Goal: Download file/media: Obtain a digital file from the website

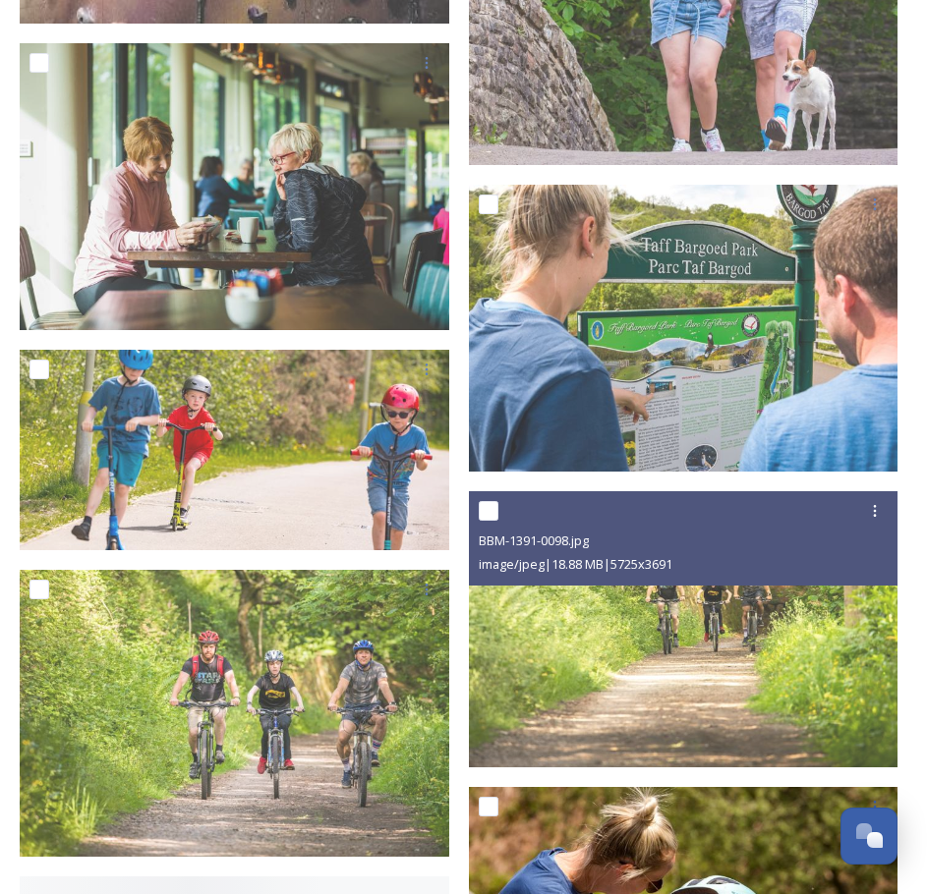
scroll to position [8945, 0]
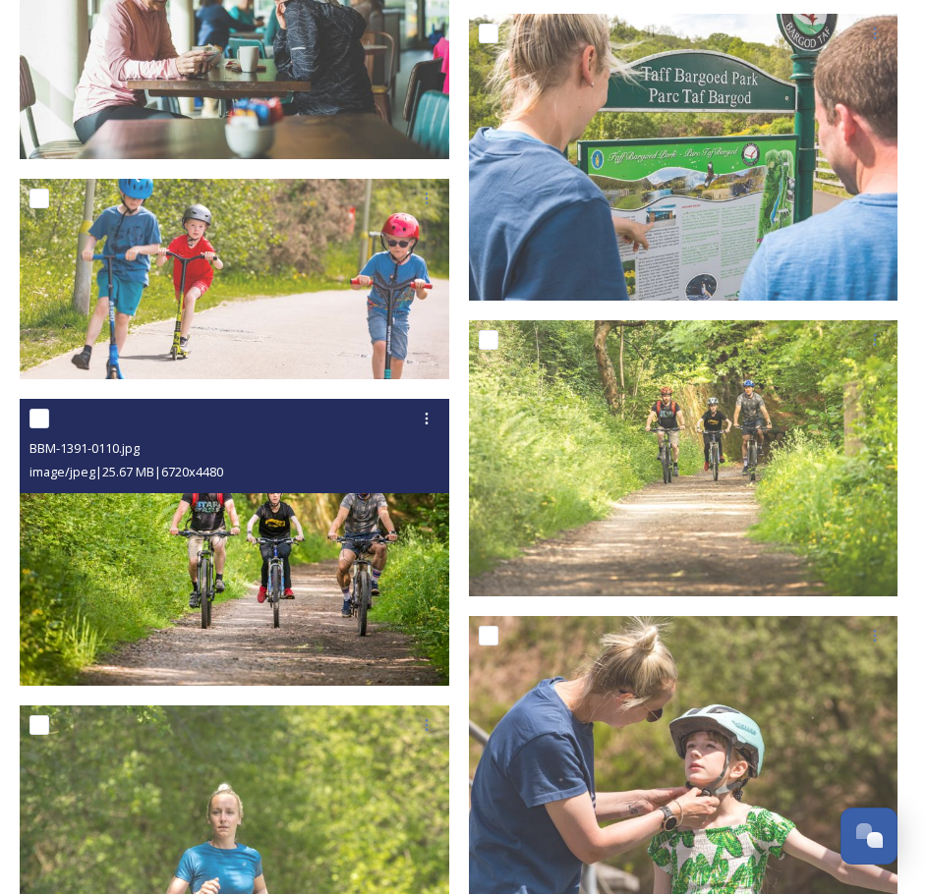
click at [358, 551] on img at bounding box center [235, 542] width 430 height 287
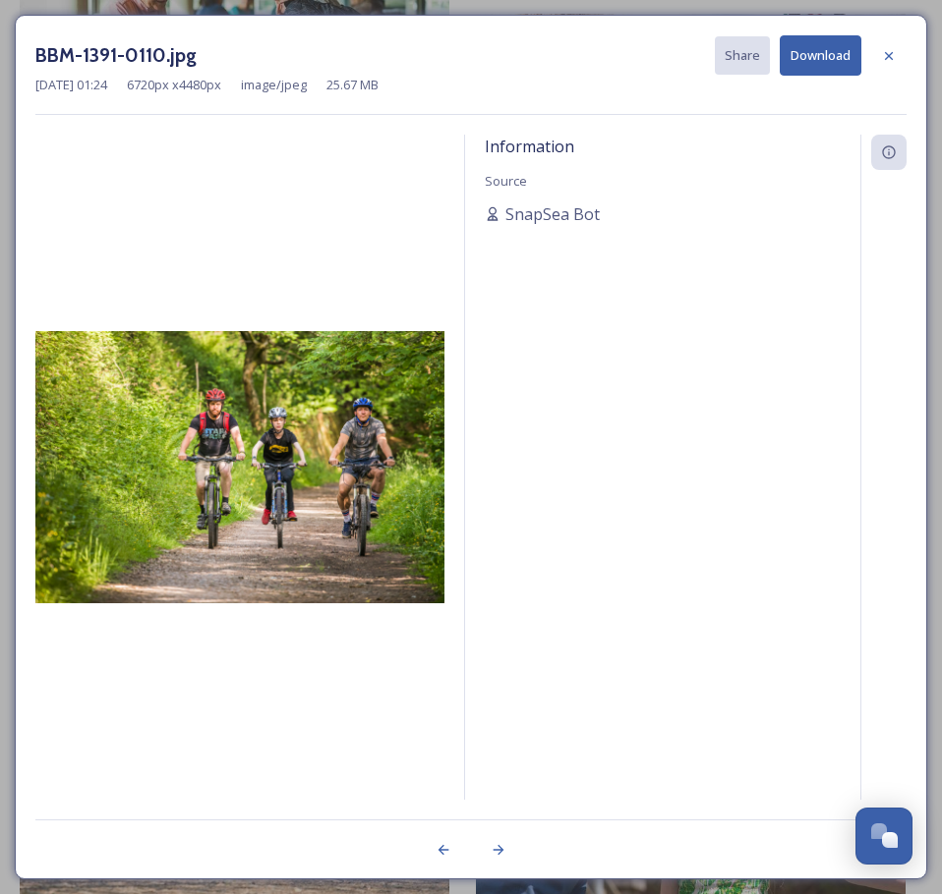
click at [823, 51] on button "Download" at bounding box center [820, 55] width 82 height 40
click at [888, 54] on icon at bounding box center [889, 55] width 8 height 8
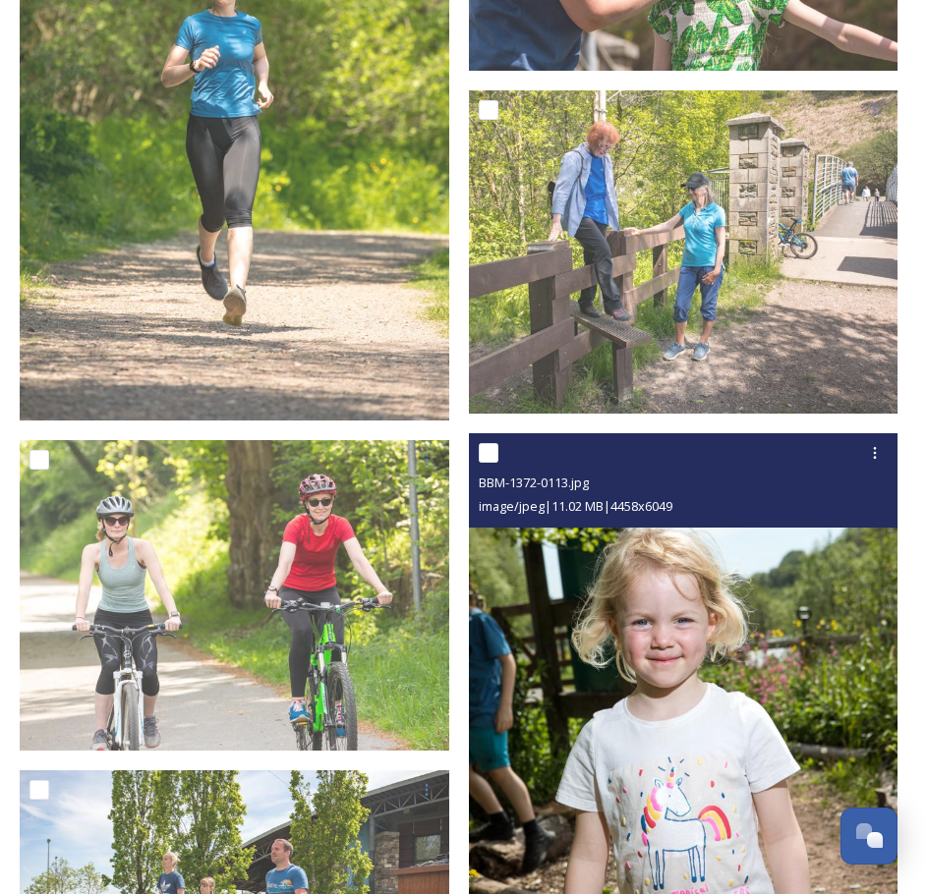
scroll to position [9830, 0]
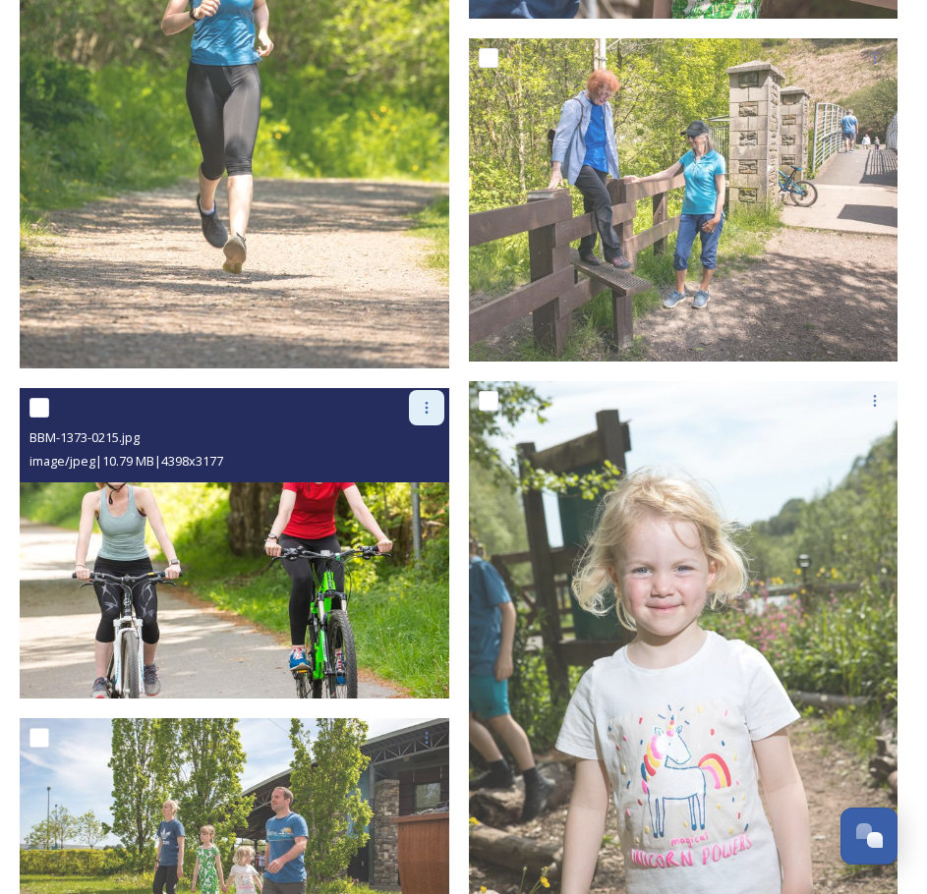
click at [429, 400] on icon at bounding box center [427, 408] width 16 height 16
click at [414, 480] on span "Download" at bounding box center [404, 489] width 60 height 19
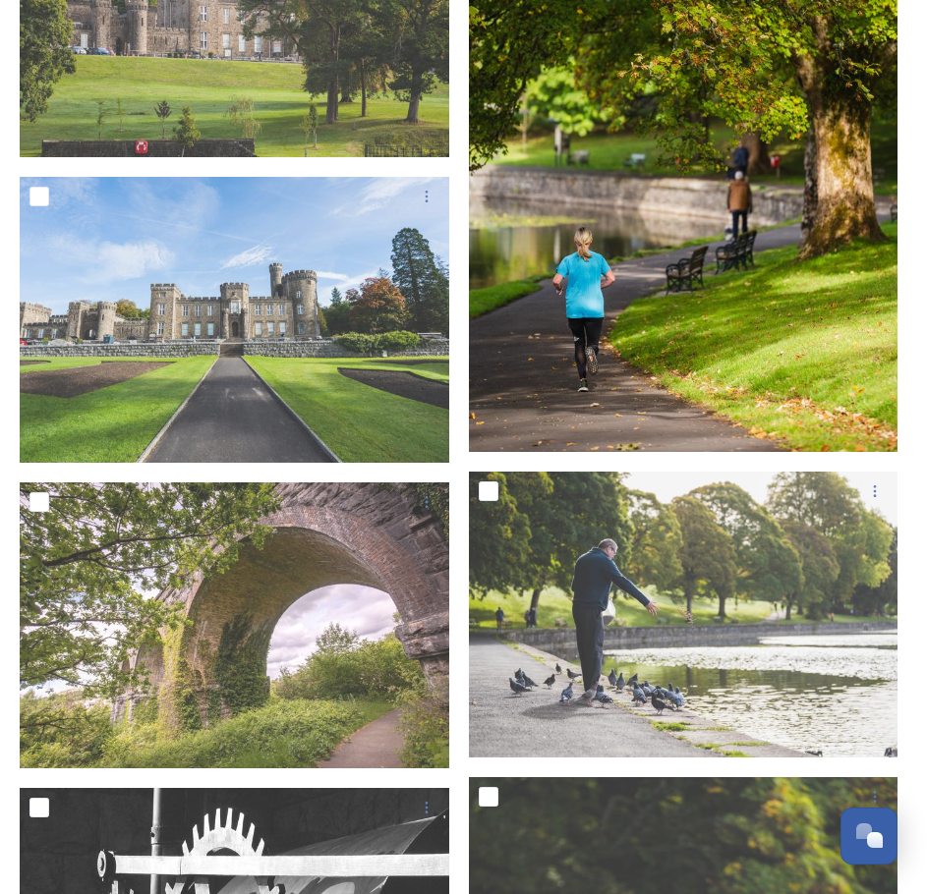
scroll to position [29587, 0]
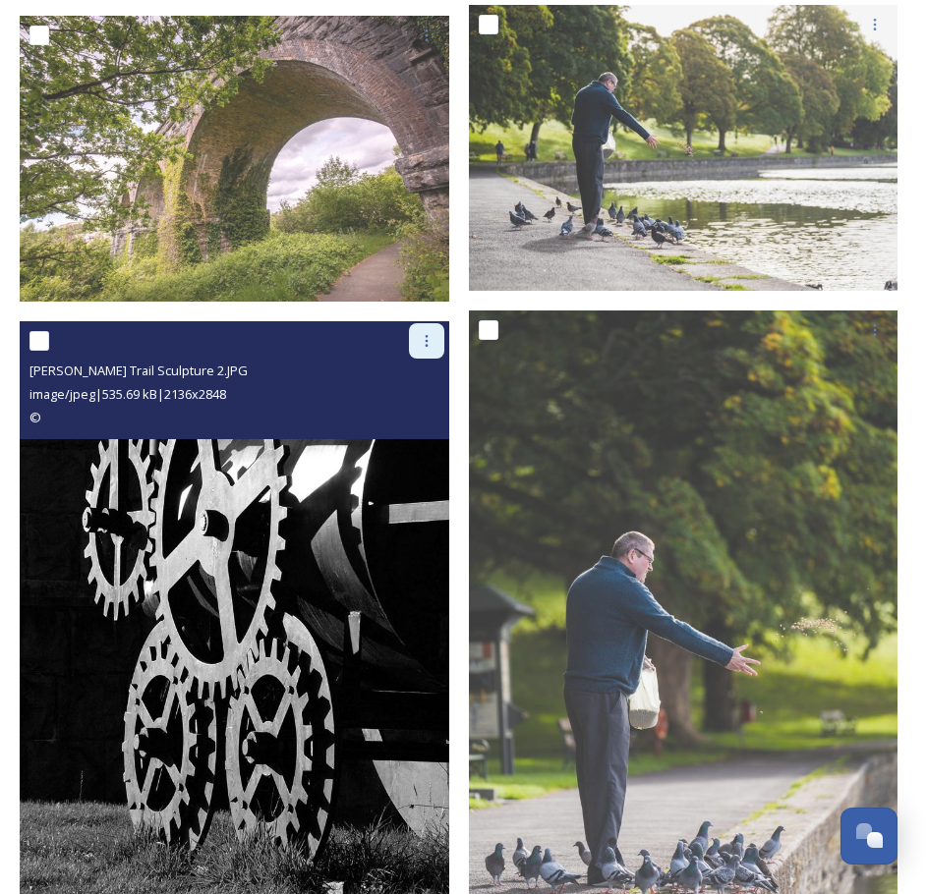
click at [432, 333] on icon at bounding box center [427, 341] width 16 height 16
click at [416, 413] on span "Download" at bounding box center [404, 422] width 60 height 19
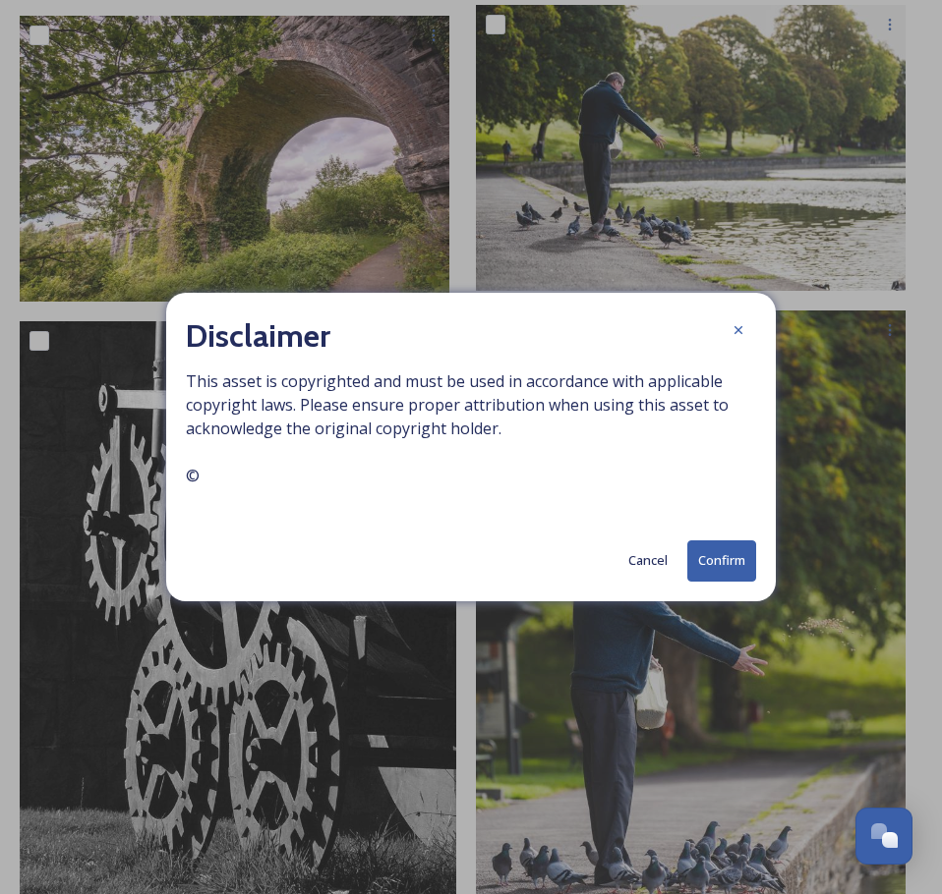
click at [719, 553] on button "Confirm" at bounding box center [721, 561] width 69 height 40
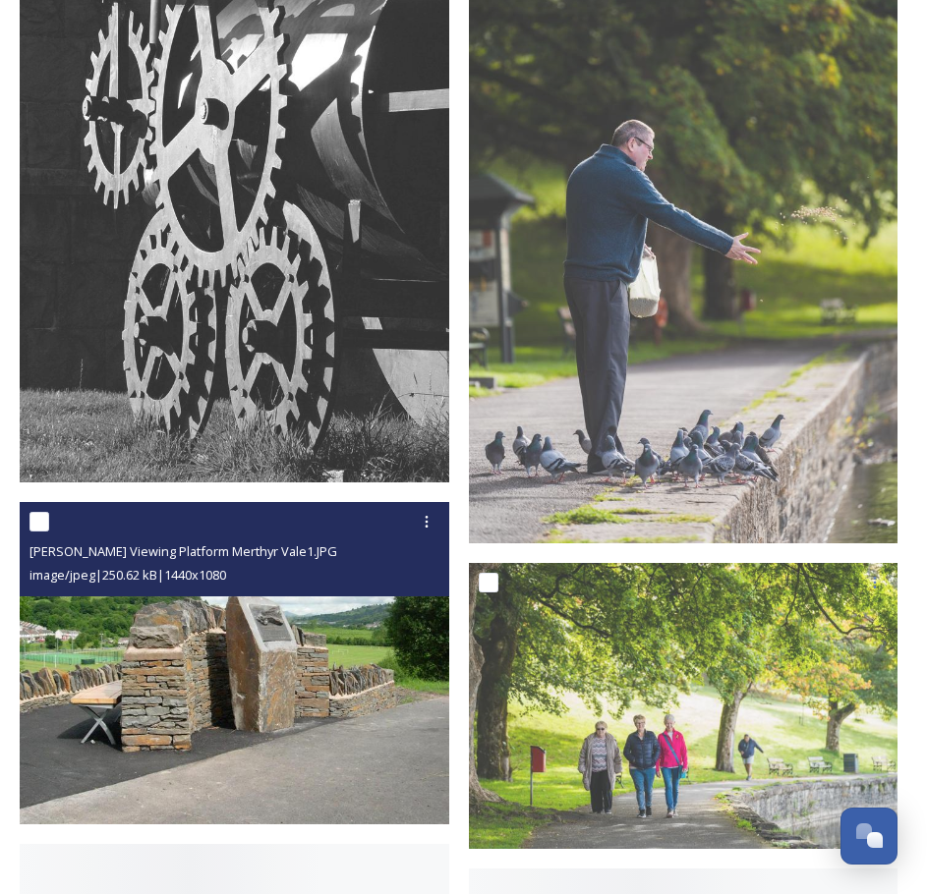
scroll to position [30177, 0]
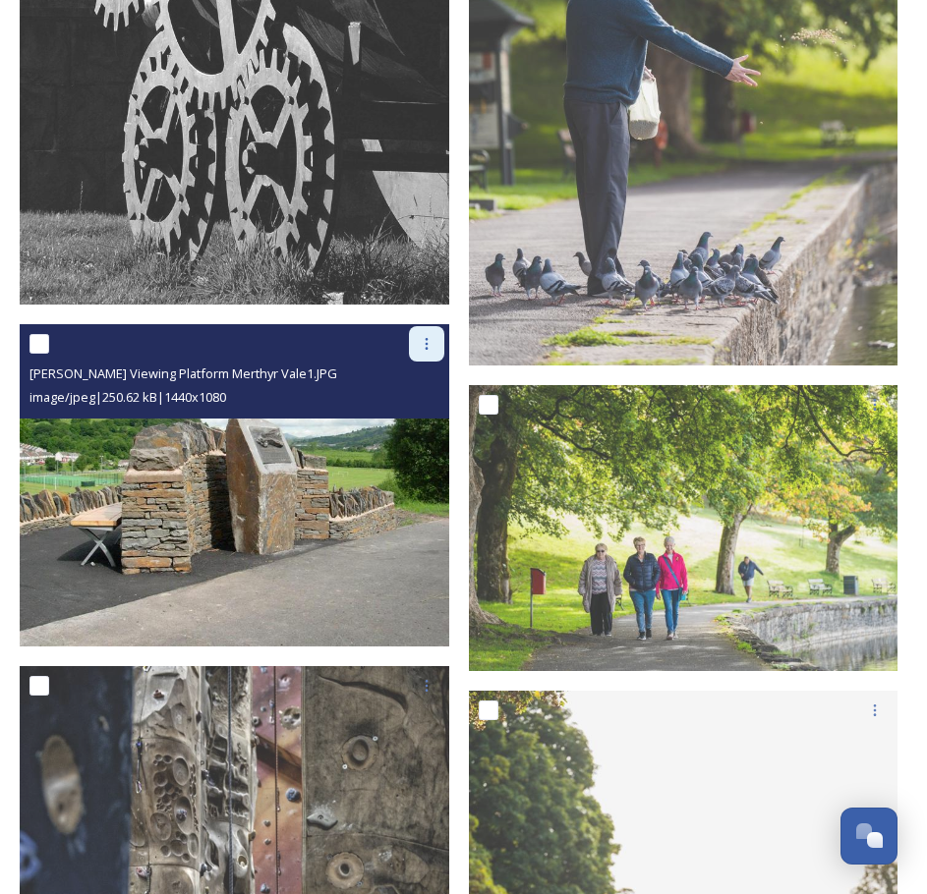
click at [422, 336] on icon at bounding box center [427, 344] width 16 height 16
click at [404, 416] on span "Download" at bounding box center [404, 425] width 60 height 19
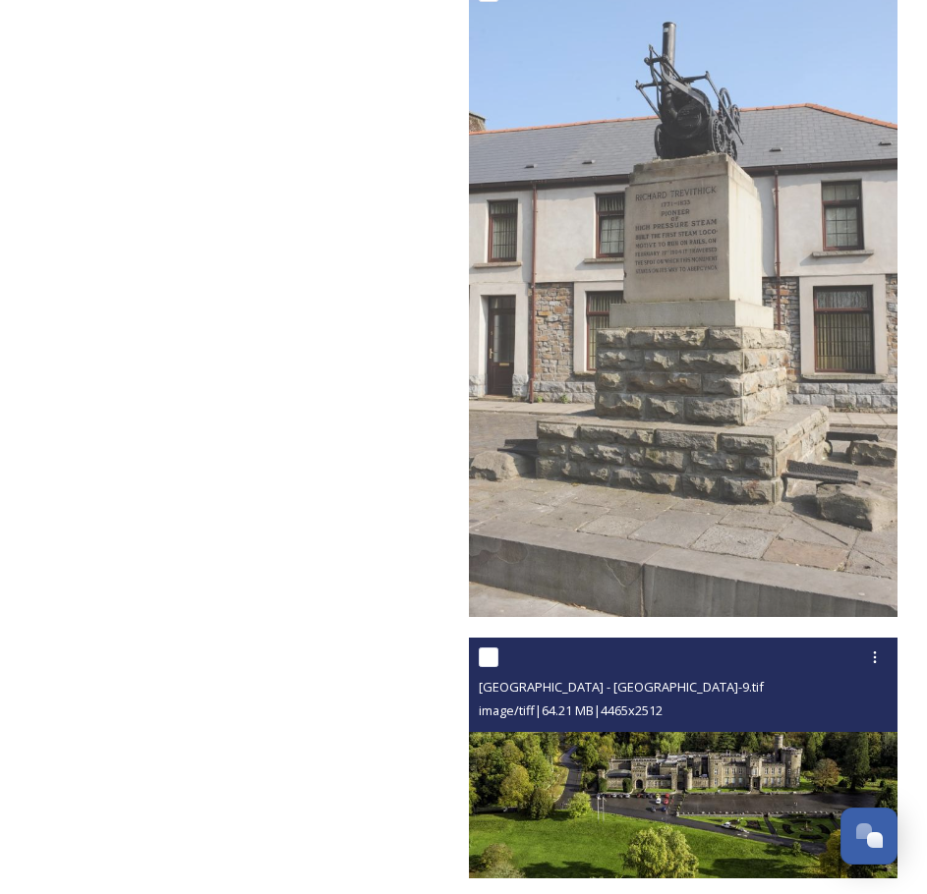
scroll to position [33421, 0]
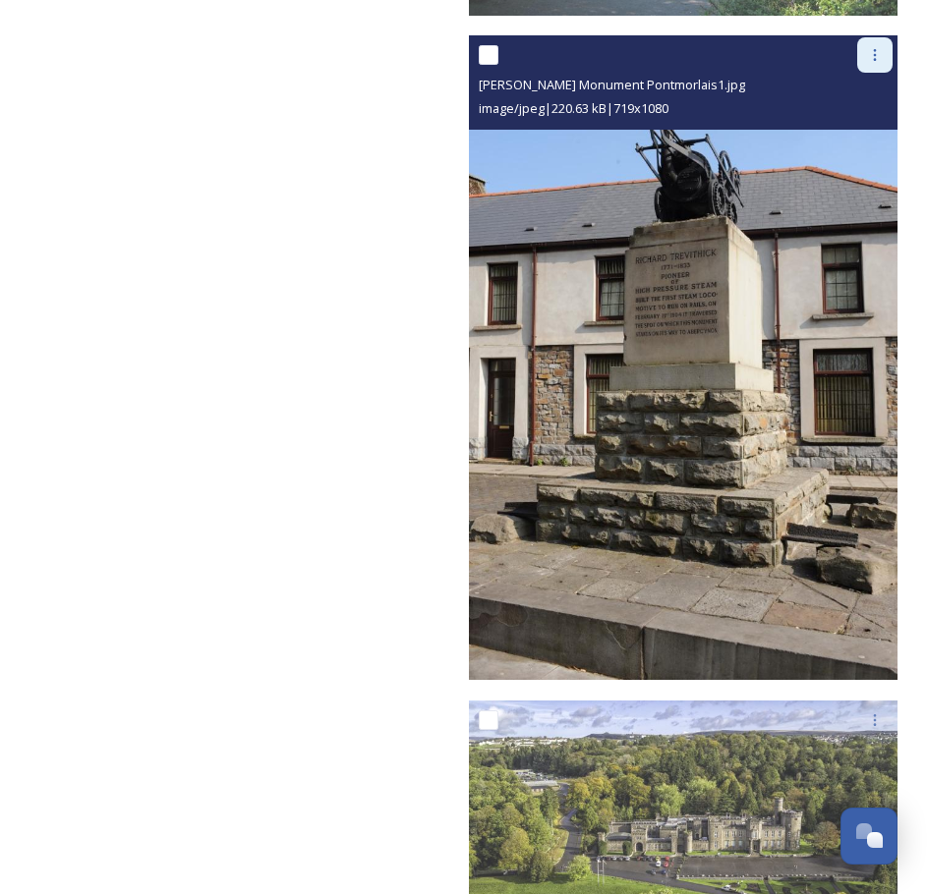
click at [876, 47] on icon at bounding box center [875, 55] width 16 height 16
click at [849, 127] on span "Download" at bounding box center [852, 136] width 60 height 19
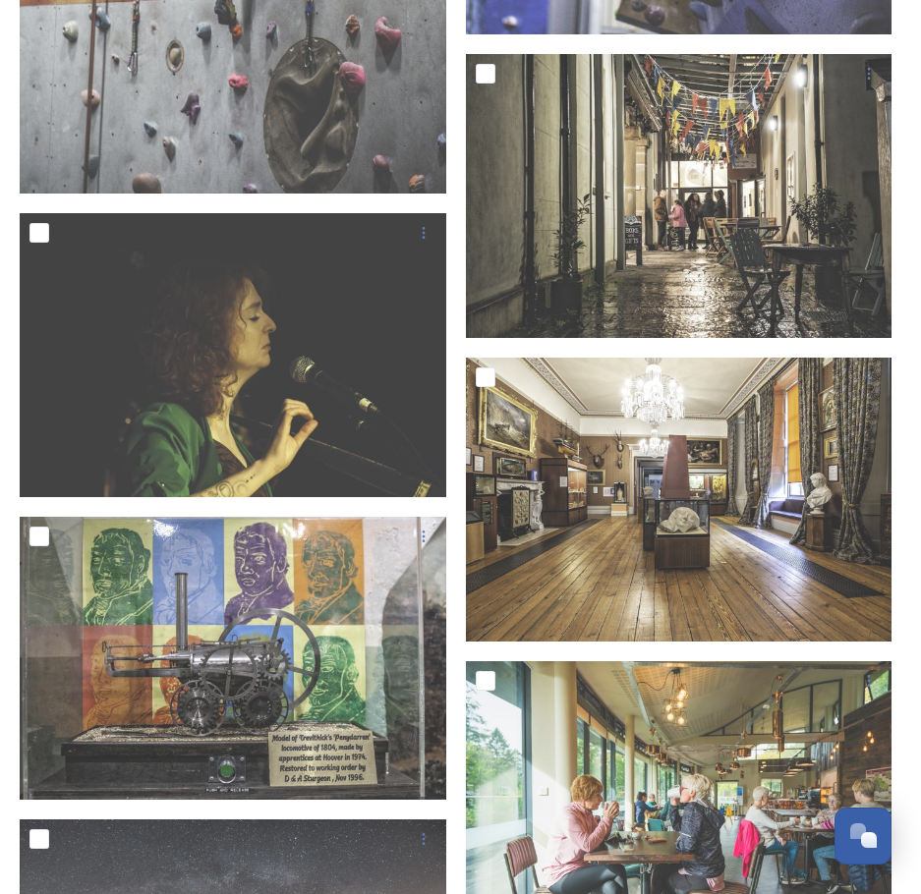
scroll to position [6658, 0]
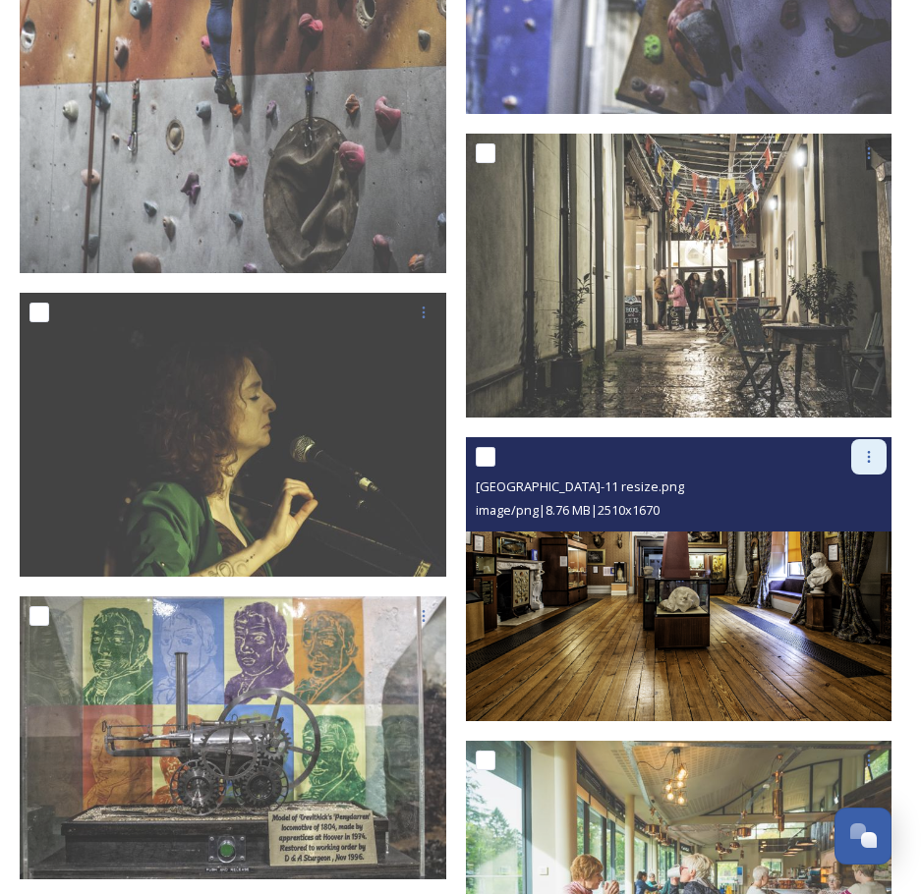
click at [872, 449] on icon at bounding box center [869, 457] width 16 height 16
click at [857, 529] on span "Download" at bounding box center [846, 538] width 60 height 19
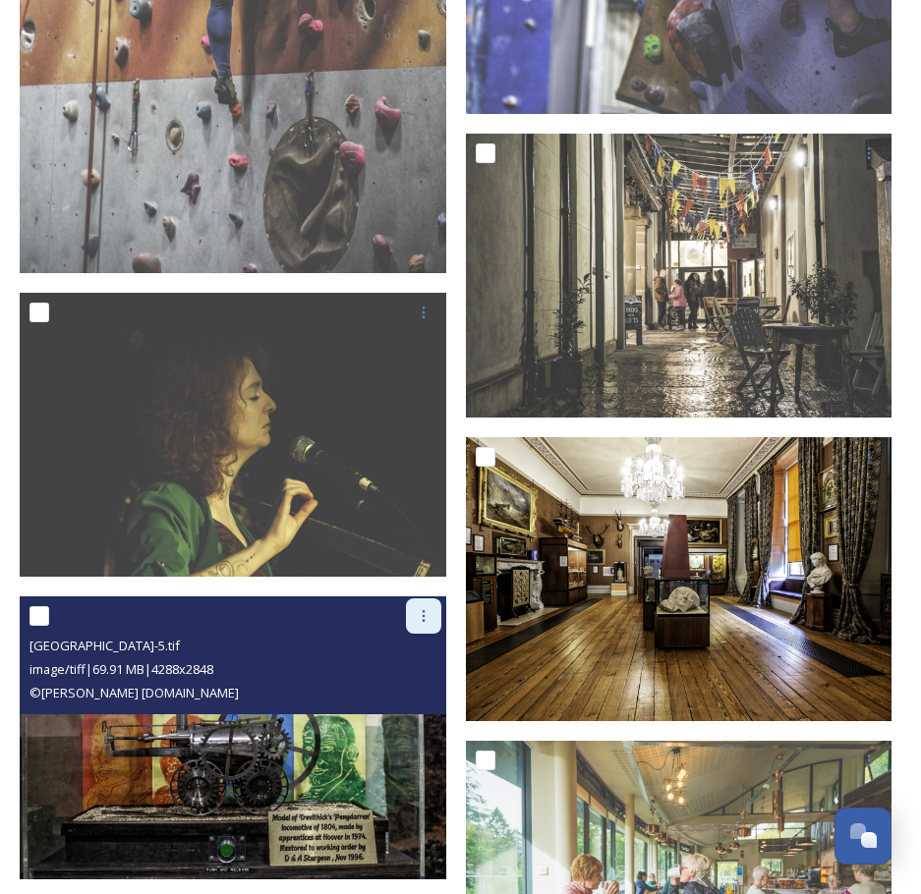
click at [421, 608] on icon at bounding box center [424, 616] width 16 height 16
click at [410, 688] on span "Download" at bounding box center [401, 697] width 60 height 19
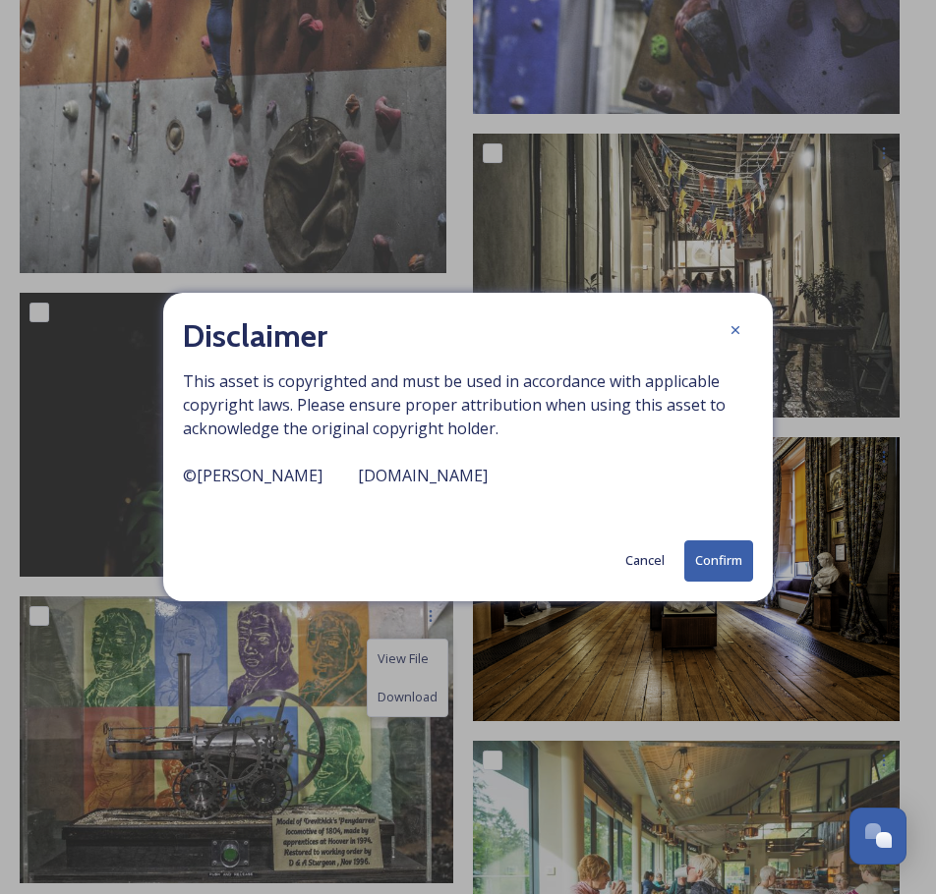
click at [735, 571] on button "Confirm" at bounding box center [718, 561] width 69 height 40
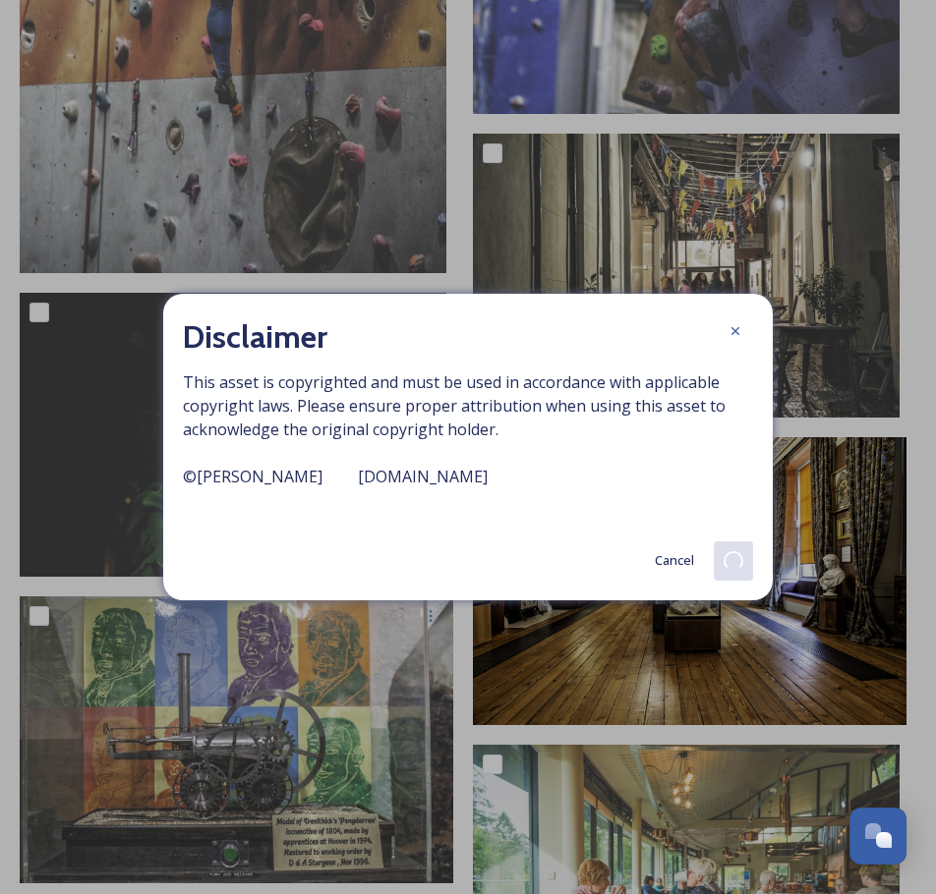
click at [696, 468] on span "This asset is copyrighted and must be used in accordance with applicable copyri…" at bounding box center [468, 442] width 570 height 142
click at [736, 332] on icon at bounding box center [735, 331] width 8 height 8
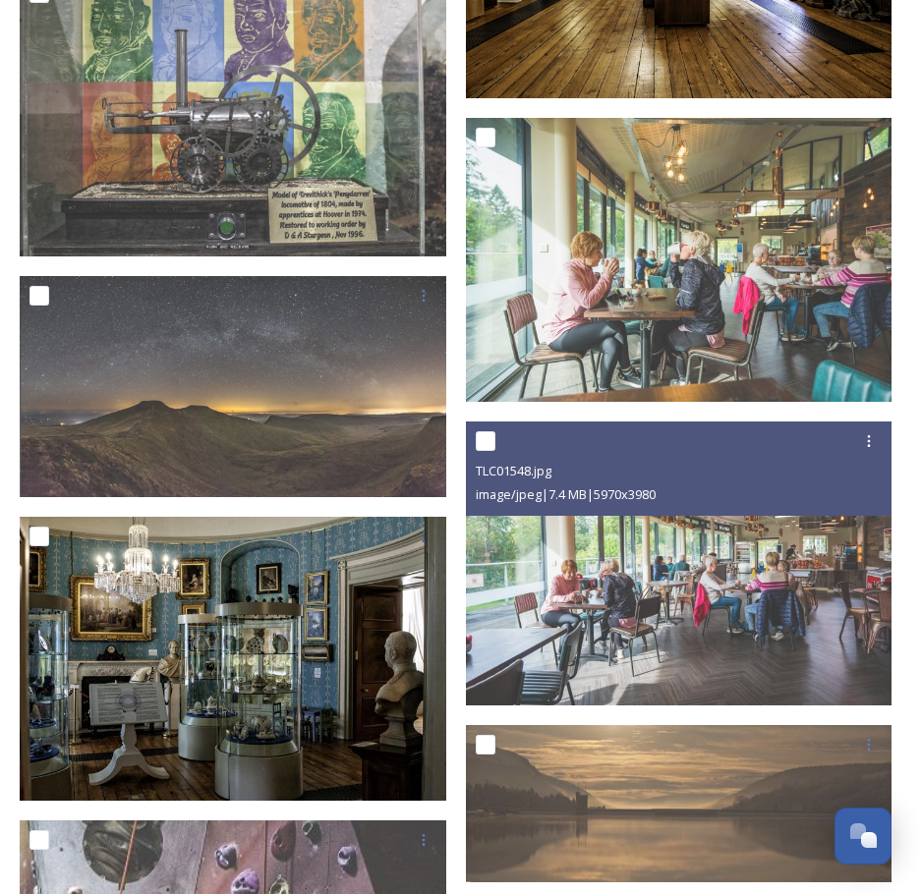
scroll to position [7444, 0]
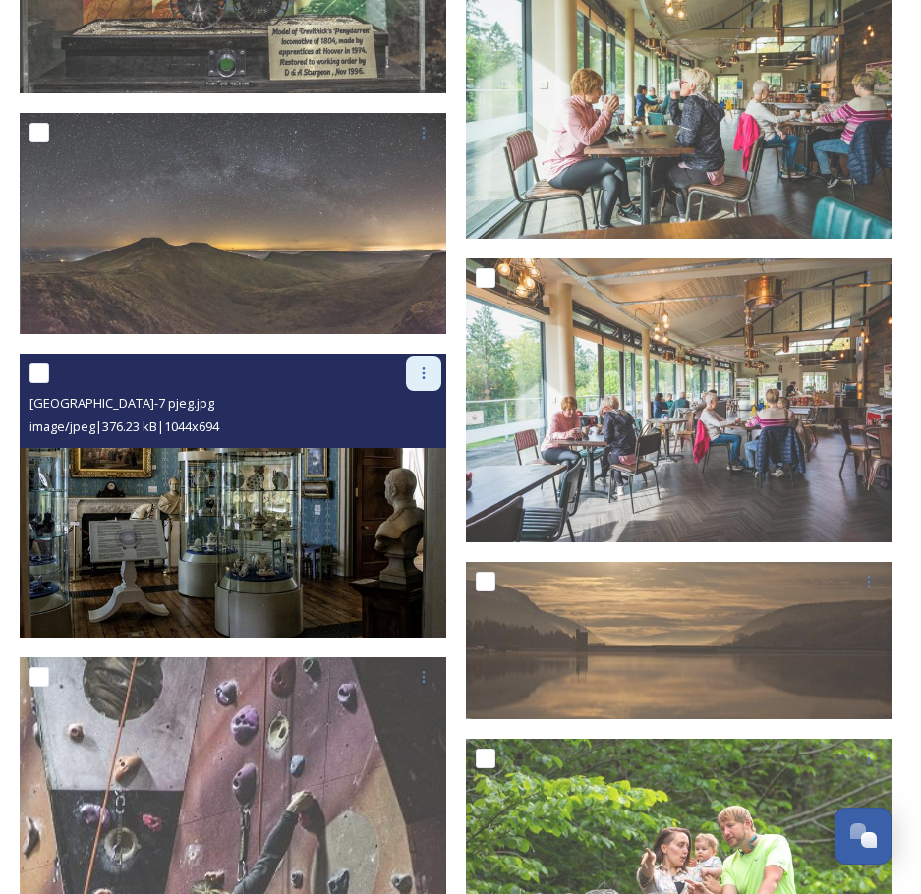
click at [423, 366] on icon at bounding box center [424, 374] width 16 height 16
click at [402, 445] on span "Download" at bounding box center [401, 454] width 60 height 19
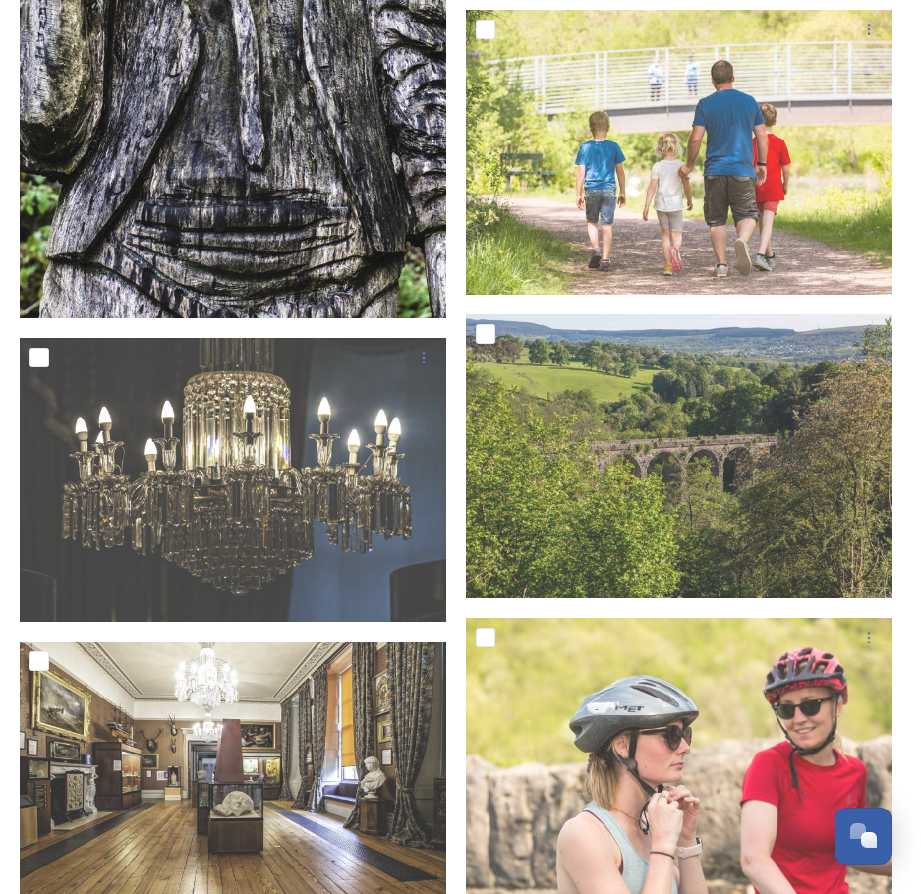
scroll to position [19240, 0]
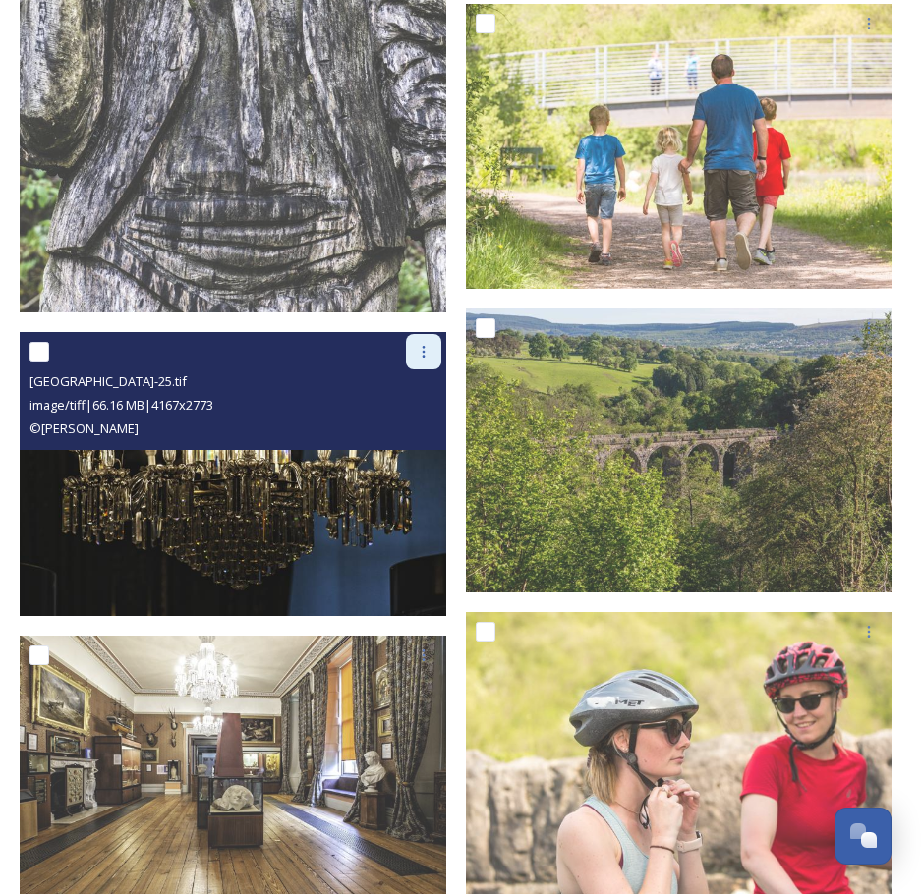
click at [428, 344] on icon at bounding box center [424, 352] width 16 height 16
click at [398, 414] on div "Download" at bounding box center [401, 433] width 80 height 38
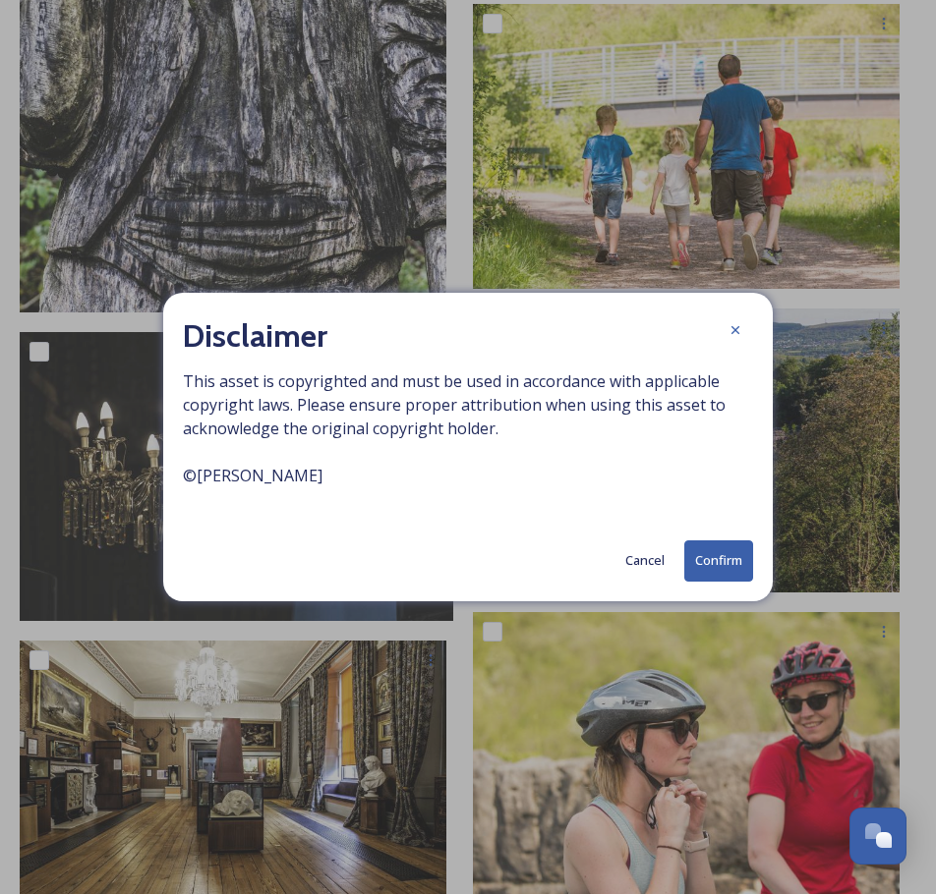
click at [711, 554] on button "Confirm" at bounding box center [718, 561] width 69 height 40
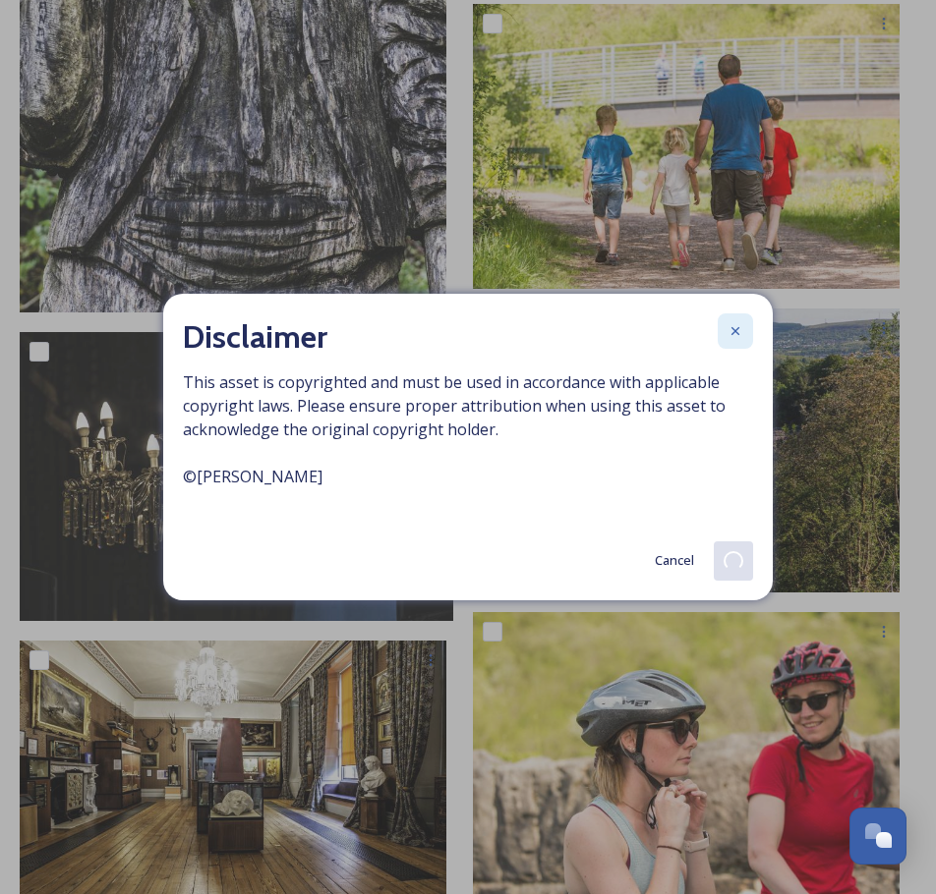
click at [736, 330] on icon at bounding box center [735, 331] width 8 height 8
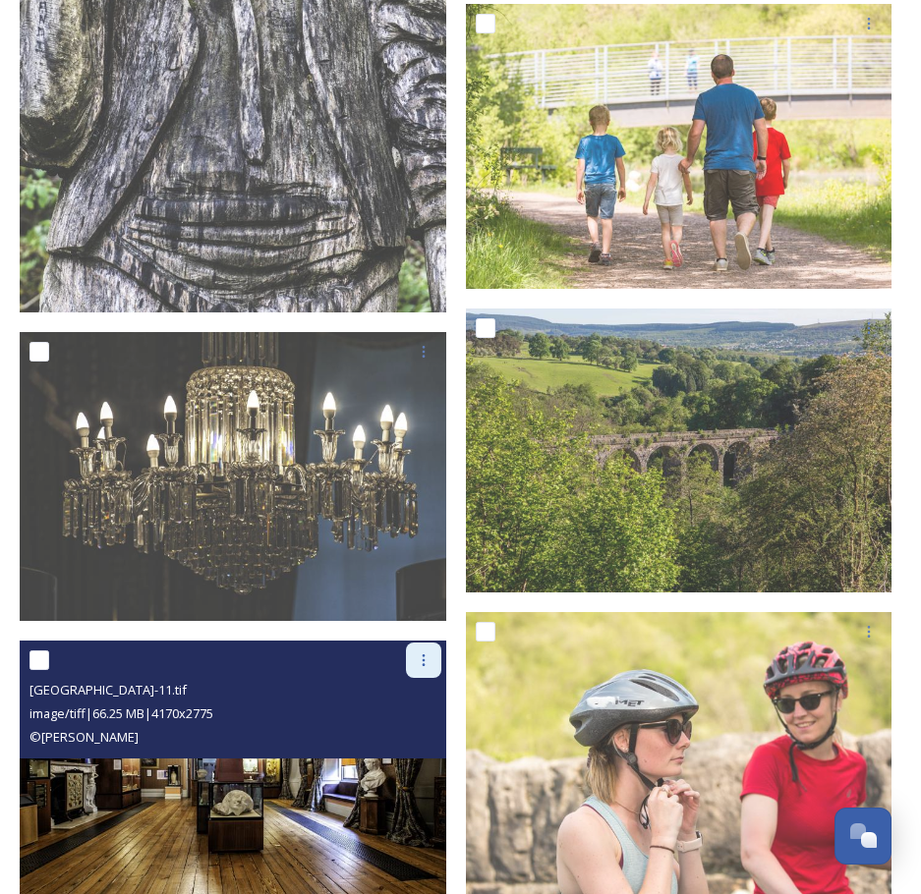
click at [422, 653] on icon at bounding box center [424, 661] width 16 height 16
click at [395, 732] on span "Download" at bounding box center [401, 741] width 60 height 19
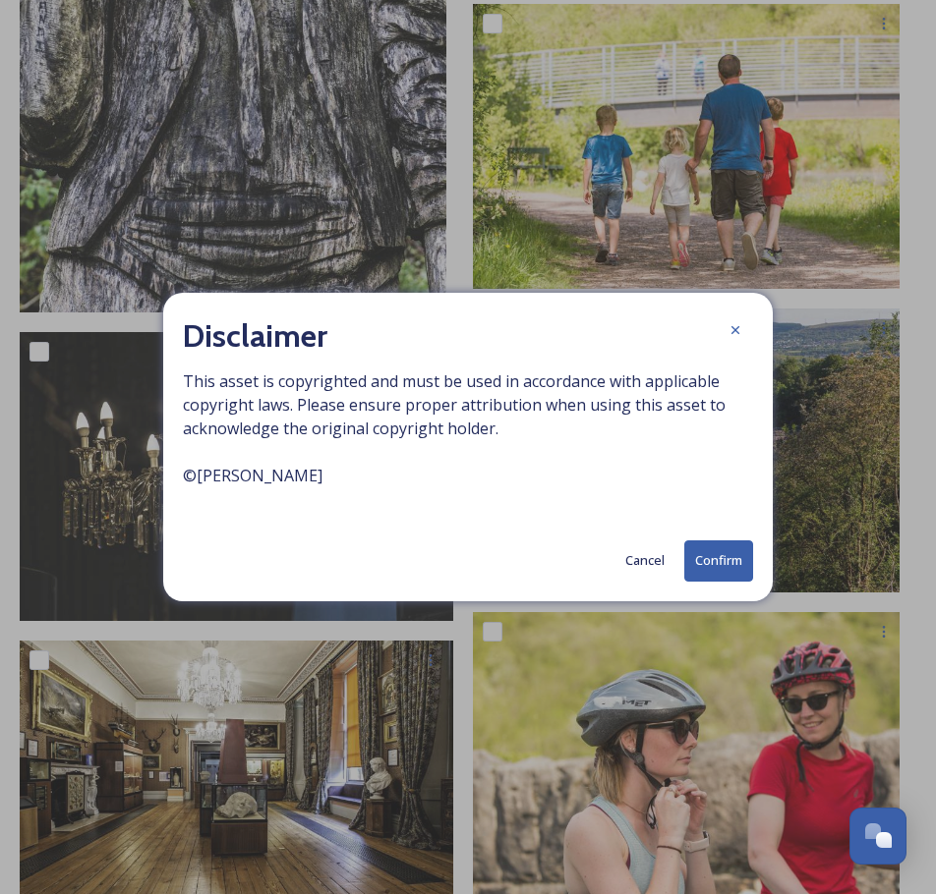
click at [714, 554] on button "Confirm" at bounding box center [718, 561] width 69 height 40
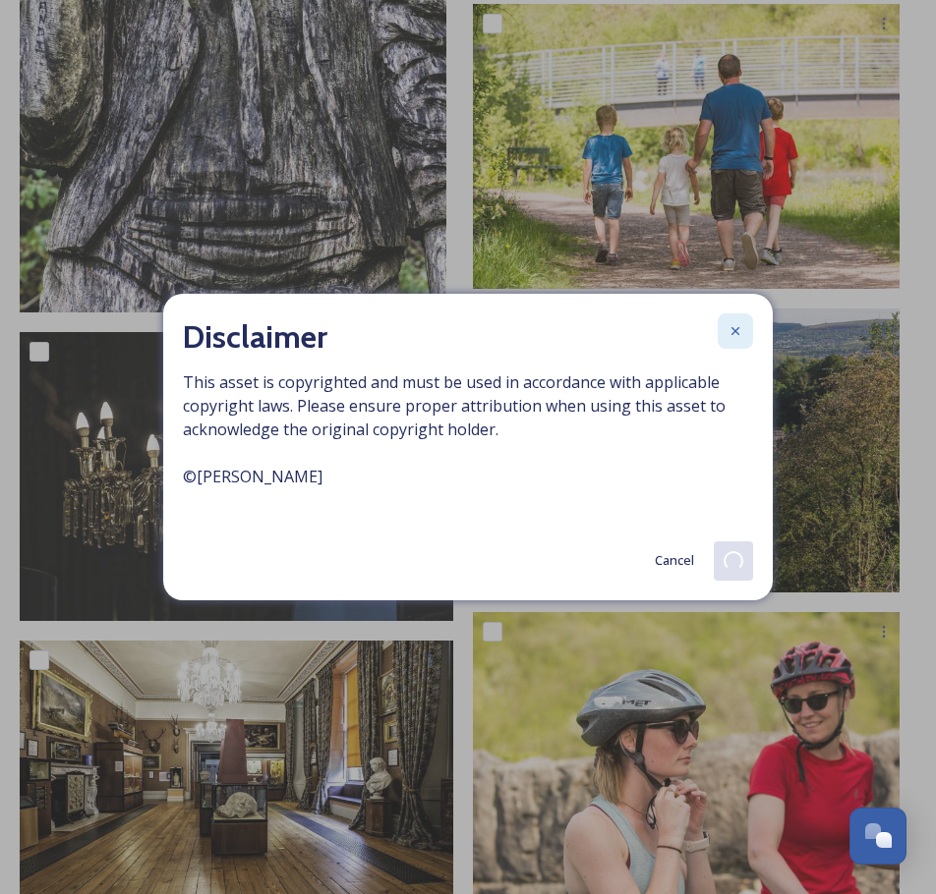
click at [738, 334] on icon at bounding box center [735, 331] width 8 height 8
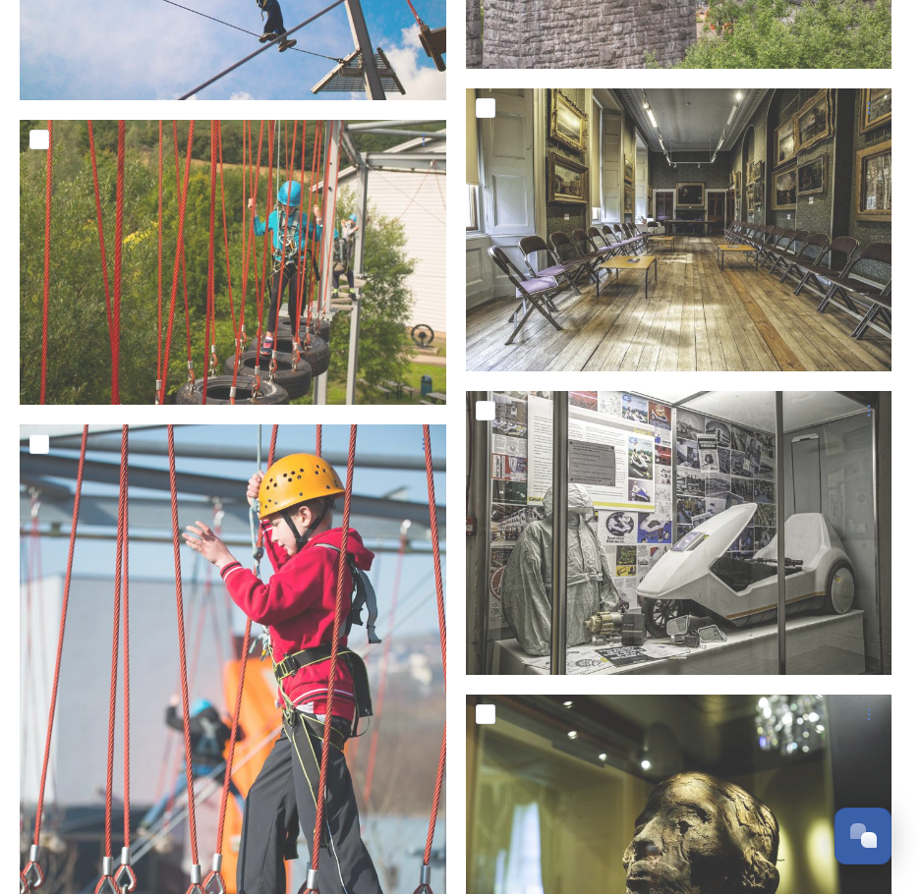
scroll to position [20419, 0]
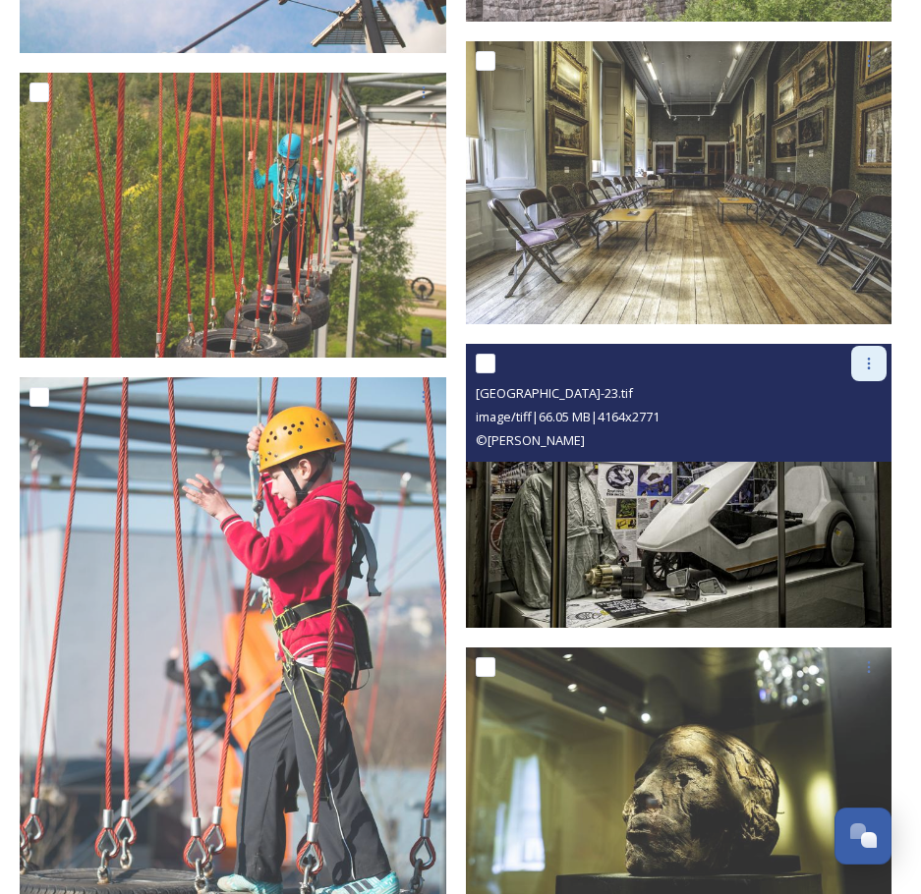
click at [867, 356] on icon at bounding box center [869, 364] width 16 height 16
click at [848, 436] on span "Download" at bounding box center [846, 445] width 60 height 19
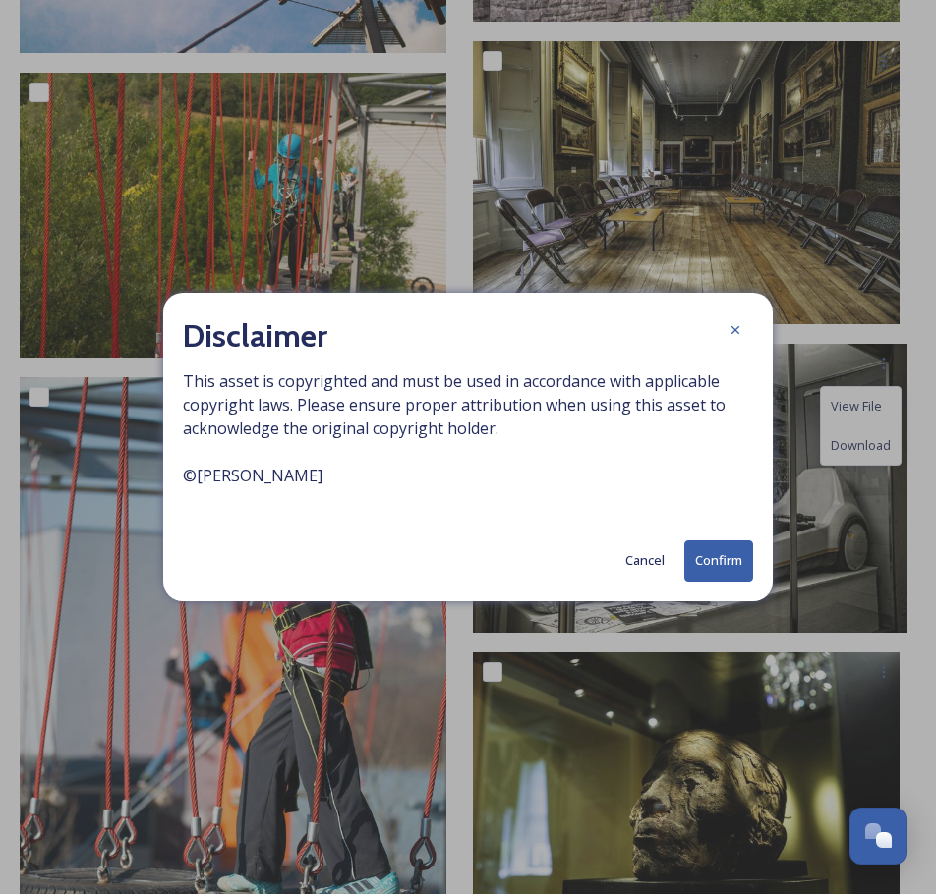
click at [707, 552] on button "Confirm" at bounding box center [718, 561] width 69 height 40
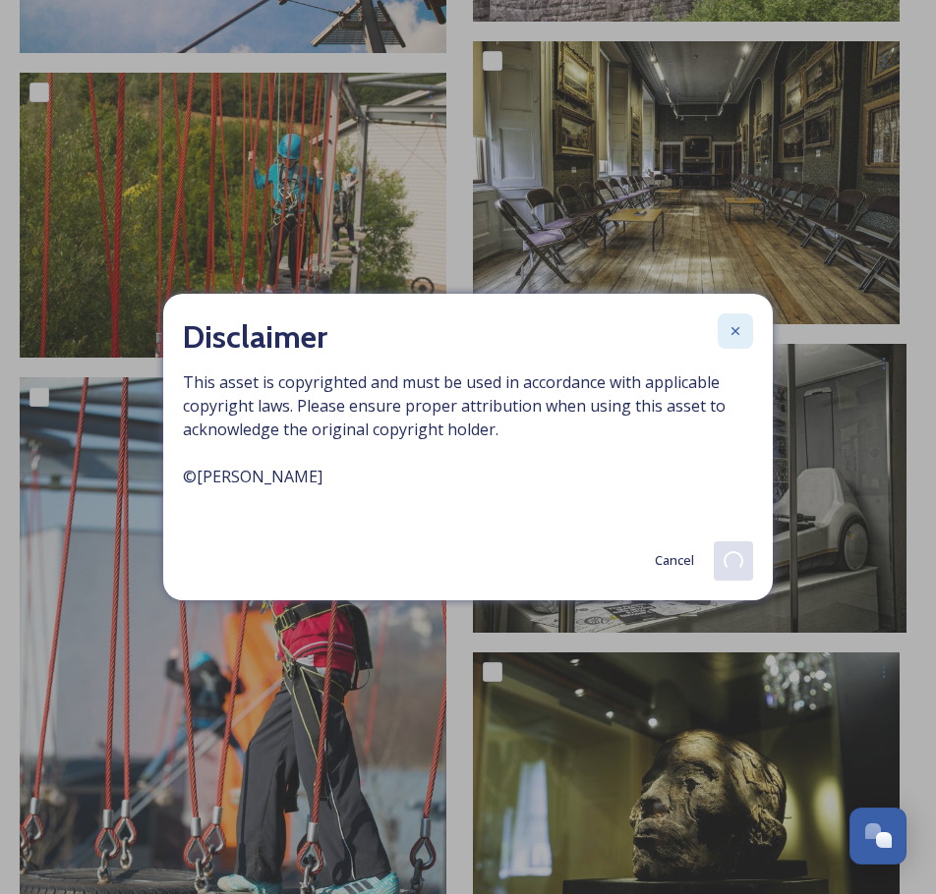
click at [743, 334] on div at bounding box center [735, 331] width 35 height 35
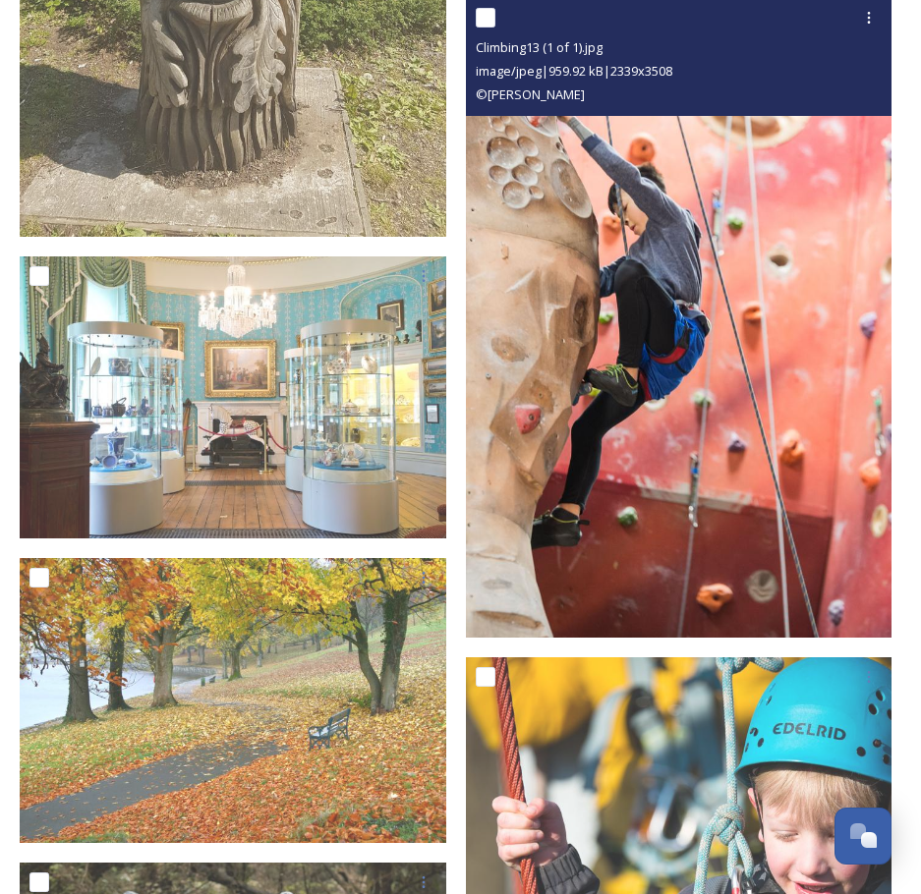
scroll to position [21992, 0]
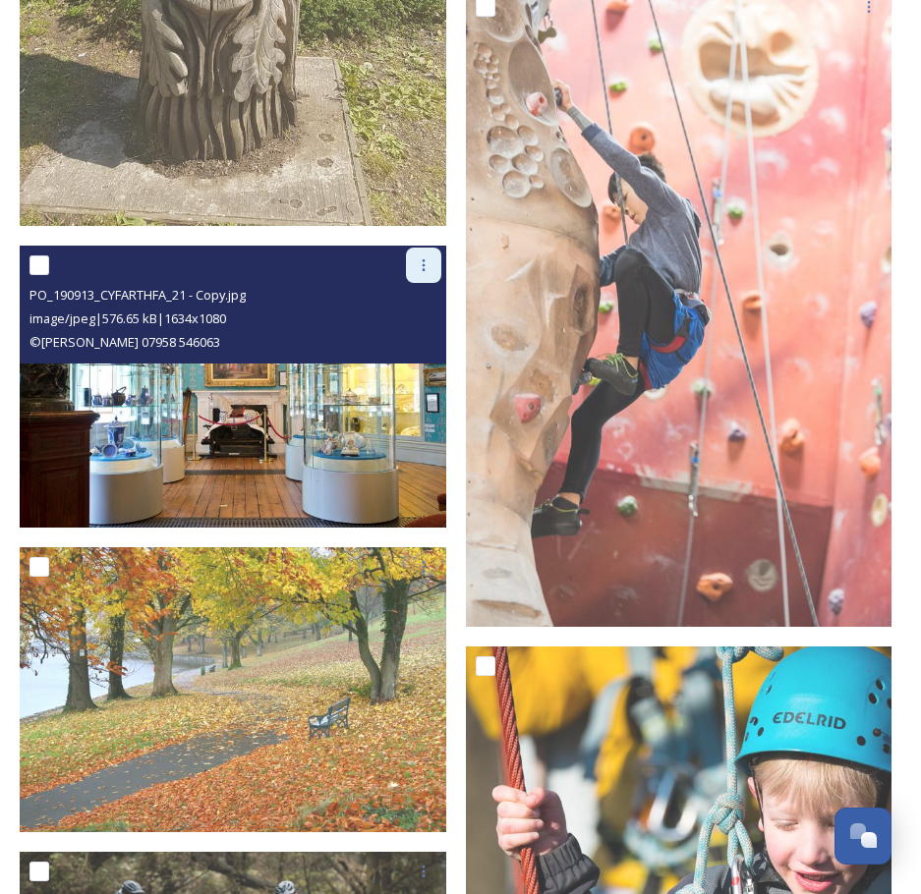
click at [416, 258] on icon at bounding box center [424, 266] width 16 height 16
click at [406, 338] on span "Download" at bounding box center [401, 347] width 60 height 19
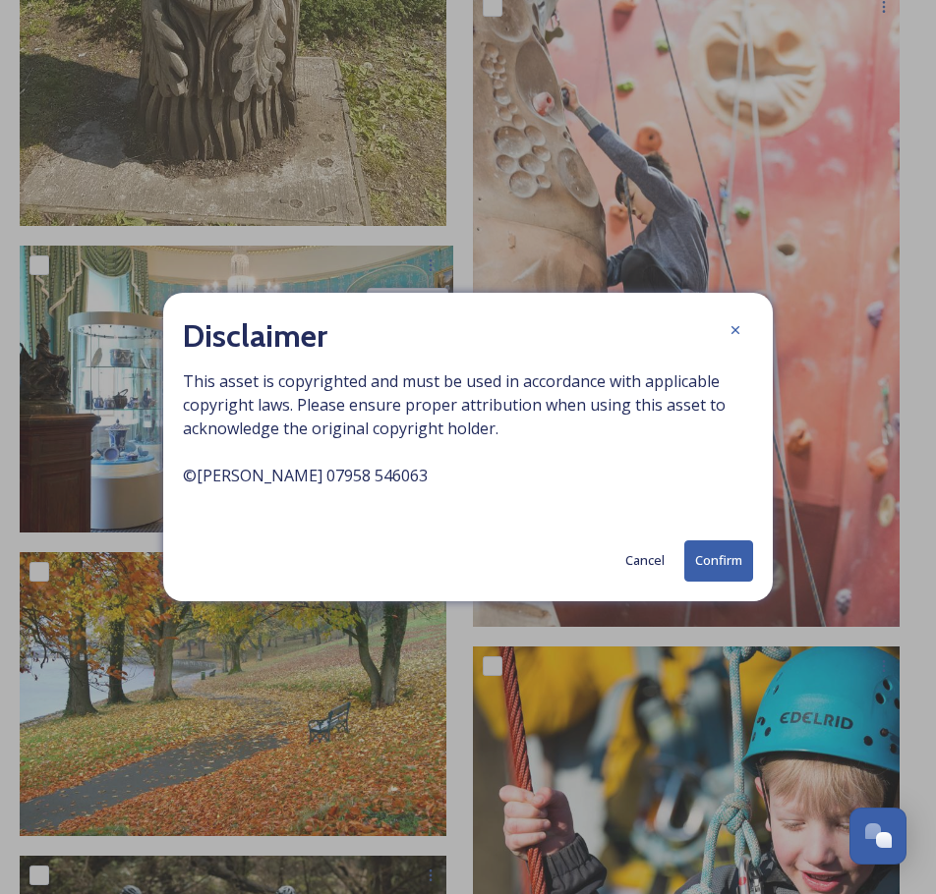
click at [728, 556] on button "Confirm" at bounding box center [718, 561] width 69 height 40
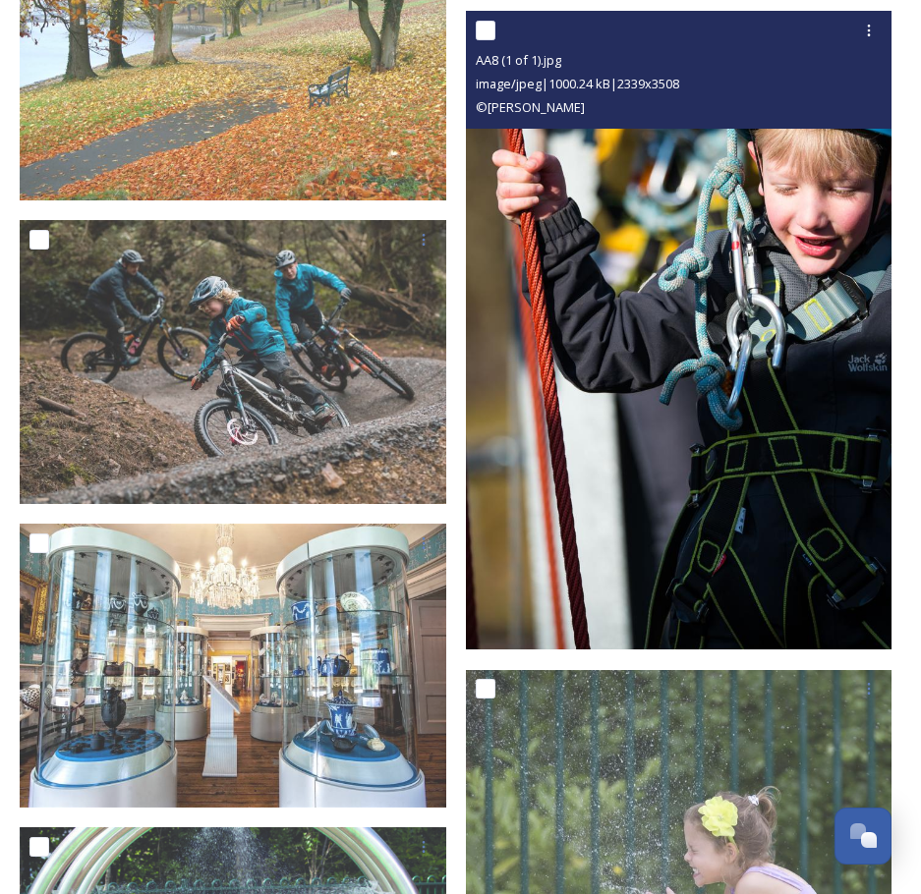
scroll to position [22876, 0]
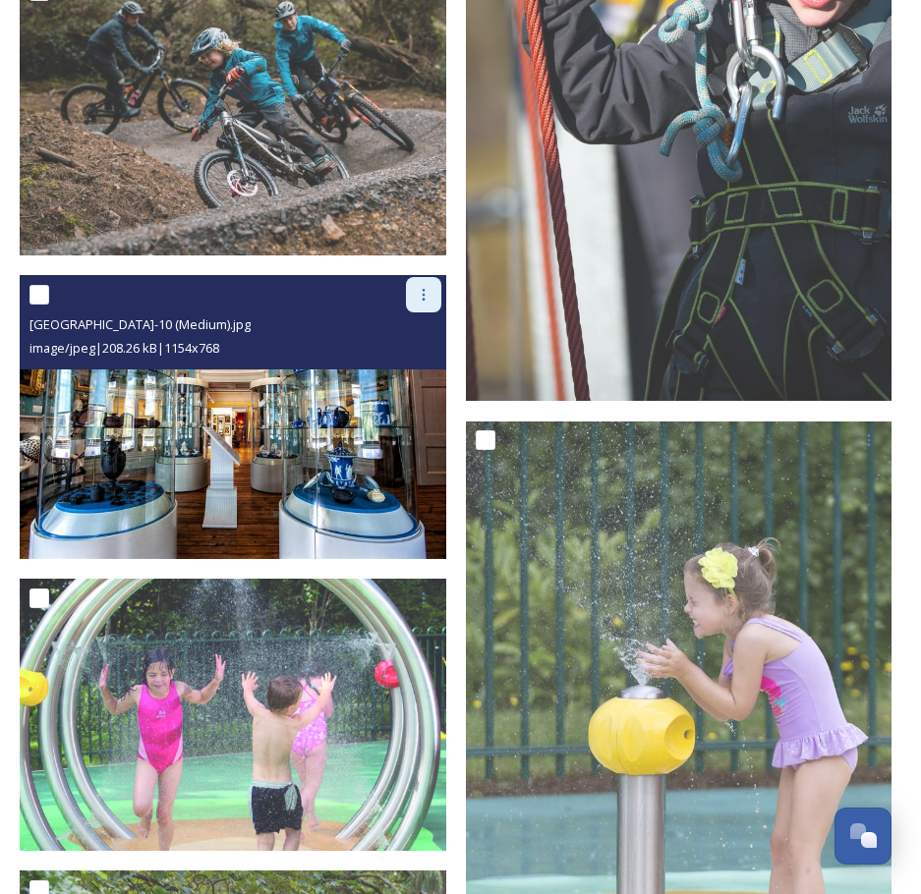
click at [426, 279] on div at bounding box center [423, 294] width 35 height 35
click at [407, 368] on span "Download" at bounding box center [401, 377] width 60 height 19
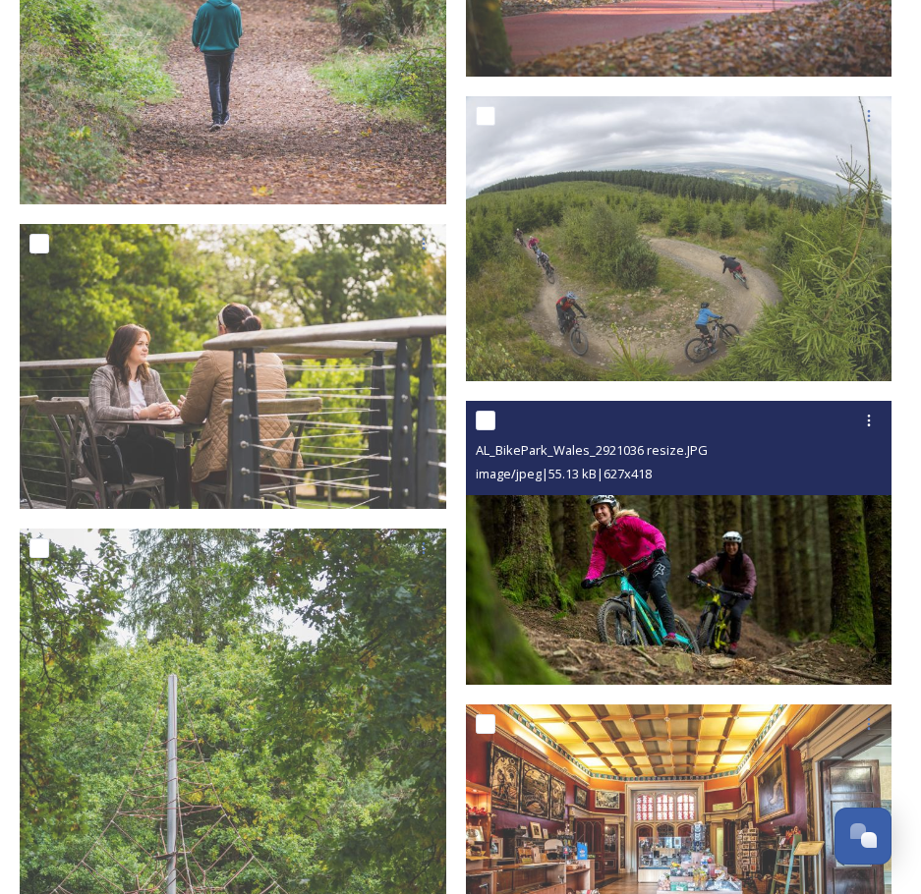
scroll to position [24646, 0]
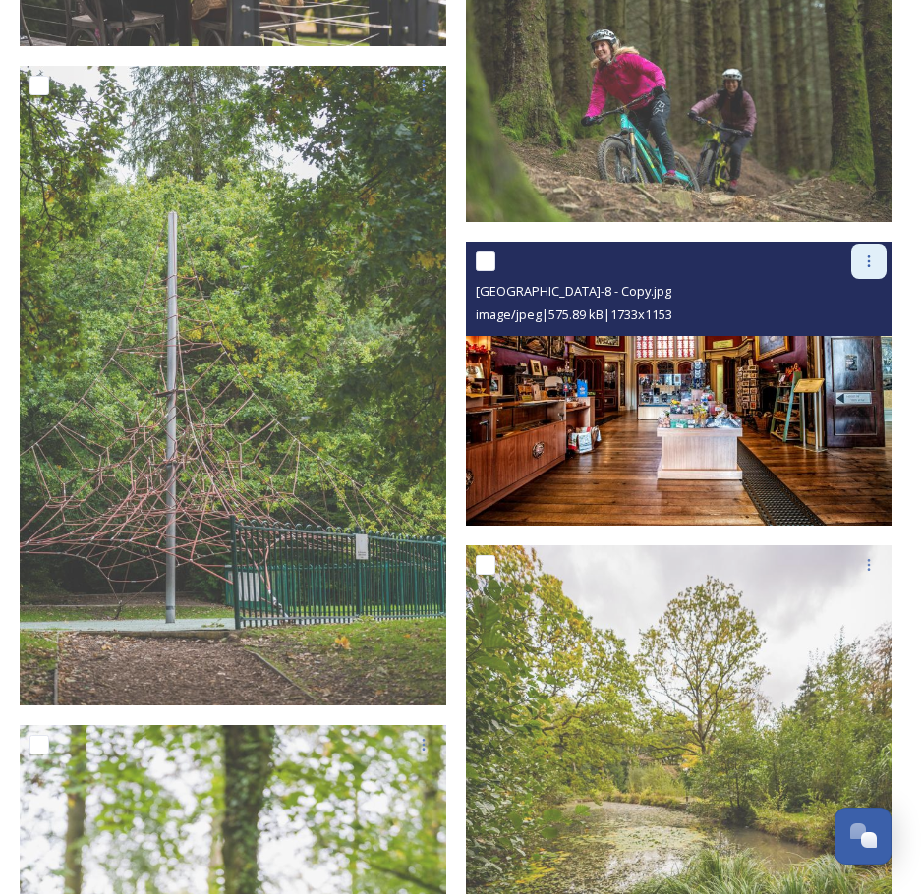
click at [872, 254] on icon at bounding box center [869, 262] width 16 height 16
click at [834, 333] on span "Download" at bounding box center [846, 342] width 60 height 19
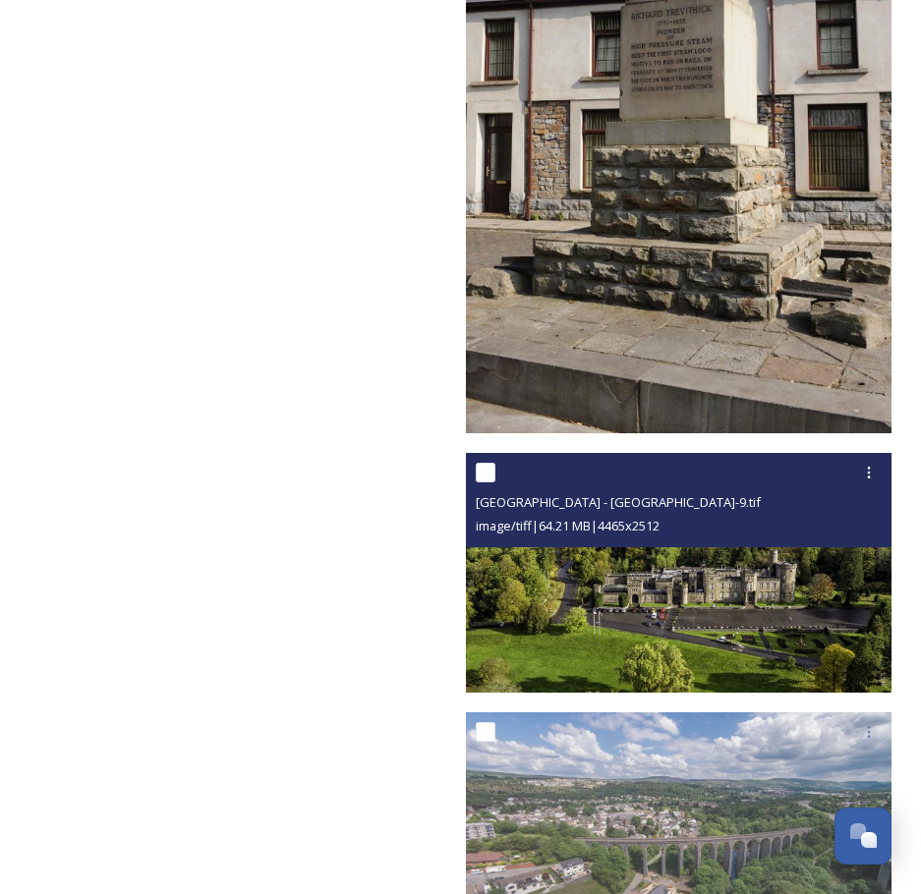
scroll to position [33487, 0]
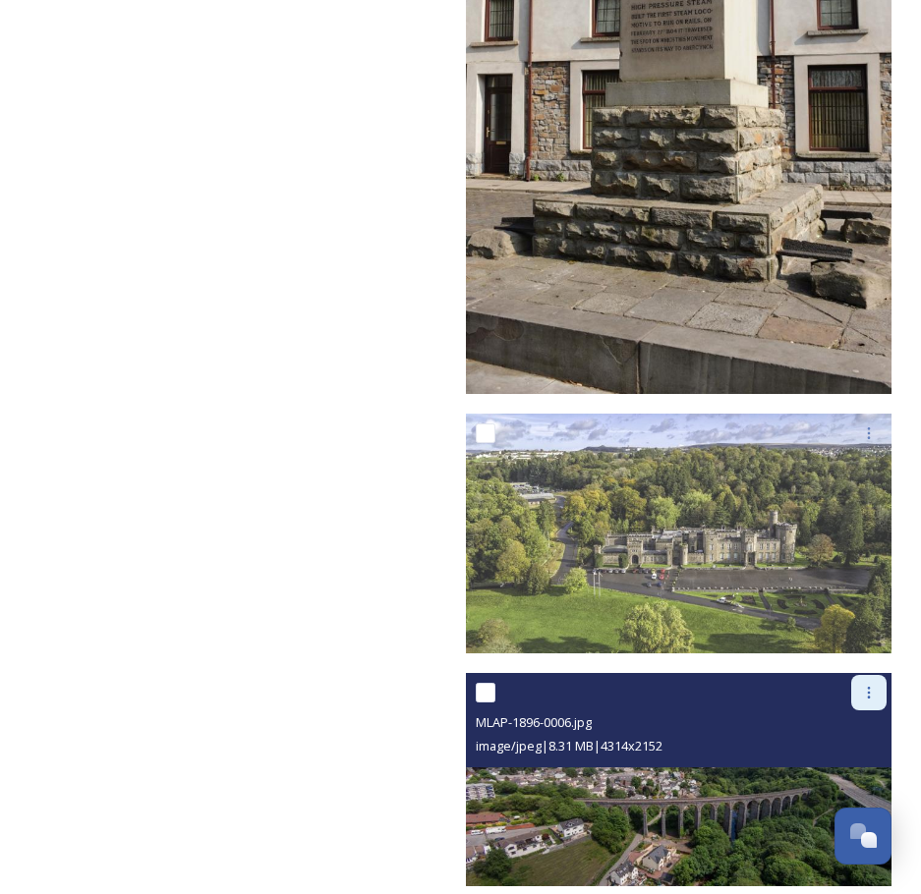
click at [867, 685] on icon at bounding box center [869, 693] width 16 height 16
click at [848, 765] on span "Download" at bounding box center [846, 774] width 60 height 19
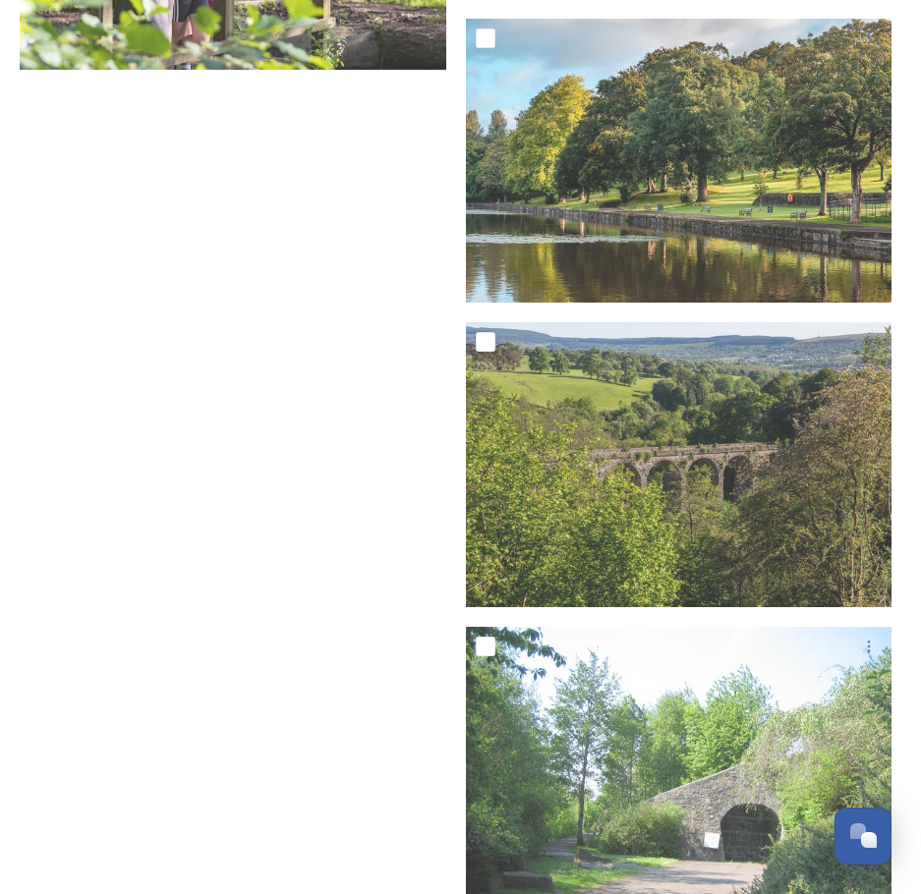
scroll to position [32209, 0]
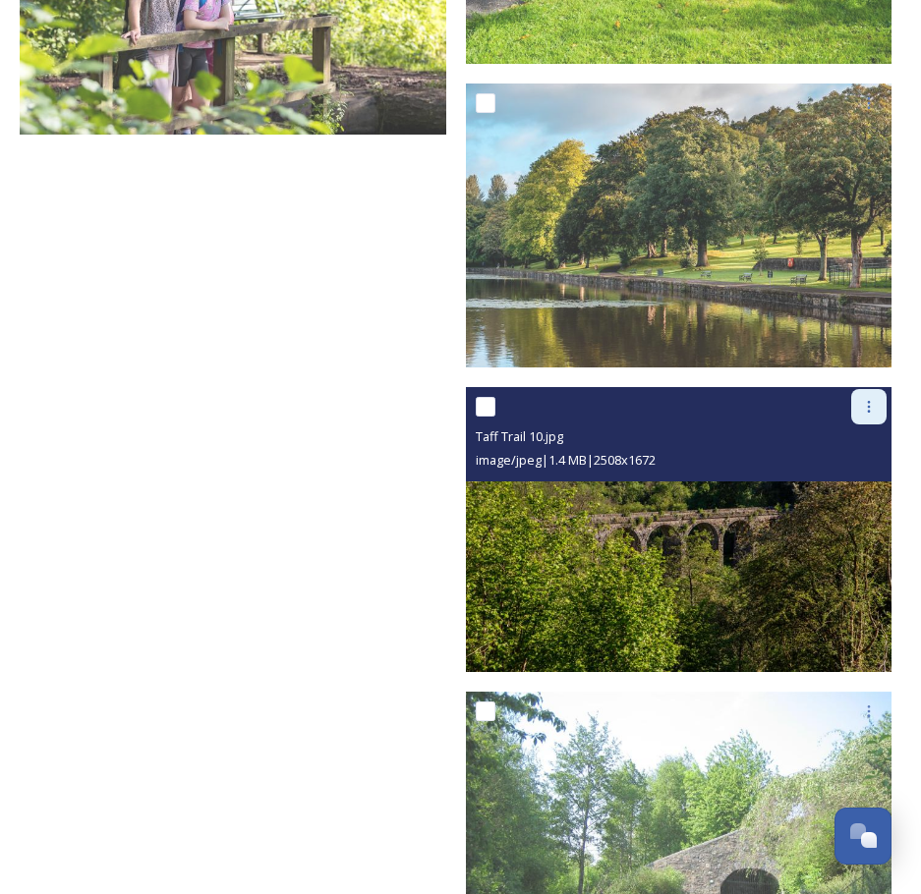
click at [870, 401] on icon at bounding box center [869, 407] width 3 height 12
click at [843, 479] on span "Download" at bounding box center [846, 488] width 60 height 19
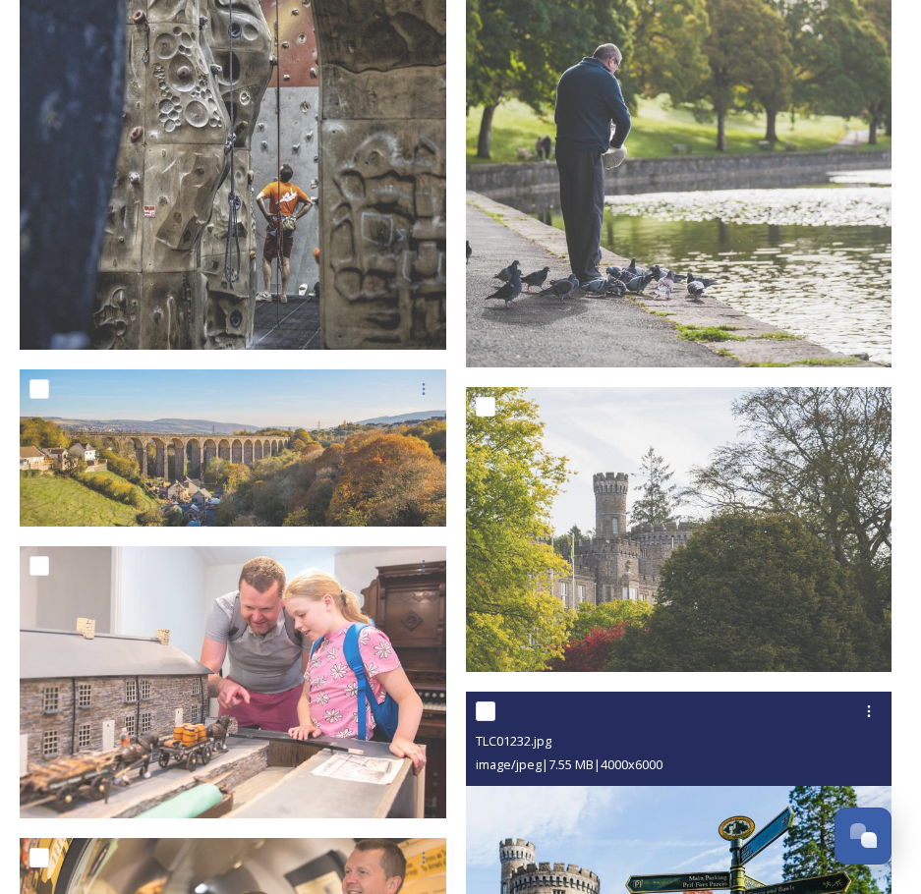
scroll to position [30931, 0]
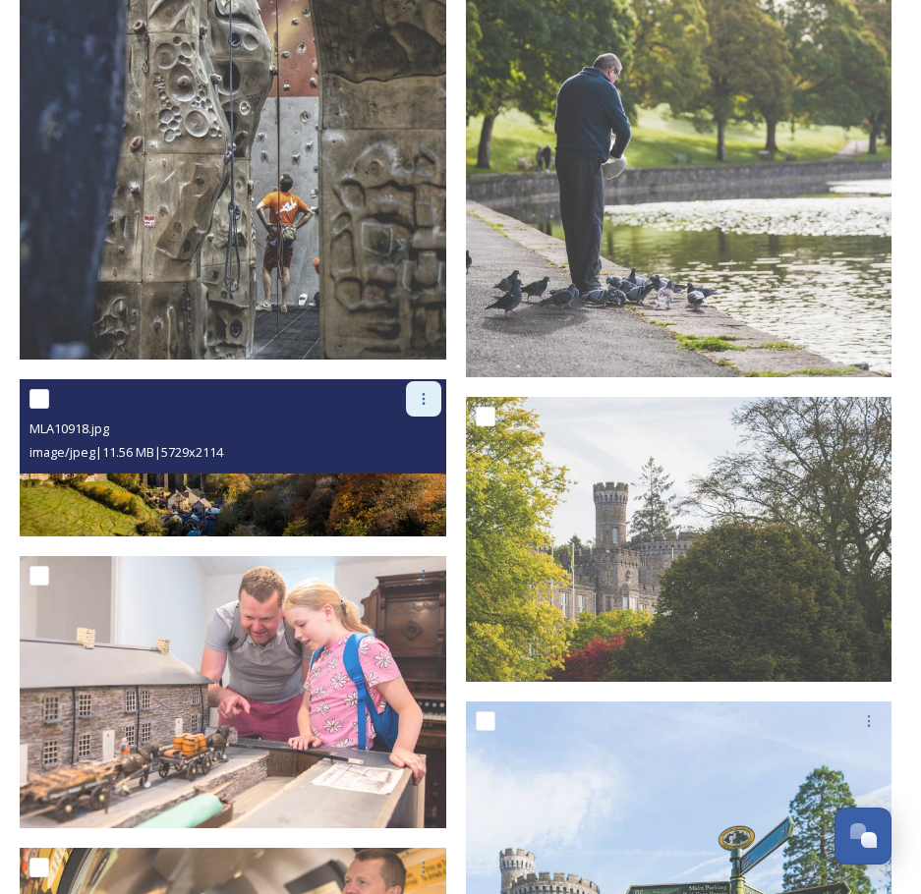
click at [429, 391] on icon at bounding box center [424, 399] width 16 height 16
drag, startPoint x: 404, startPoint y: 454, endPoint x: 668, endPoint y: 504, distance: 269.1
click at [403, 471] on span "Download" at bounding box center [401, 480] width 60 height 19
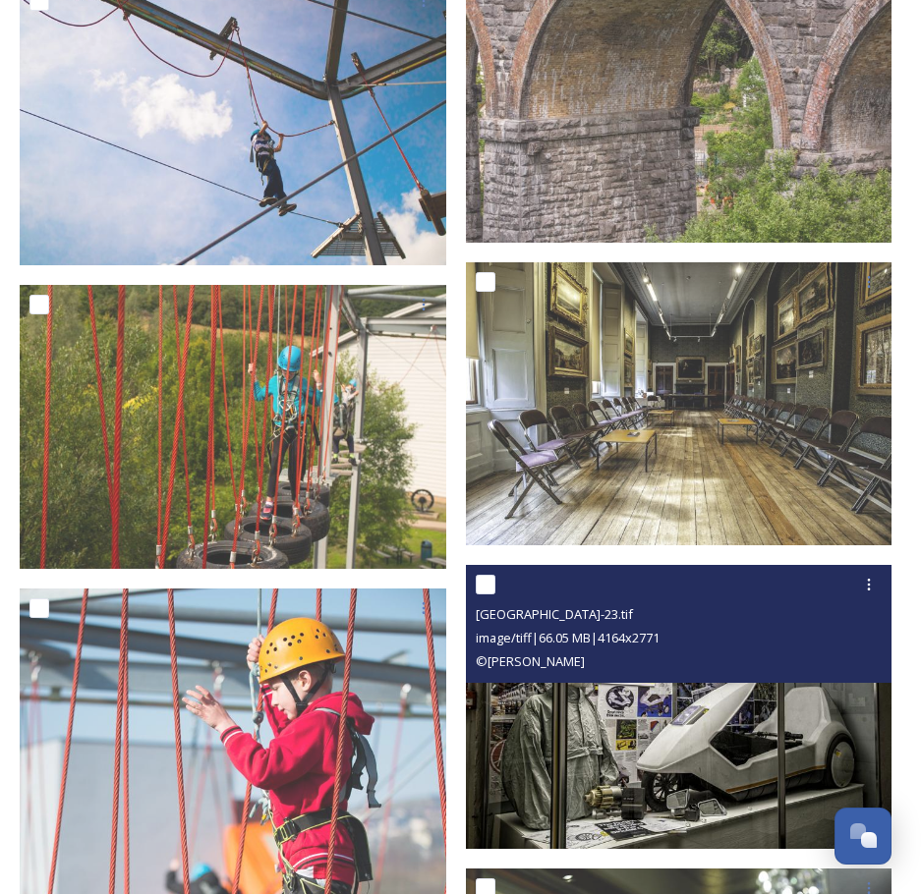
scroll to position [19725, 0]
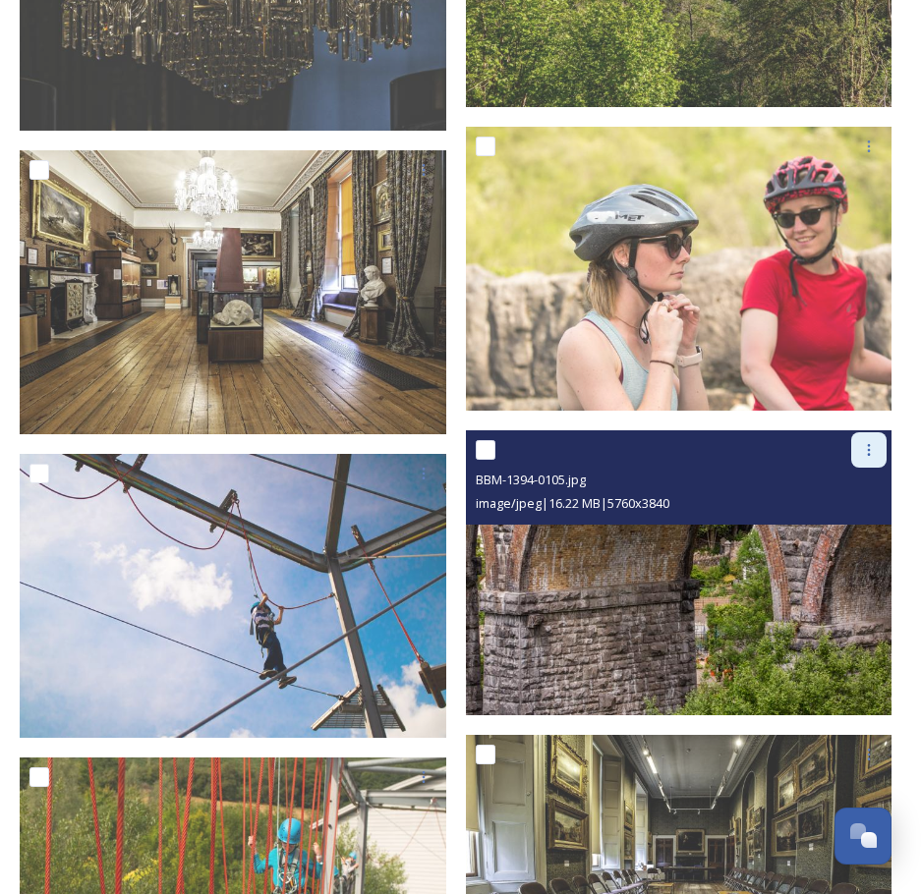
click at [873, 442] on icon at bounding box center [869, 450] width 16 height 16
click at [840, 522] on span "Download" at bounding box center [846, 531] width 60 height 19
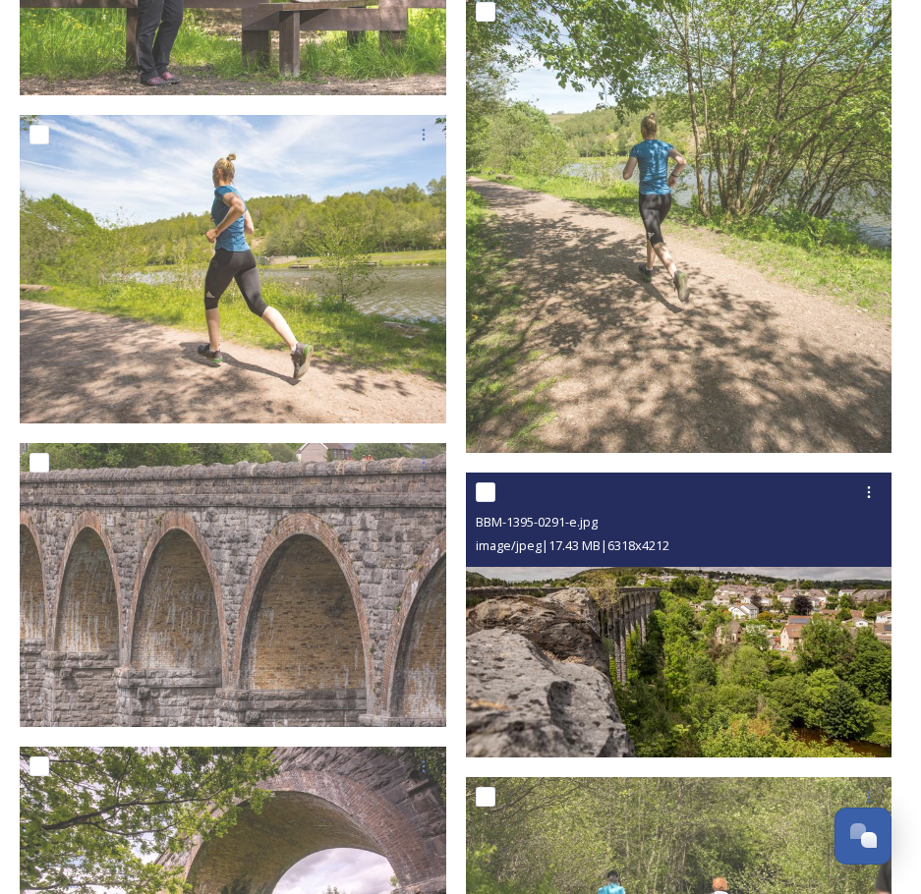
scroll to position [17857, 0]
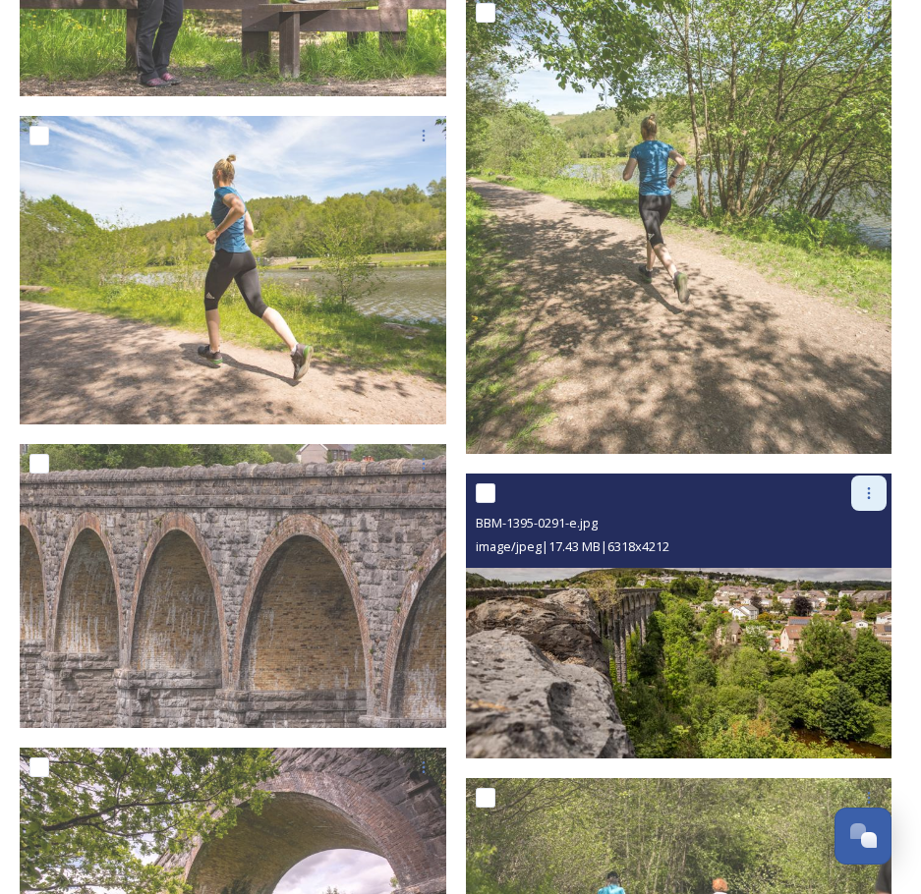
click at [867, 486] on icon at bounding box center [869, 494] width 16 height 16
drag, startPoint x: 841, startPoint y: 554, endPoint x: 801, endPoint y: 552, distance: 40.3
click at [838, 566] on span "Download" at bounding box center [846, 575] width 60 height 19
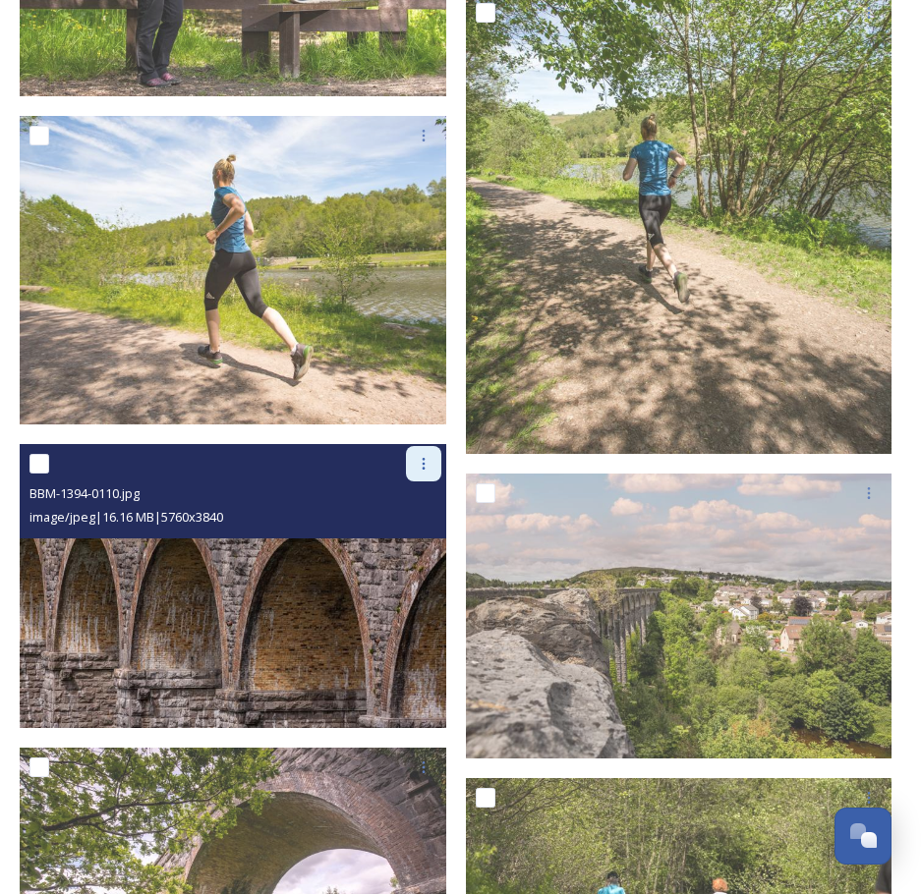
drag, startPoint x: 422, startPoint y: 442, endPoint x: 413, endPoint y: 452, distance: 13.2
click at [423, 456] on icon at bounding box center [424, 464] width 16 height 16
click at [408, 536] on span "Download" at bounding box center [401, 545] width 60 height 19
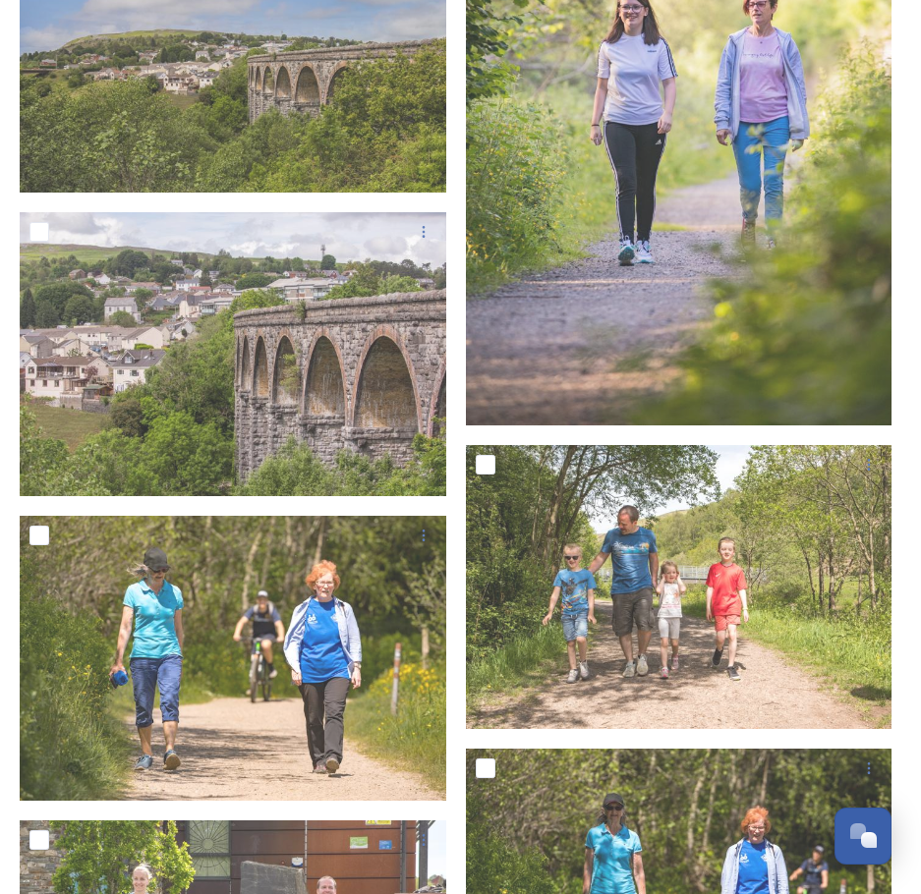
scroll to position [16481, 0]
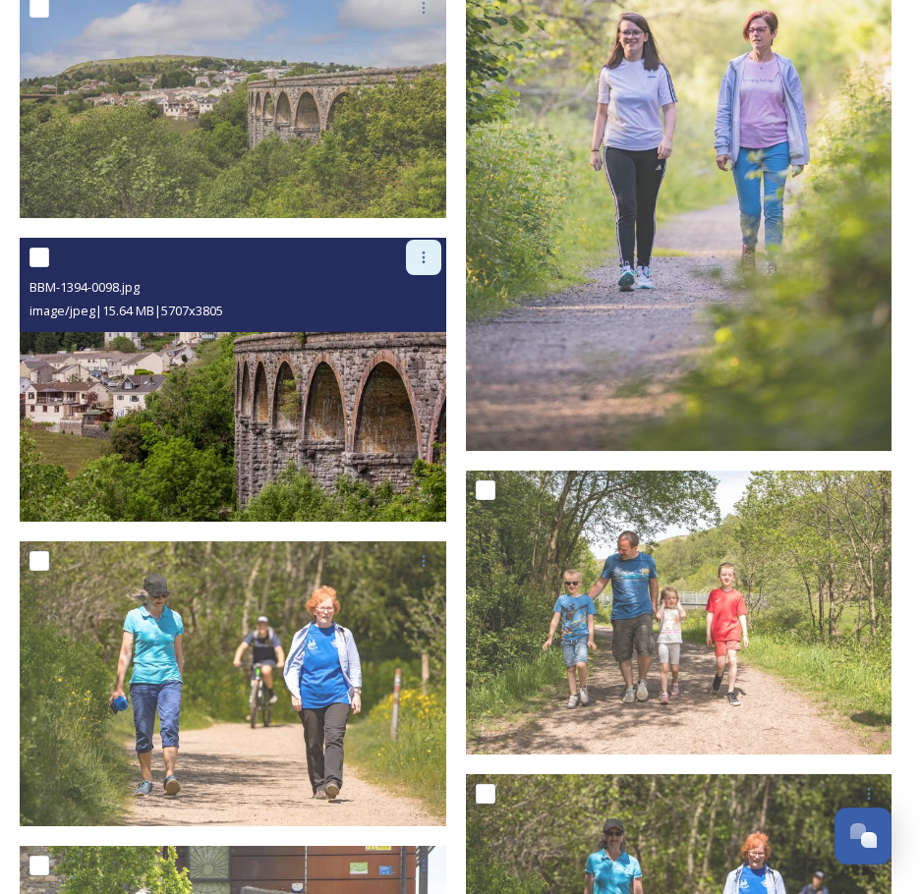
click at [431, 240] on div at bounding box center [423, 257] width 35 height 35
drag, startPoint x: 405, startPoint y: 314, endPoint x: 425, endPoint y: 277, distance: 41.3
click at [405, 329] on span "Download" at bounding box center [401, 338] width 60 height 19
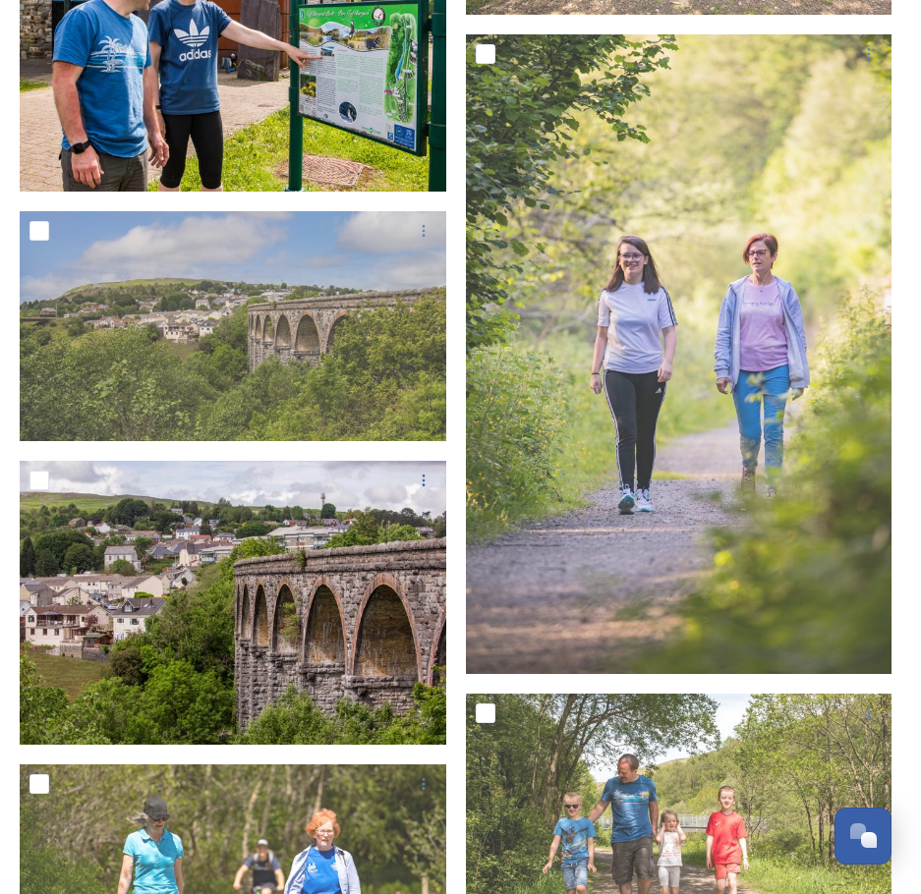
scroll to position [16186, 0]
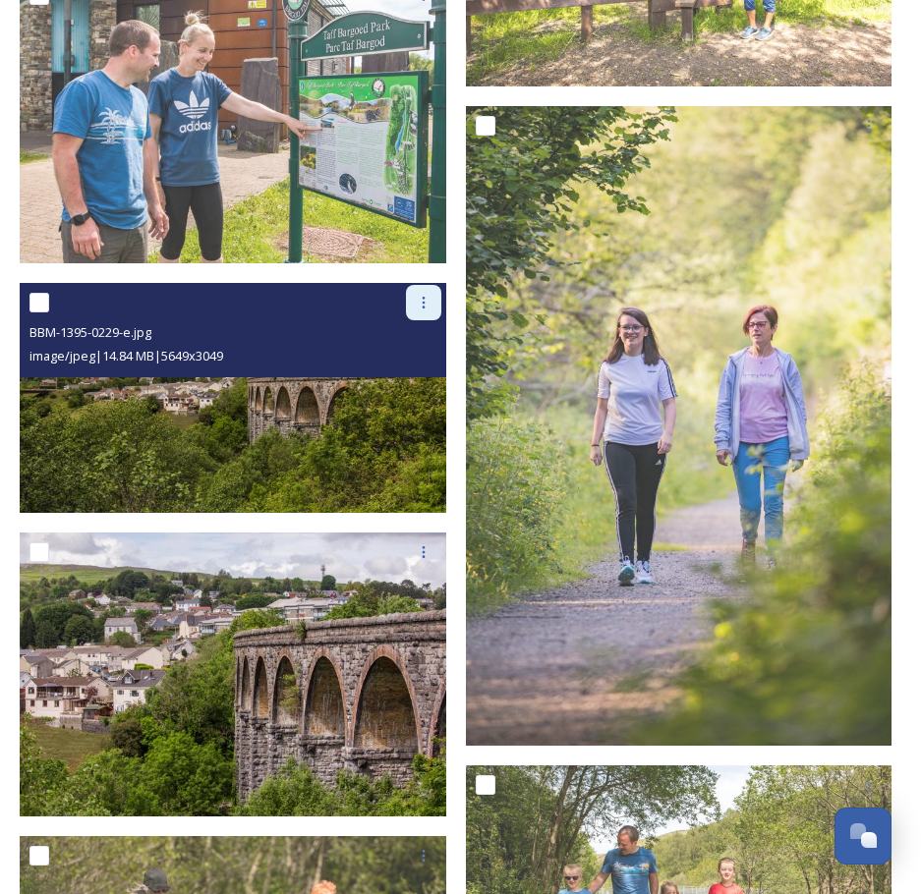
click at [428, 295] on icon at bounding box center [424, 303] width 16 height 16
click at [407, 375] on span "Download" at bounding box center [401, 384] width 60 height 19
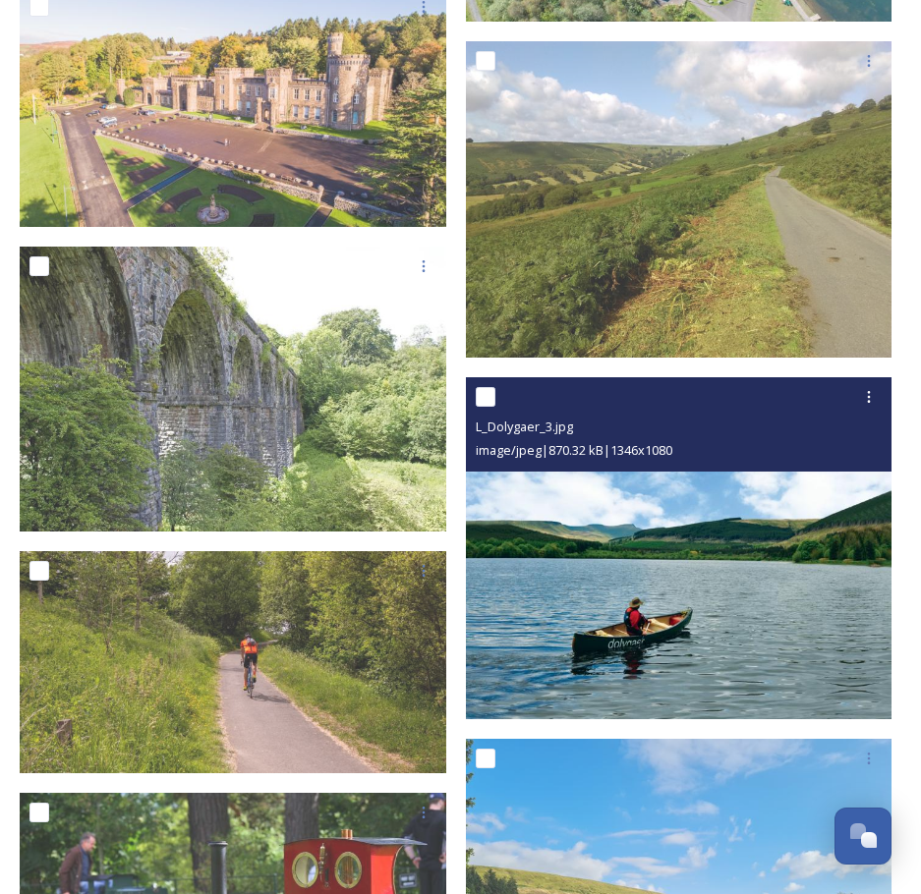
scroll to position [2916, 0]
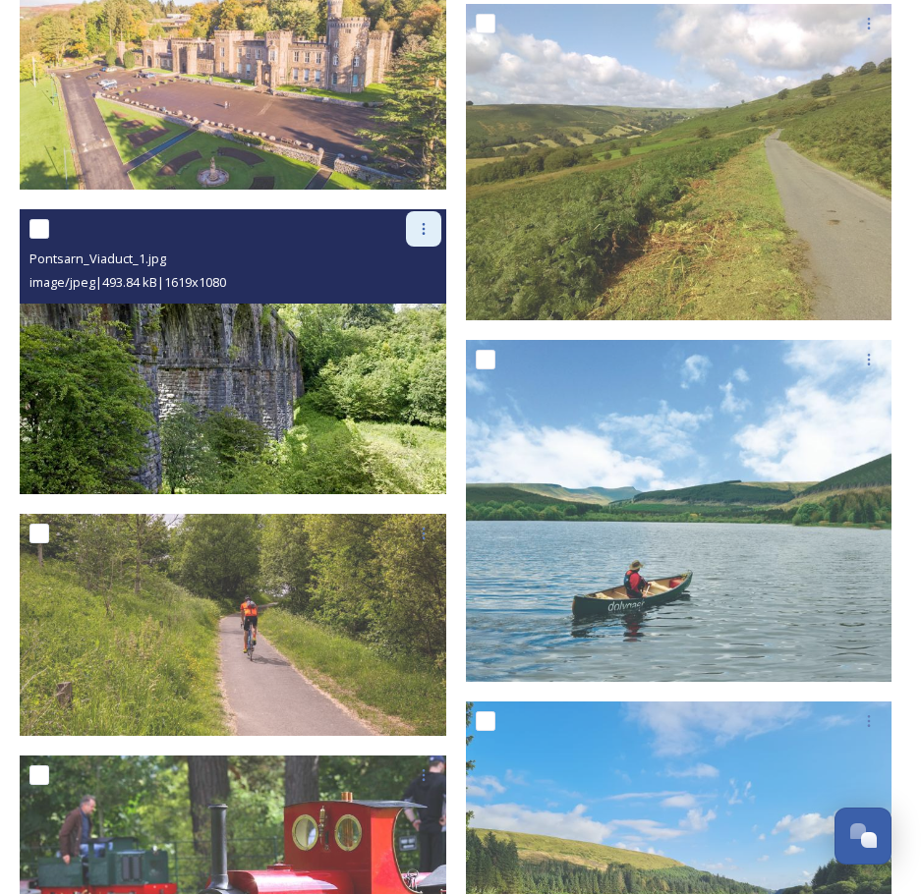
click at [422, 221] on icon at bounding box center [424, 229] width 16 height 16
drag, startPoint x: 396, startPoint y: 278, endPoint x: 408, endPoint y: 296, distance: 21.3
click at [396, 301] on span "Download" at bounding box center [401, 310] width 60 height 19
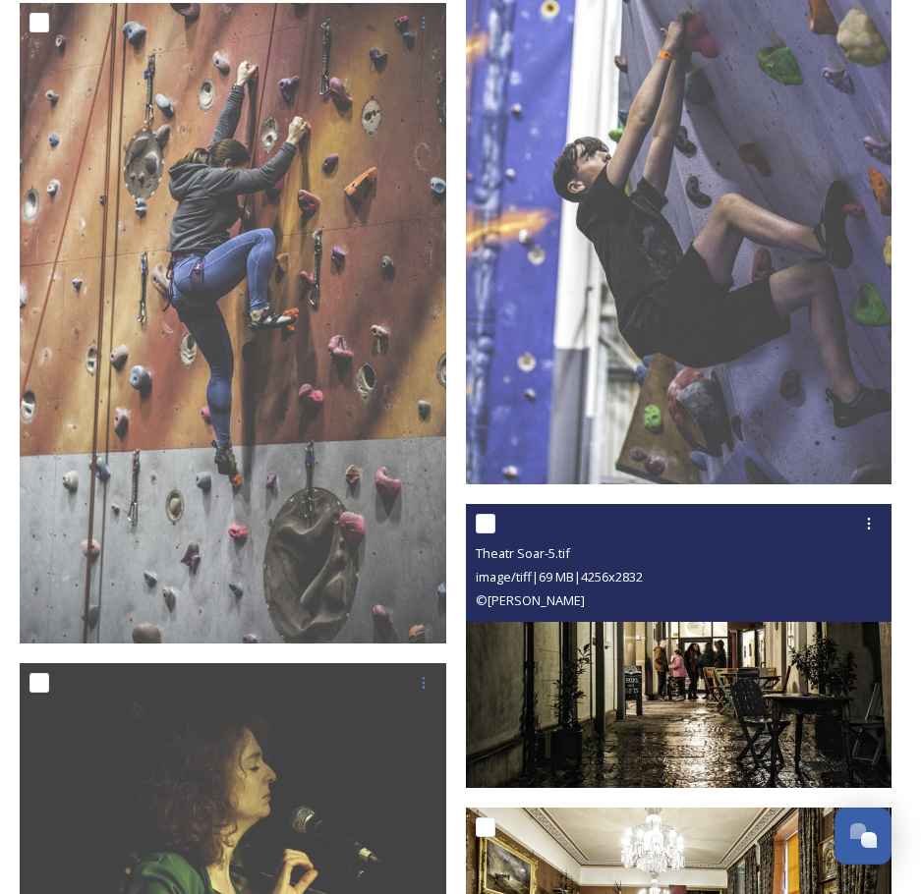
scroll to position [6586, 0]
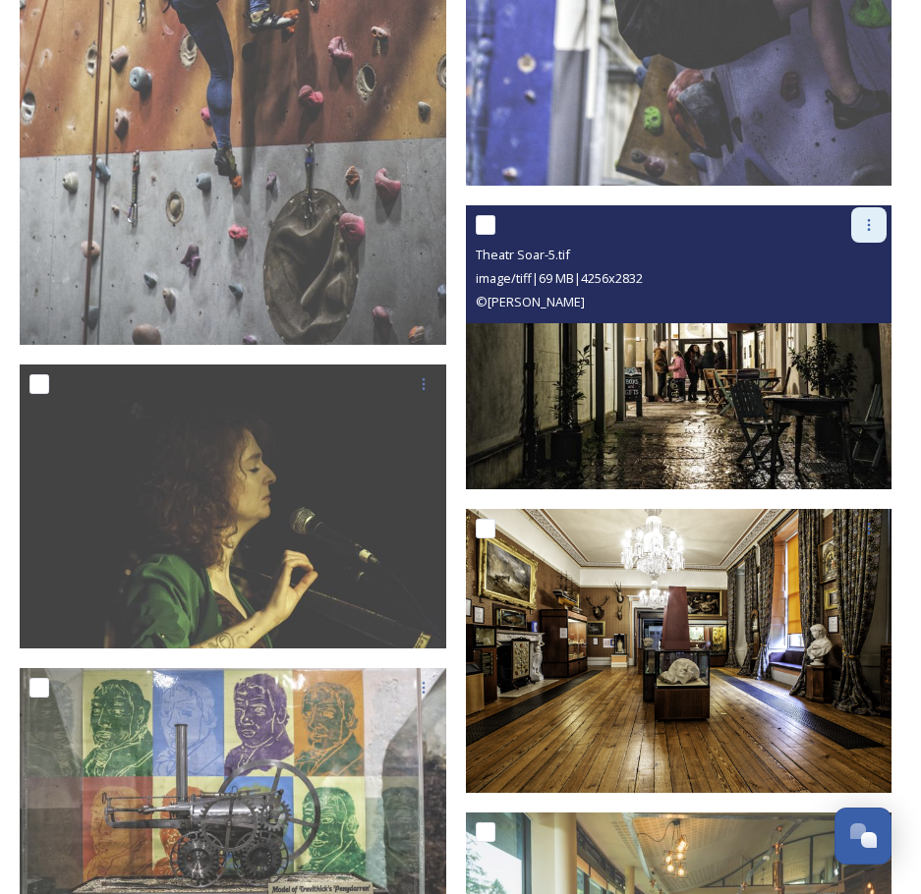
click at [865, 217] on icon at bounding box center [869, 225] width 16 height 16
click at [833, 297] on span "Download" at bounding box center [846, 306] width 60 height 19
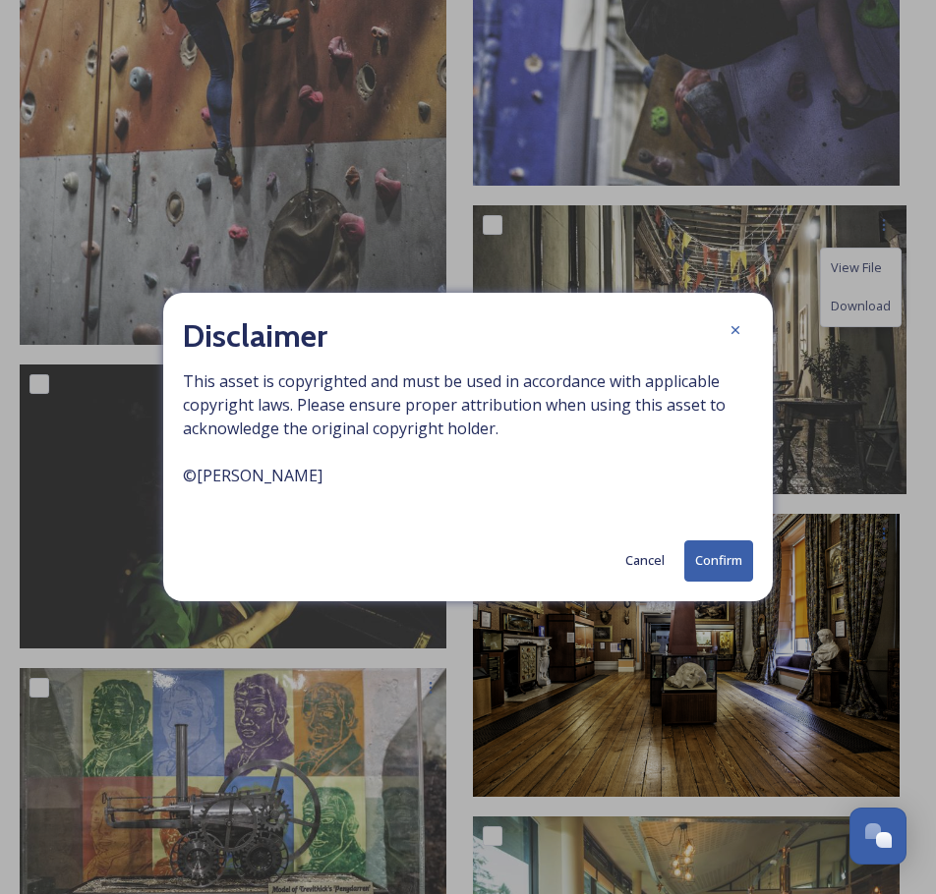
click at [711, 557] on button "Confirm" at bounding box center [718, 561] width 69 height 40
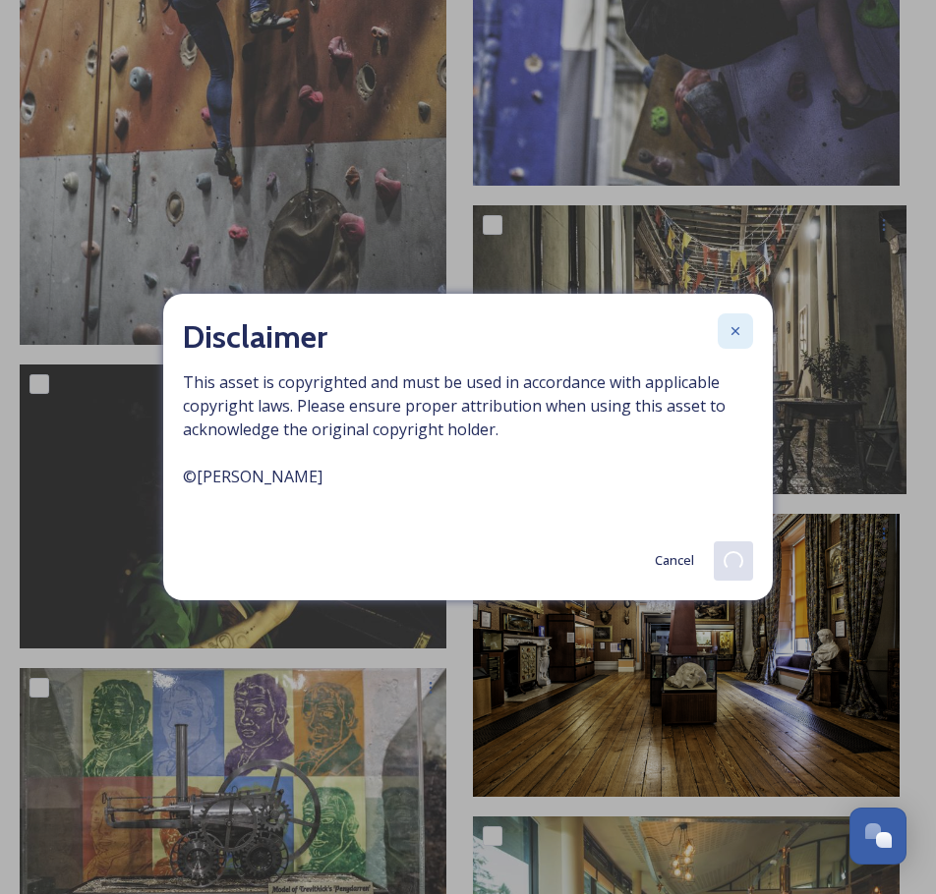
click at [733, 328] on icon at bounding box center [735, 331] width 16 height 16
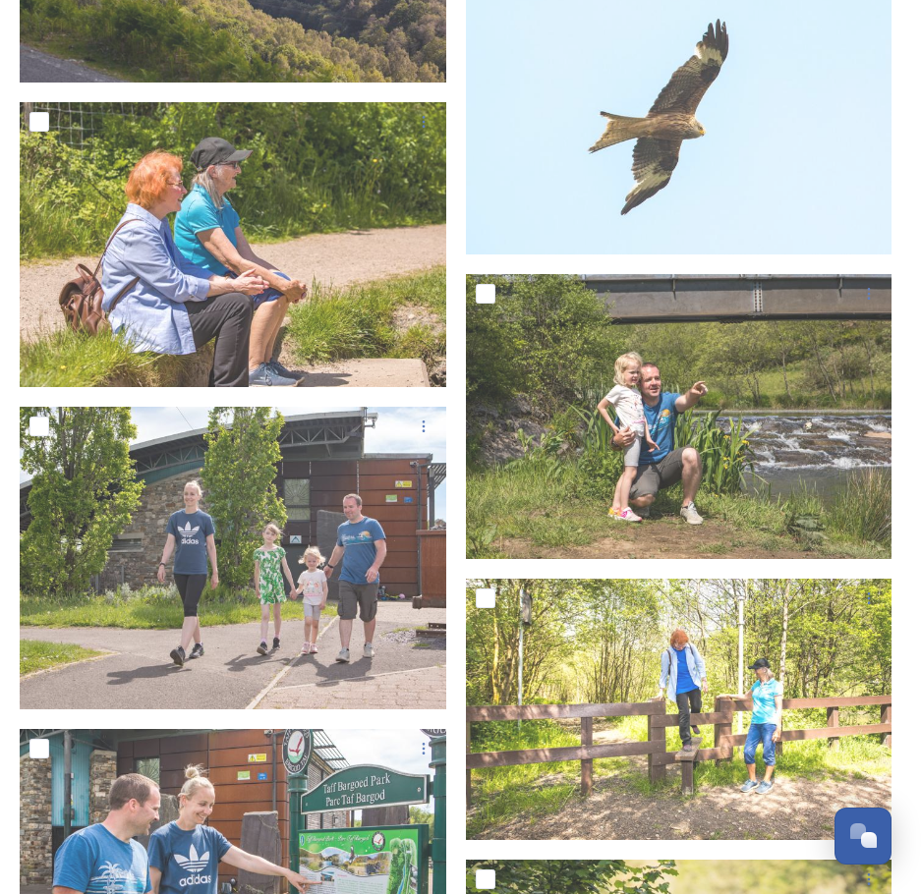
scroll to position [0, 0]
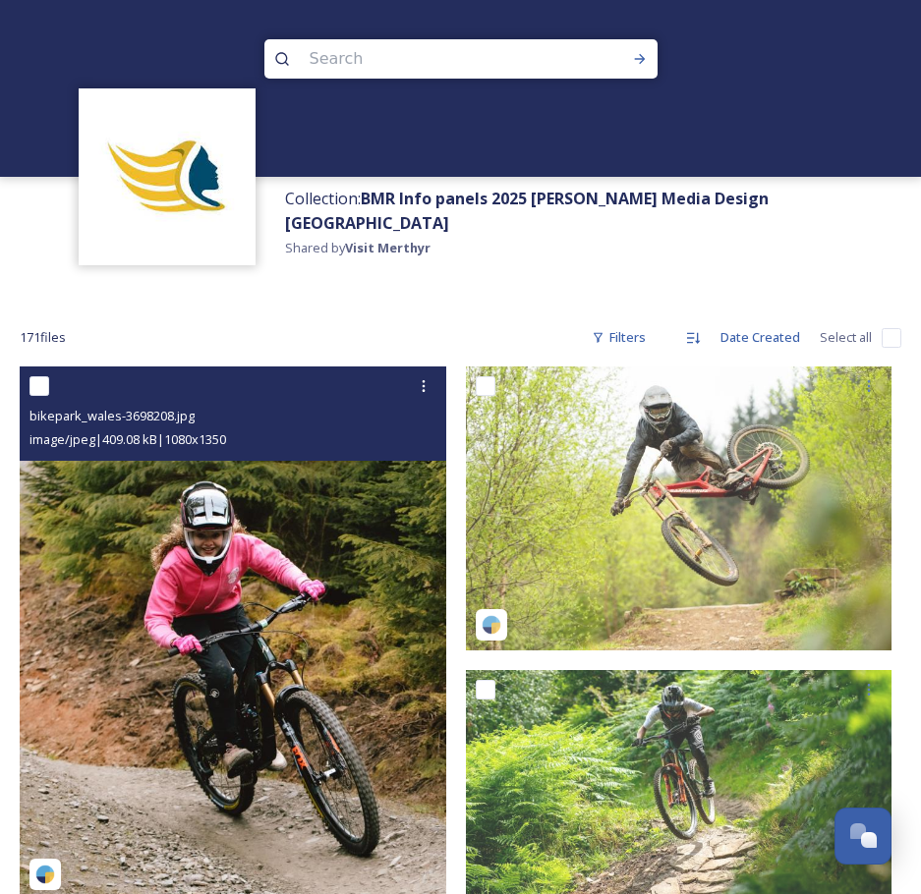
click at [251, 660] on img at bounding box center [233, 634] width 427 height 534
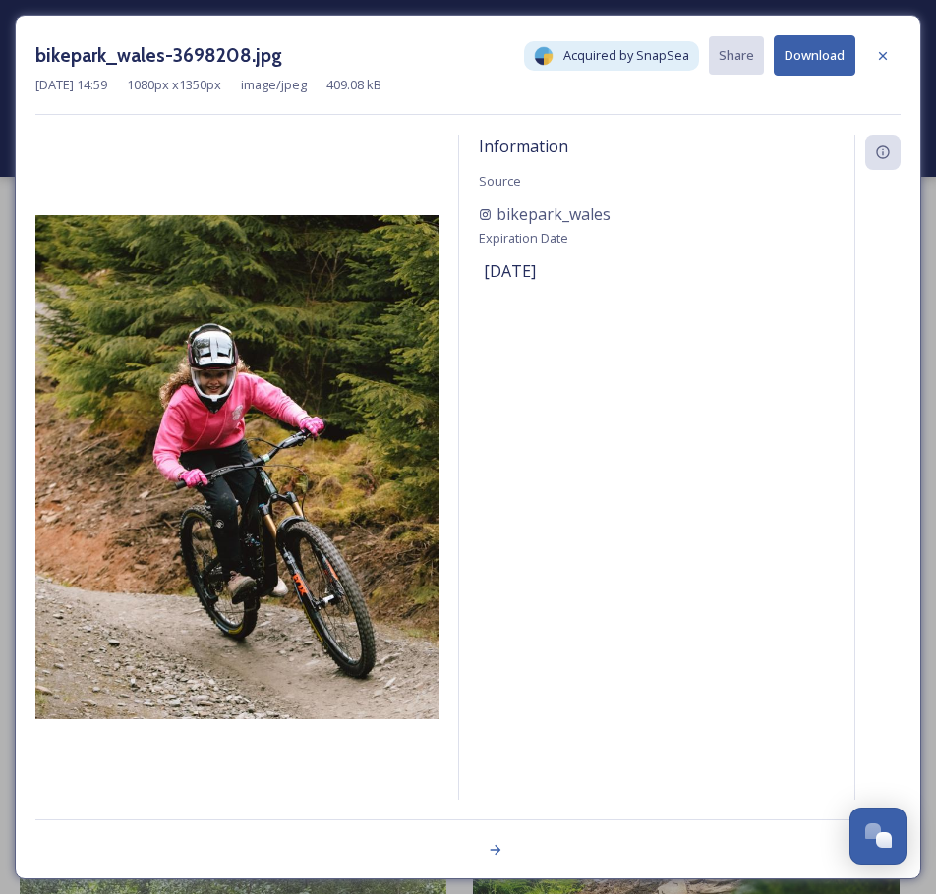
click at [246, 661] on div at bounding box center [236, 467] width 403 height 665
click at [223, 572] on img at bounding box center [236, 467] width 403 height 504
click at [892, 54] on div at bounding box center [882, 55] width 35 height 35
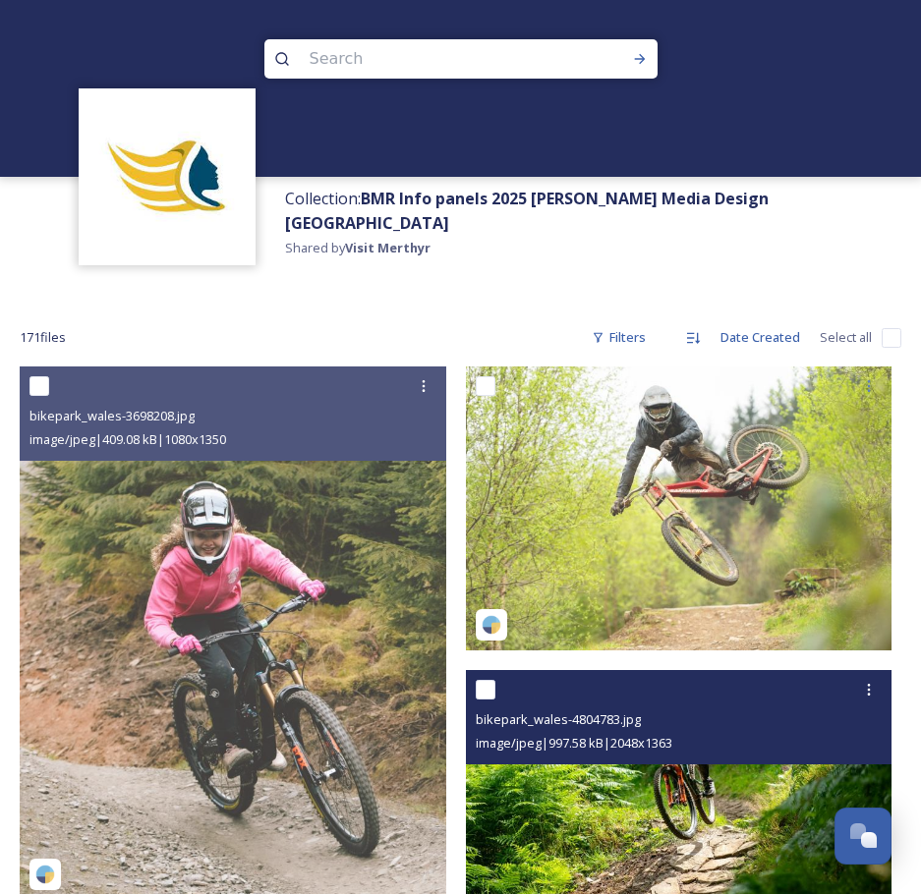
click at [693, 788] on img at bounding box center [679, 812] width 427 height 284
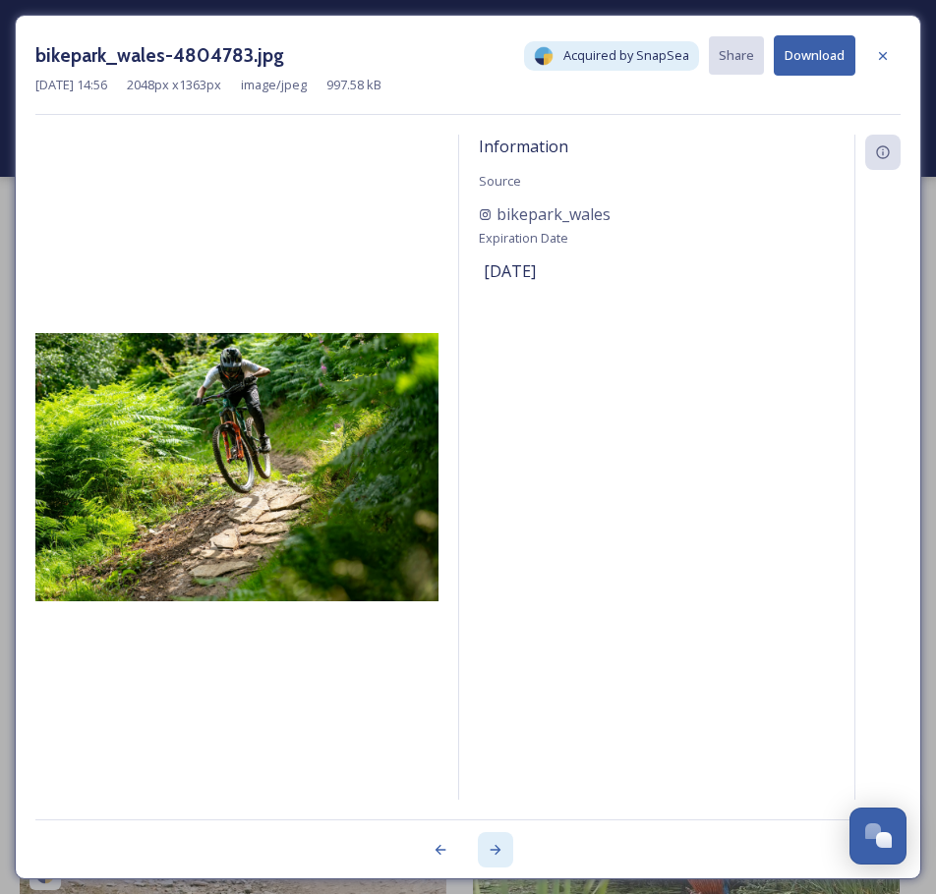
click at [492, 848] on icon at bounding box center [496, 850] width 16 height 16
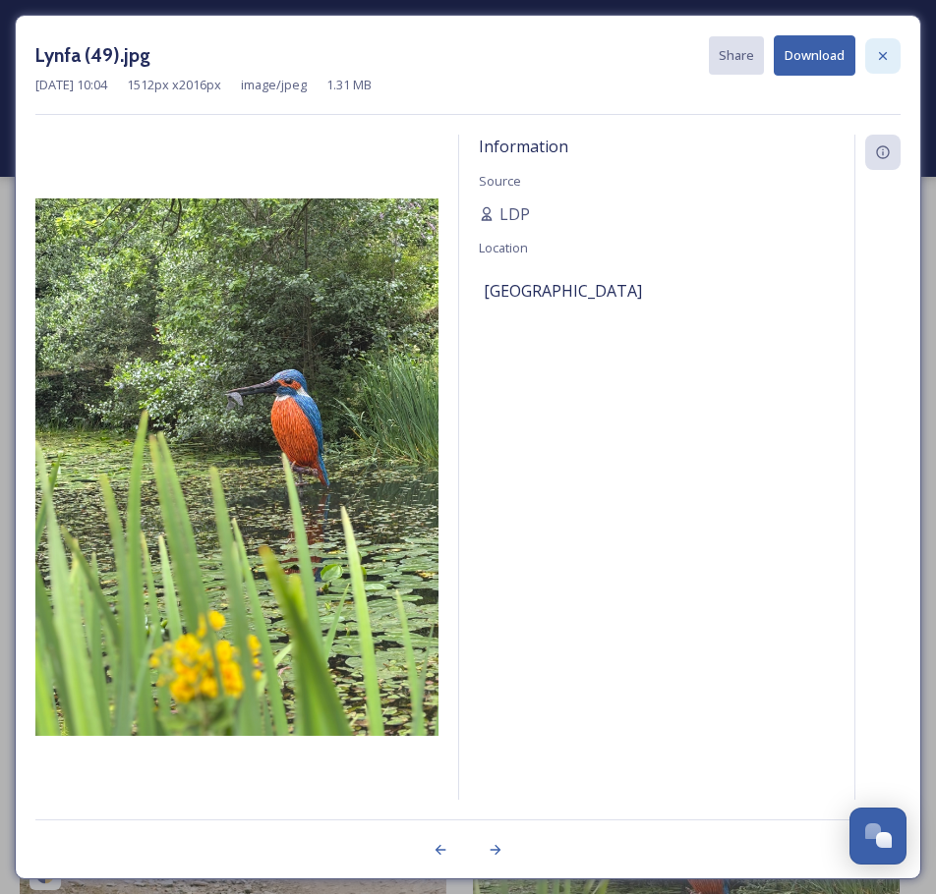
click at [885, 55] on icon at bounding box center [883, 56] width 16 height 16
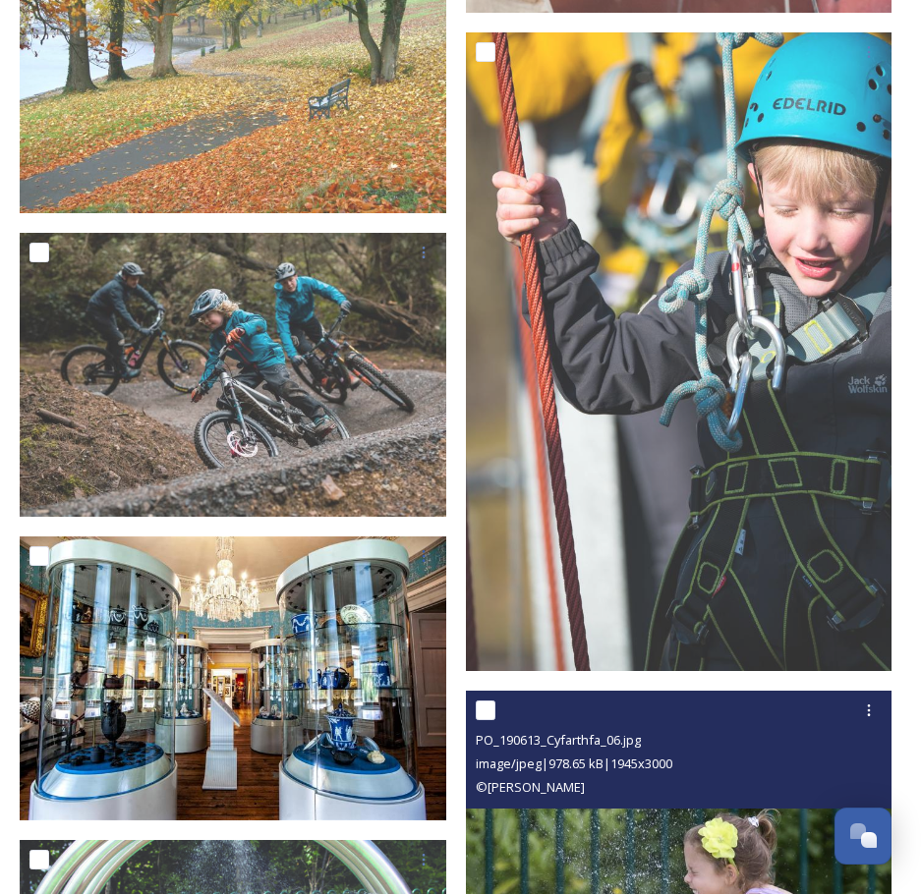
scroll to position [22608, 0]
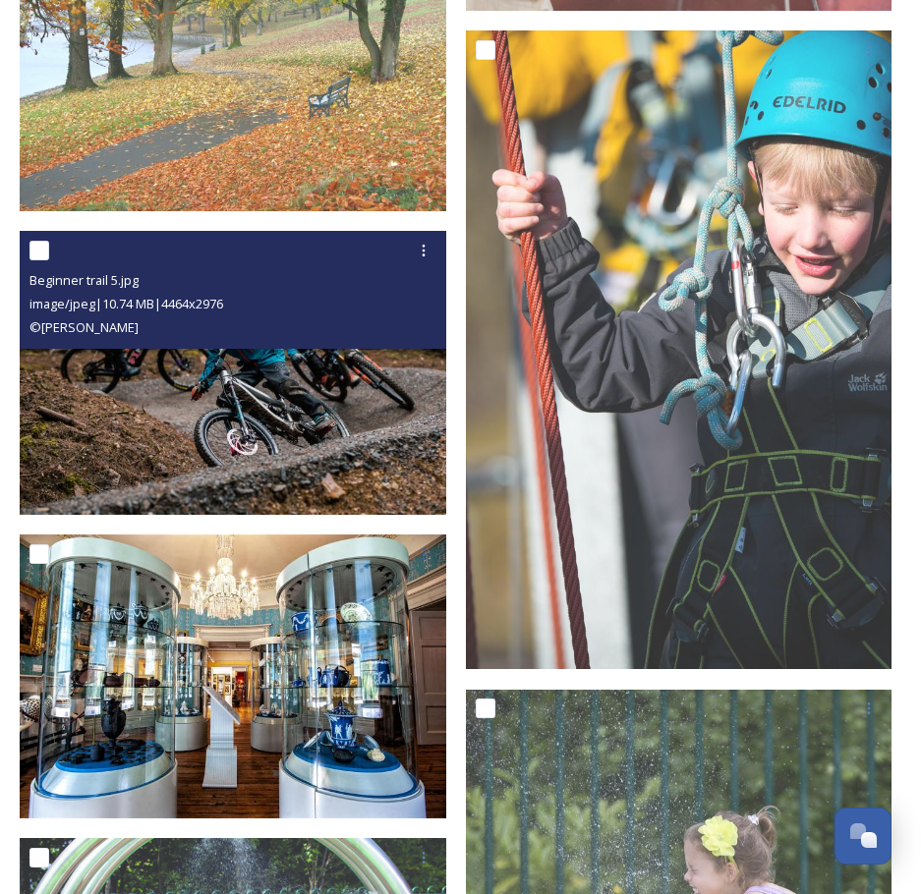
click at [258, 377] on img at bounding box center [233, 373] width 427 height 285
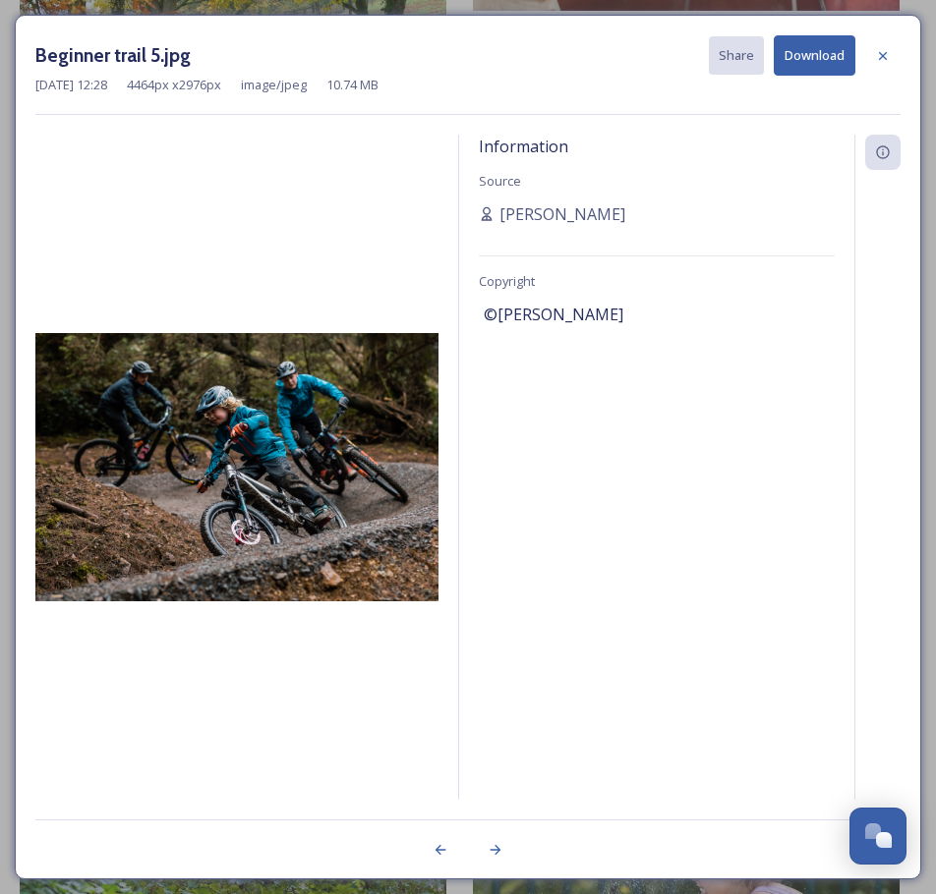
click at [814, 53] on button "Download" at bounding box center [815, 55] width 82 height 40
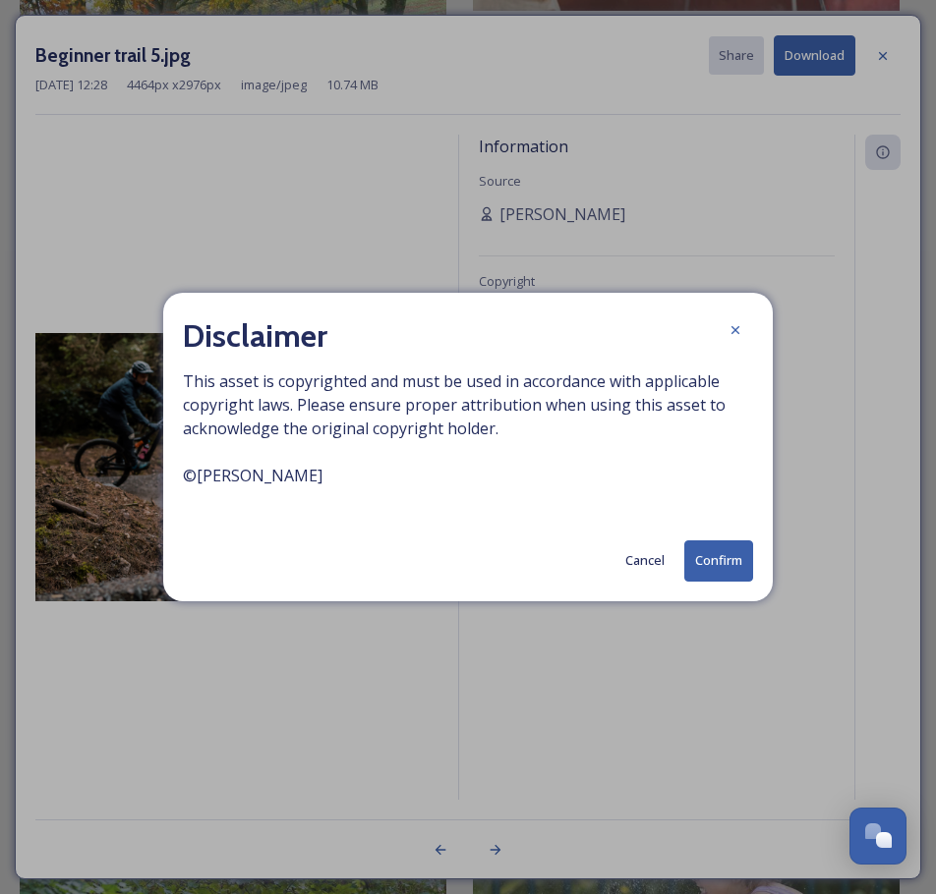
click at [717, 555] on button "Confirm" at bounding box center [718, 561] width 69 height 40
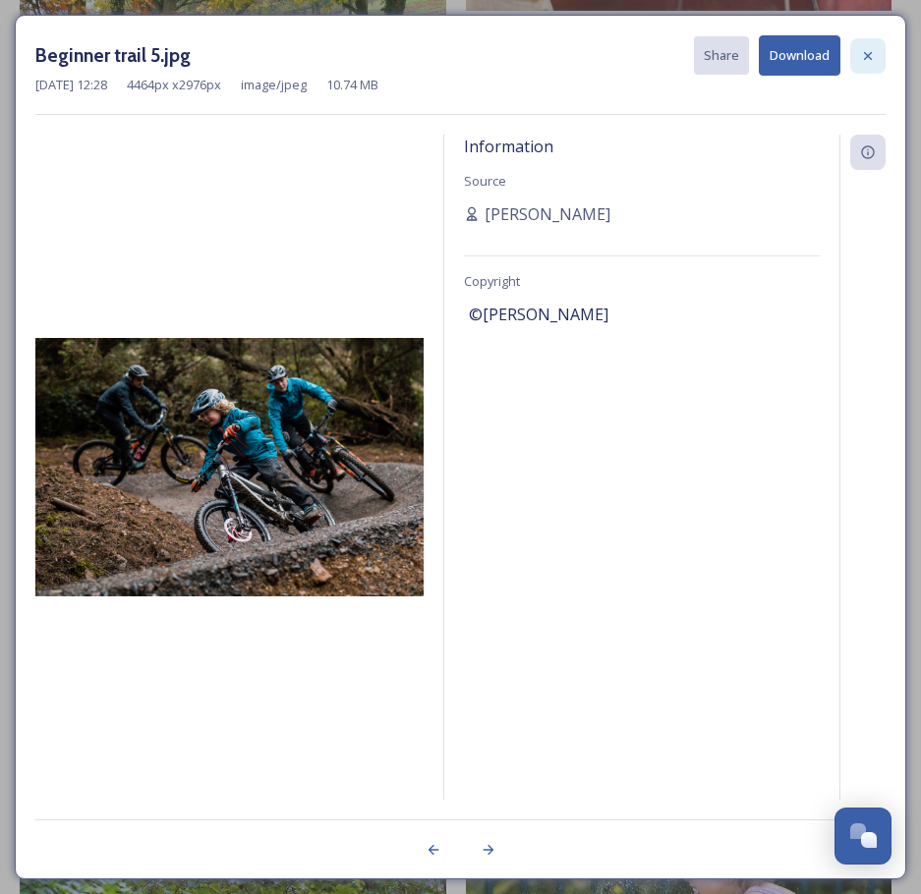
click at [869, 51] on icon at bounding box center [868, 56] width 16 height 16
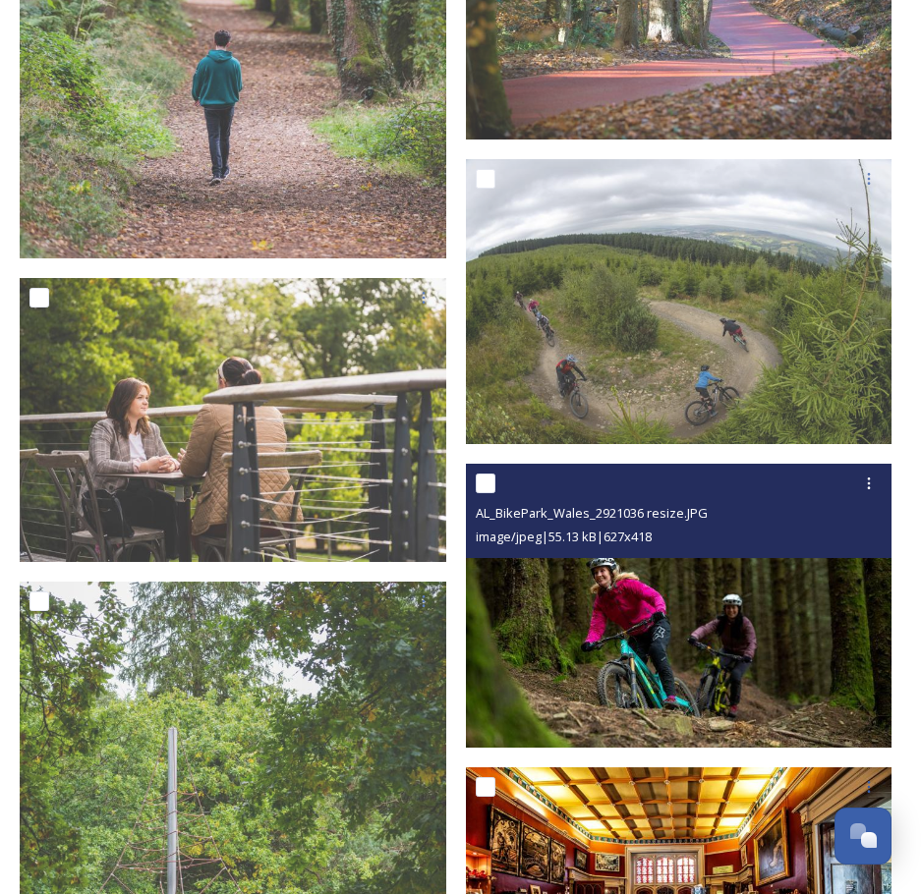
scroll to position [24083, 0]
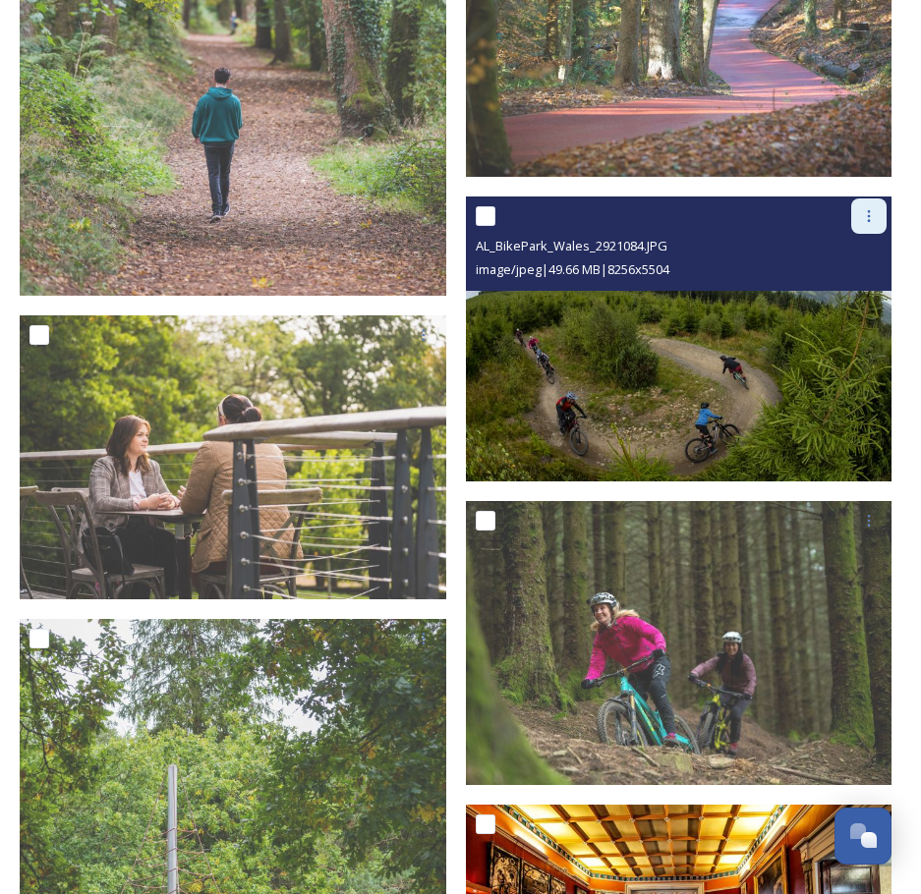
click at [868, 210] on icon at bounding box center [869, 216] width 3 height 12
click at [845, 288] on span "Download" at bounding box center [846, 297] width 60 height 19
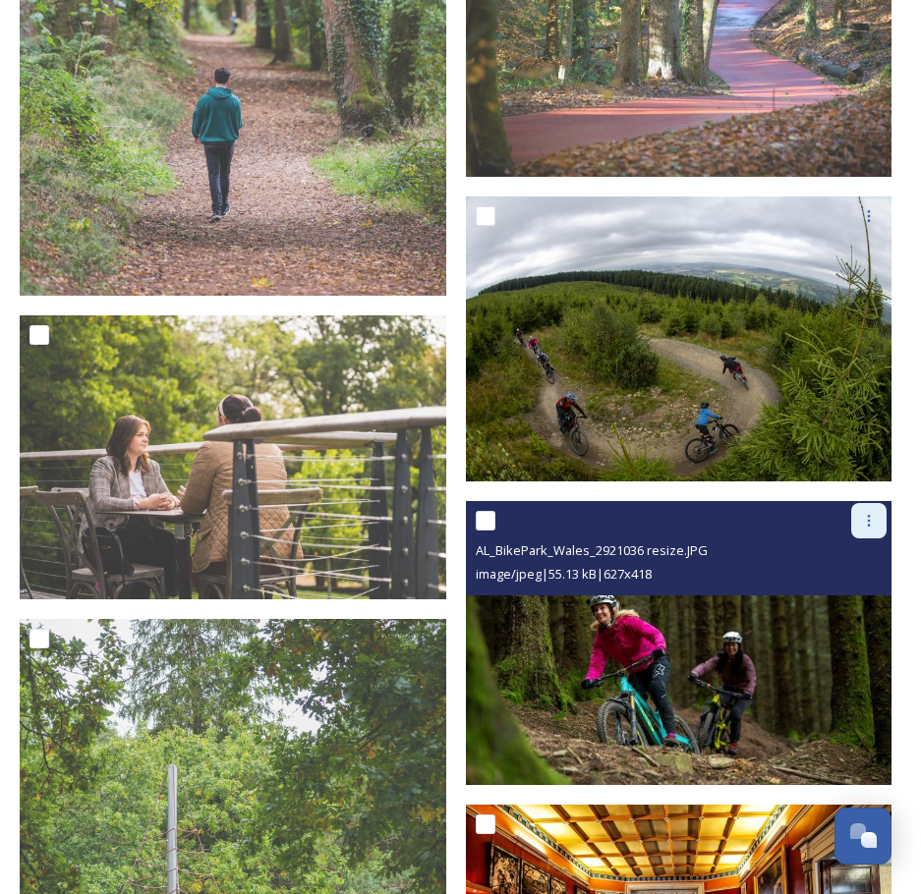
click at [869, 515] on icon at bounding box center [869, 521] width 3 height 12
drag, startPoint x: 858, startPoint y: 575, endPoint x: 826, endPoint y: 624, distance: 58.9
click at [856, 593] on span "Download" at bounding box center [846, 602] width 60 height 19
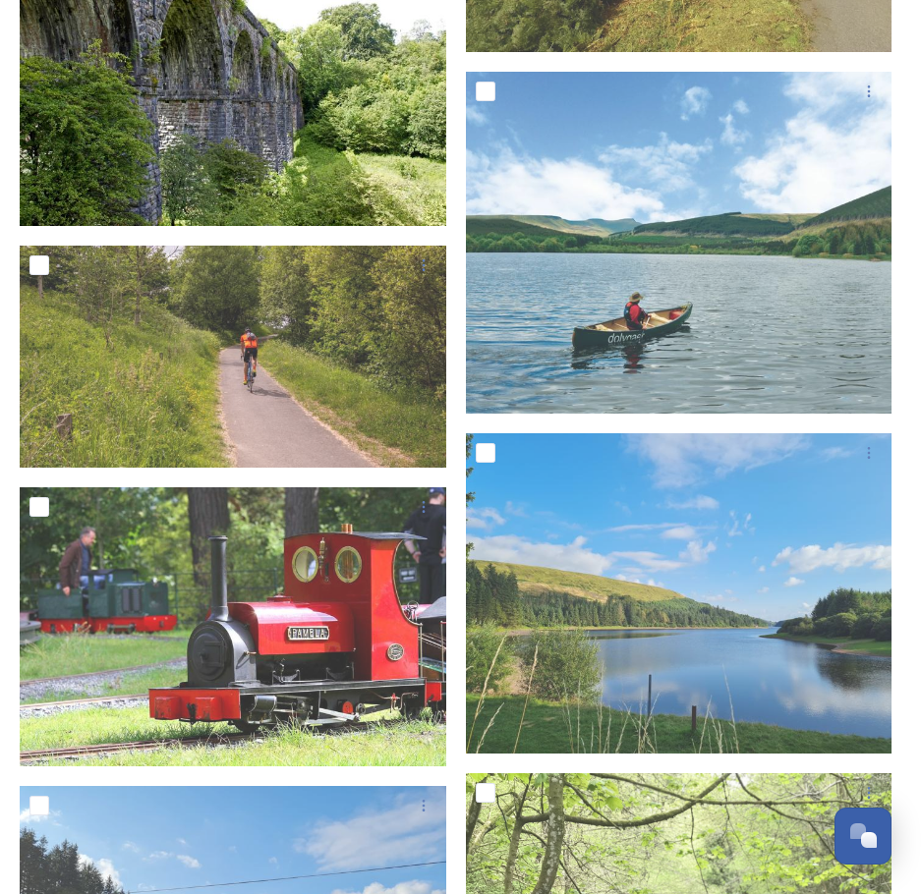
scroll to position [0, 0]
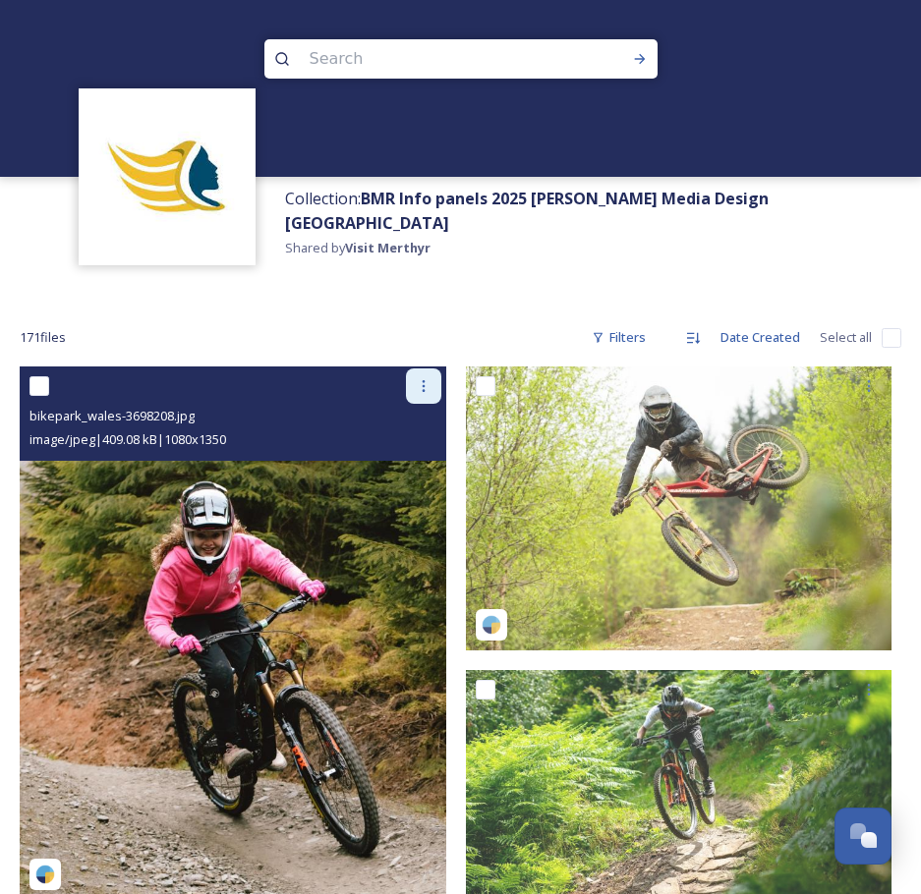
click at [428, 378] on icon at bounding box center [424, 386] width 16 height 16
click at [412, 458] on span "Download" at bounding box center [401, 467] width 60 height 19
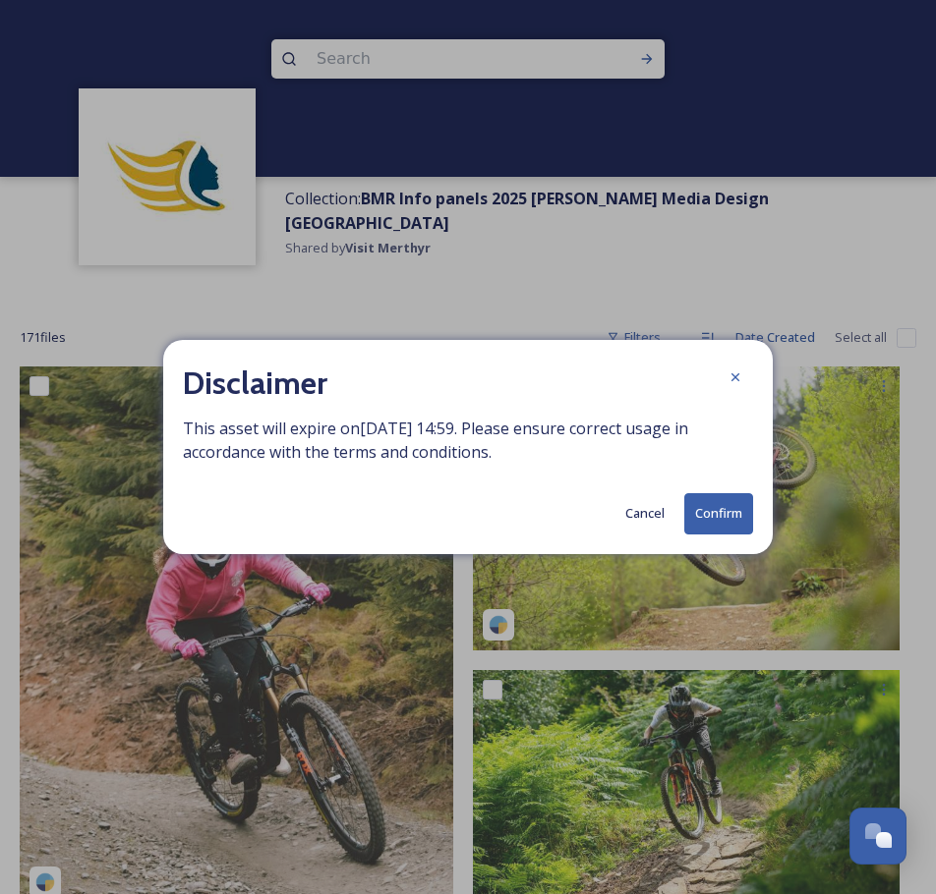
click at [721, 524] on button "Confirm" at bounding box center [718, 513] width 69 height 40
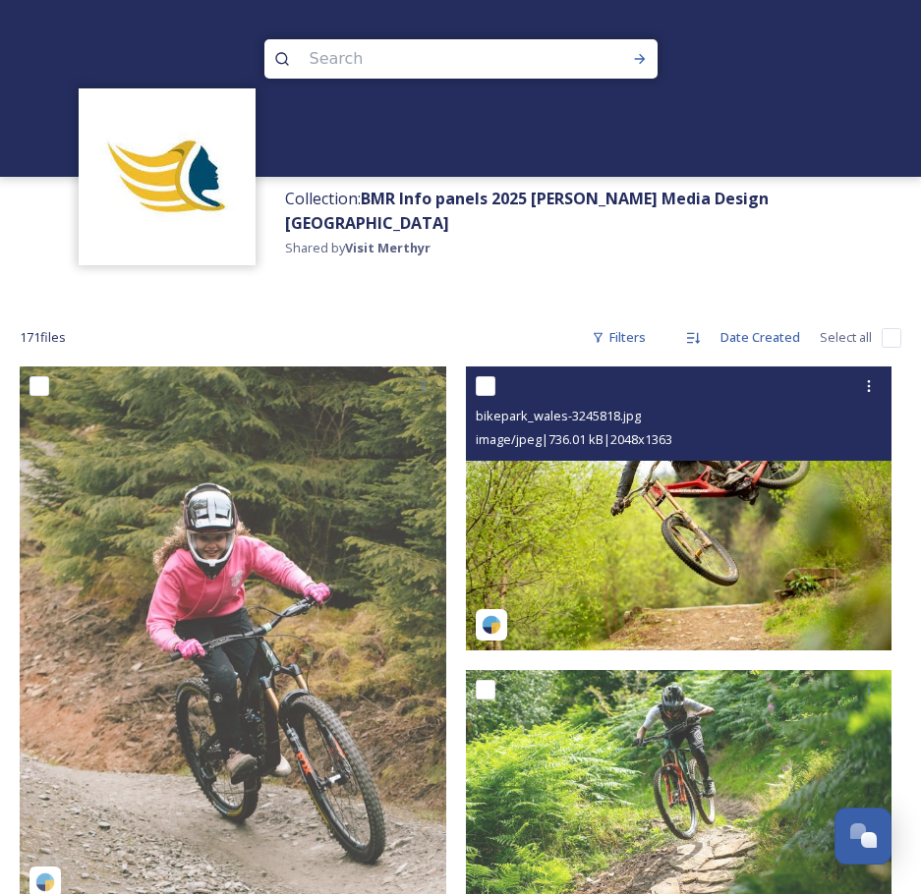
click at [781, 511] on img at bounding box center [679, 509] width 427 height 284
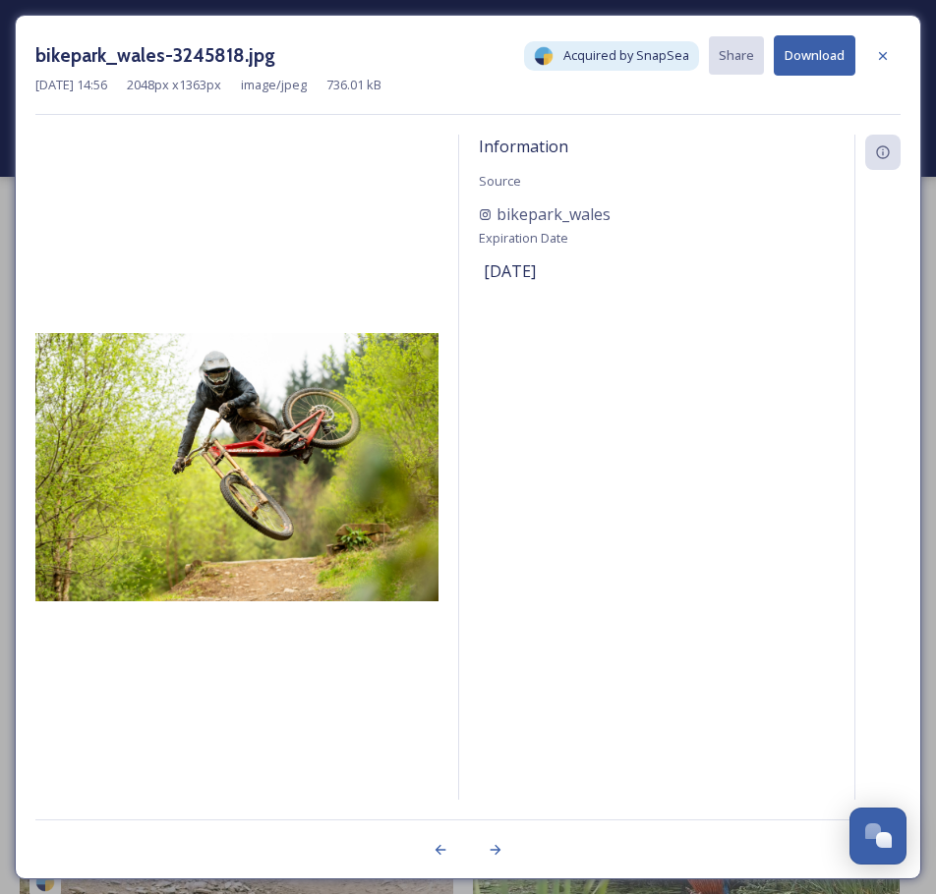
click at [820, 53] on button "Download" at bounding box center [815, 55] width 82 height 40
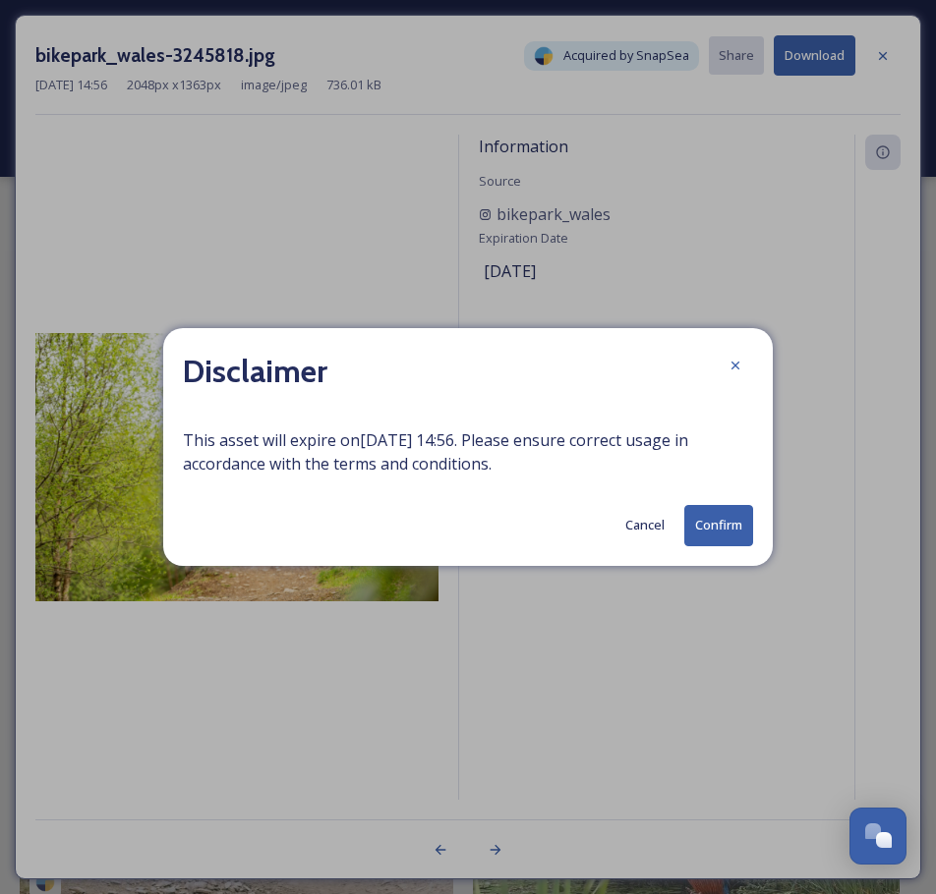
click at [723, 530] on button "Confirm" at bounding box center [718, 525] width 69 height 40
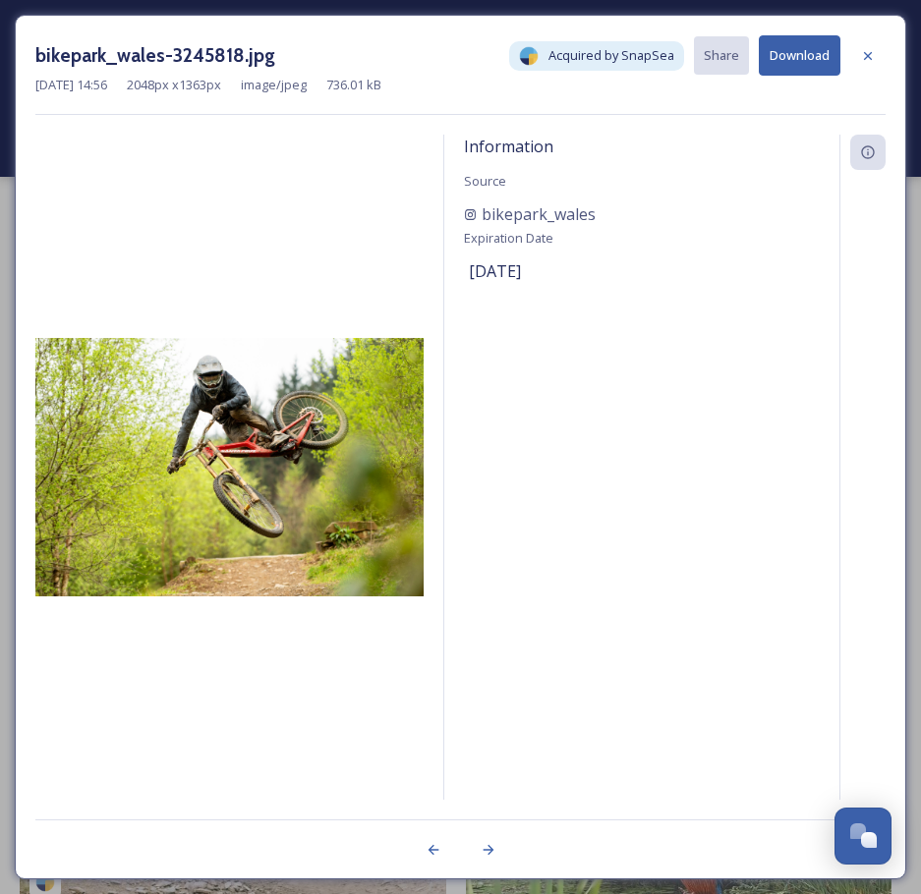
drag, startPoint x: 871, startPoint y: 60, endPoint x: 855, endPoint y: 144, distance: 86.0
click at [870, 60] on icon at bounding box center [868, 56] width 16 height 16
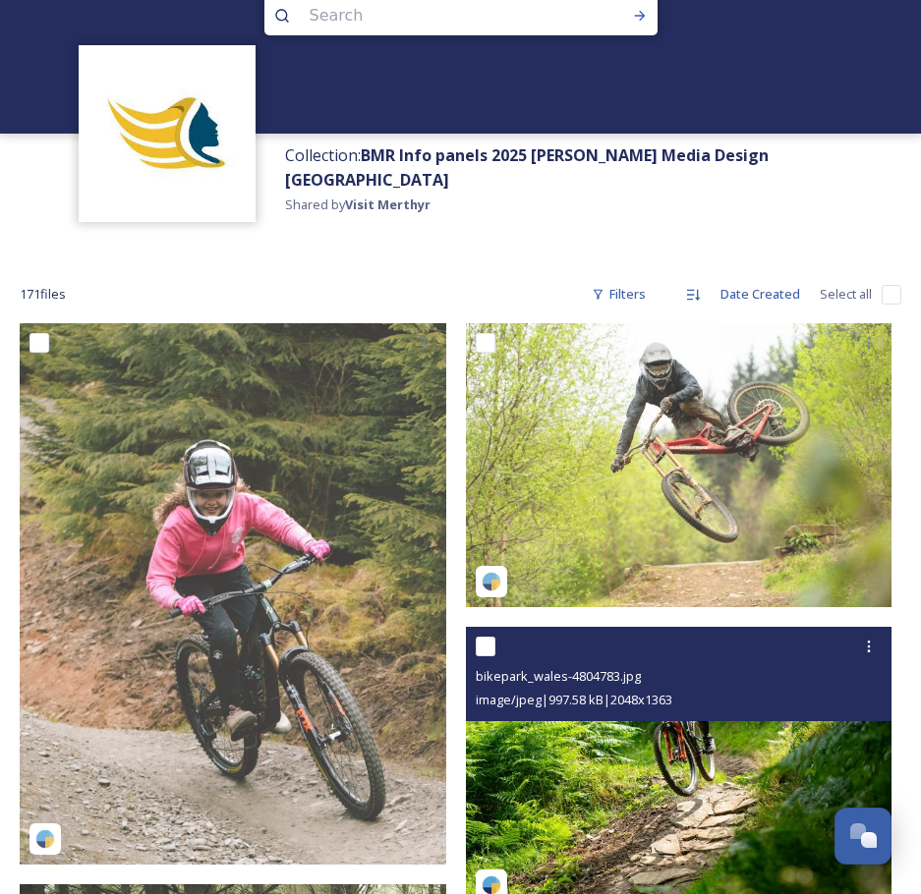
scroll to position [295, 0]
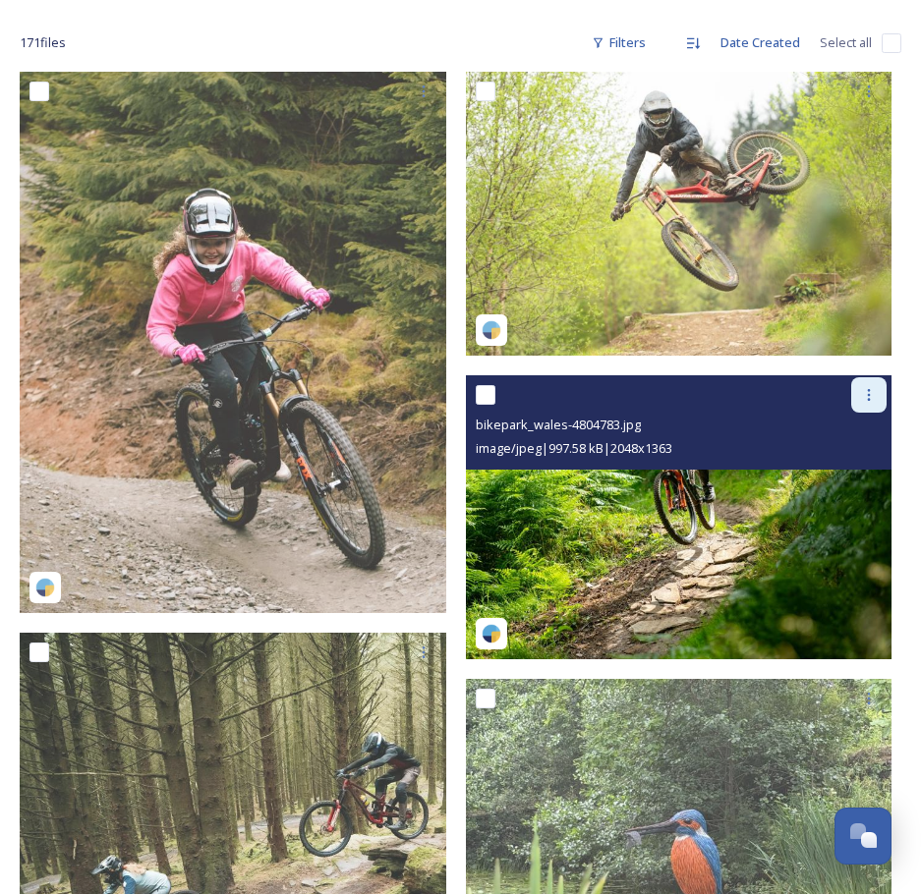
click at [867, 387] on icon at bounding box center [869, 395] width 16 height 16
click at [839, 467] on span "Download" at bounding box center [846, 476] width 60 height 19
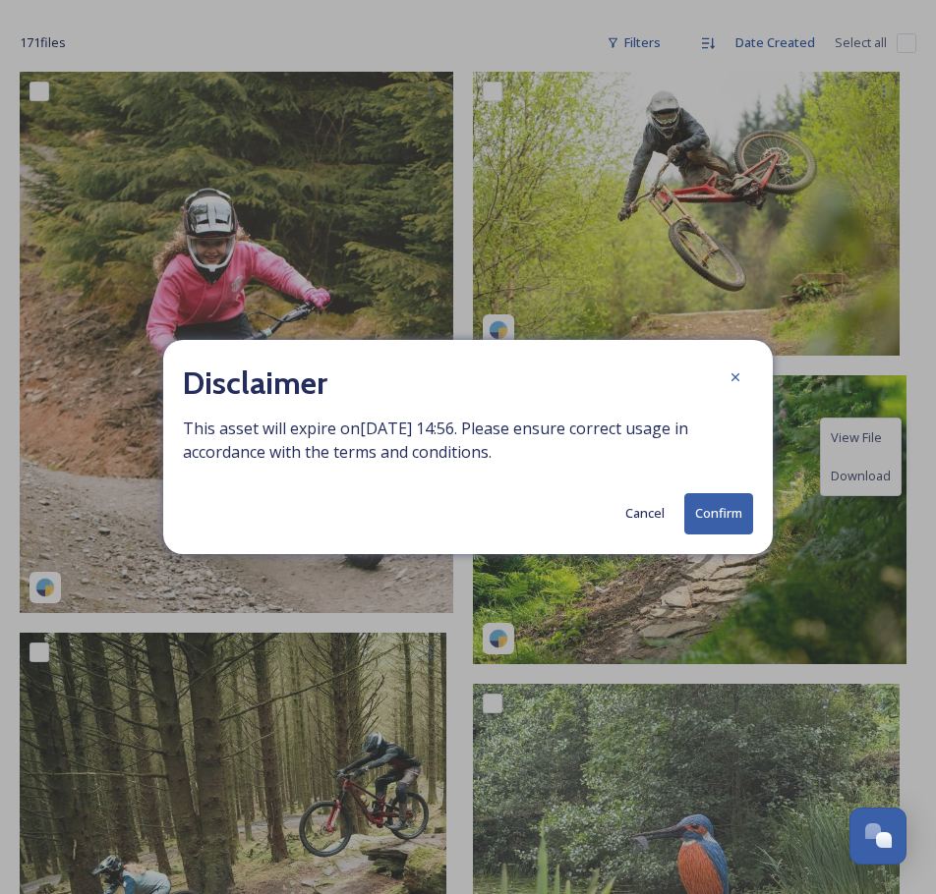
click at [722, 518] on button "Confirm" at bounding box center [718, 513] width 69 height 40
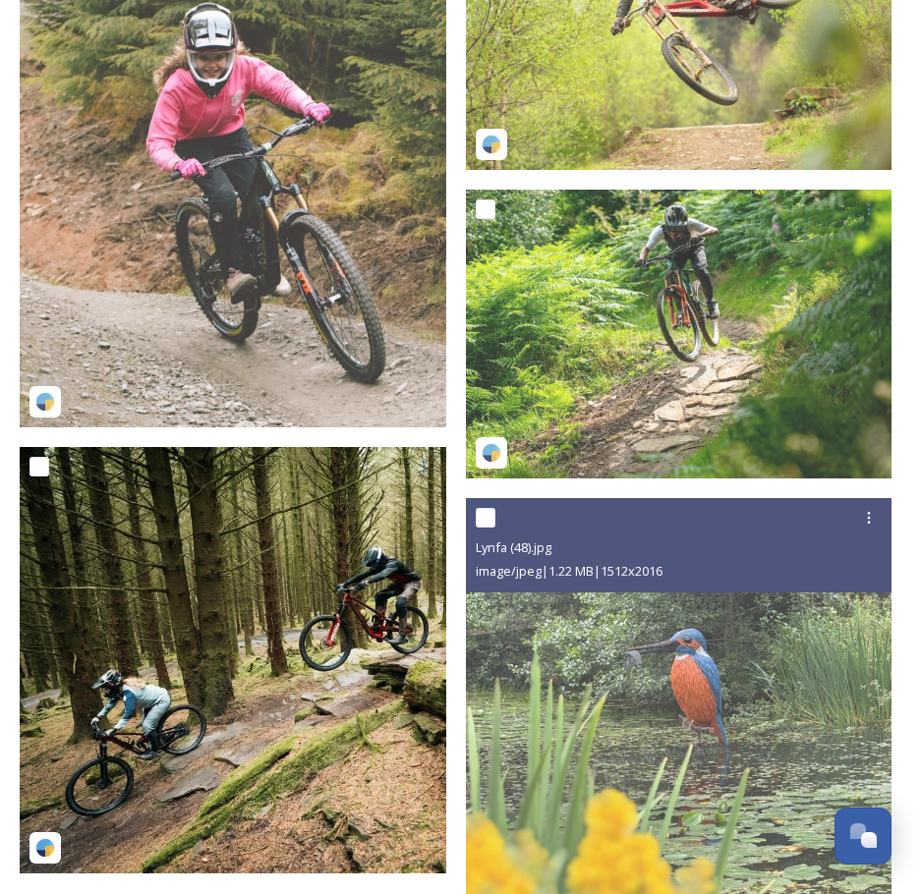
scroll to position [491, 0]
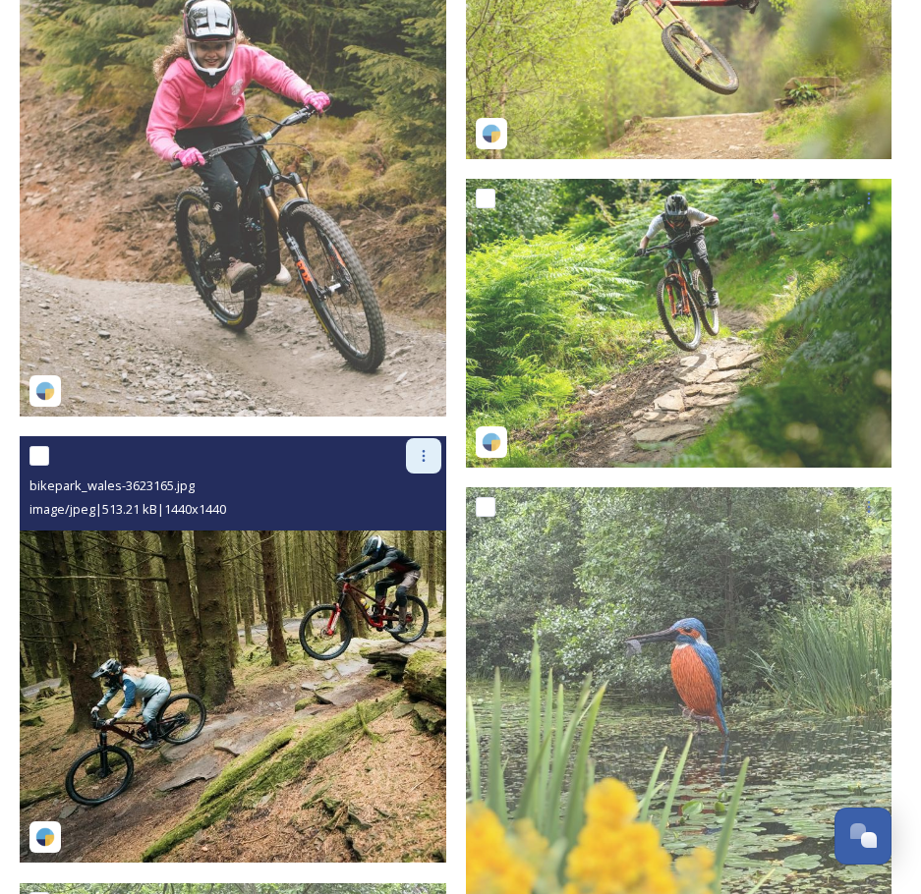
click at [419, 448] on icon at bounding box center [424, 456] width 16 height 16
click at [404, 529] on span "Download" at bounding box center [401, 538] width 60 height 19
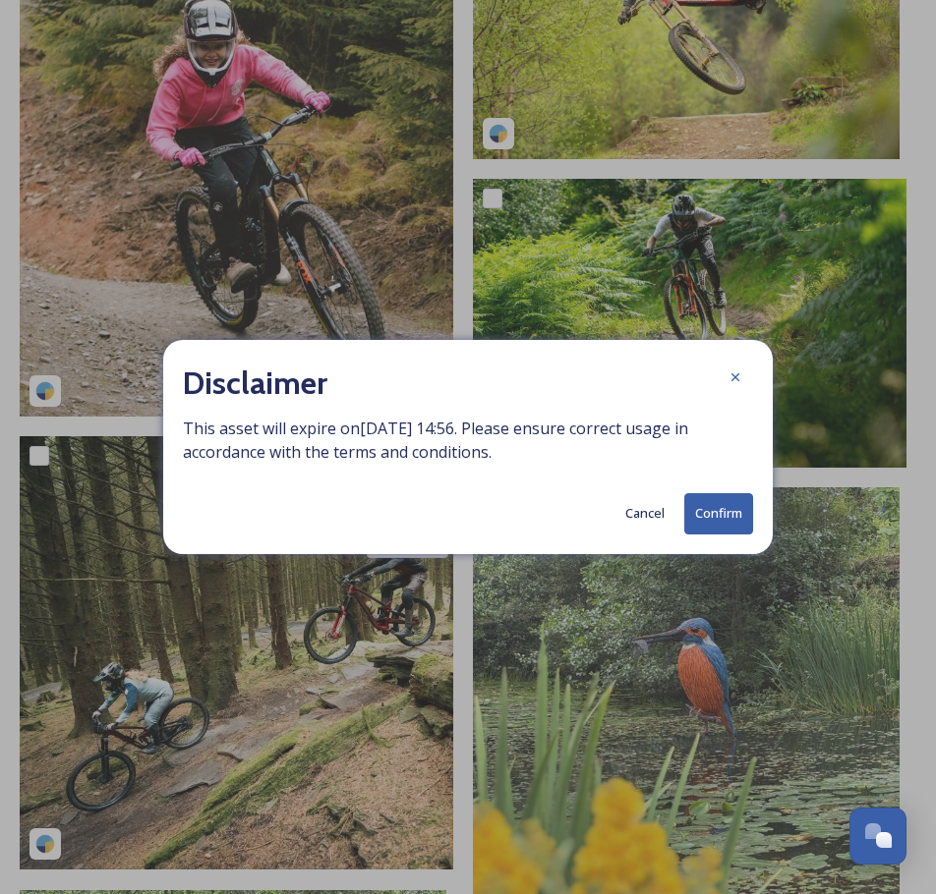
drag, startPoint x: 731, startPoint y: 508, endPoint x: 732, endPoint y: 544, distance: 35.4
click at [725, 504] on button "Confirm" at bounding box center [718, 513] width 69 height 40
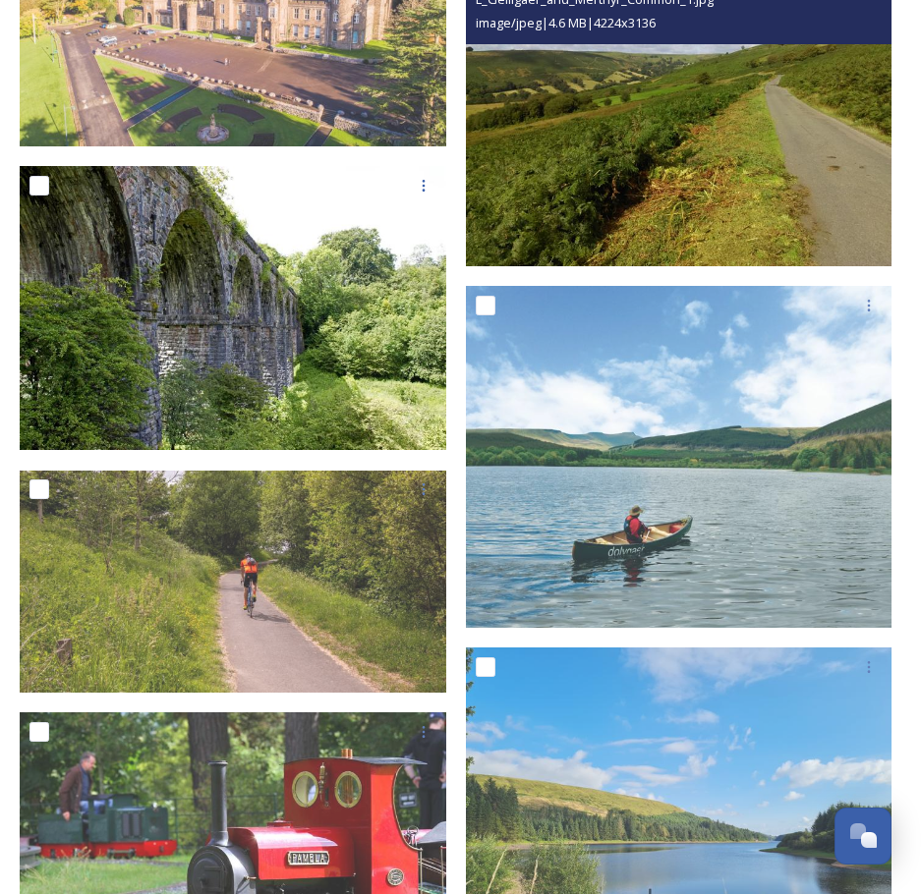
scroll to position [3047, 0]
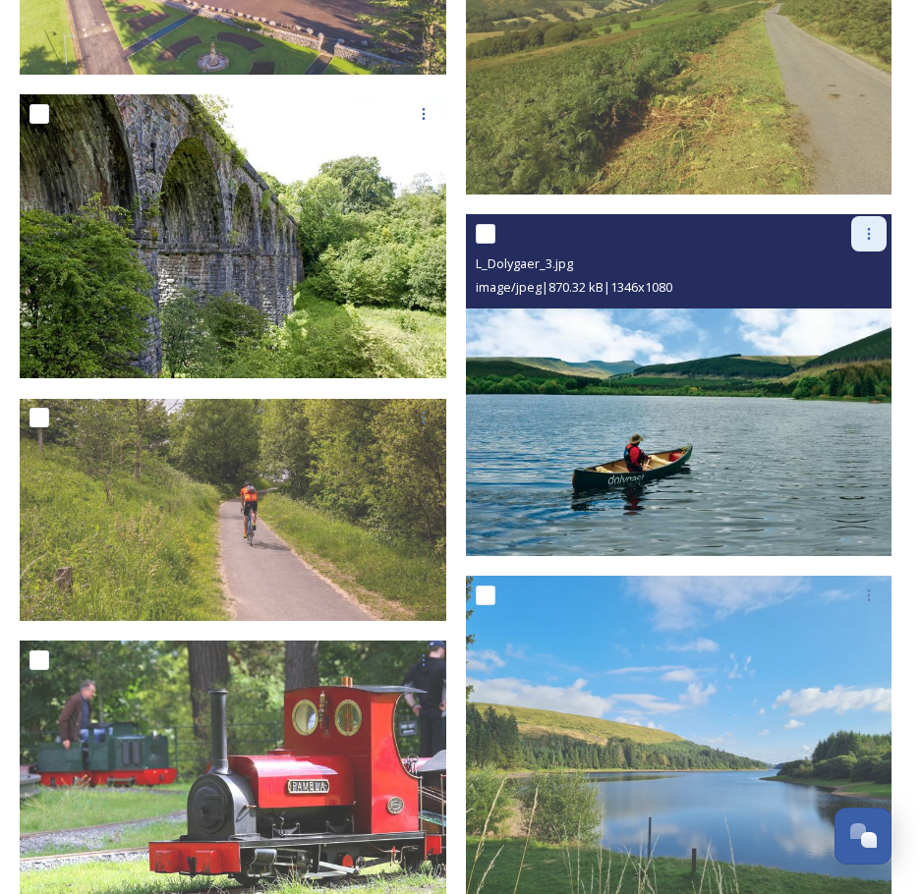
click at [866, 226] on icon at bounding box center [869, 234] width 16 height 16
click at [837, 306] on span "Download" at bounding box center [846, 315] width 60 height 19
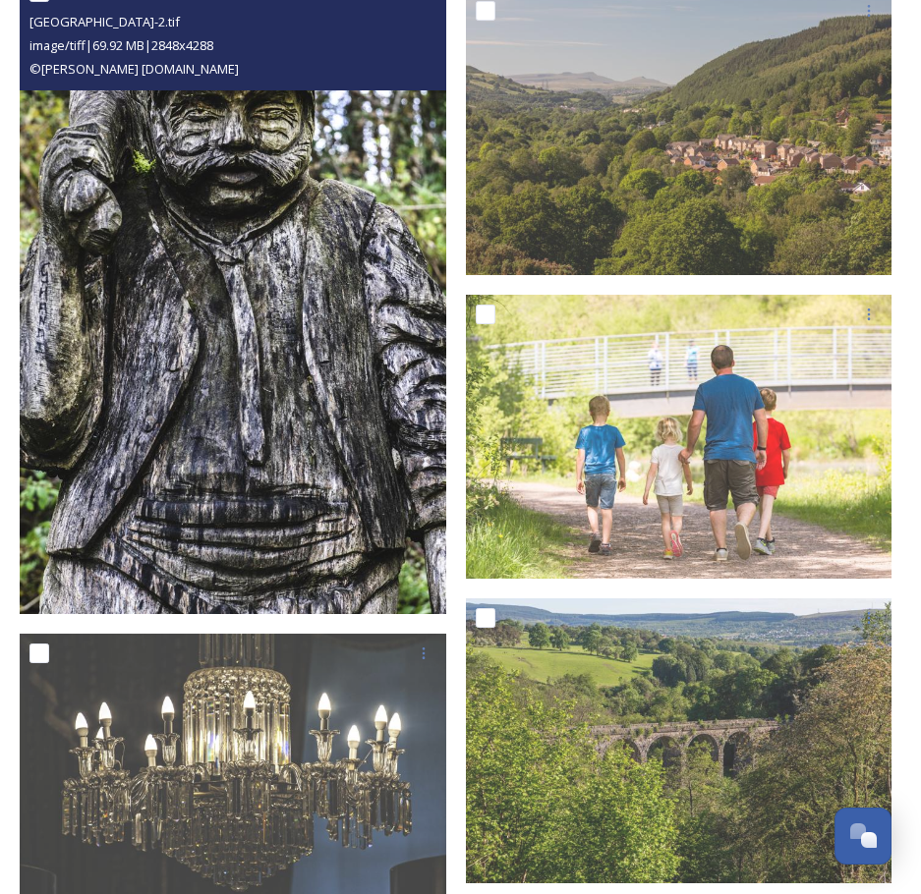
scroll to position [18480, 0]
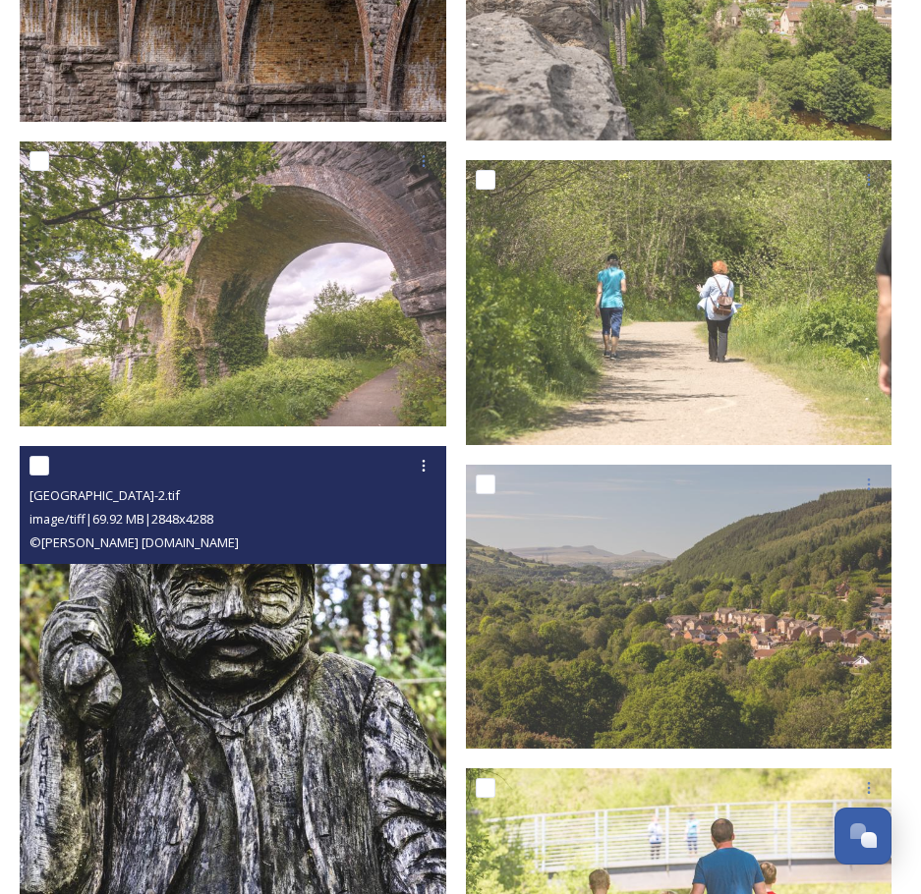
click at [348, 582] on img at bounding box center [233, 766] width 427 height 643
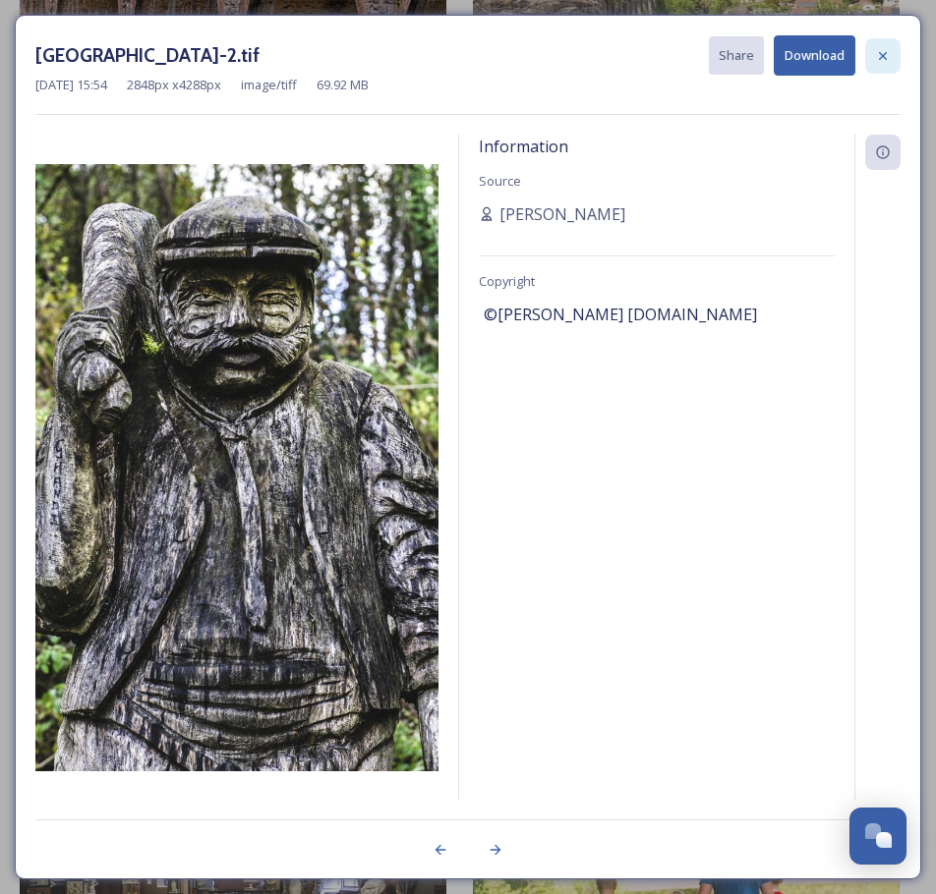
click at [878, 54] on icon at bounding box center [883, 56] width 16 height 16
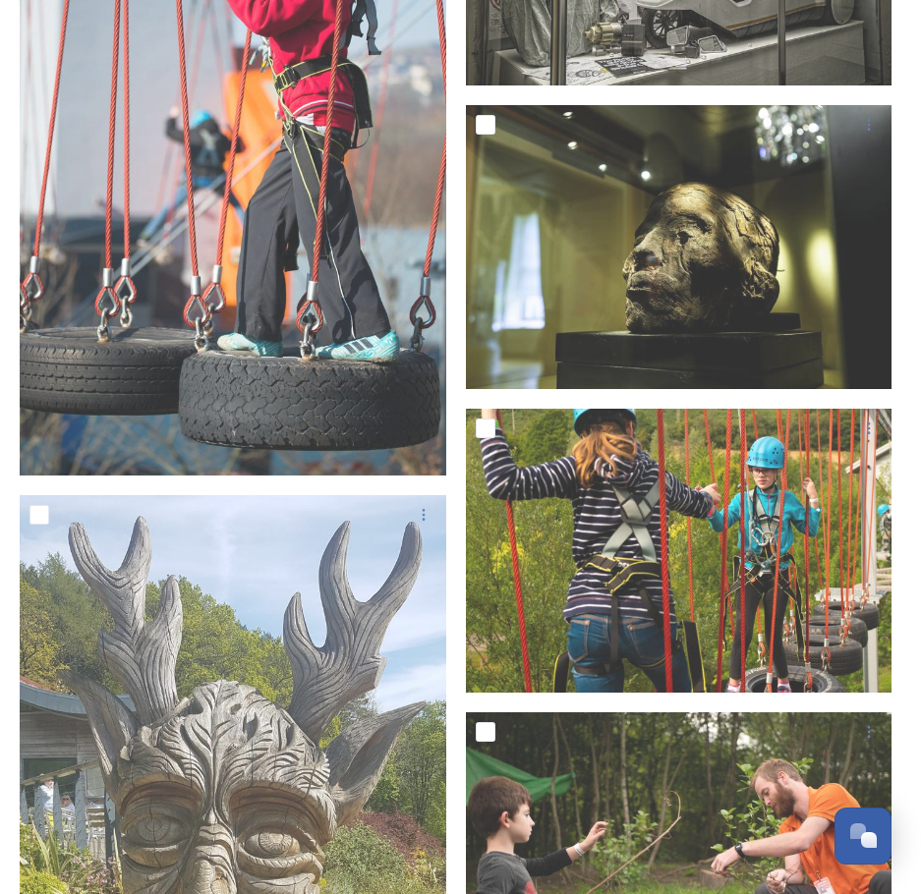
scroll to position [20937, 0]
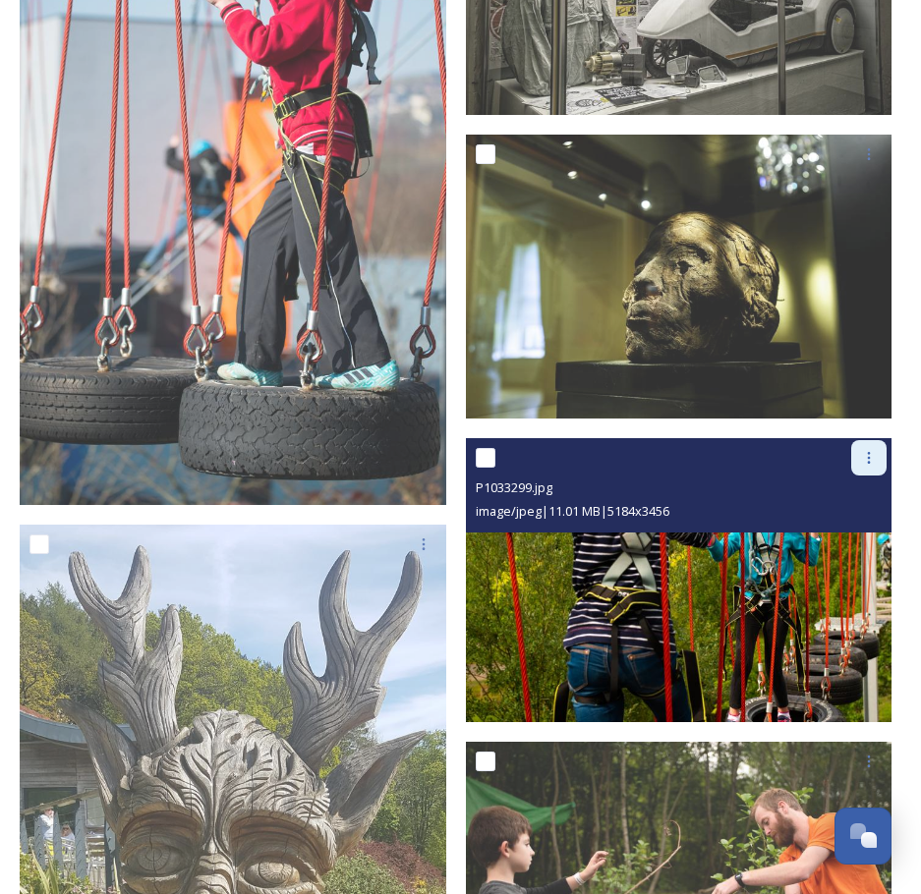
click at [870, 450] on icon at bounding box center [869, 458] width 16 height 16
click at [852, 530] on span "Download" at bounding box center [846, 539] width 60 height 19
click at [796, 589] on img at bounding box center [679, 580] width 427 height 285
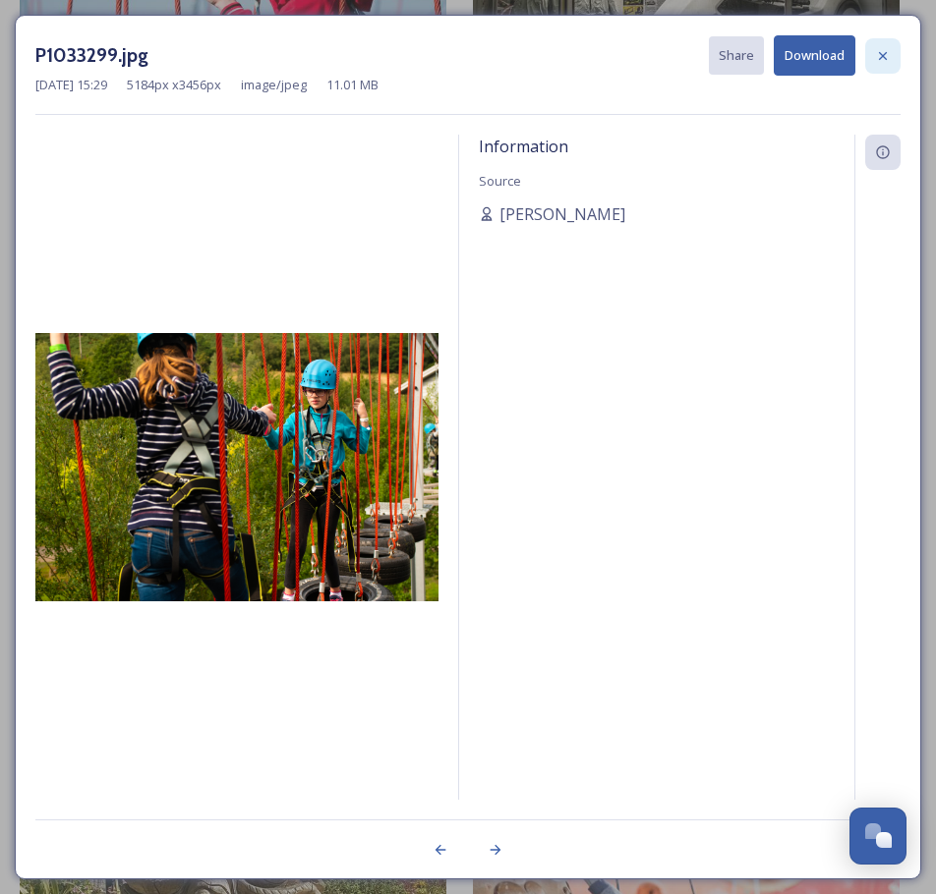
click at [883, 61] on icon at bounding box center [883, 56] width 16 height 16
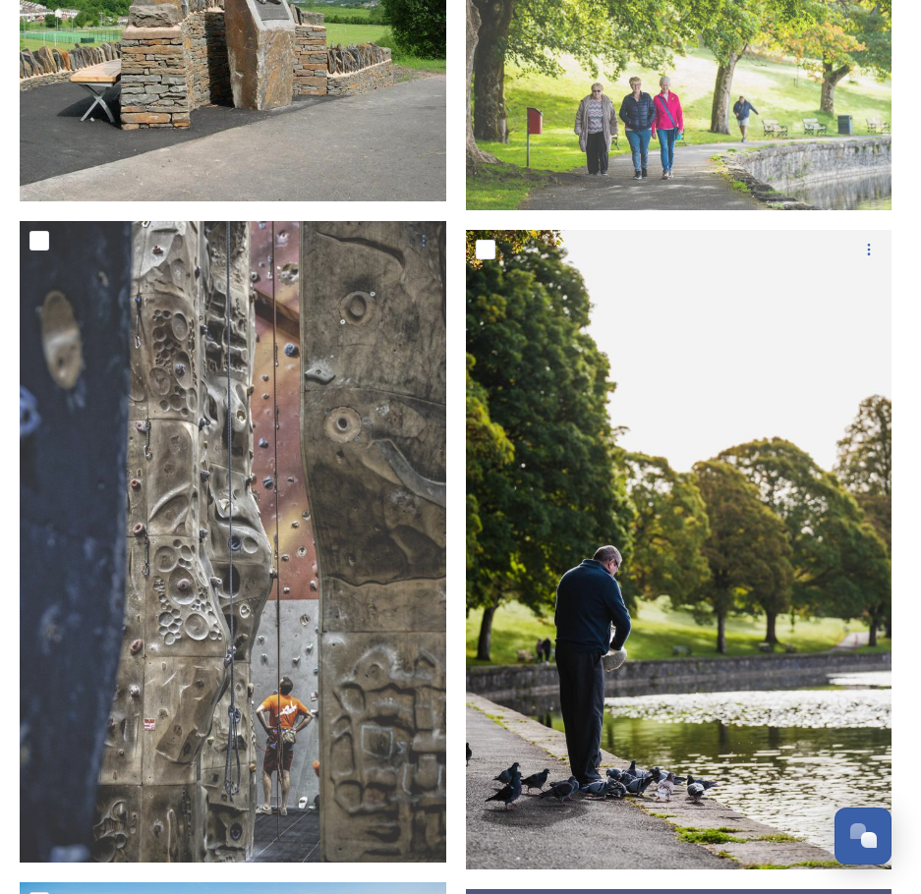
scroll to position [30393, 0]
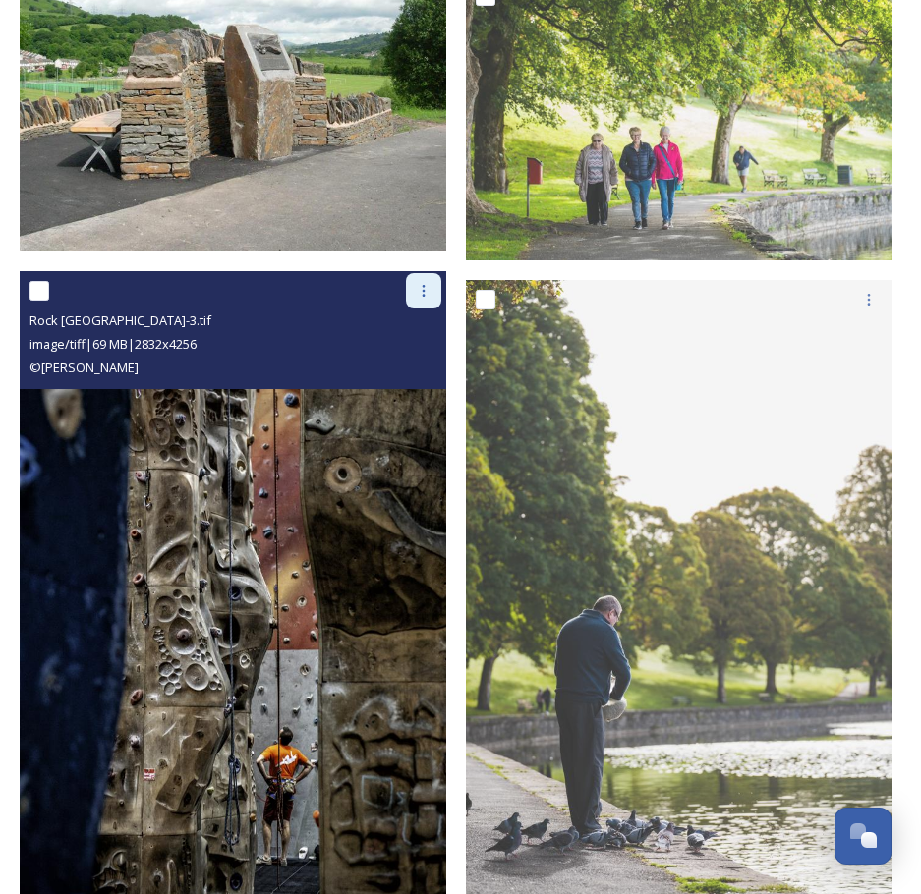
click at [424, 283] on icon at bounding box center [424, 291] width 16 height 16
click at [417, 364] on span "Download" at bounding box center [401, 373] width 60 height 19
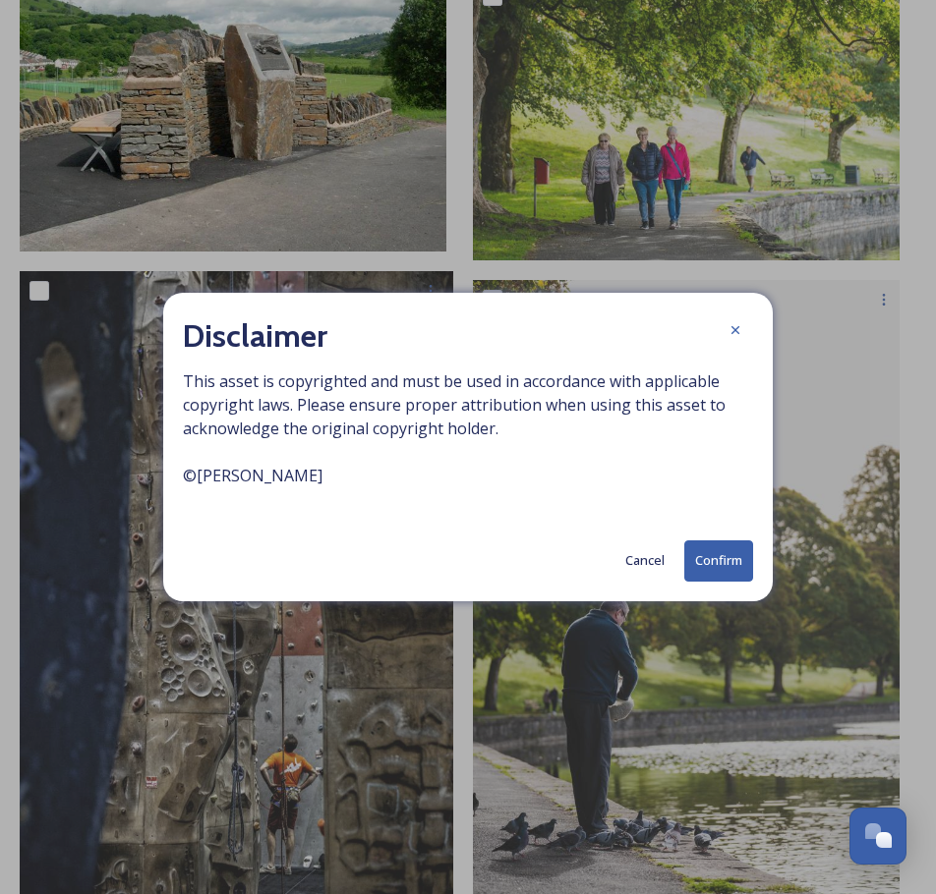
click at [723, 561] on button "Confirm" at bounding box center [718, 561] width 69 height 40
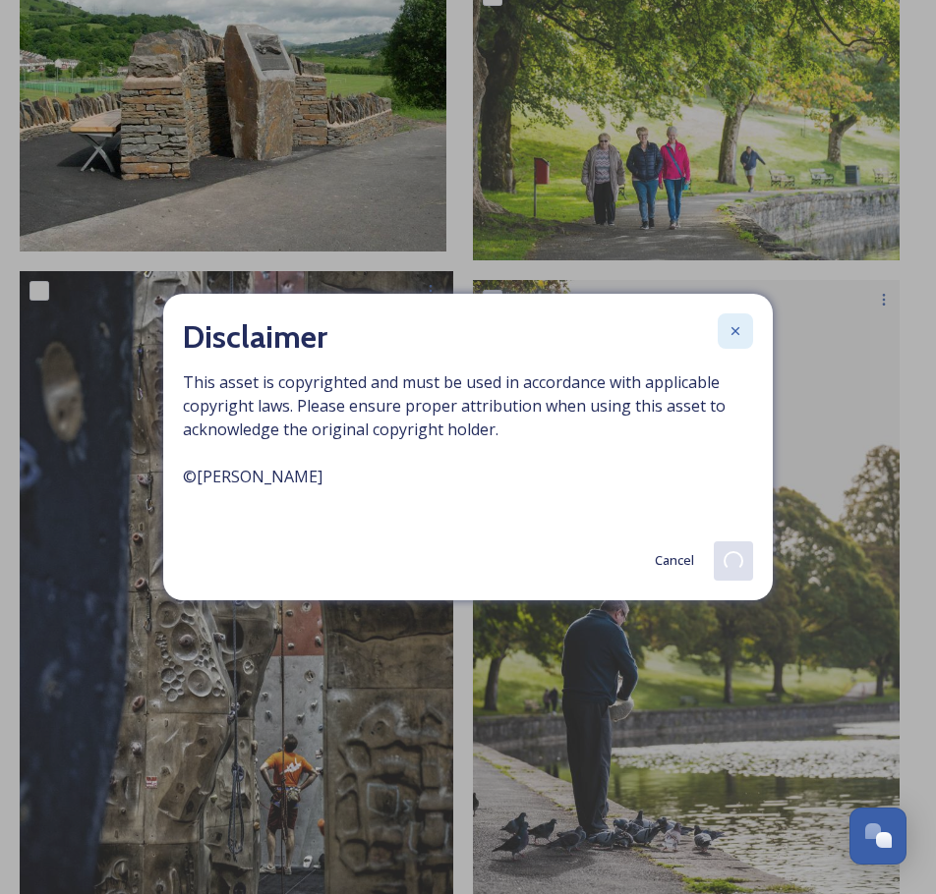
click at [732, 332] on icon at bounding box center [735, 331] width 16 height 16
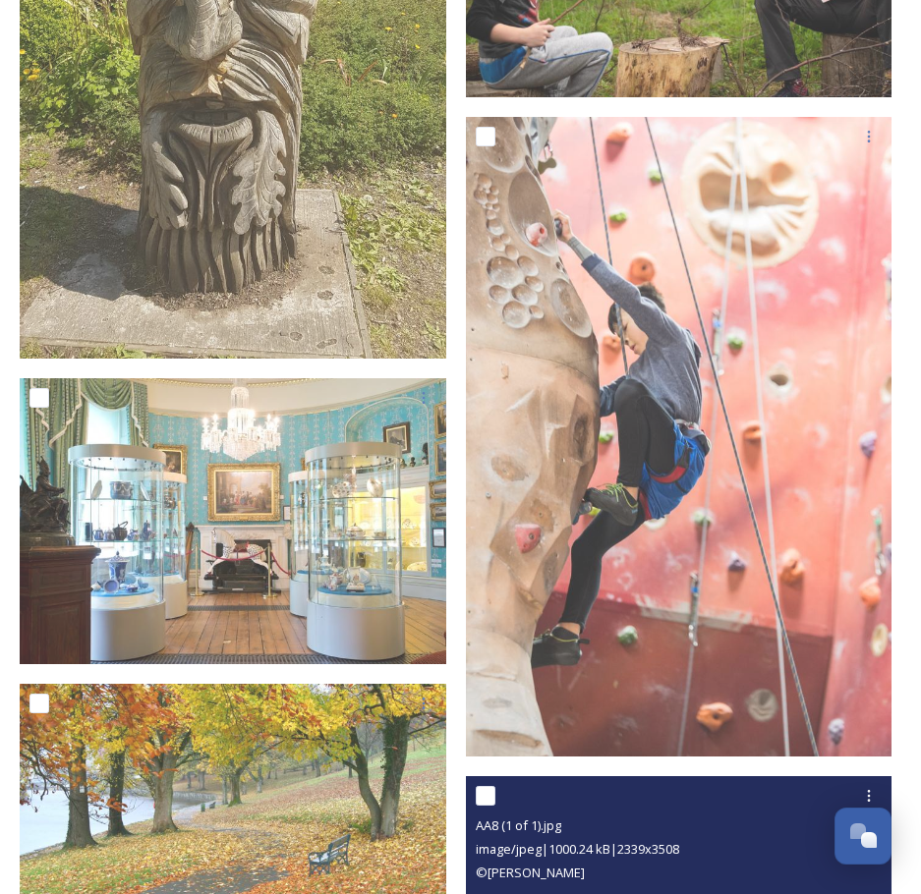
scroll to position [21841, 0]
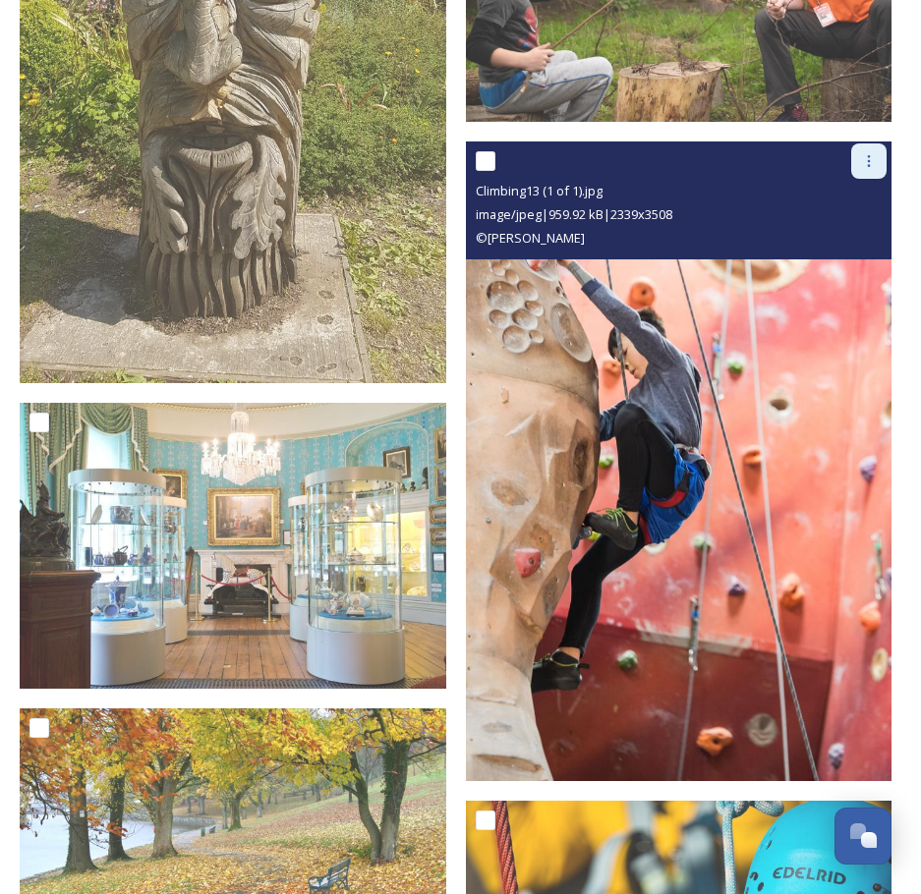
click at [871, 153] on icon at bounding box center [869, 161] width 16 height 16
click at [848, 233] on span "Download" at bounding box center [846, 242] width 60 height 19
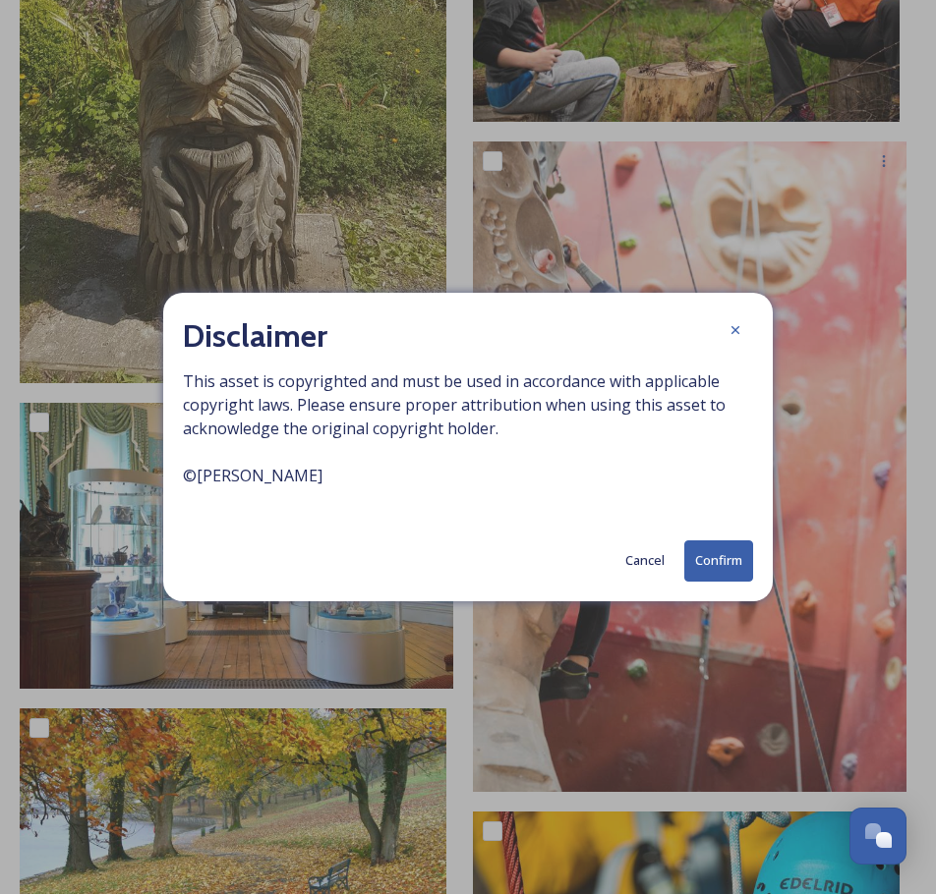
click at [723, 558] on button "Confirm" at bounding box center [718, 561] width 69 height 40
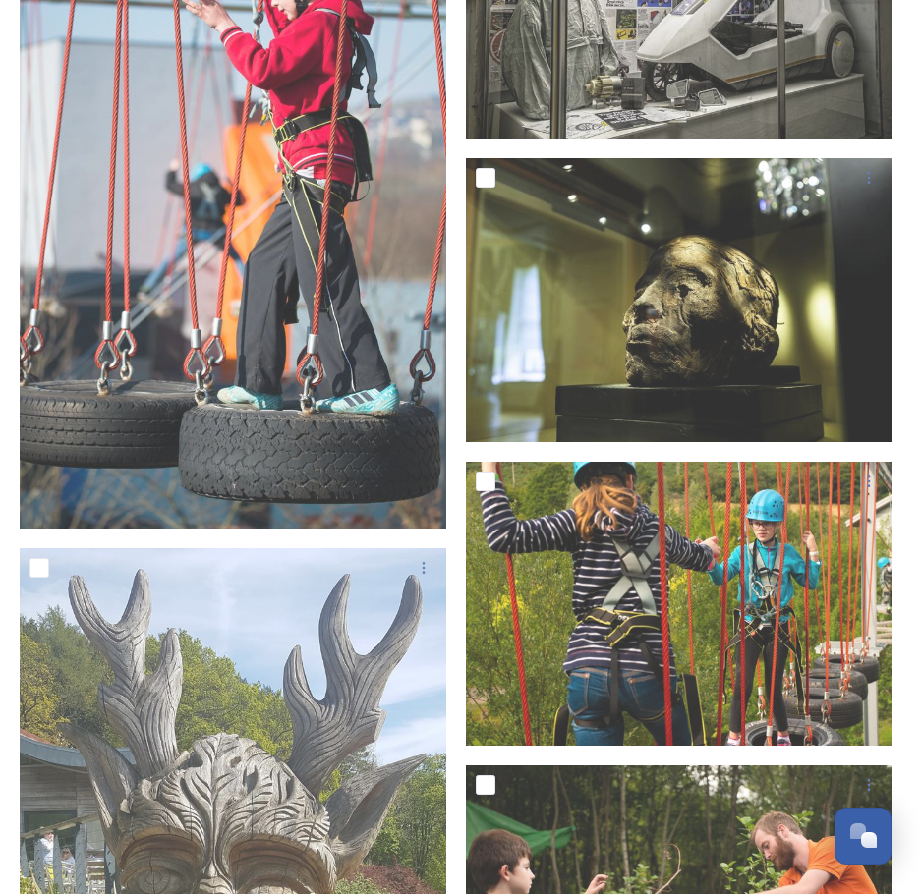
scroll to position [20662, 0]
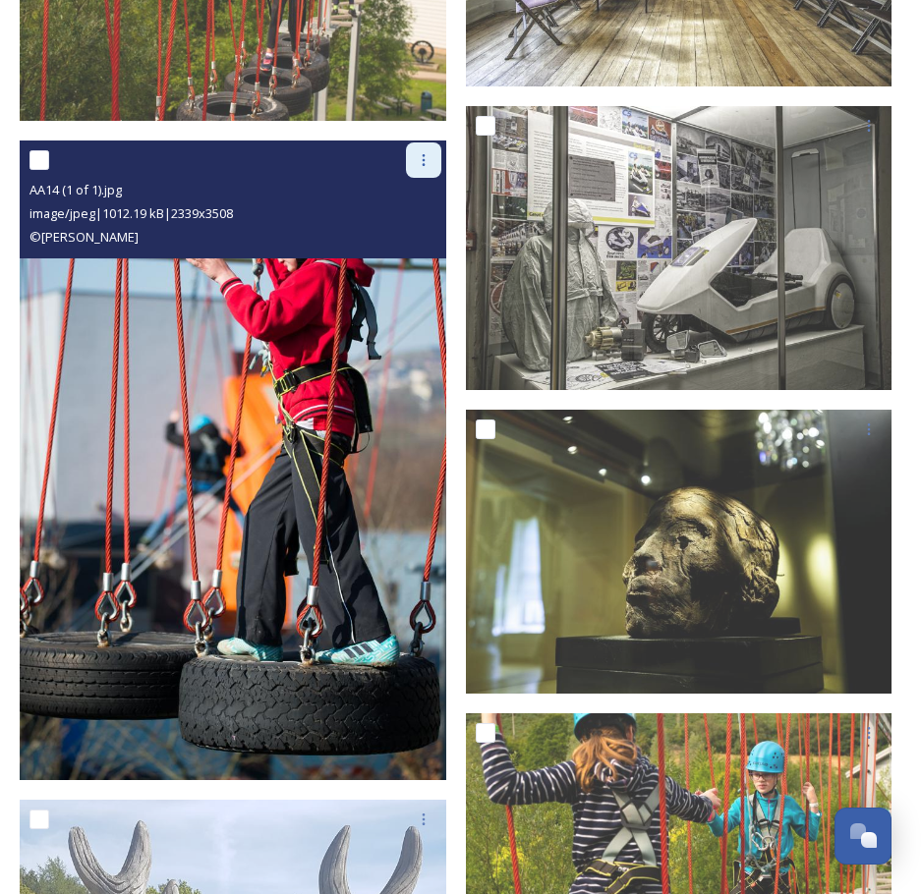
click at [420, 152] on icon at bounding box center [424, 160] width 16 height 16
click at [409, 232] on span "Download" at bounding box center [401, 241] width 60 height 19
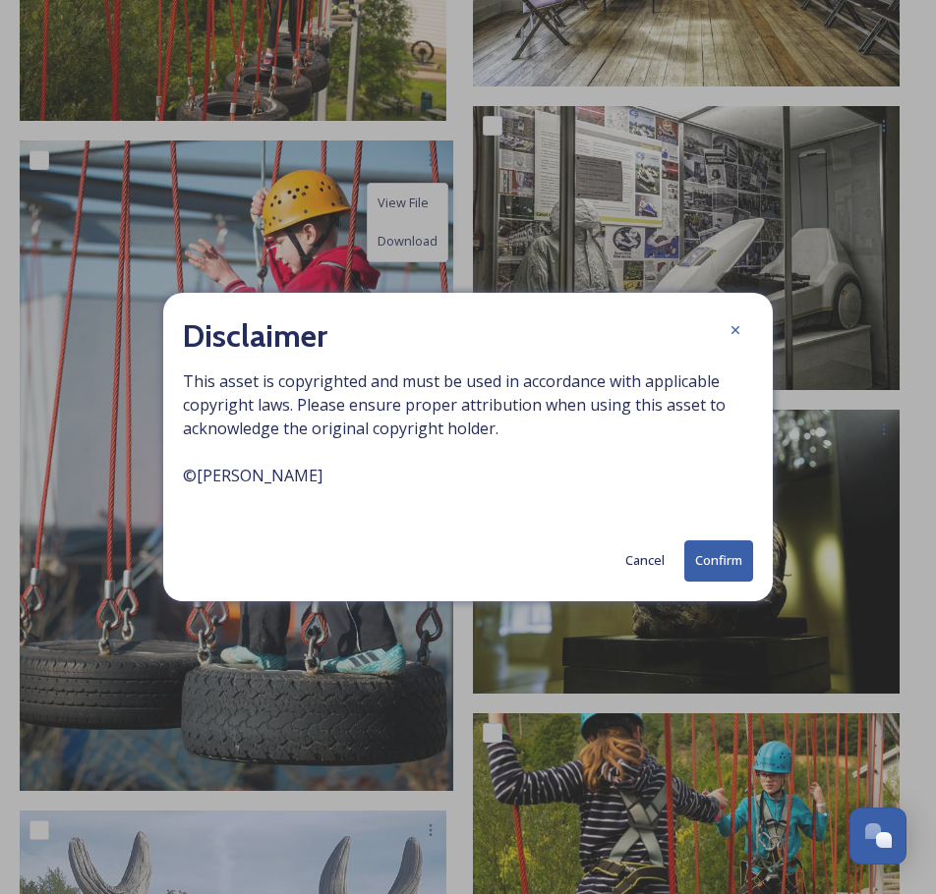
click at [717, 556] on button "Confirm" at bounding box center [718, 561] width 69 height 40
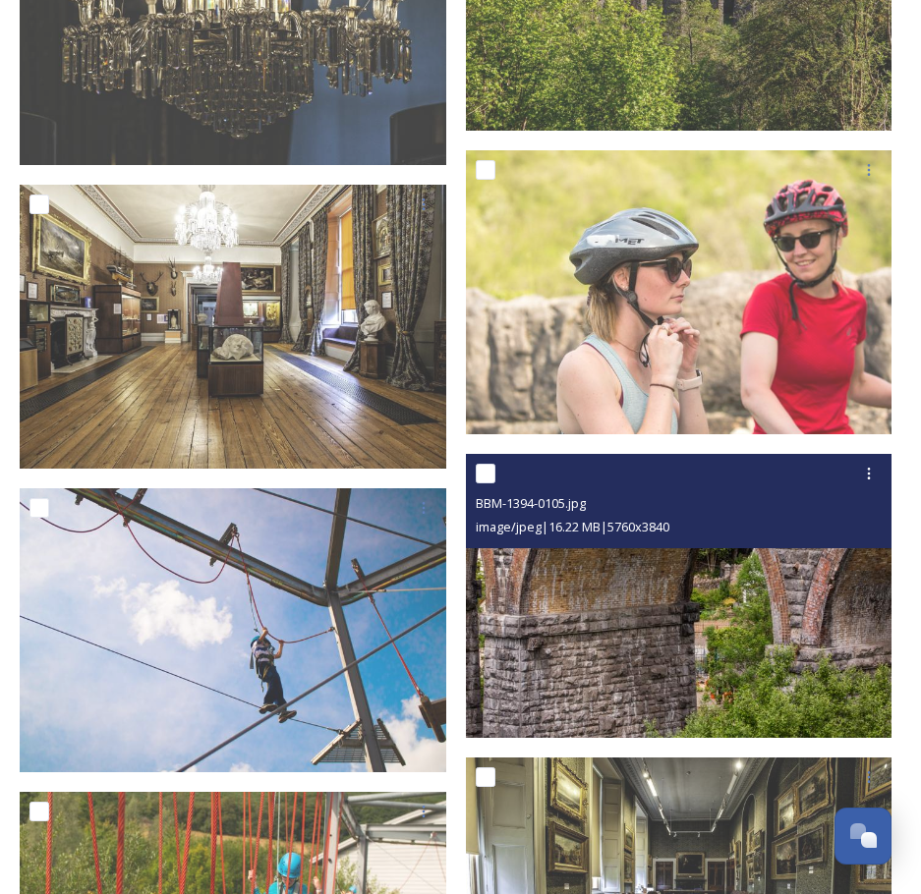
scroll to position [19679, 0]
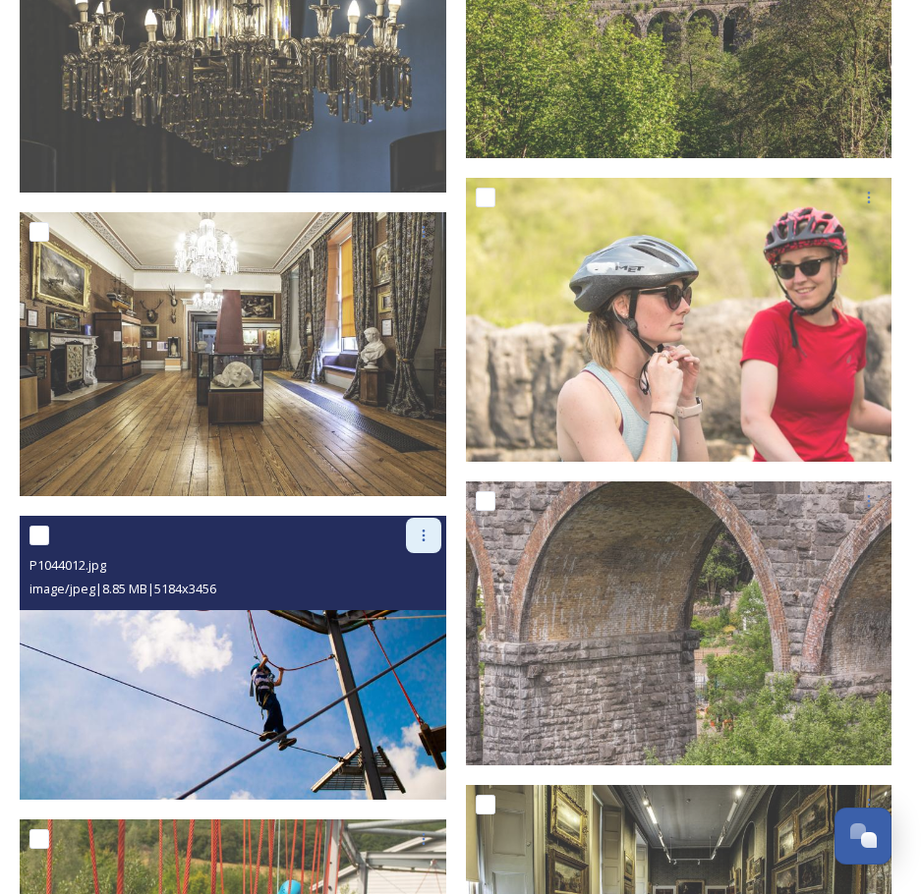
click at [422, 528] on icon at bounding box center [424, 536] width 16 height 16
click at [405, 607] on span "Download" at bounding box center [401, 616] width 60 height 19
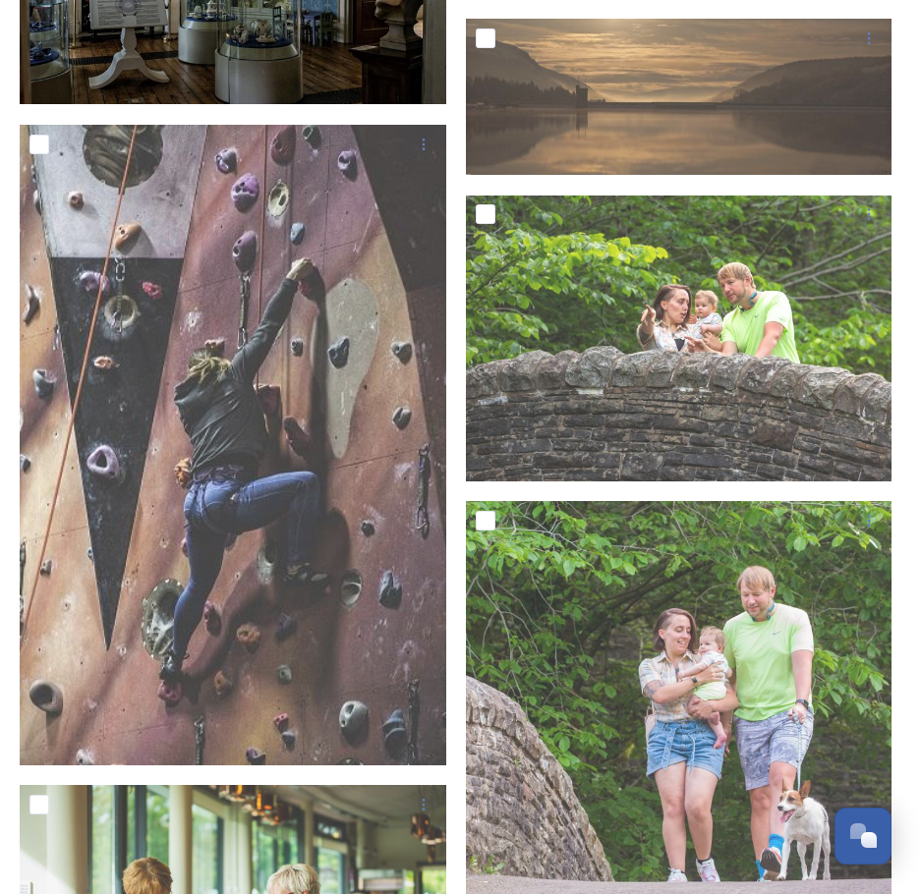
scroll to position [7982, 0]
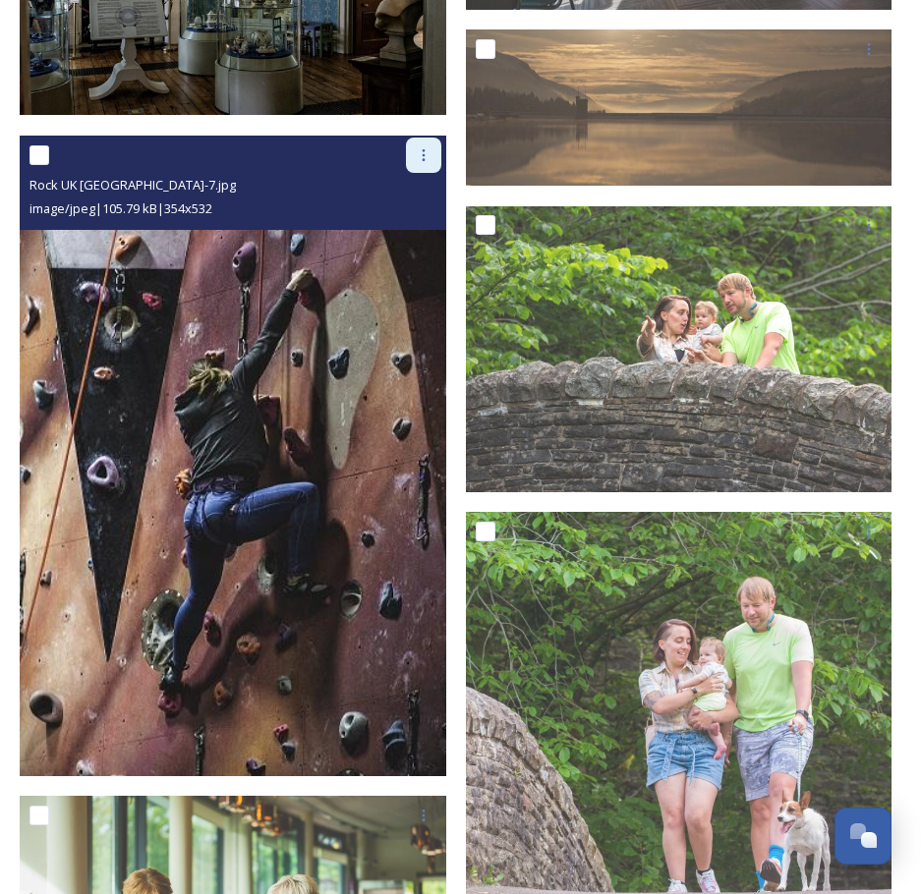
click at [416, 147] on icon at bounding box center [424, 155] width 16 height 16
click at [403, 227] on span "Download" at bounding box center [401, 236] width 60 height 19
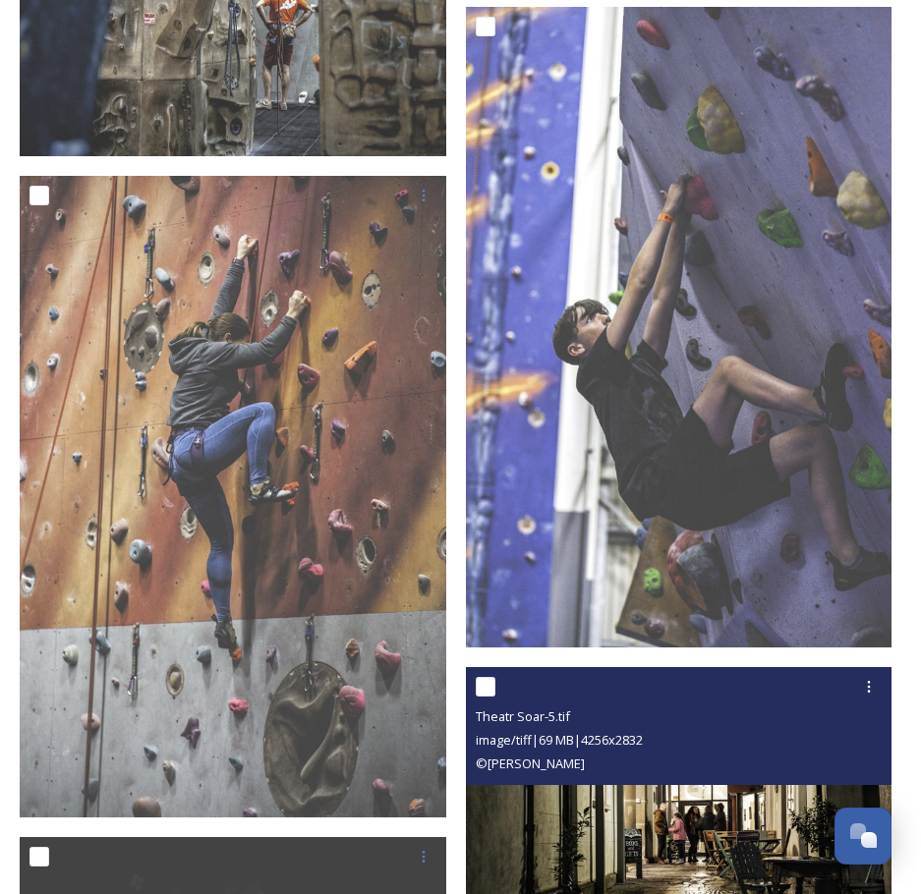
scroll to position [6016, 0]
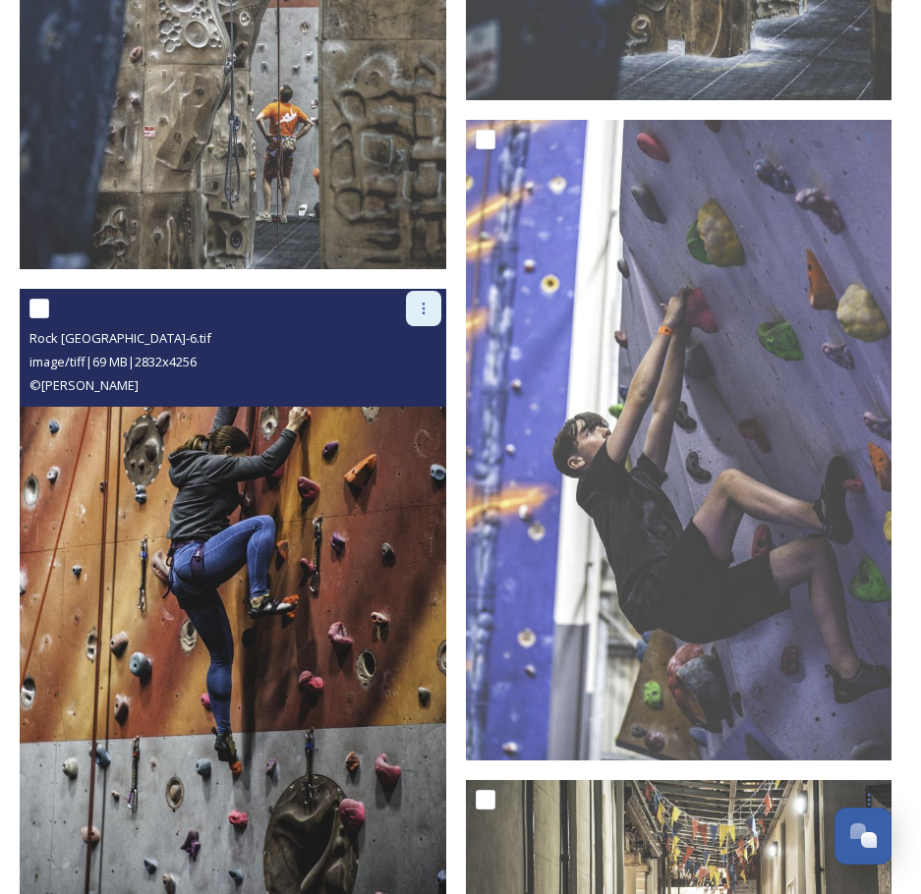
click at [430, 301] on icon at bounding box center [424, 309] width 16 height 16
click at [413, 381] on span "Download" at bounding box center [401, 390] width 60 height 19
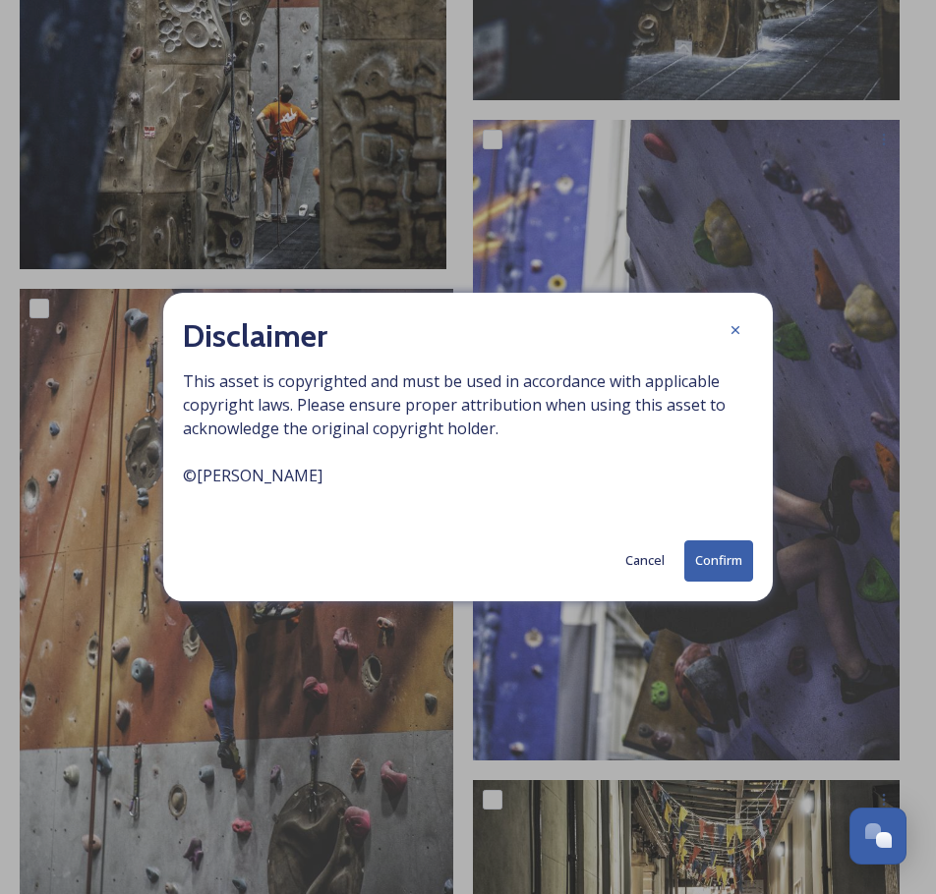
click at [700, 559] on button "Confirm" at bounding box center [718, 561] width 69 height 40
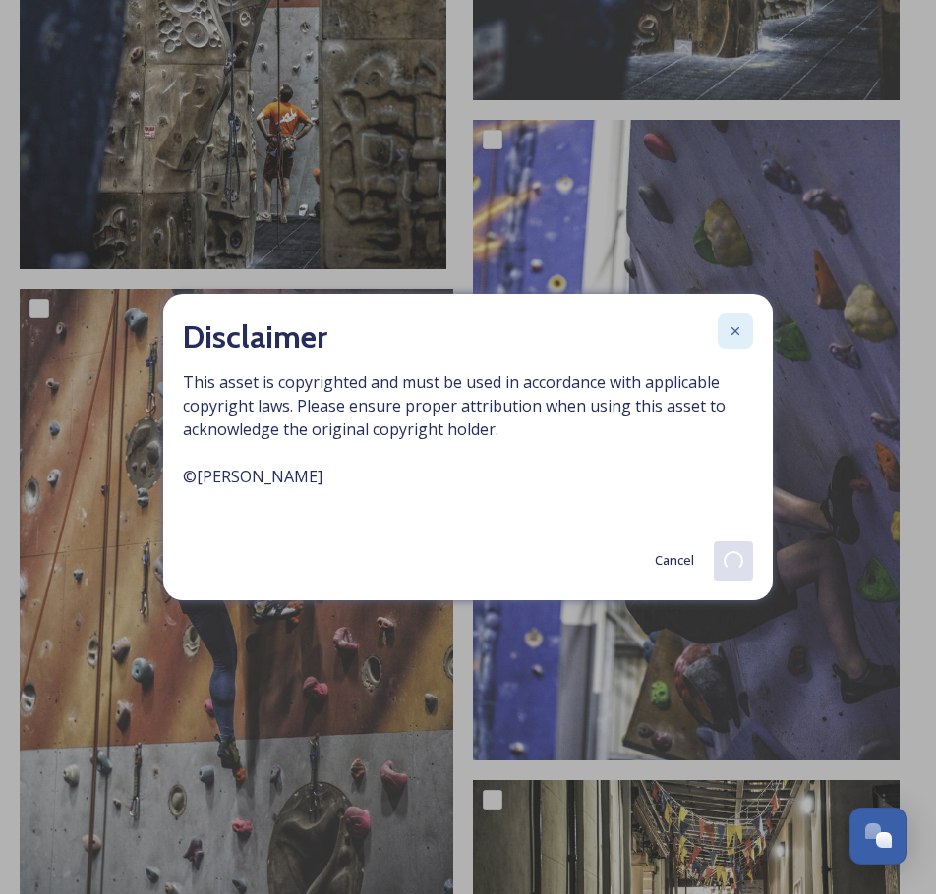
click at [729, 332] on icon at bounding box center [735, 331] width 16 height 16
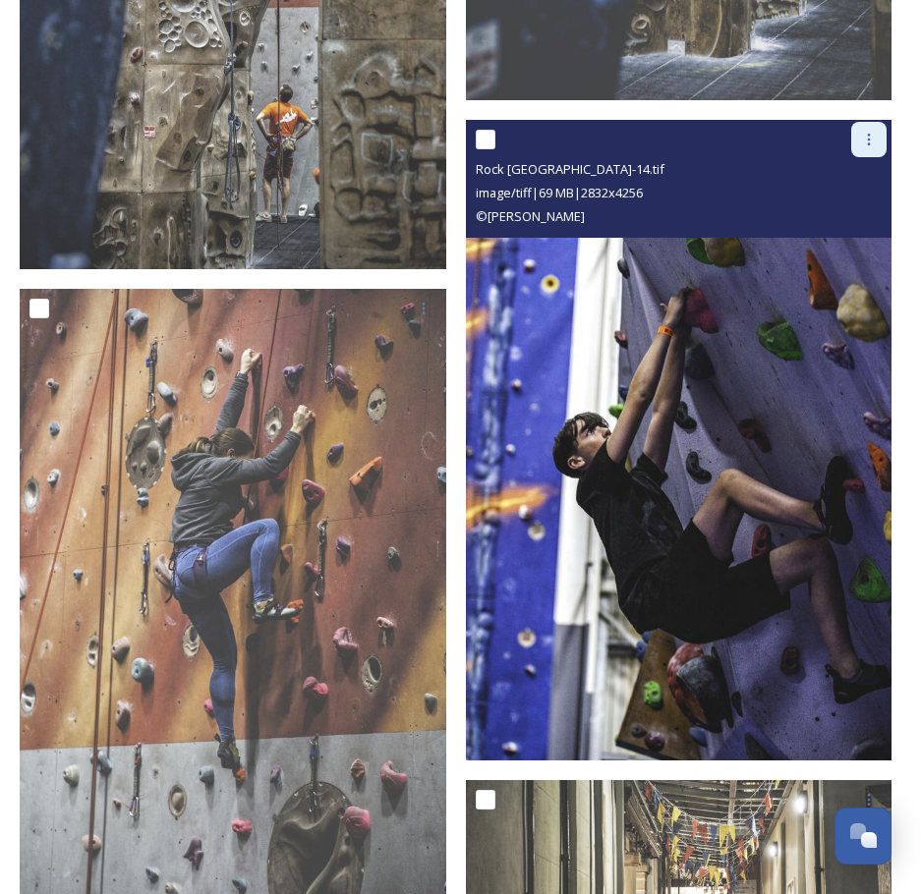
click at [875, 122] on div at bounding box center [868, 139] width 35 height 35
click at [849, 211] on span "Download" at bounding box center [846, 220] width 60 height 19
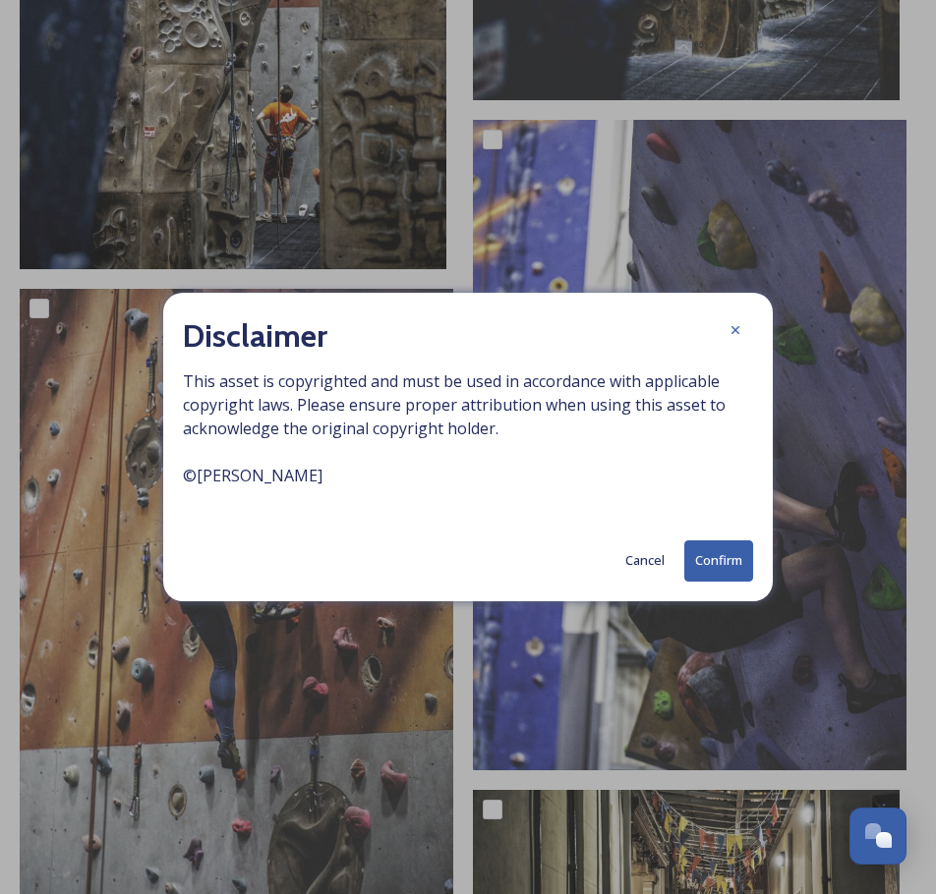
click at [721, 560] on button "Confirm" at bounding box center [718, 561] width 69 height 40
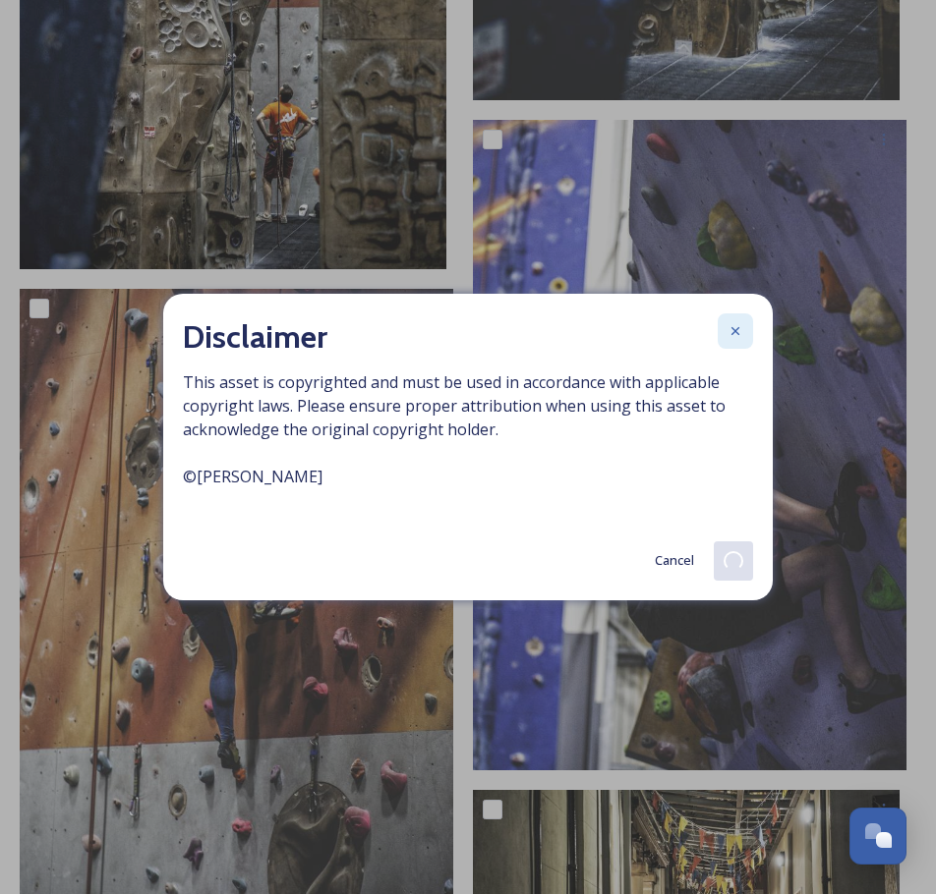
click at [738, 337] on icon at bounding box center [735, 331] width 16 height 16
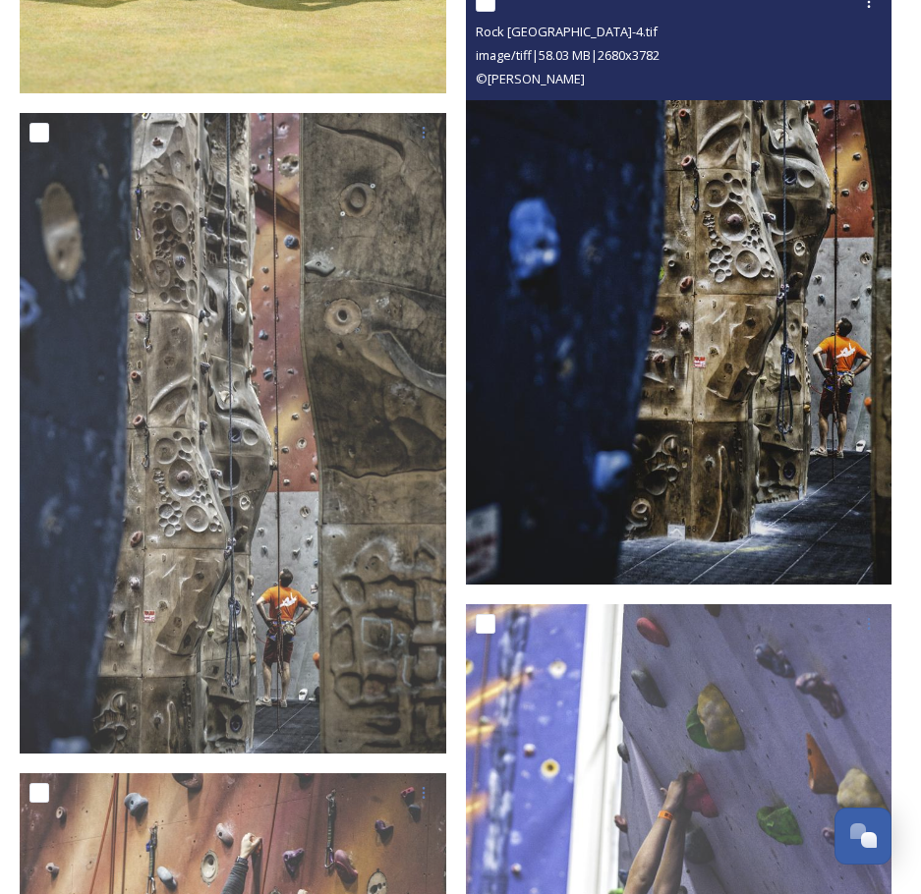
scroll to position [5524, 0]
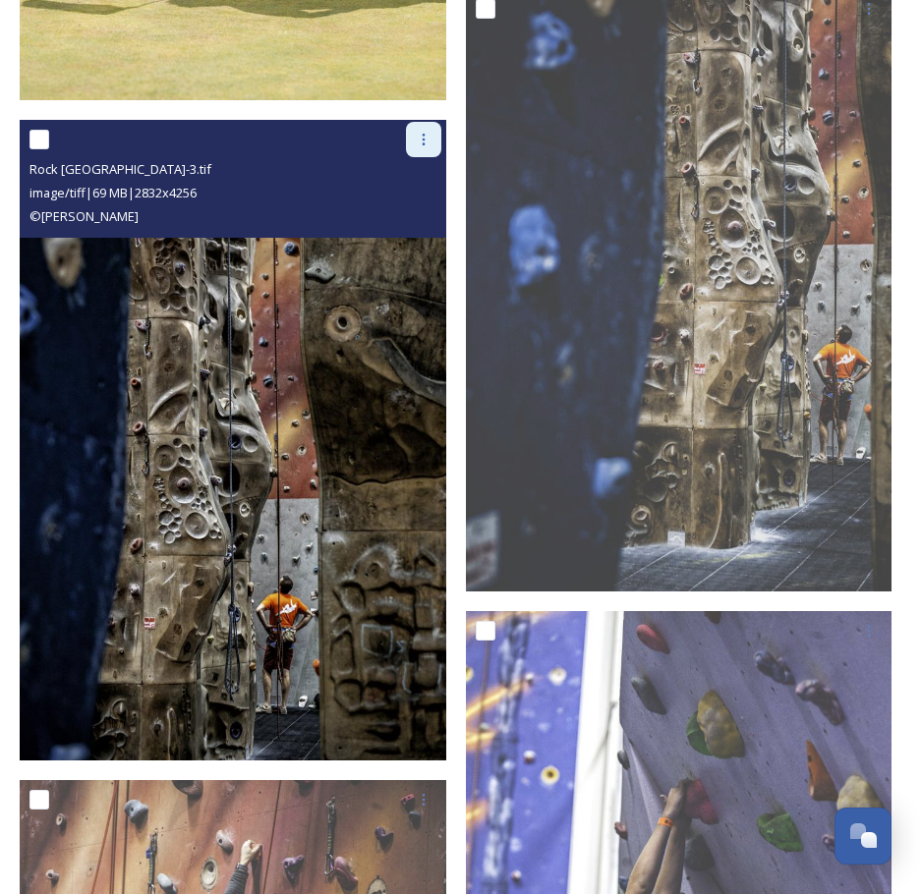
click at [428, 132] on icon at bounding box center [424, 140] width 16 height 16
click at [417, 211] on span "Download" at bounding box center [401, 220] width 60 height 19
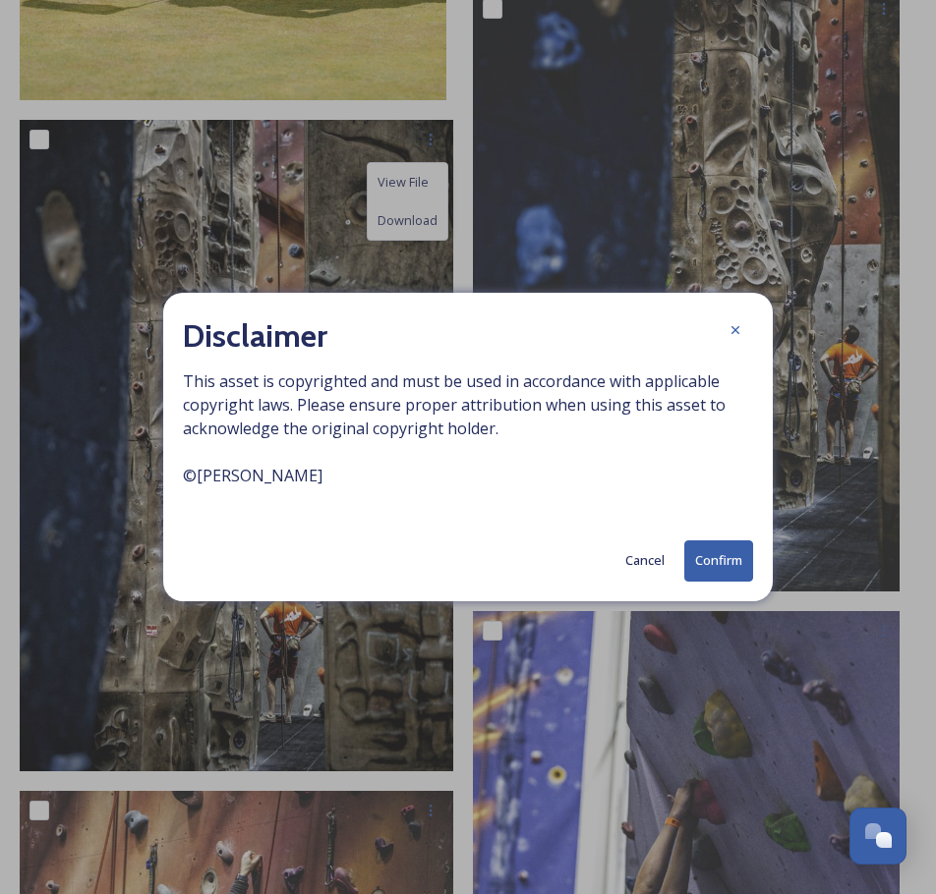
click at [703, 561] on button "Confirm" at bounding box center [718, 561] width 69 height 40
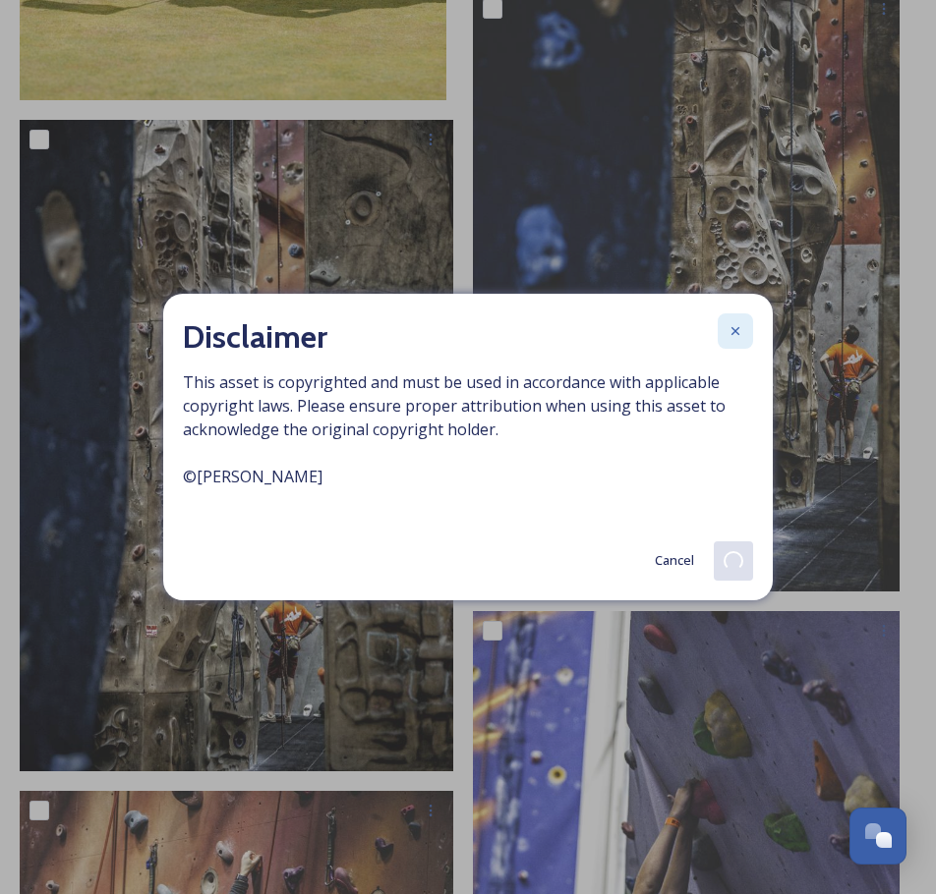
click at [743, 335] on div at bounding box center [735, 331] width 35 height 35
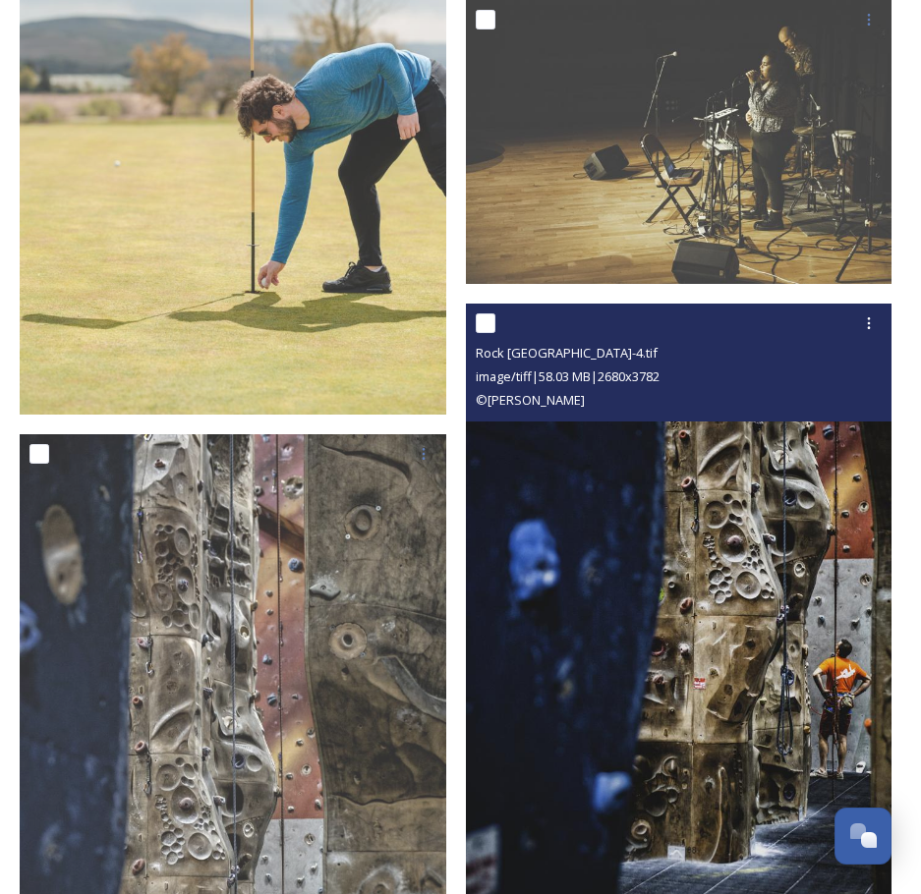
scroll to position [5131, 0]
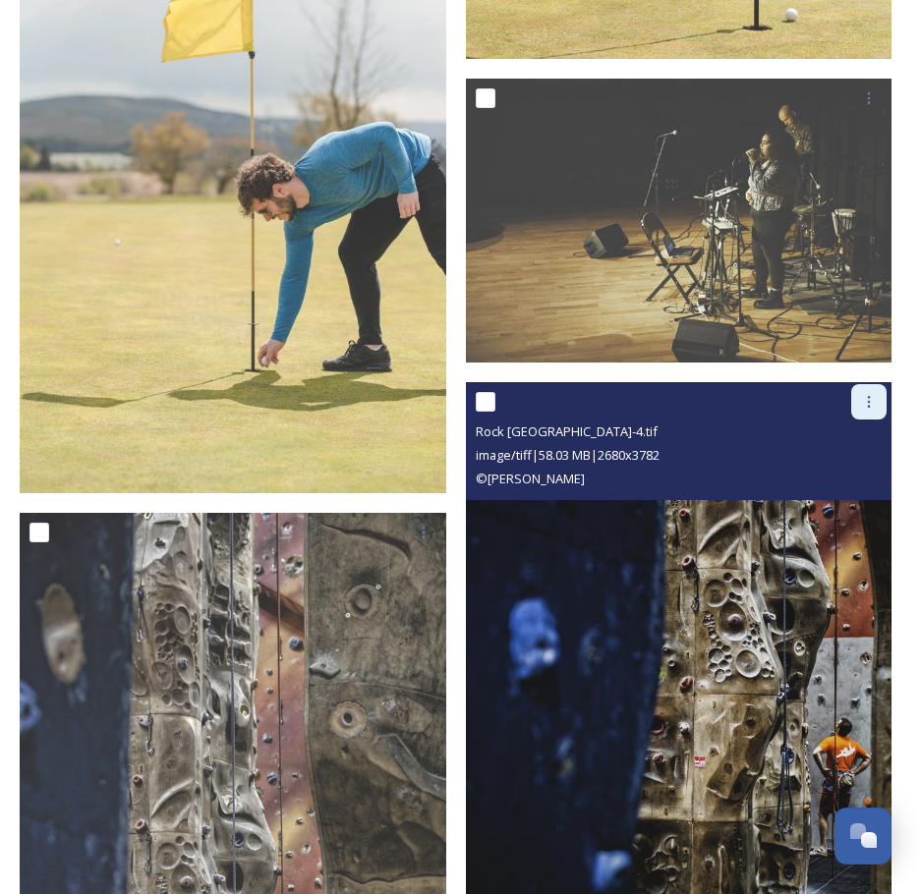
click at [871, 384] on div at bounding box center [868, 401] width 35 height 35
click at [857, 474] on span "Download" at bounding box center [846, 483] width 60 height 19
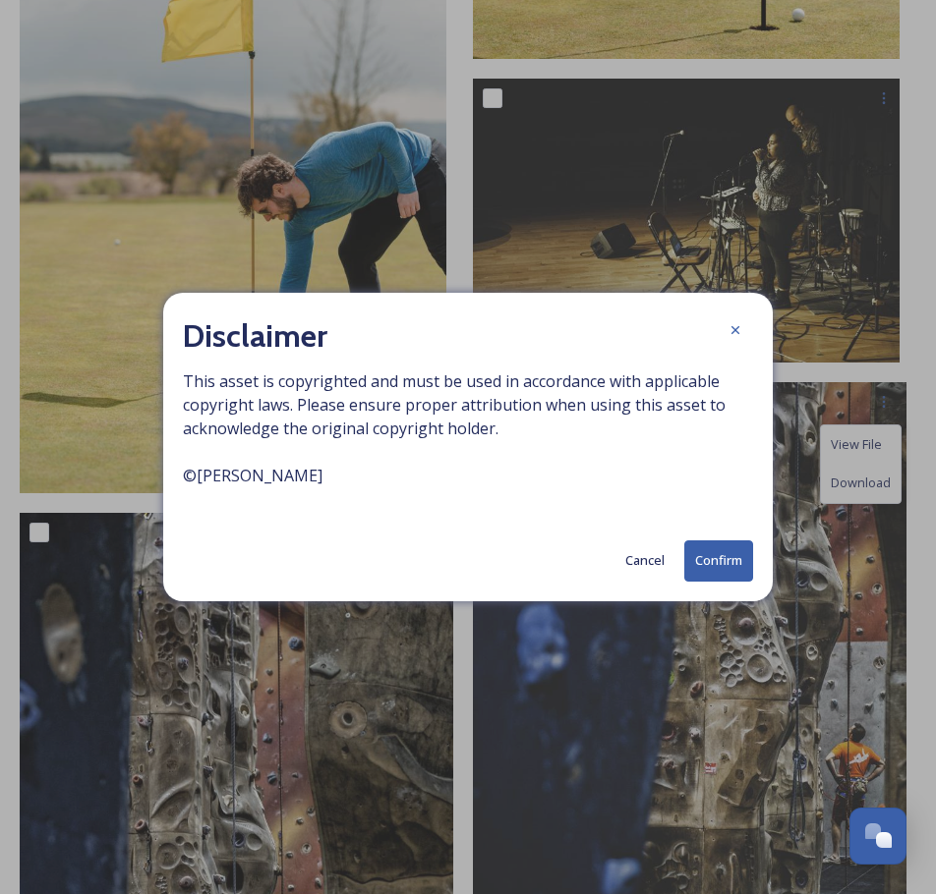
click at [733, 559] on button "Confirm" at bounding box center [718, 561] width 69 height 40
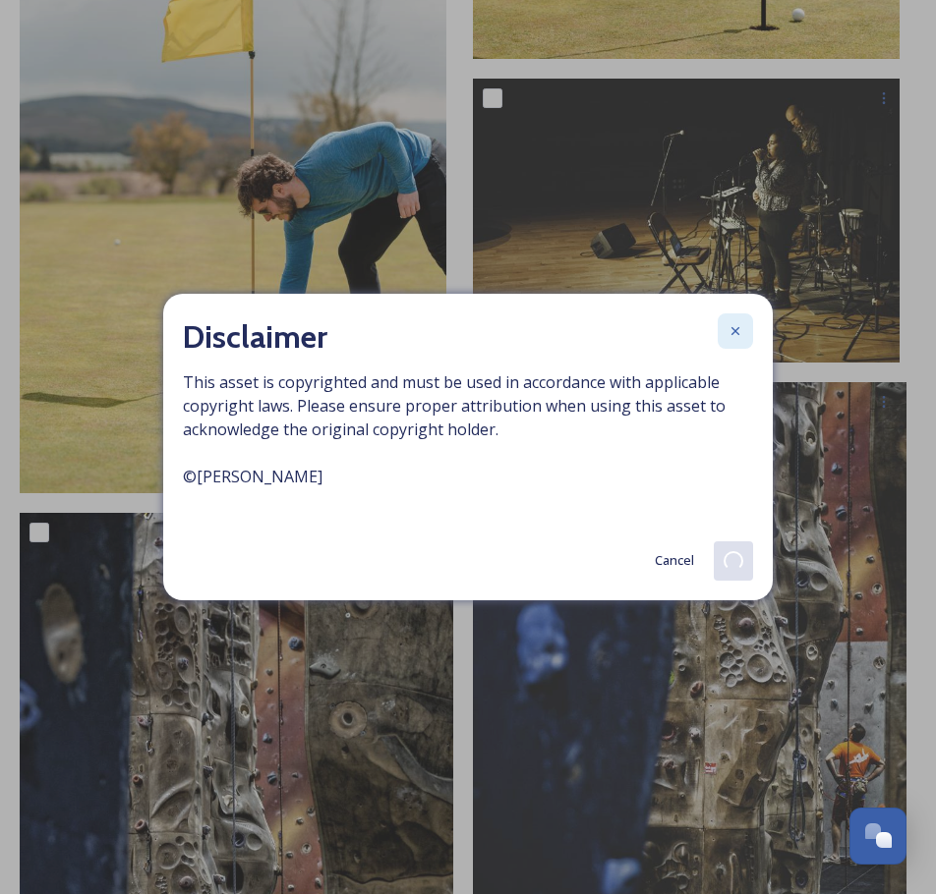
click at [736, 327] on icon at bounding box center [735, 331] width 16 height 16
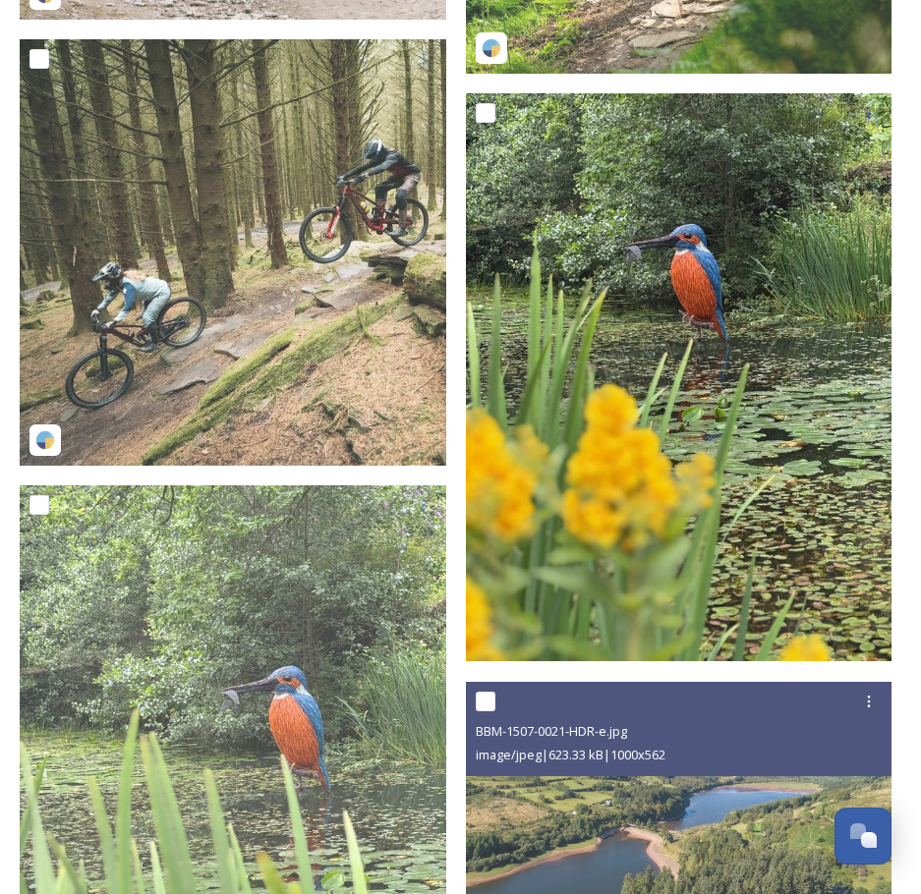
scroll to position [885, 0]
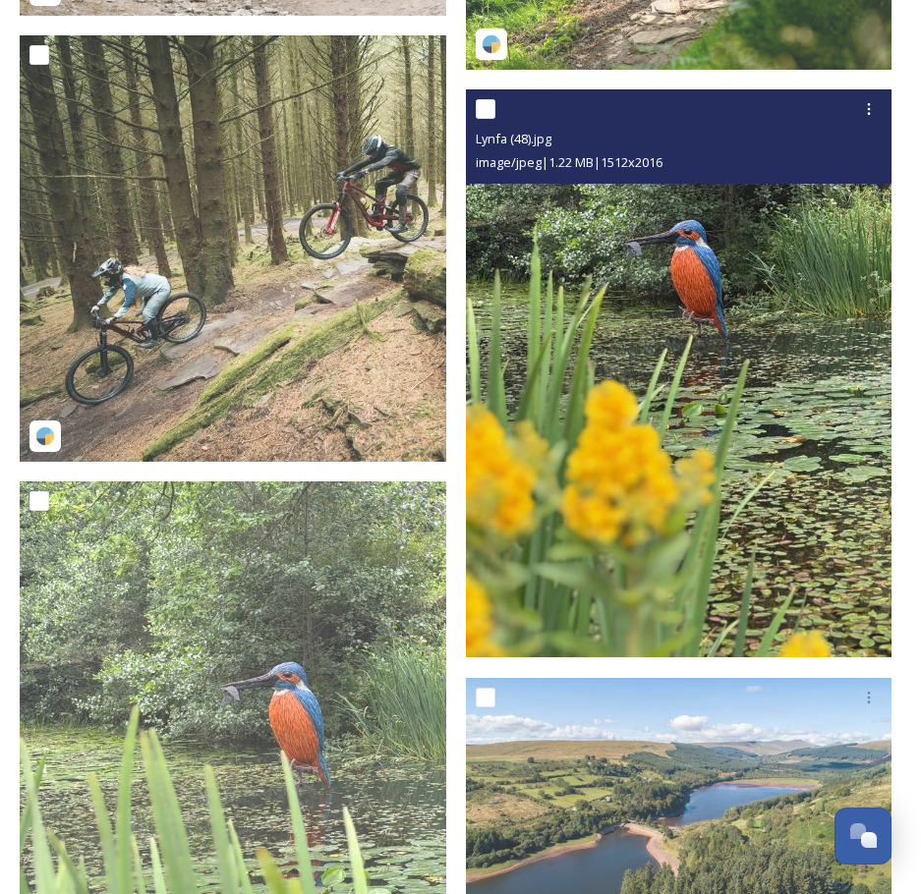
click at [765, 439] on img at bounding box center [679, 373] width 427 height 568
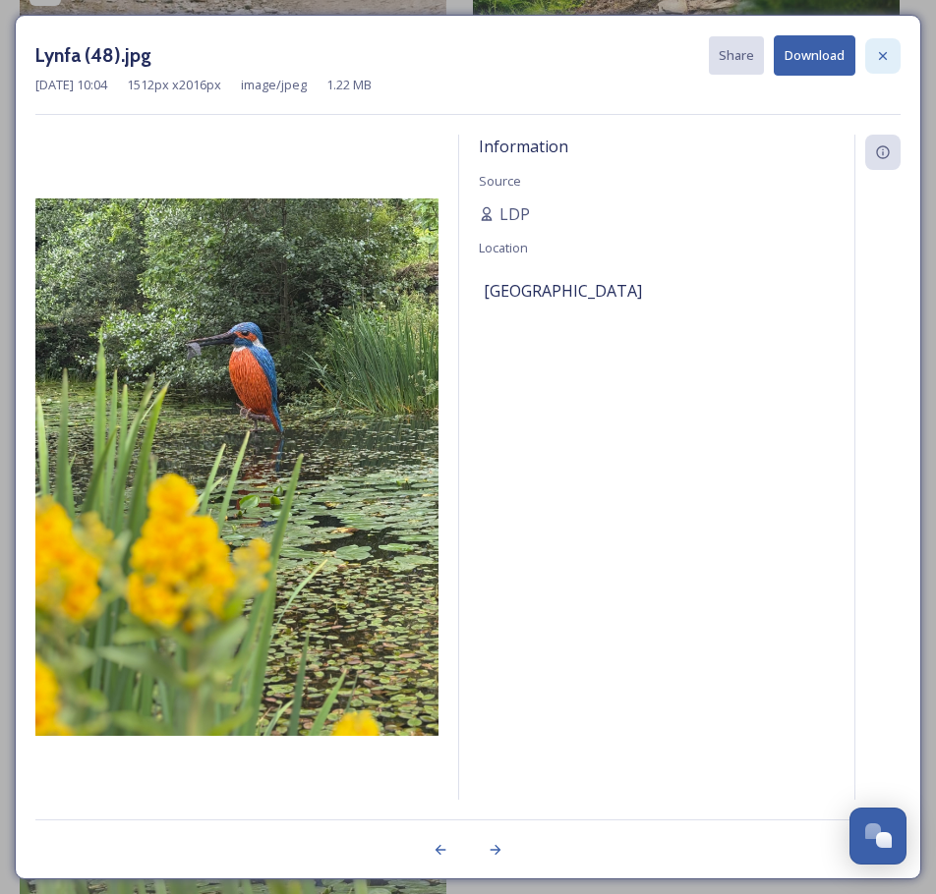
click at [884, 55] on icon at bounding box center [883, 55] width 8 height 8
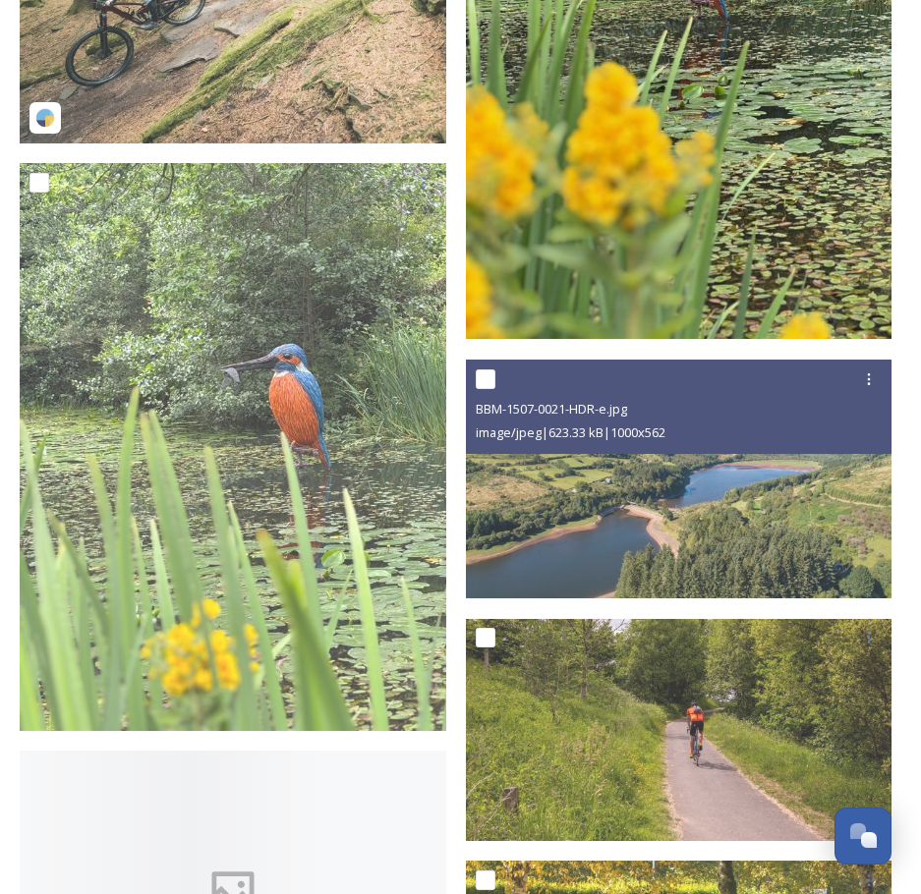
scroll to position [1278, 0]
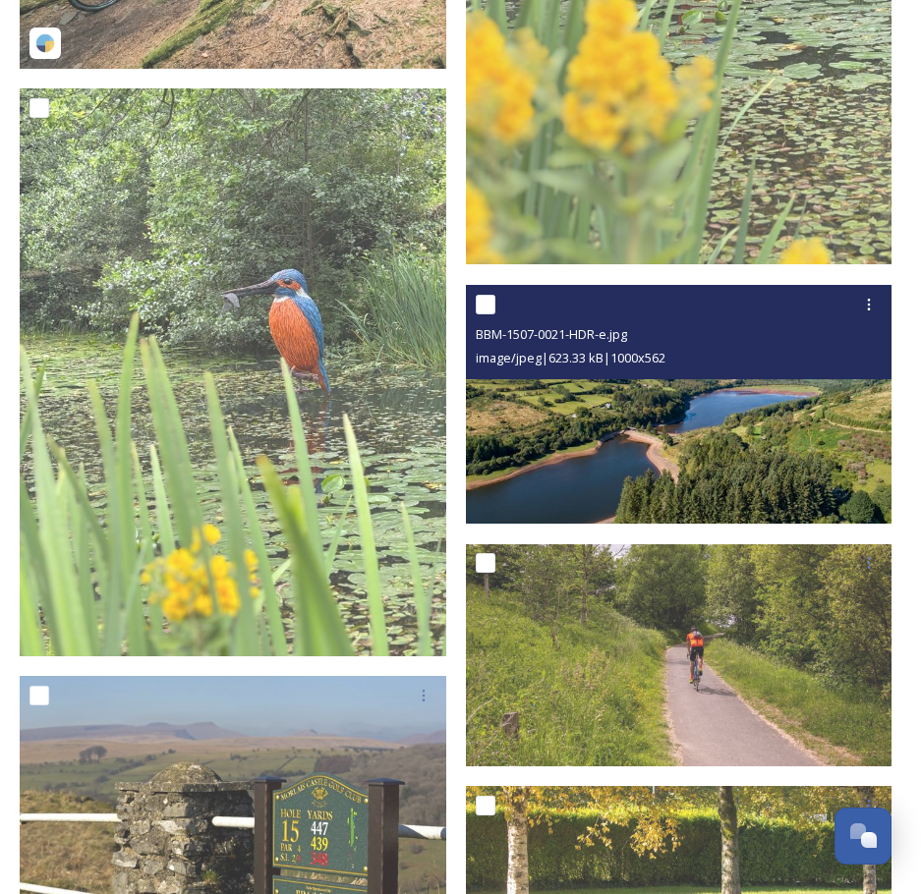
click at [773, 420] on img at bounding box center [679, 405] width 427 height 240
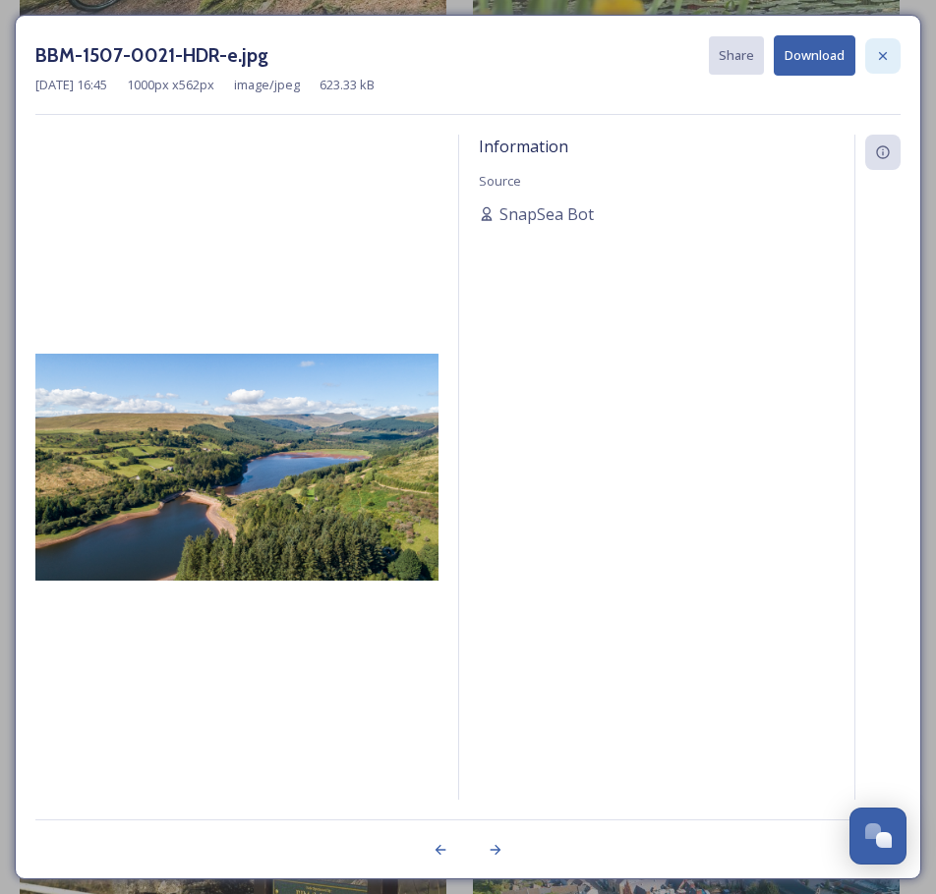
click at [885, 55] on icon at bounding box center [883, 56] width 16 height 16
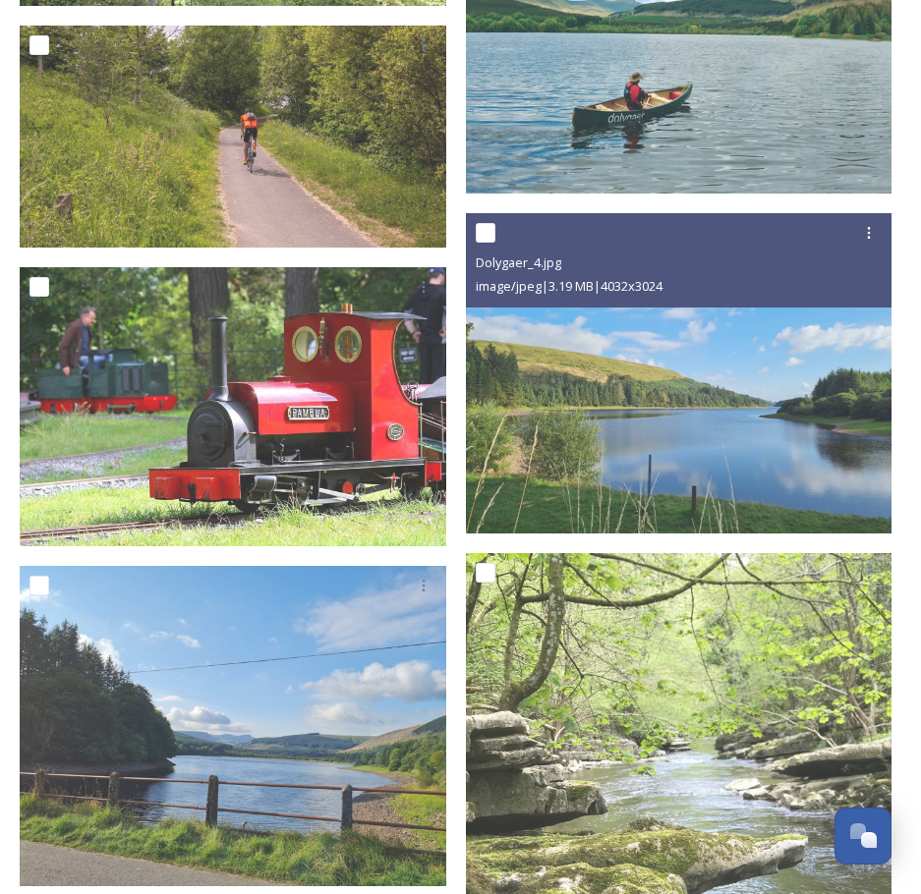
scroll to position [3834, 0]
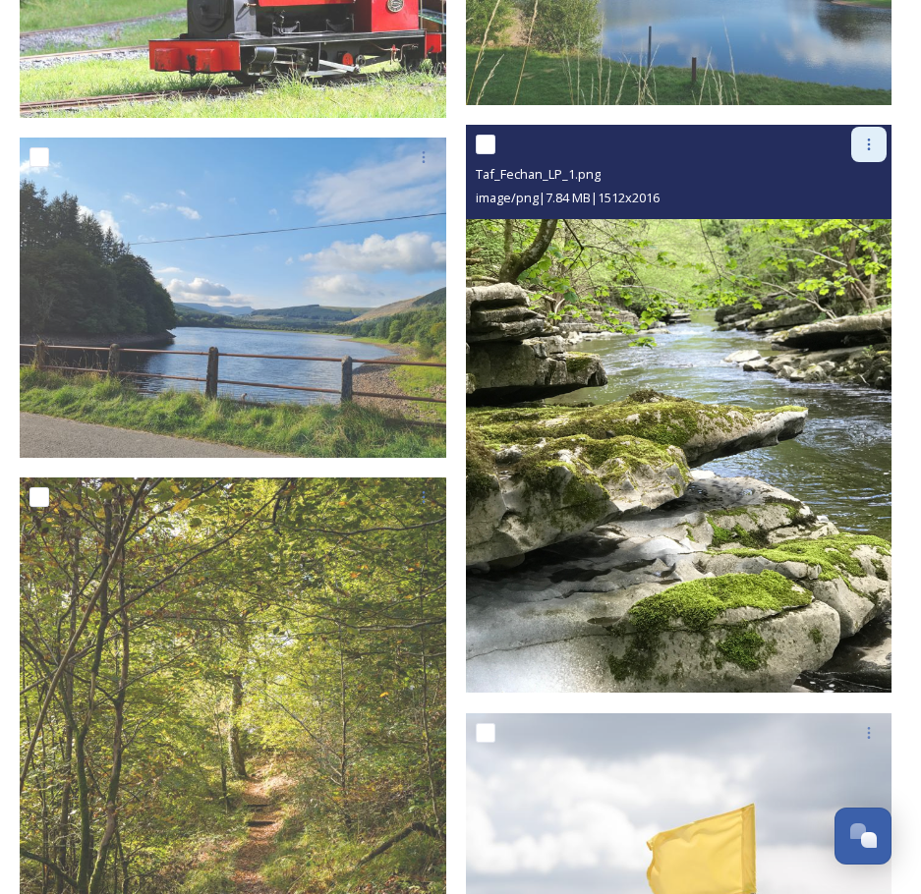
click at [870, 137] on icon at bounding box center [869, 145] width 16 height 16
click at [847, 216] on span "Download" at bounding box center [846, 225] width 60 height 19
click at [866, 137] on icon at bounding box center [869, 145] width 16 height 16
click at [827, 216] on span "Download" at bounding box center [846, 225] width 60 height 19
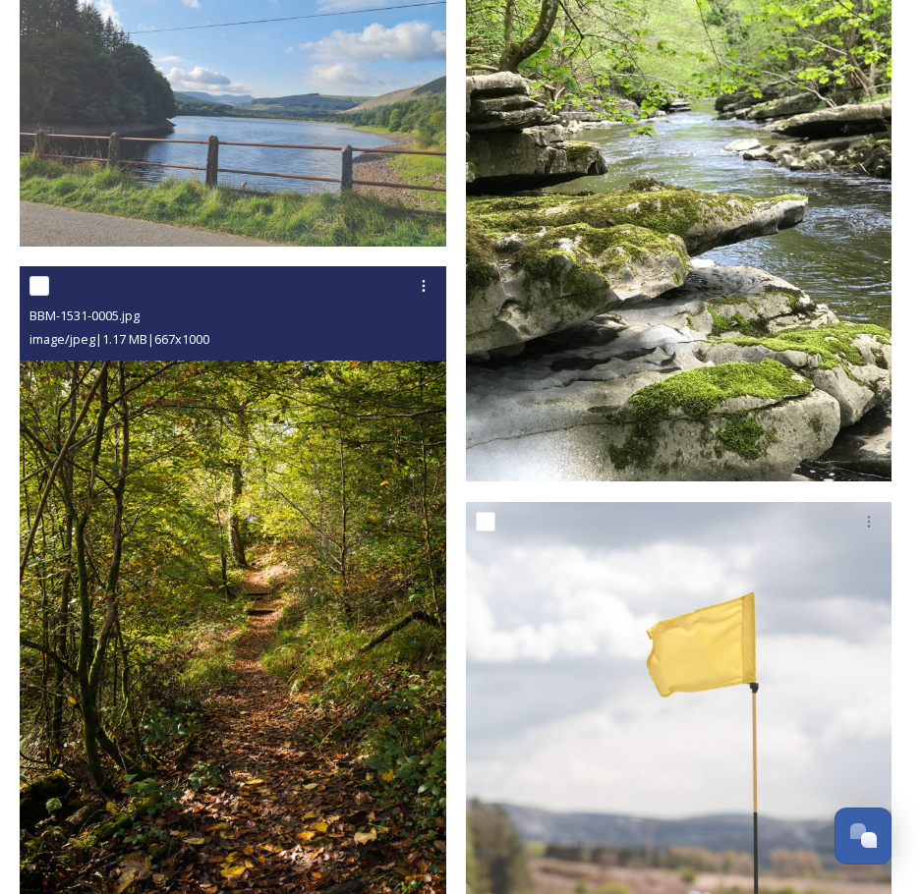
scroll to position [4128, 0]
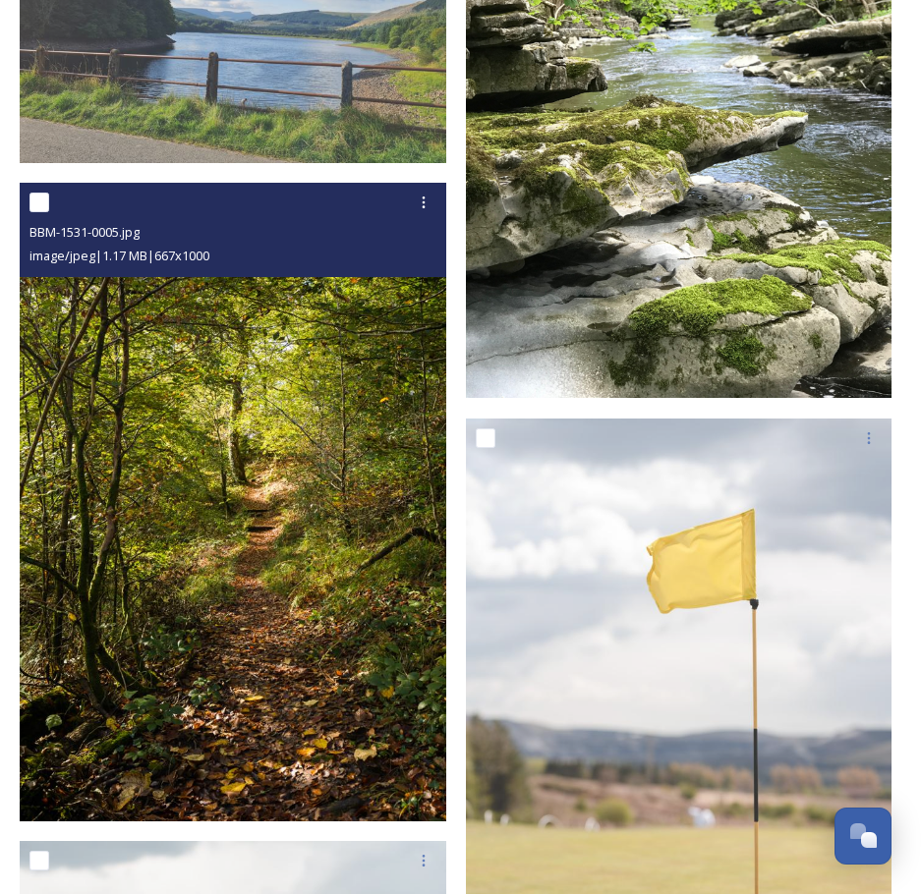
click at [297, 669] on img at bounding box center [233, 503] width 427 height 640
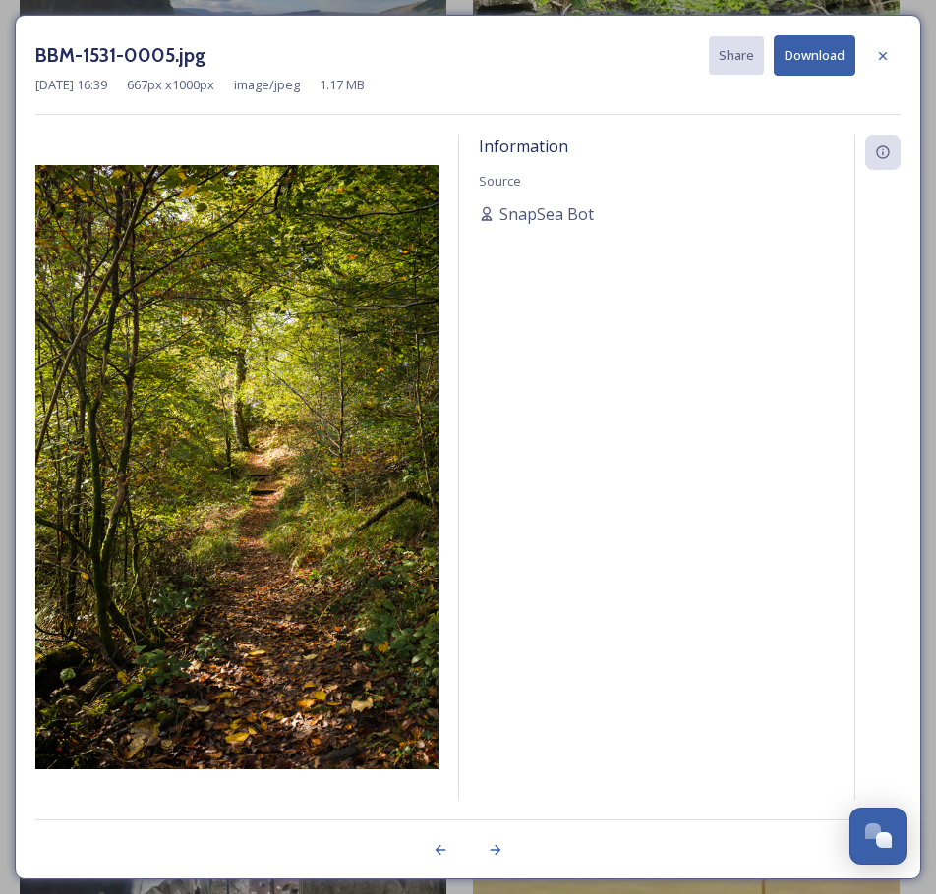
click at [882, 57] on icon at bounding box center [883, 55] width 8 height 8
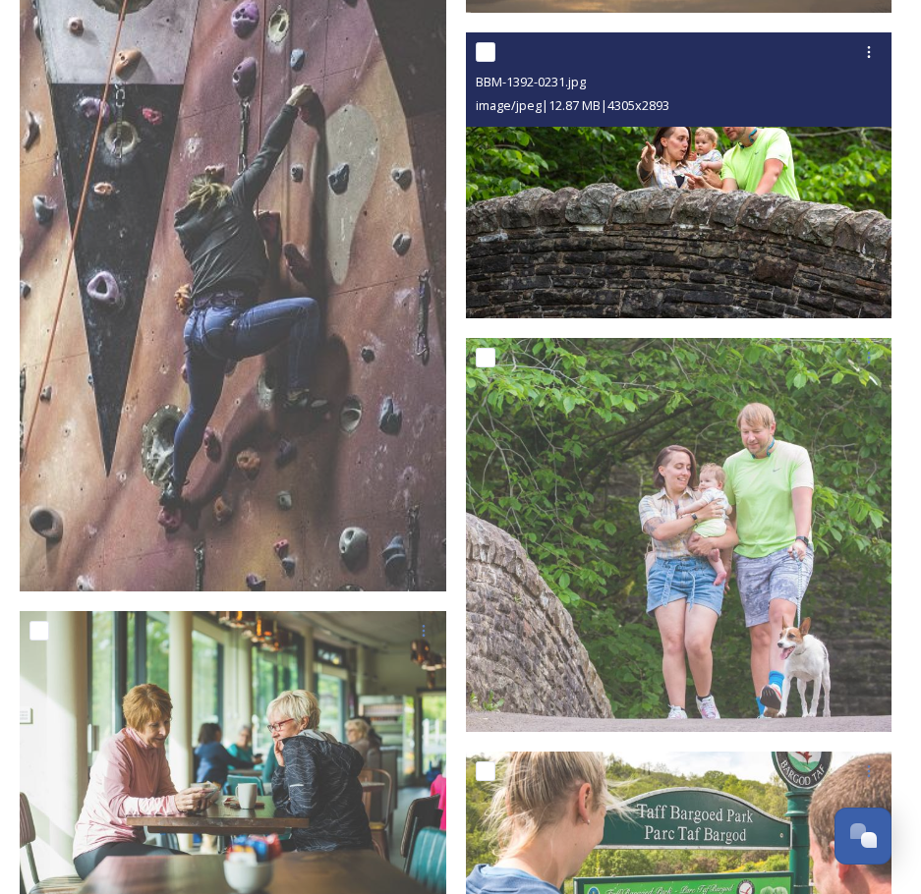
scroll to position [8552, 0]
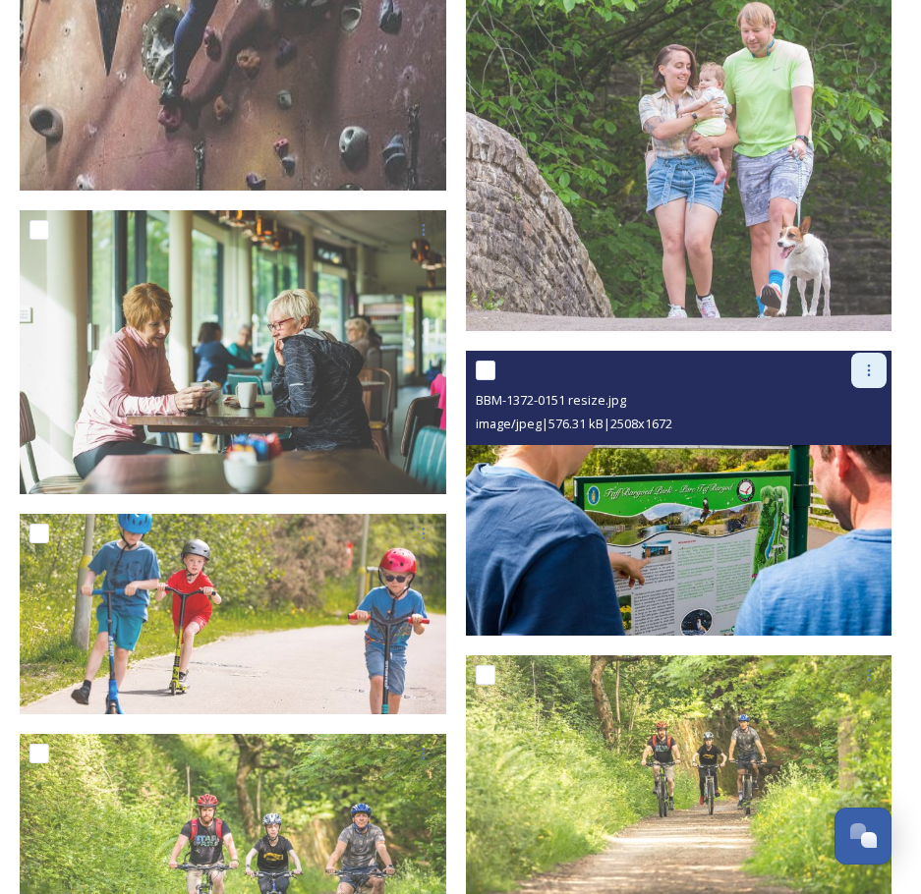
click at [871, 353] on div at bounding box center [868, 370] width 35 height 35
click at [860, 443] on span "Download" at bounding box center [846, 452] width 60 height 19
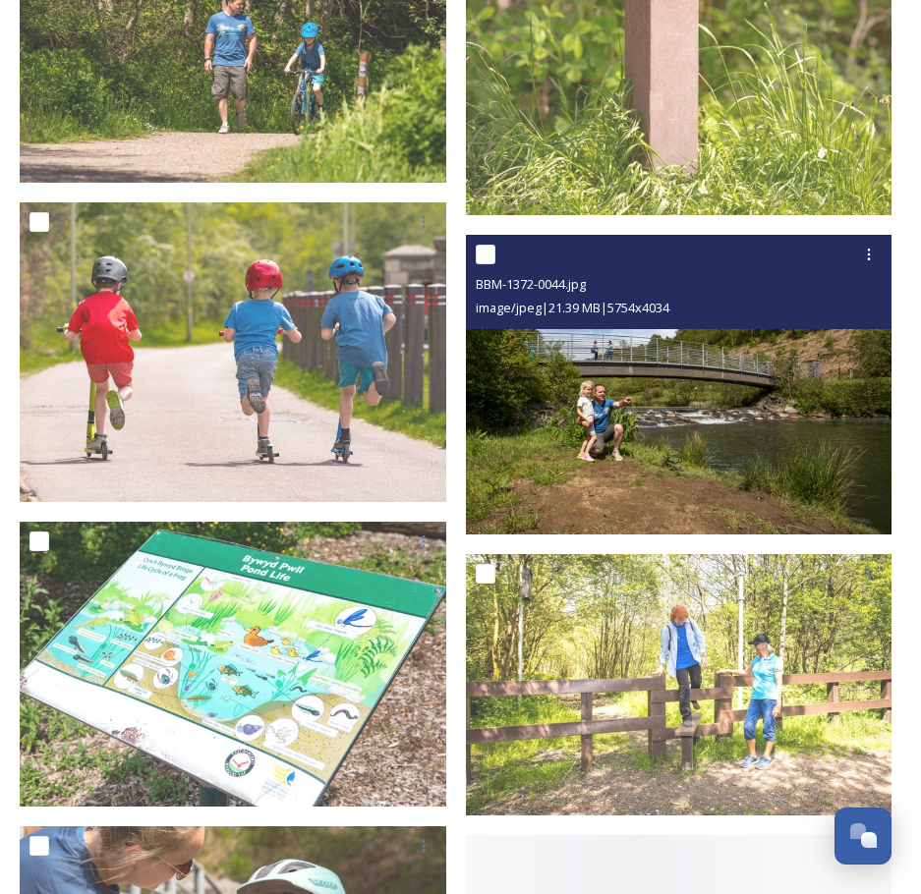
scroll to position [11796, 0]
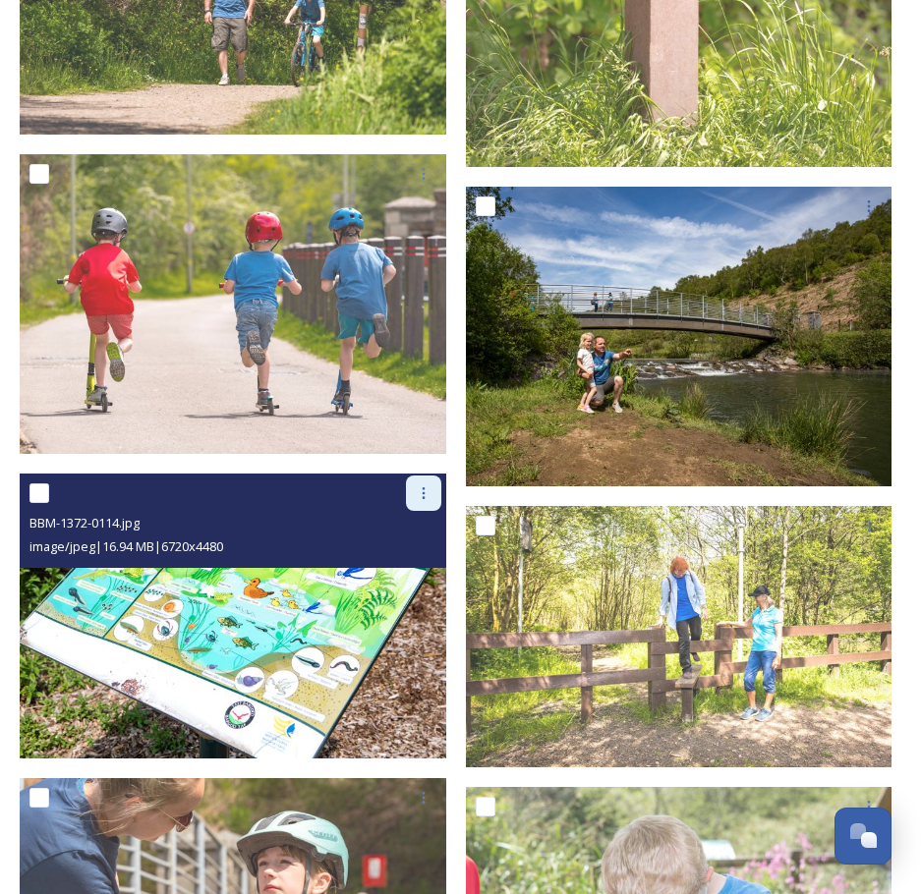
click at [424, 488] on icon at bounding box center [423, 494] width 3 height 12
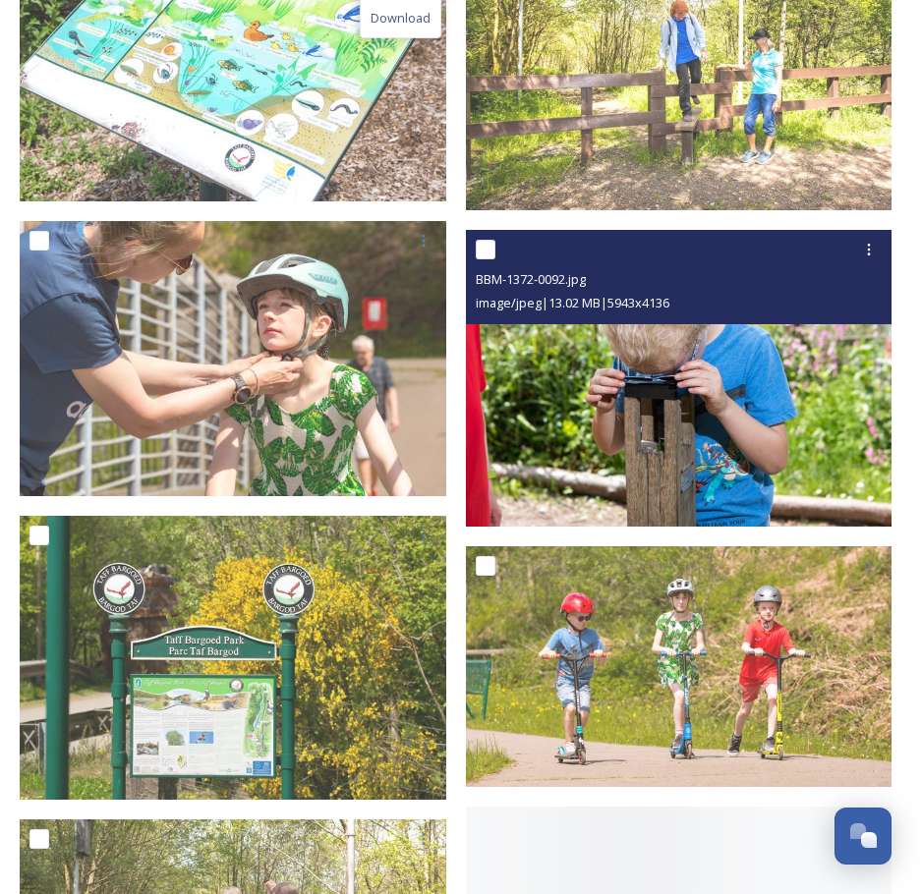
scroll to position [12484, 0]
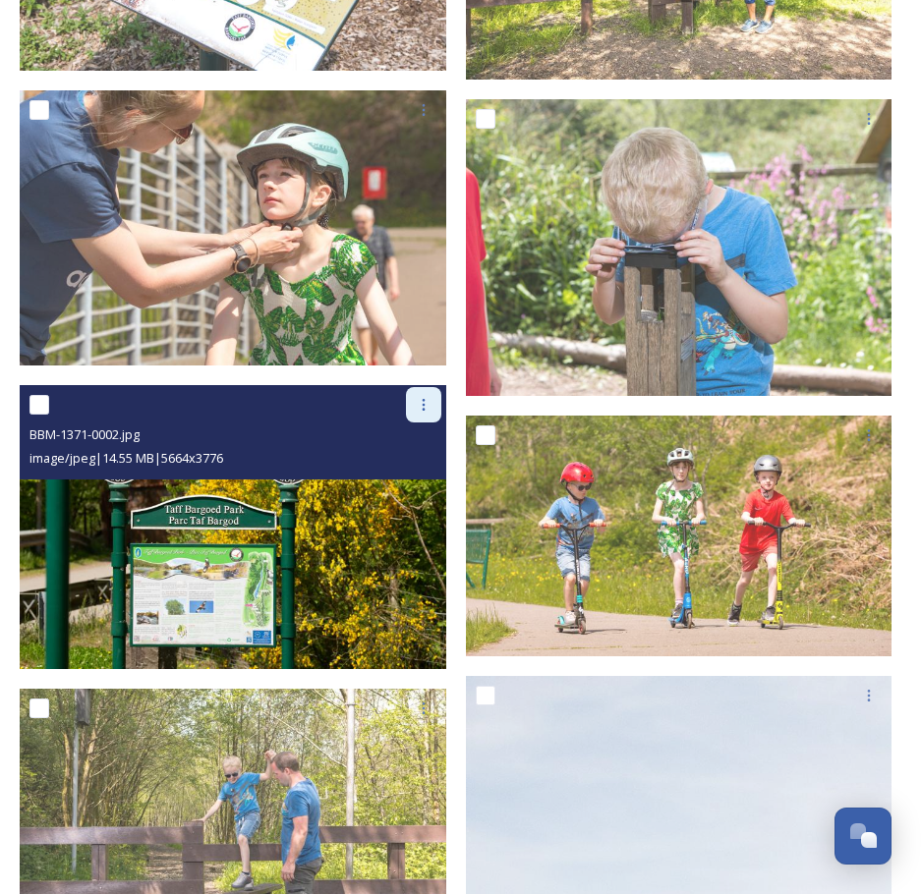
click at [420, 397] on icon at bounding box center [424, 405] width 16 height 16
click at [403, 477] on span "Download" at bounding box center [401, 486] width 60 height 19
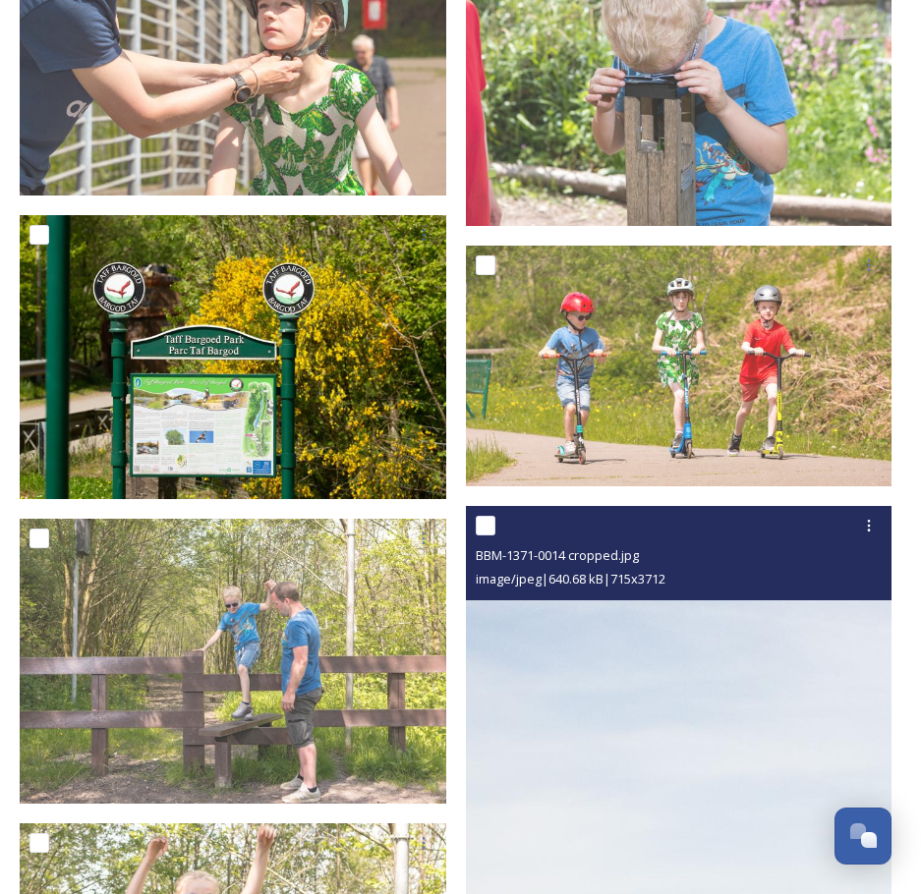
scroll to position [12582, 0]
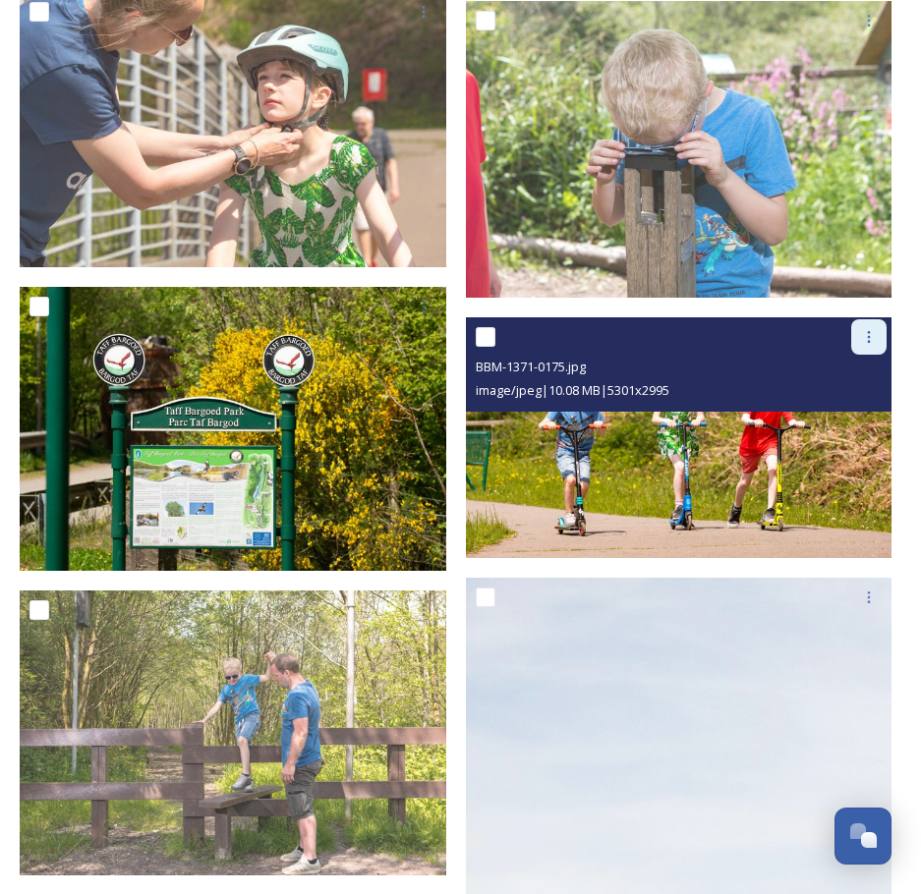
click at [874, 329] on icon at bounding box center [869, 337] width 16 height 16
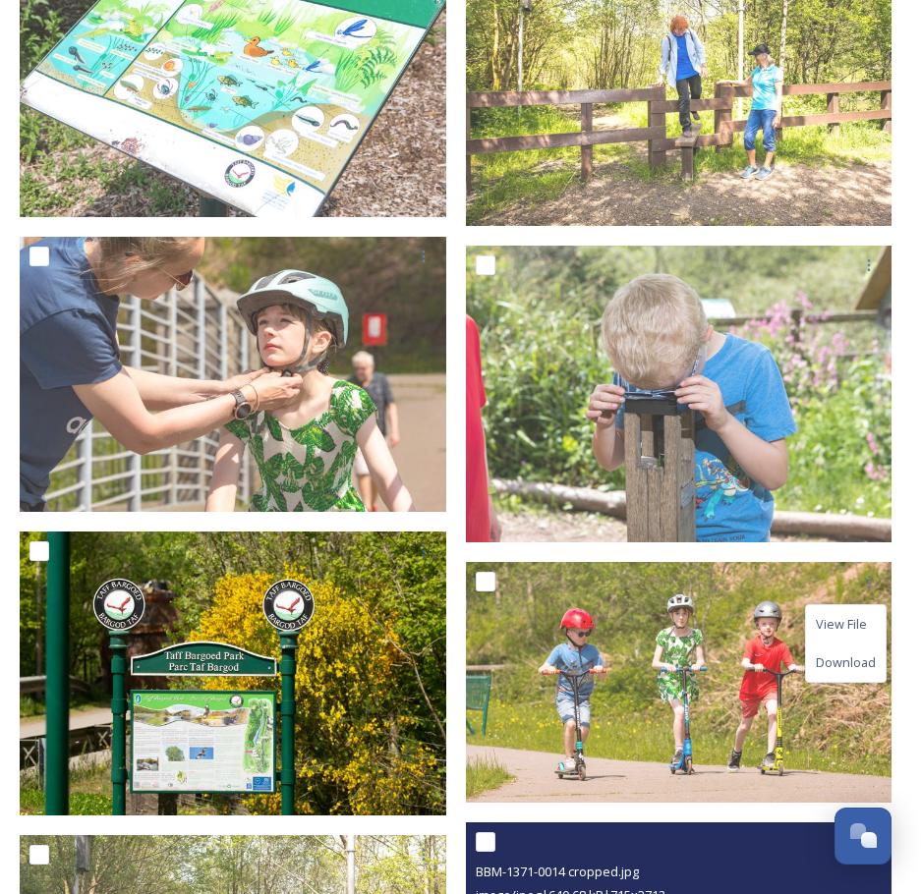
scroll to position [12287, 0]
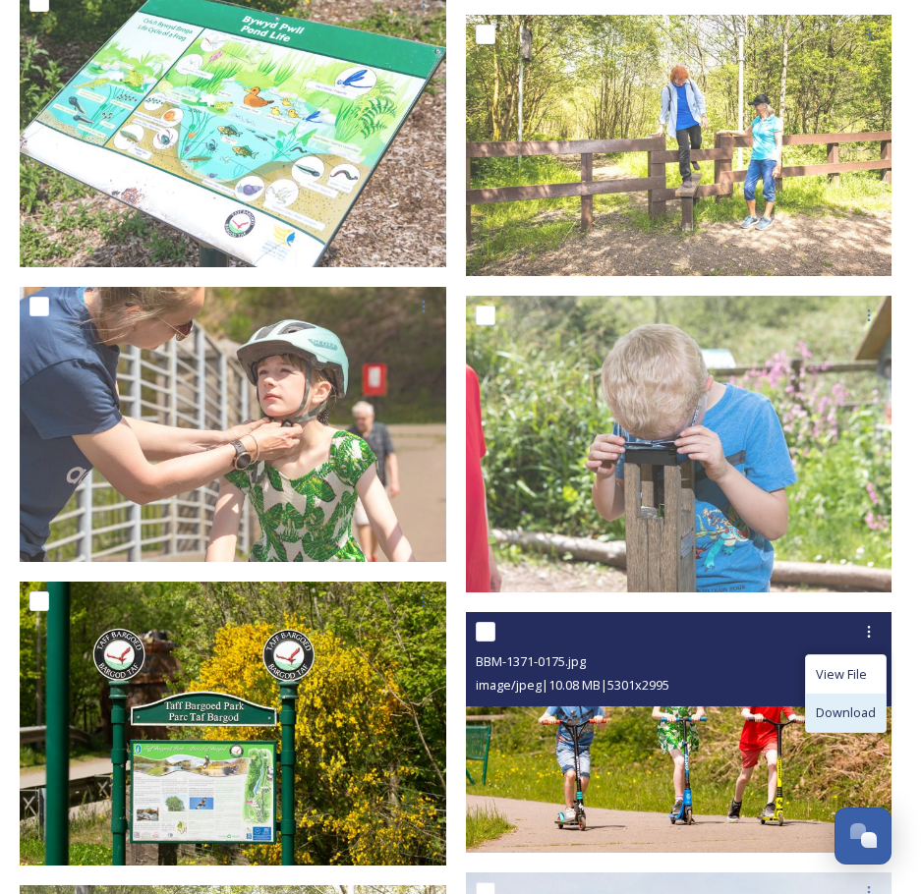
click at [856, 704] on span "Download" at bounding box center [846, 713] width 60 height 19
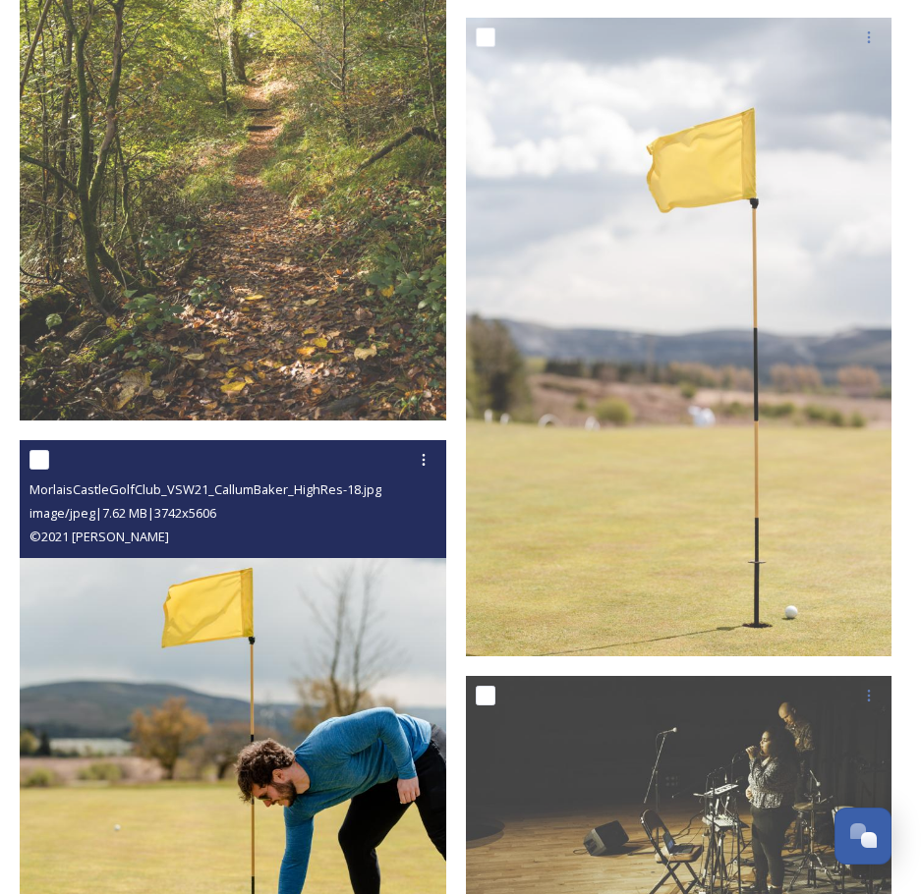
scroll to position [4522, 0]
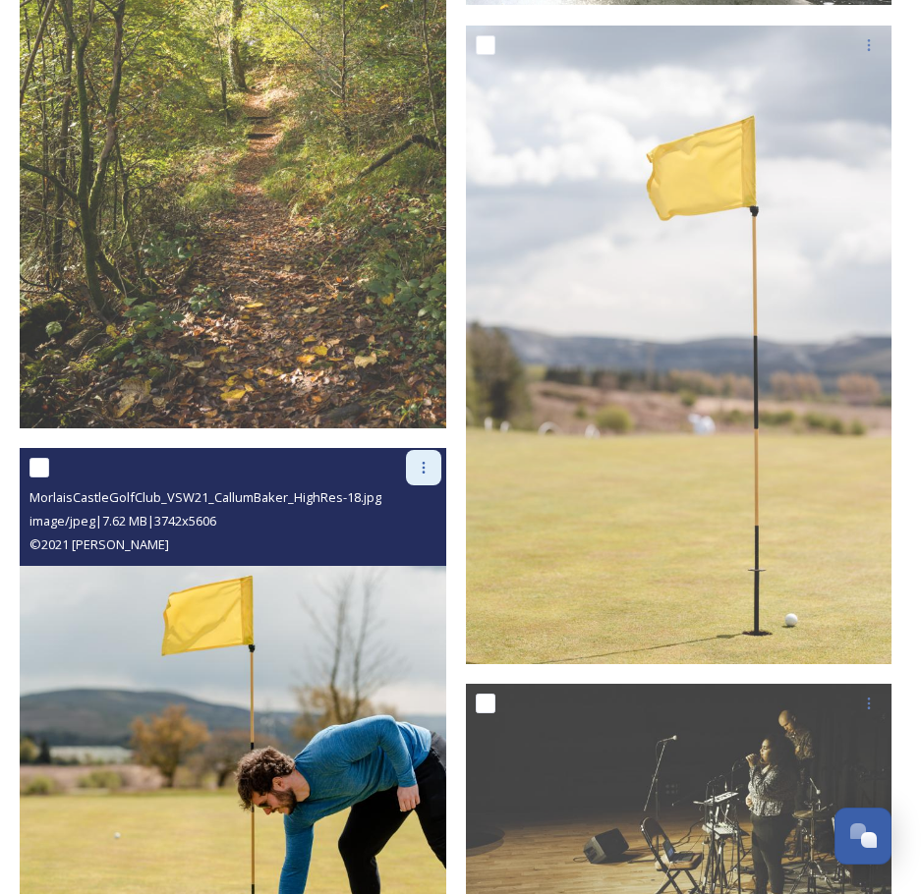
click at [424, 460] on icon at bounding box center [424, 468] width 16 height 16
click at [413, 540] on span "Download" at bounding box center [401, 549] width 60 height 19
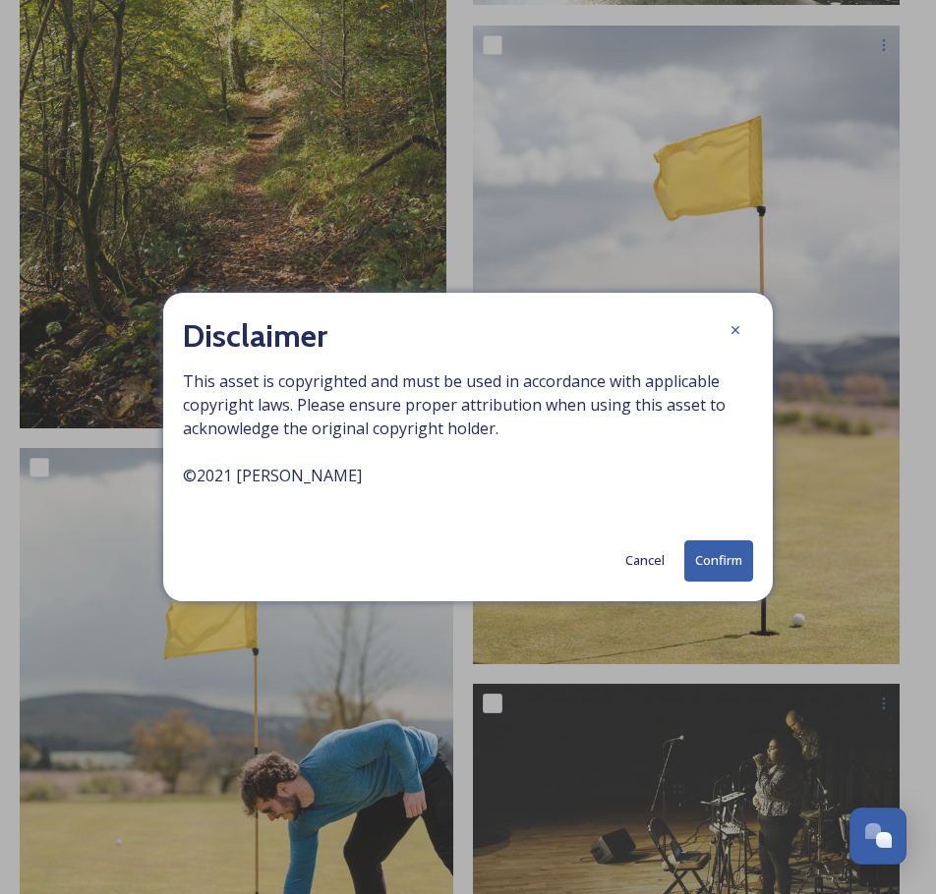
click at [725, 565] on button "Confirm" at bounding box center [718, 561] width 69 height 40
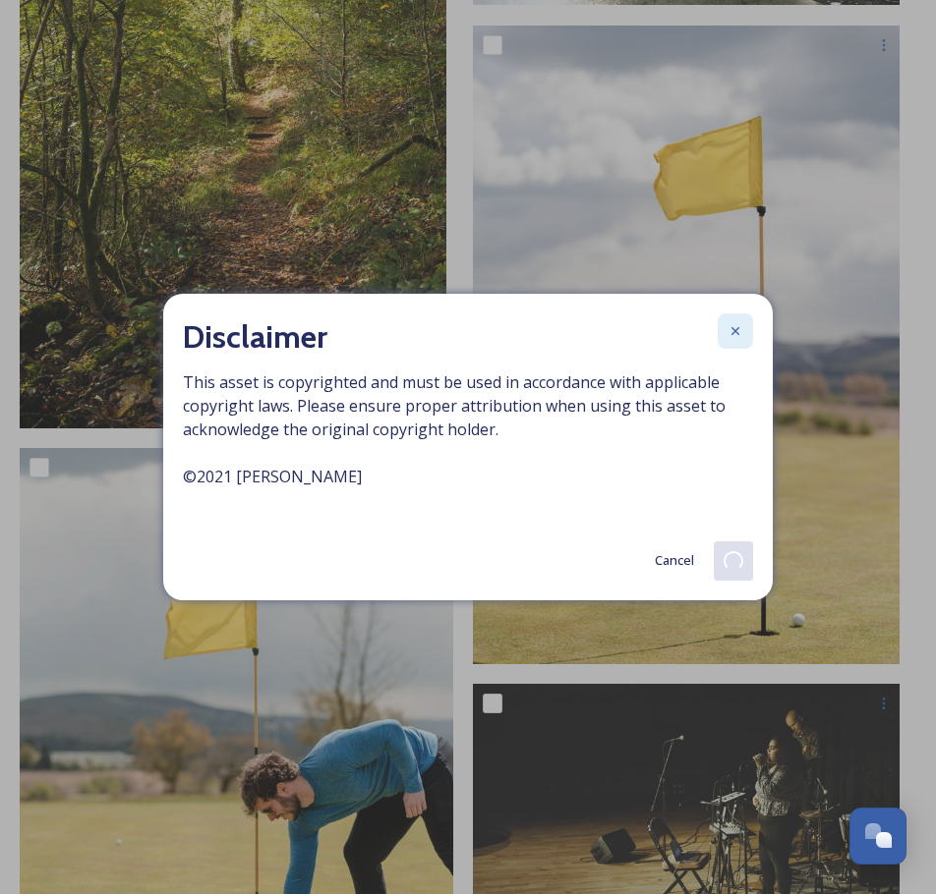
click at [737, 338] on icon at bounding box center [735, 331] width 16 height 16
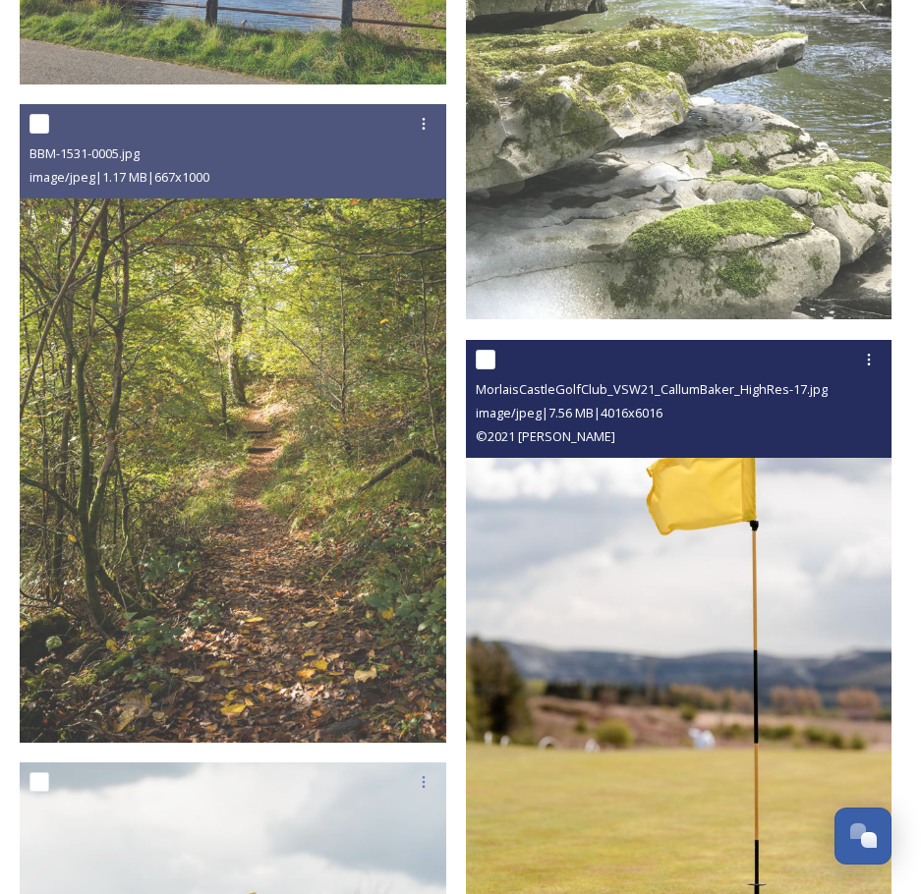
scroll to position [4128, 0]
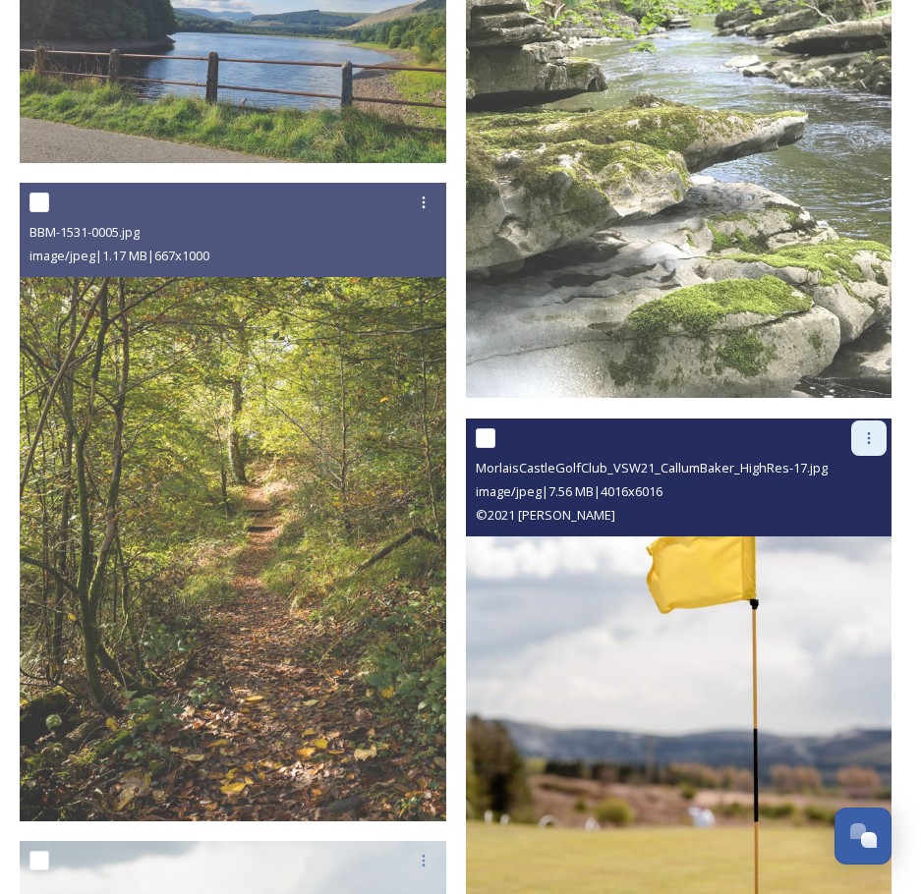
click at [873, 431] on icon at bounding box center [869, 439] width 16 height 16
click at [837, 510] on span "Download" at bounding box center [846, 519] width 60 height 19
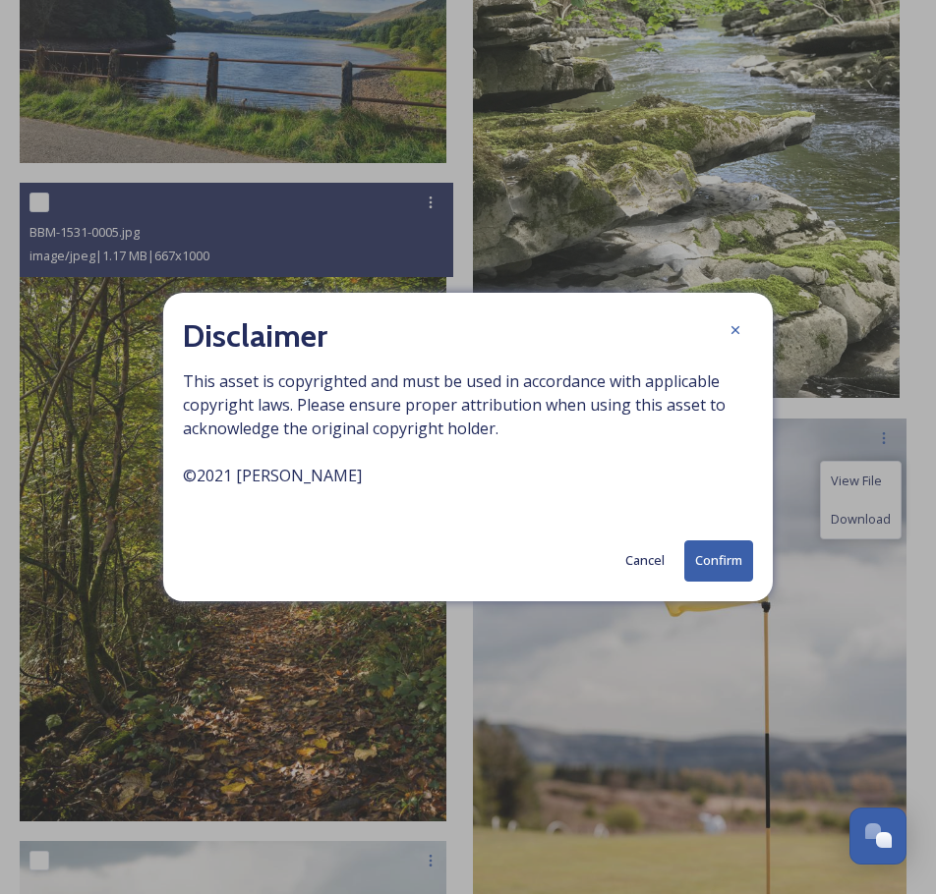
click at [716, 562] on button "Confirm" at bounding box center [718, 561] width 69 height 40
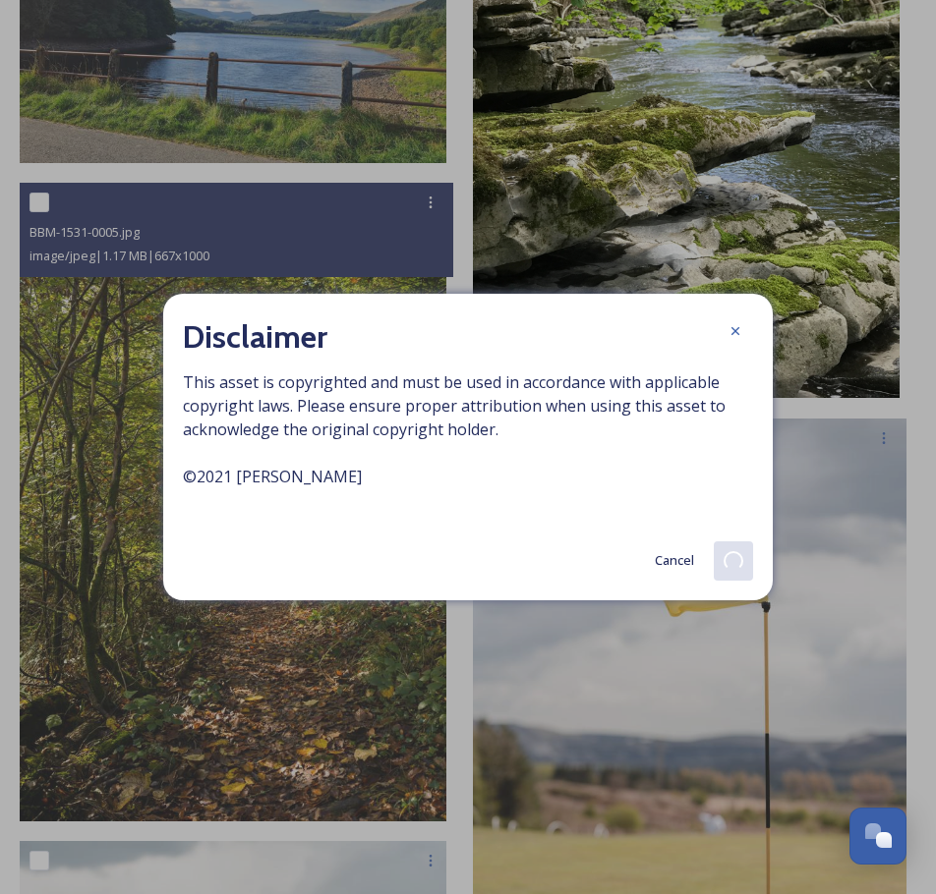
click at [739, 330] on icon at bounding box center [735, 331] width 16 height 16
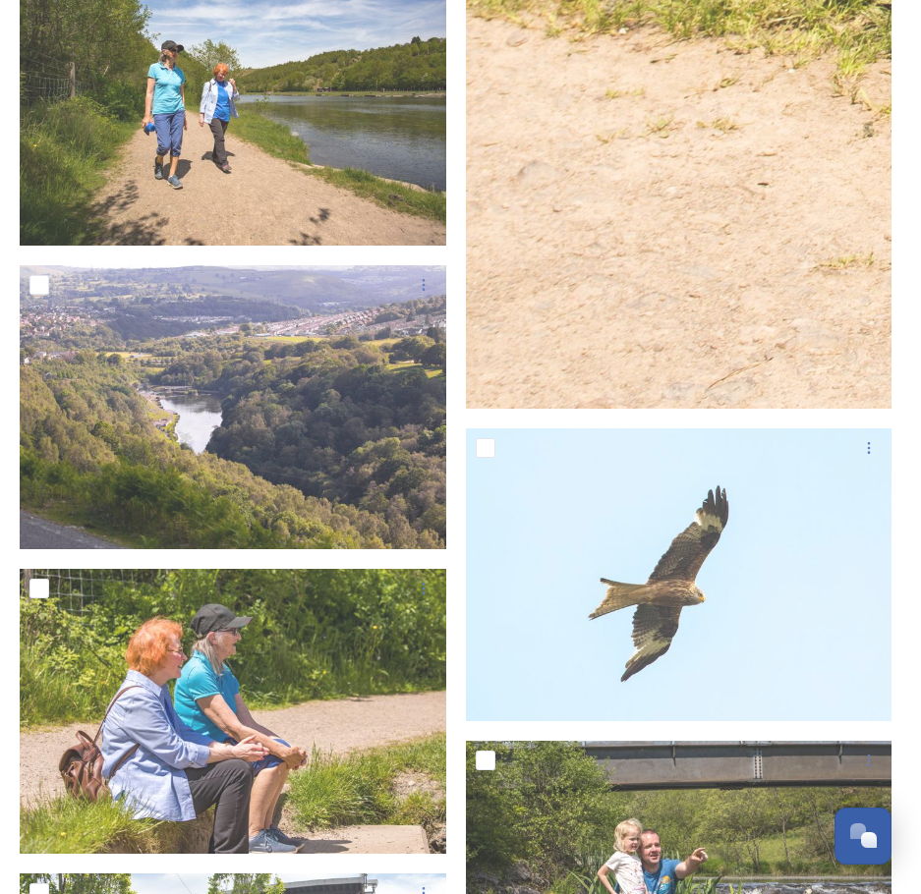
scroll to position [14965, 0]
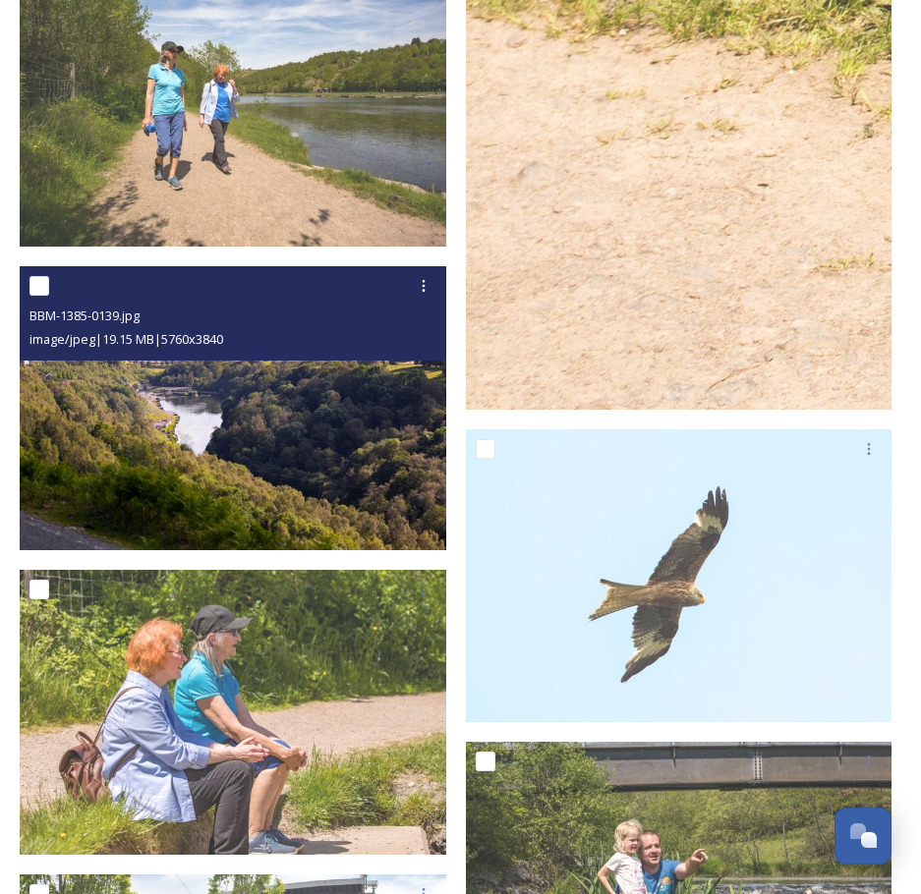
click at [325, 401] on img at bounding box center [233, 408] width 427 height 285
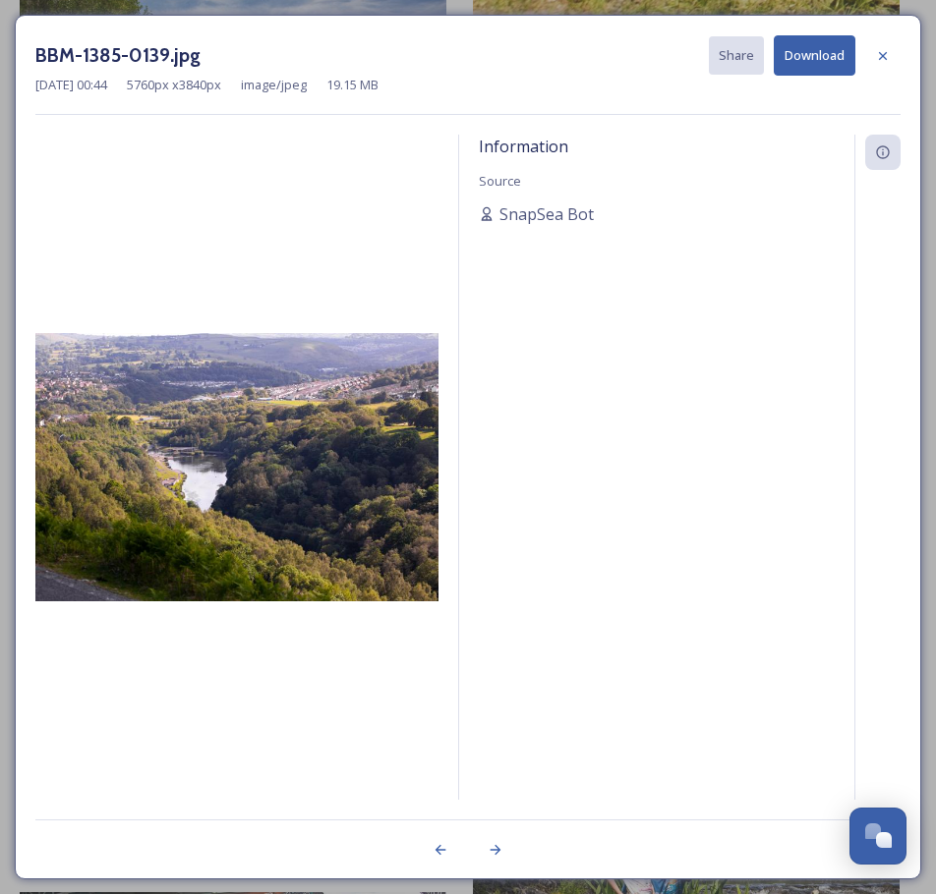
click at [326, 484] on img at bounding box center [236, 467] width 403 height 269
click at [887, 60] on icon at bounding box center [883, 56] width 16 height 16
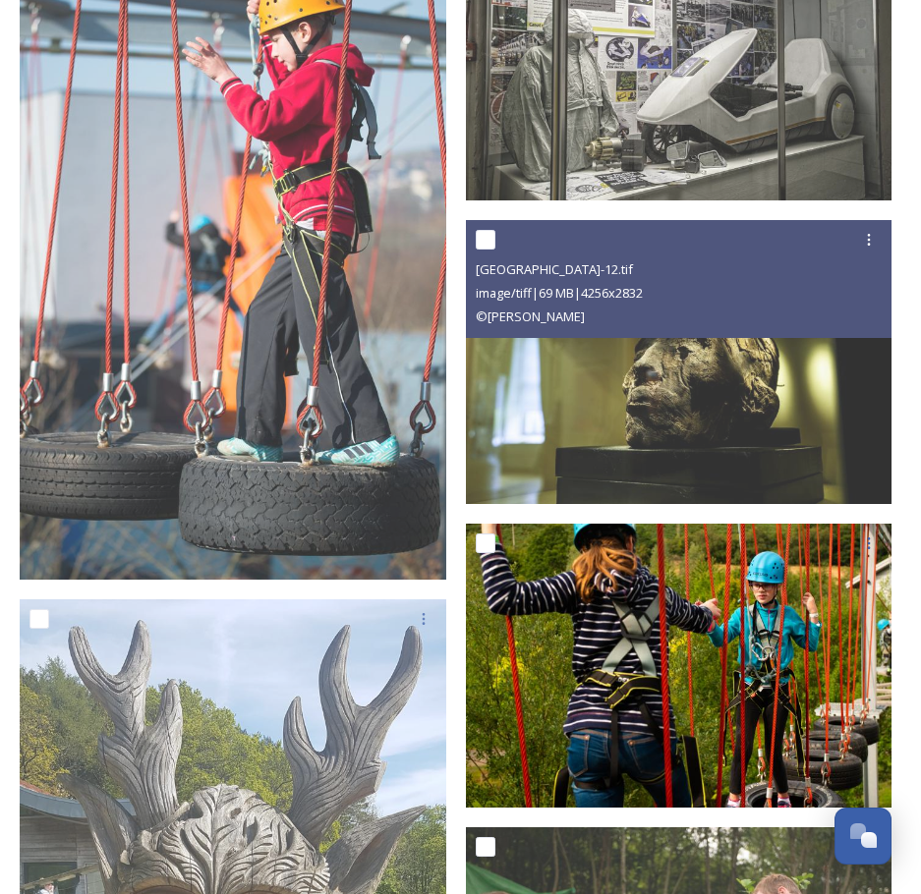
scroll to position [21452, 0]
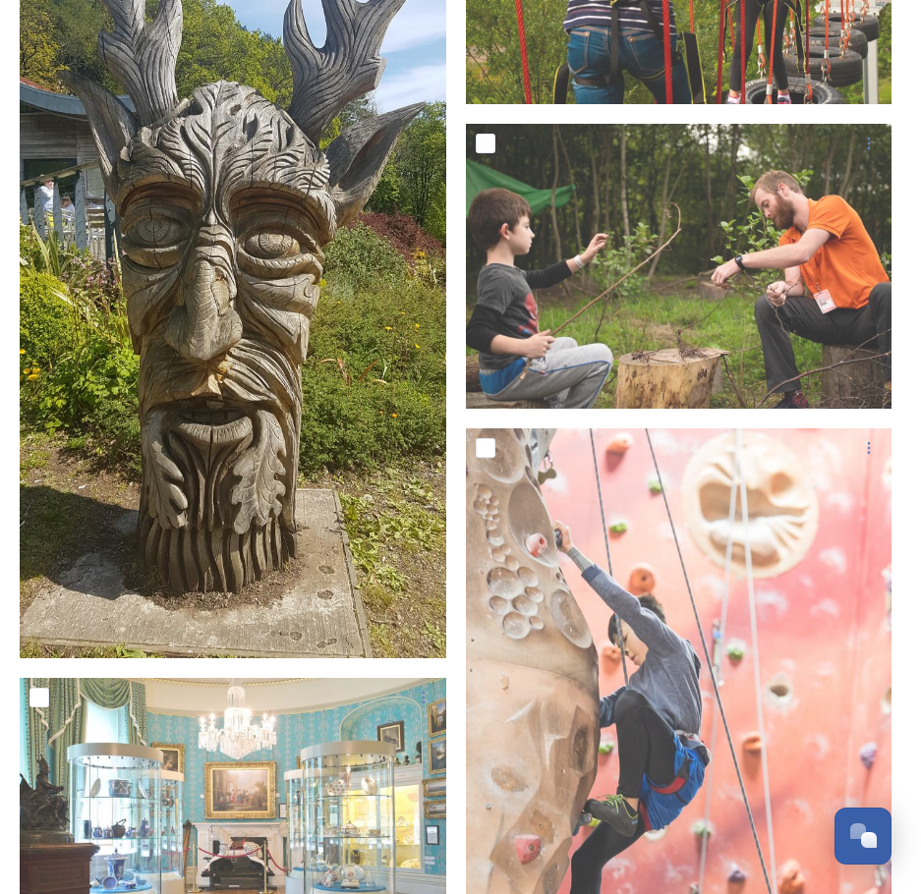
click at [330, 531] on img at bounding box center [233, 277] width 427 height 763
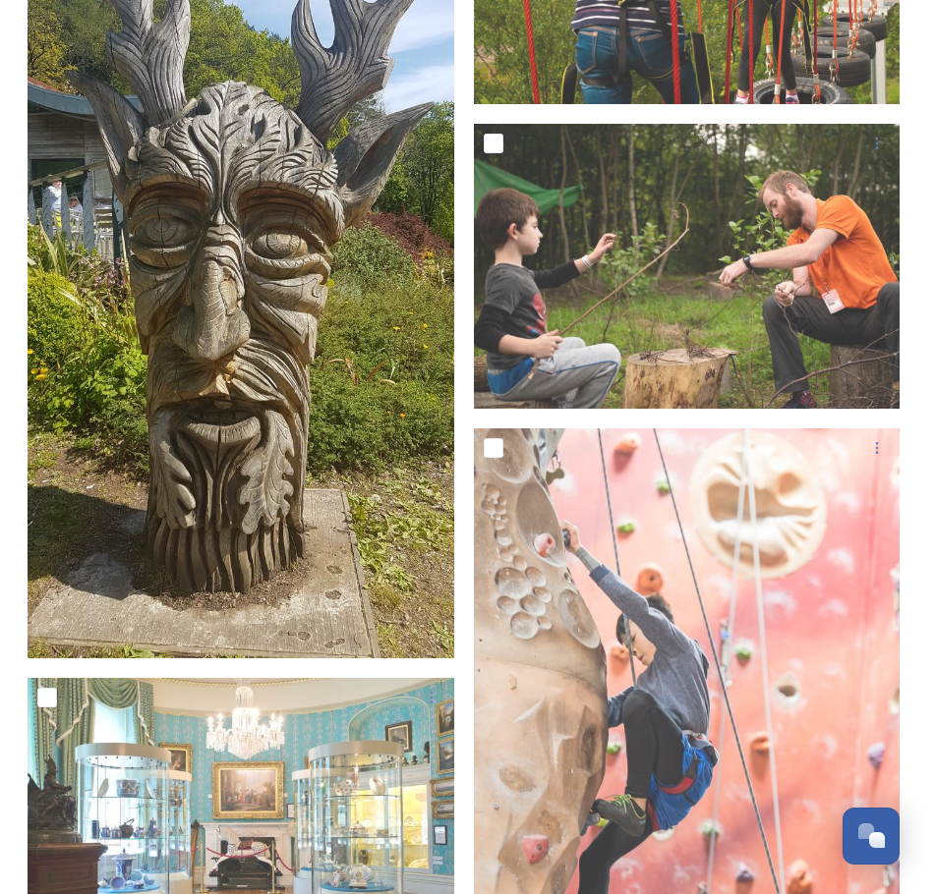
scroll to position [20768, 0]
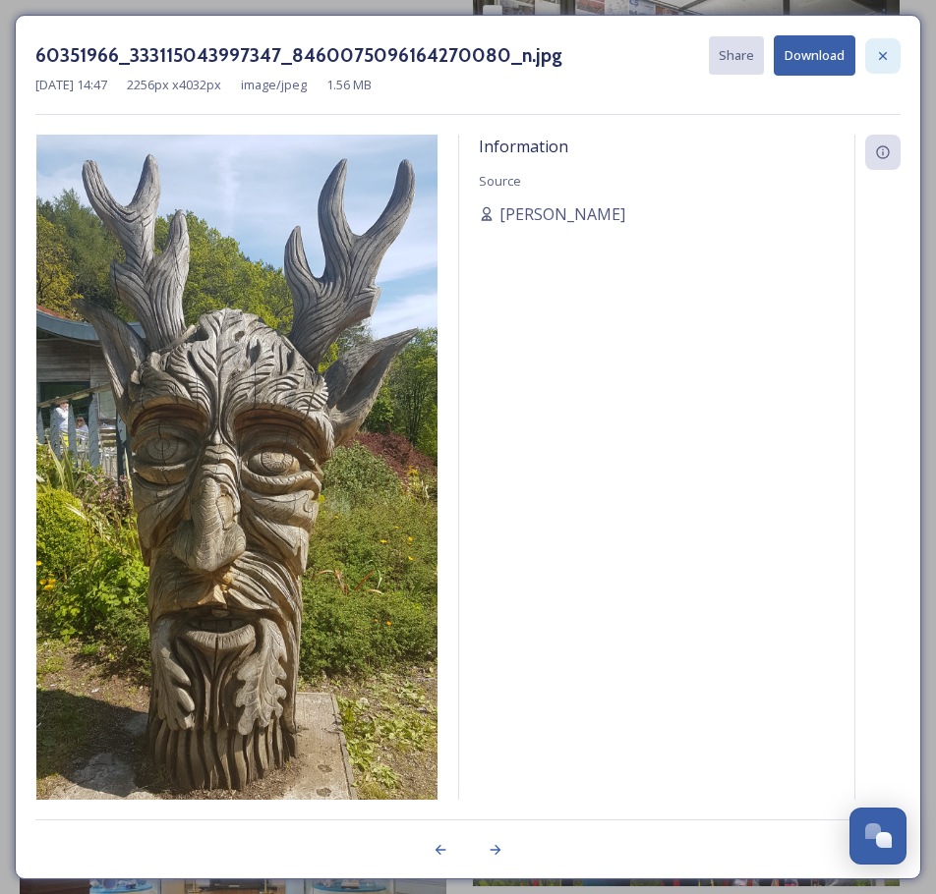
click at [874, 56] on div at bounding box center [882, 55] width 35 height 35
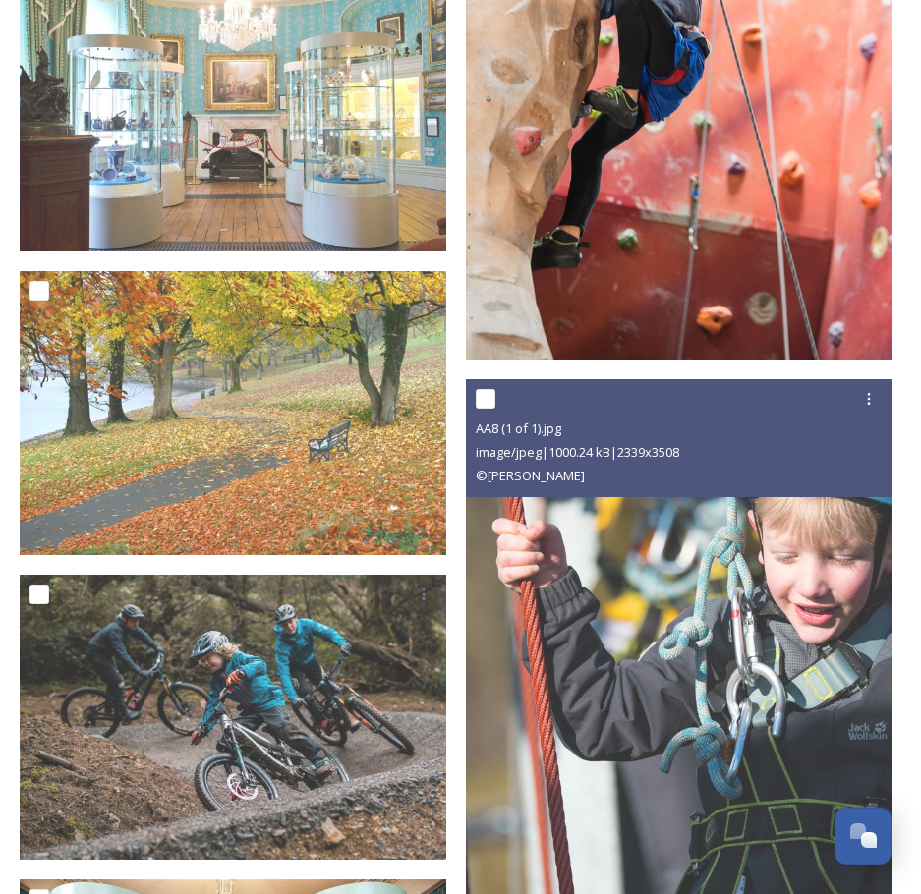
scroll to position [22239, 0]
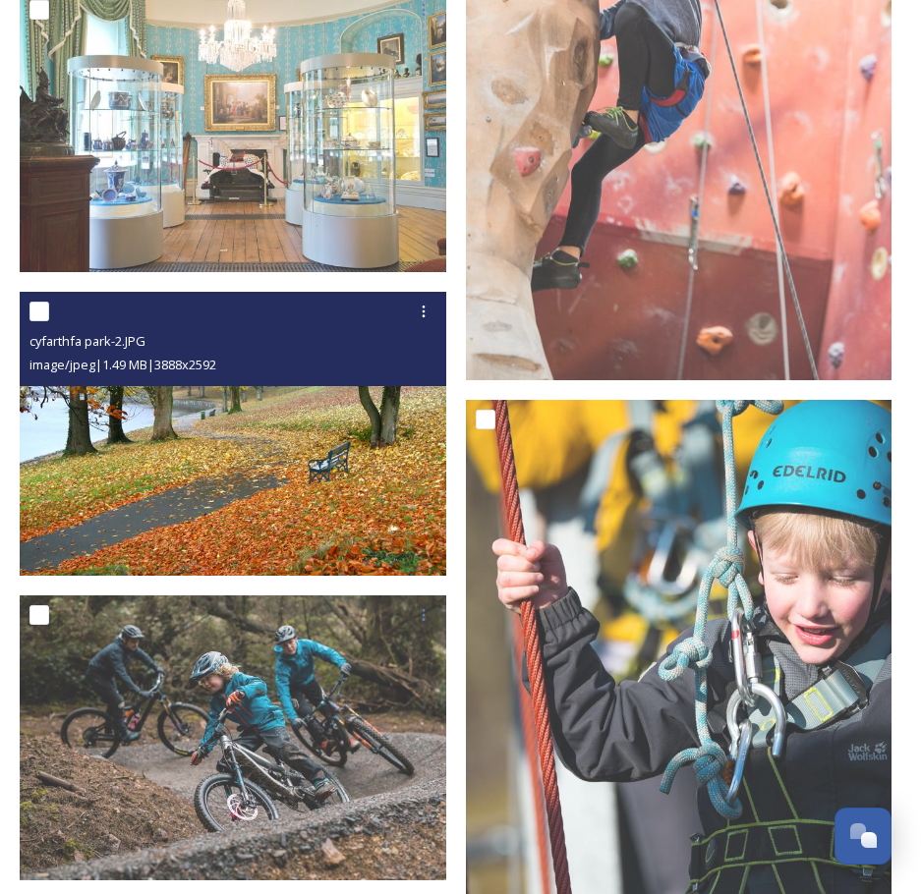
click at [331, 384] on img at bounding box center [233, 434] width 427 height 285
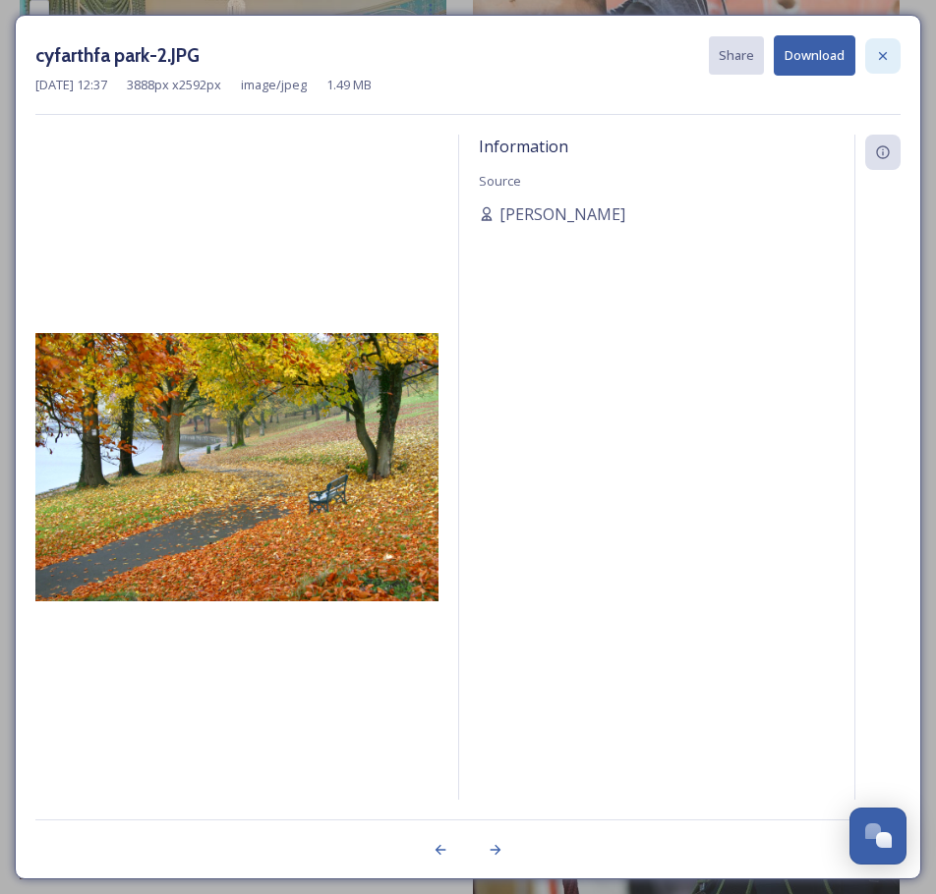
click at [879, 64] on div at bounding box center [882, 55] width 35 height 35
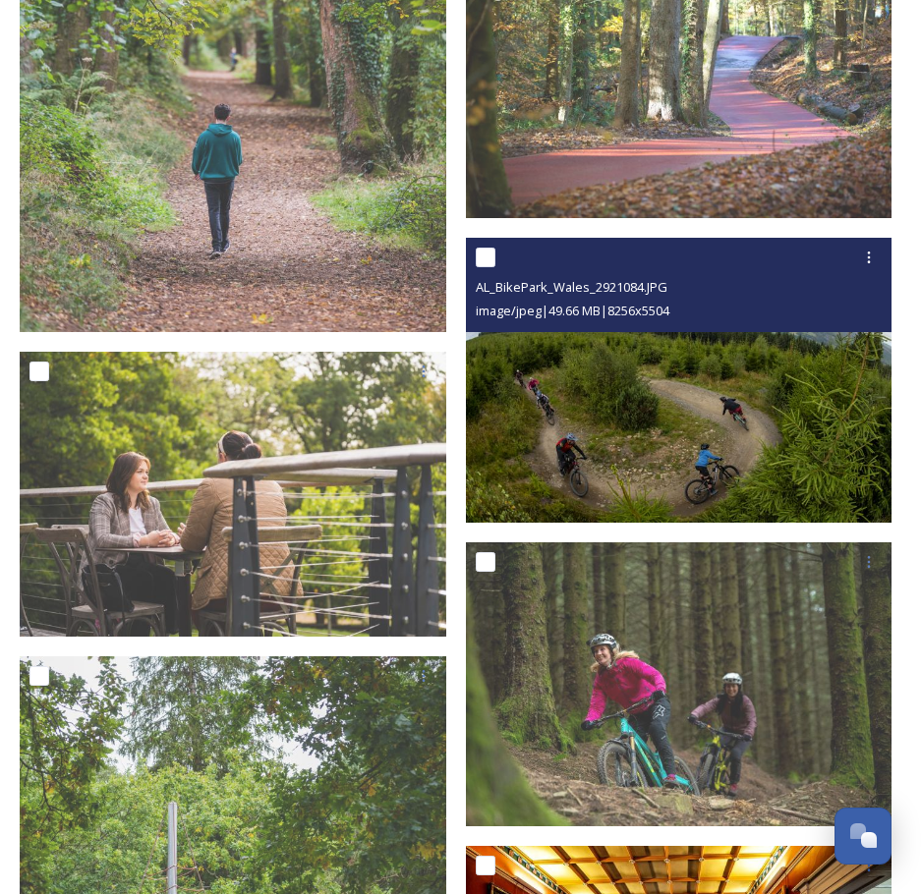
scroll to position [23713, 0]
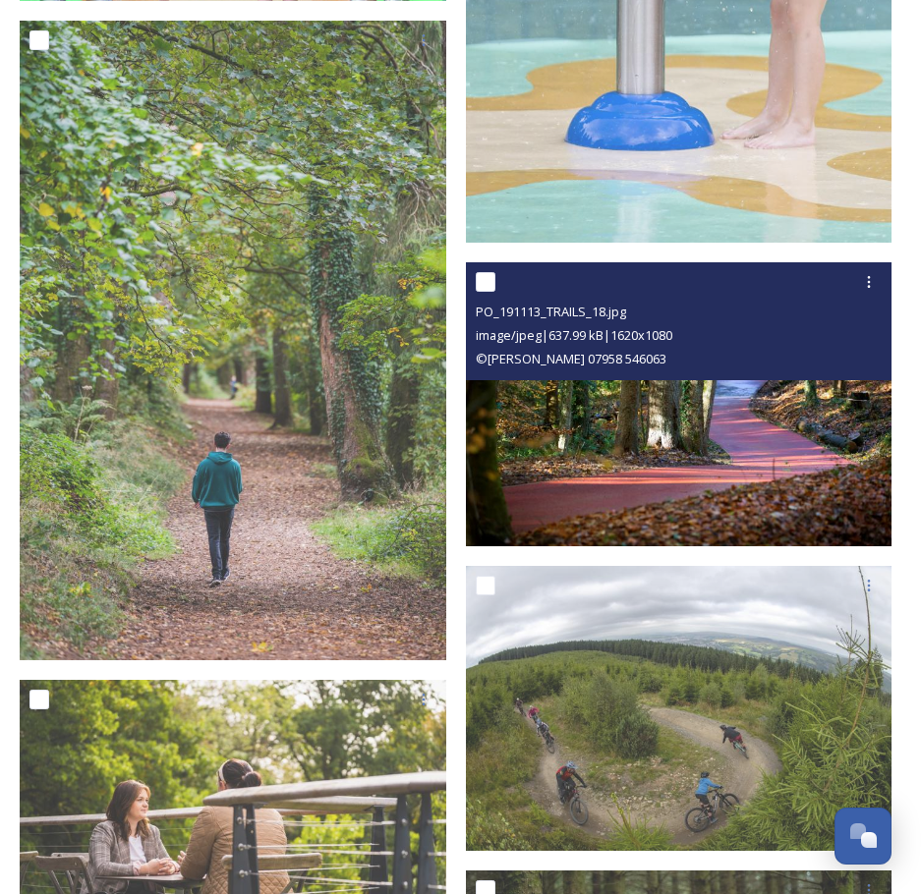
click at [764, 375] on img at bounding box center [679, 404] width 427 height 285
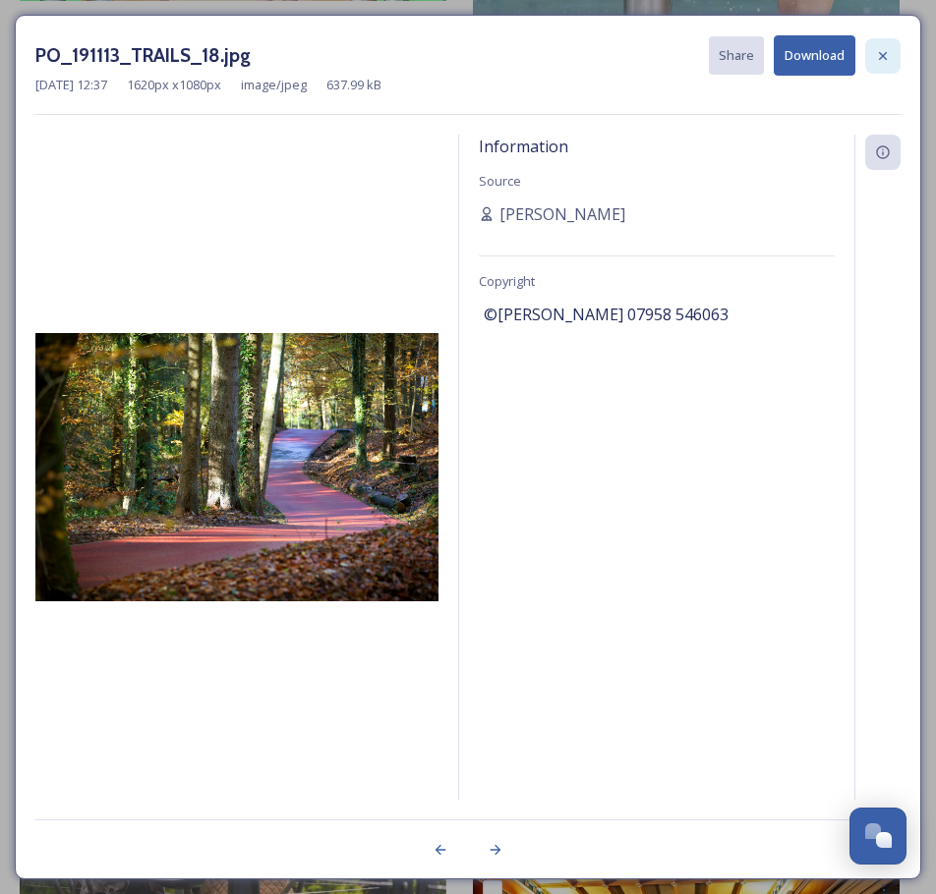
click at [881, 48] on icon at bounding box center [883, 56] width 16 height 16
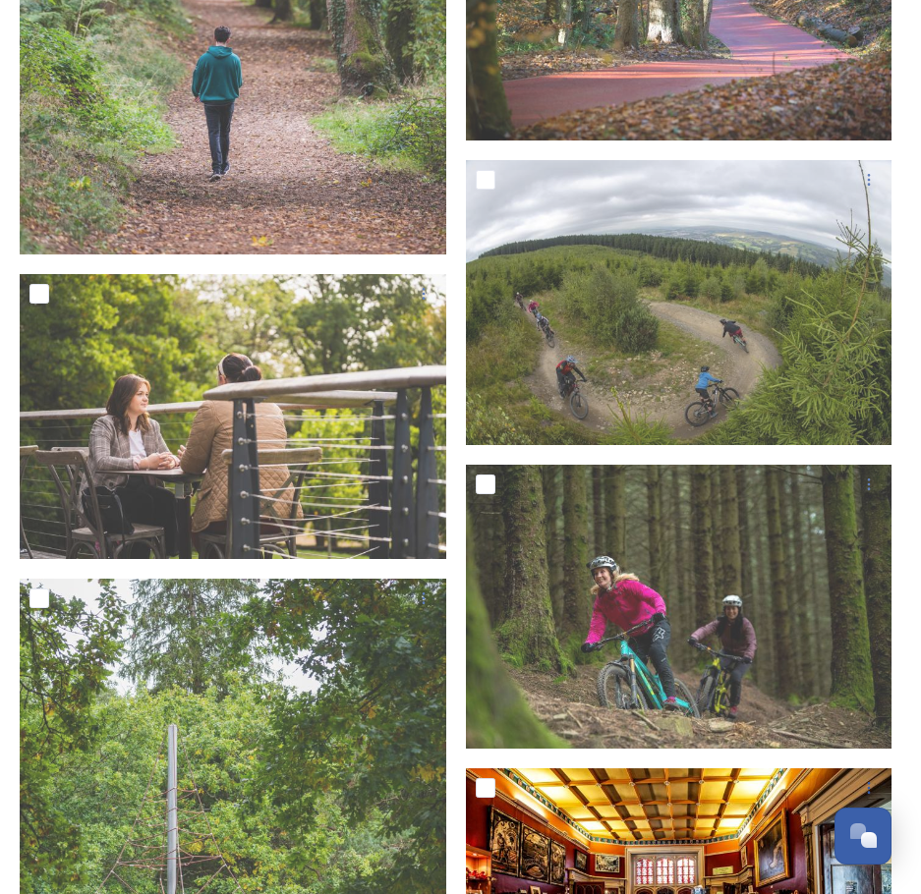
scroll to position [24303, 0]
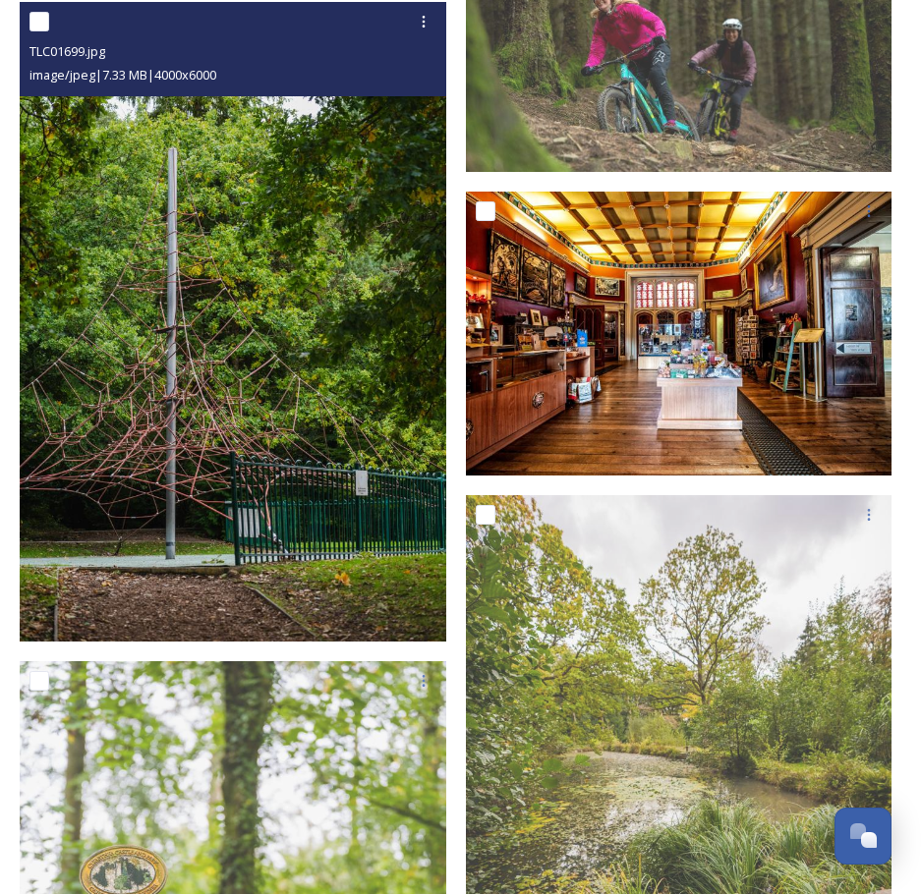
click at [379, 388] on img at bounding box center [233, 322] width 427 height 640
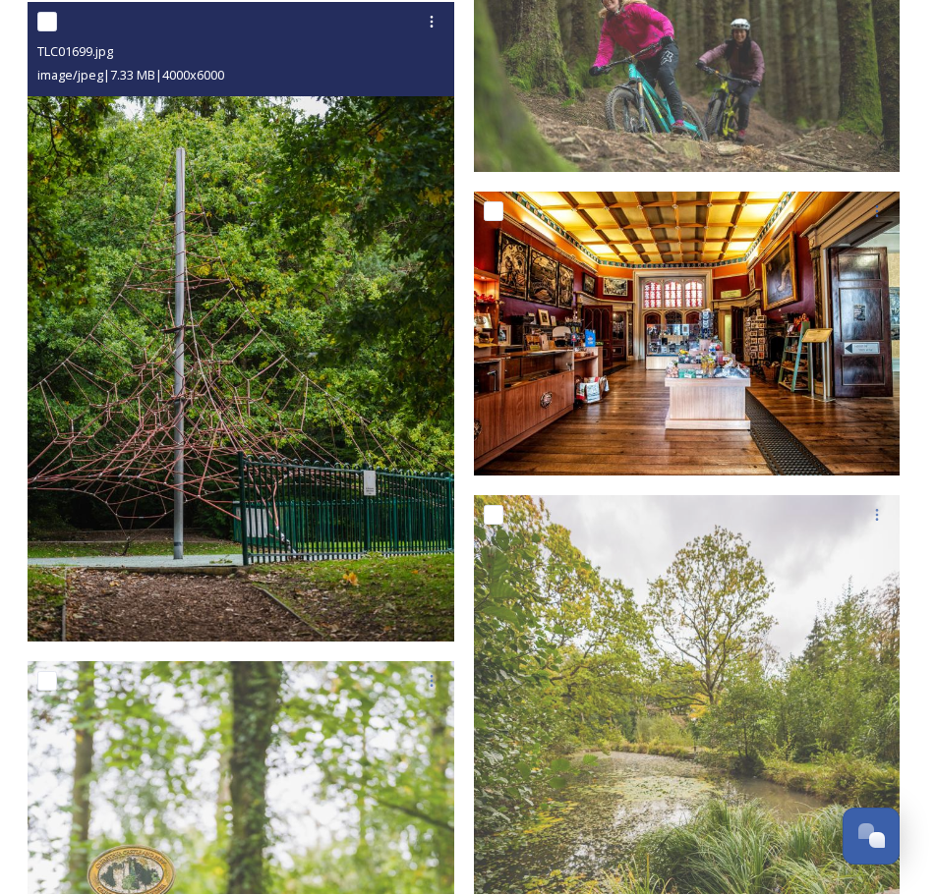
scroll to position [24036, 0]
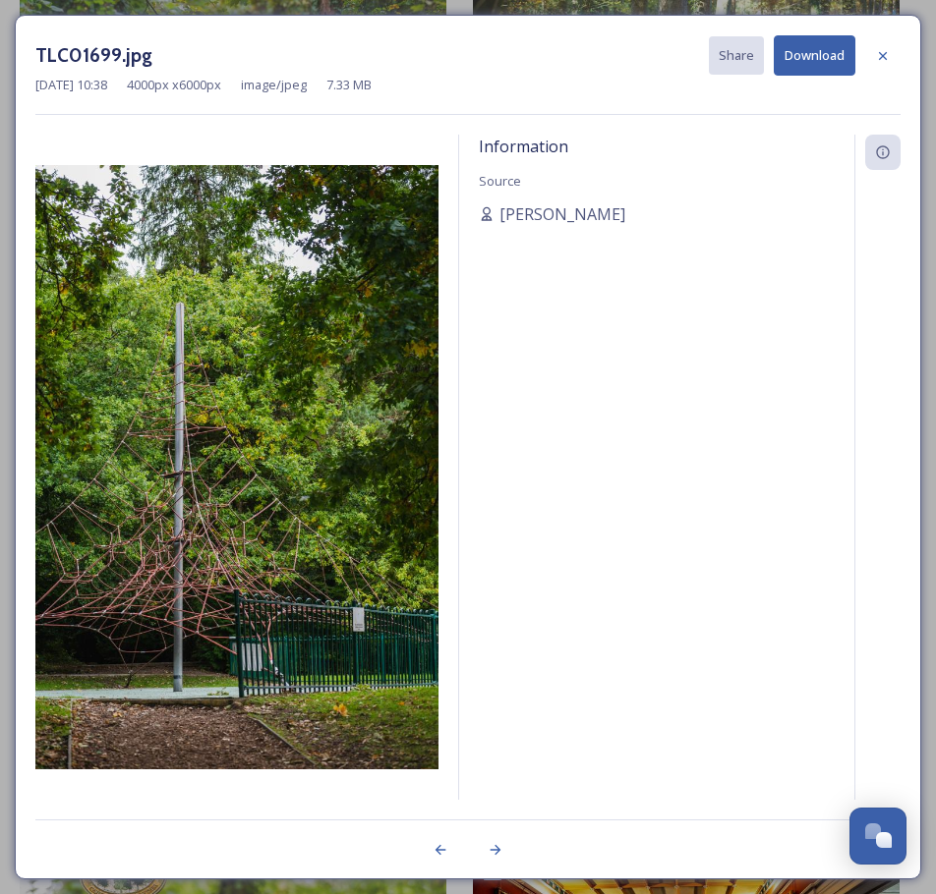
click at [873, 48] on div at bounding box center [882, 55] width 35 height 35
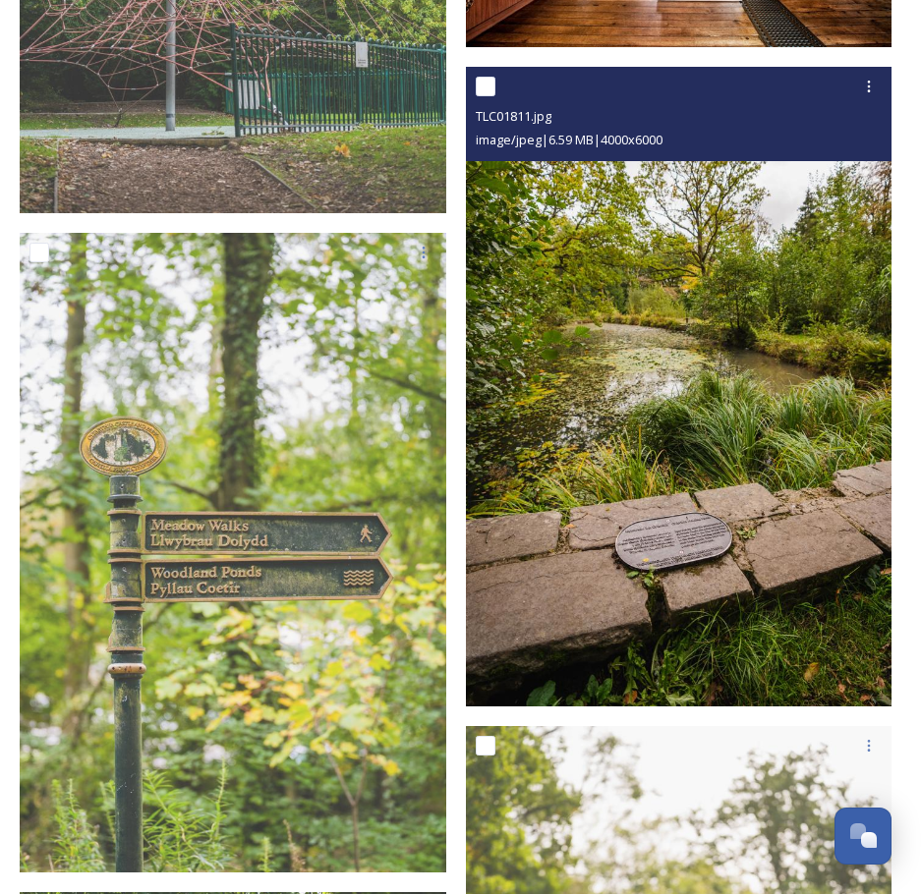
scroll to position [25286, 0]
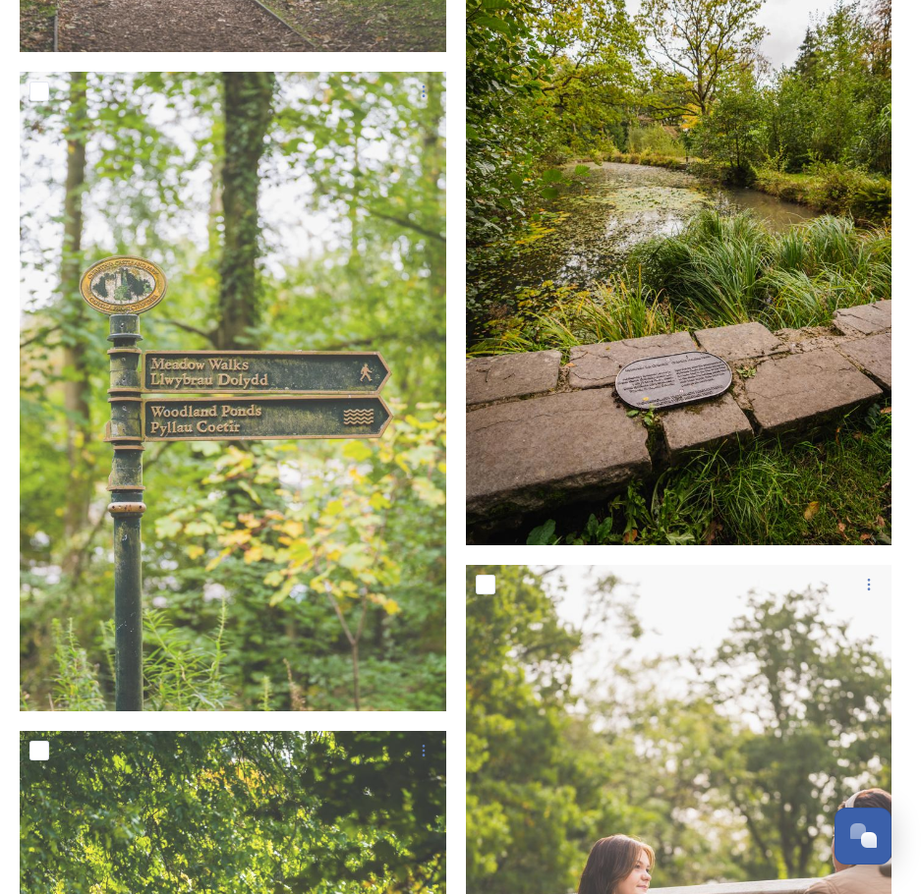
click at [758, 337] on img at bounding box center [679, 226] width 427 height 640
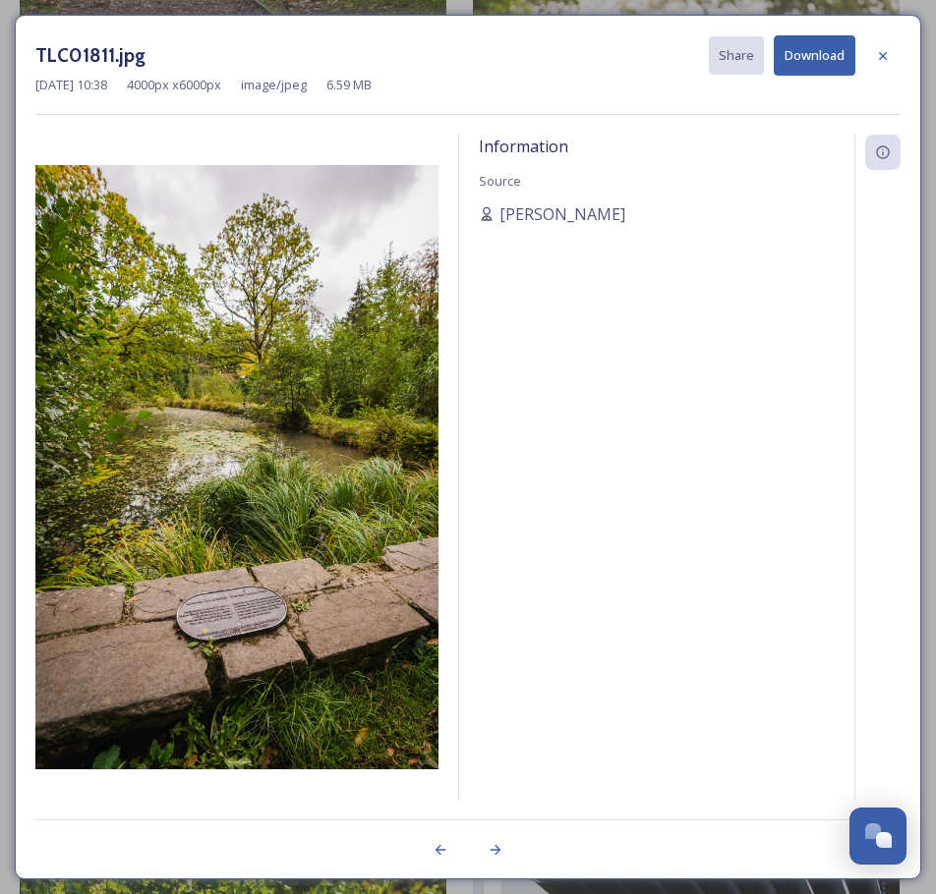
click at [216, 618] on img at bounding box center [236, 467] width 403 height 605
click at [883, 53] on icon at bounding box center [883, 56] width 16 height 16
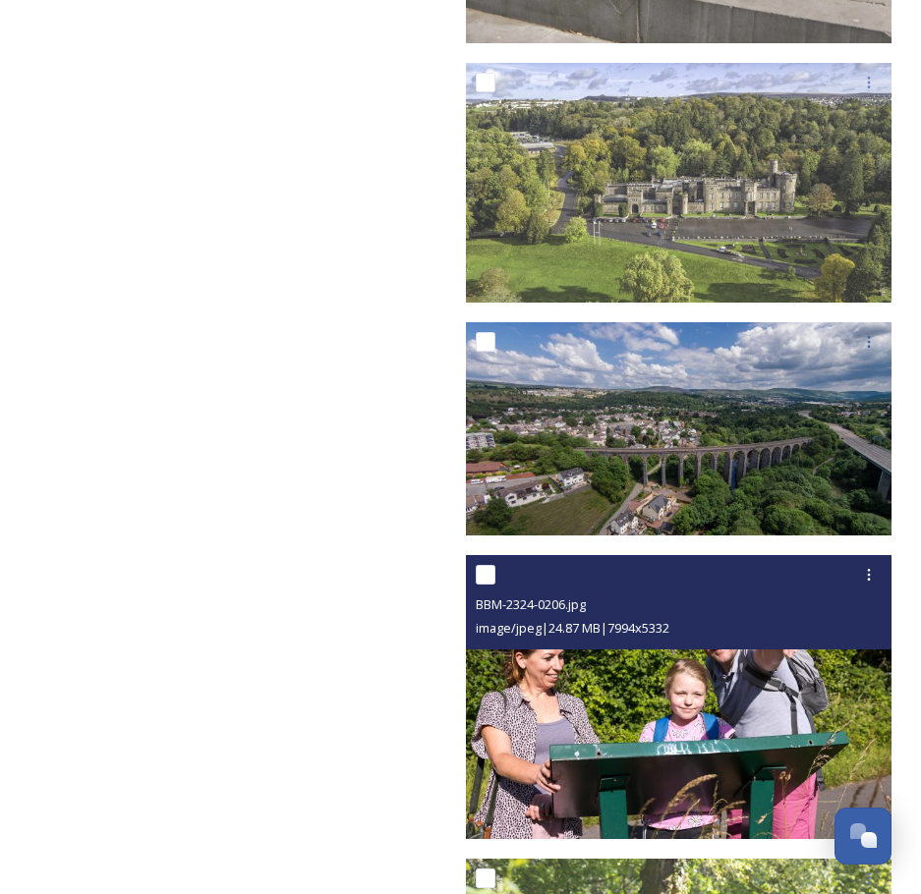
scroll to position [34175, 0]
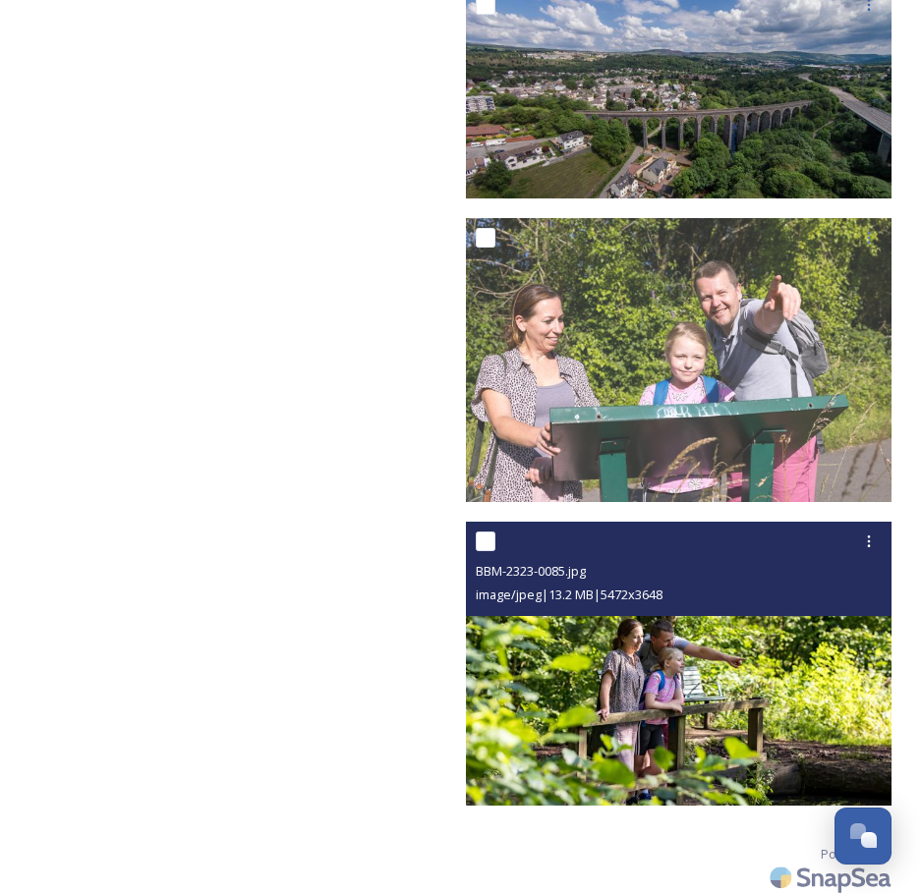
click at [815, 645] on img at bounding box center [679, 664] width 427 height 285
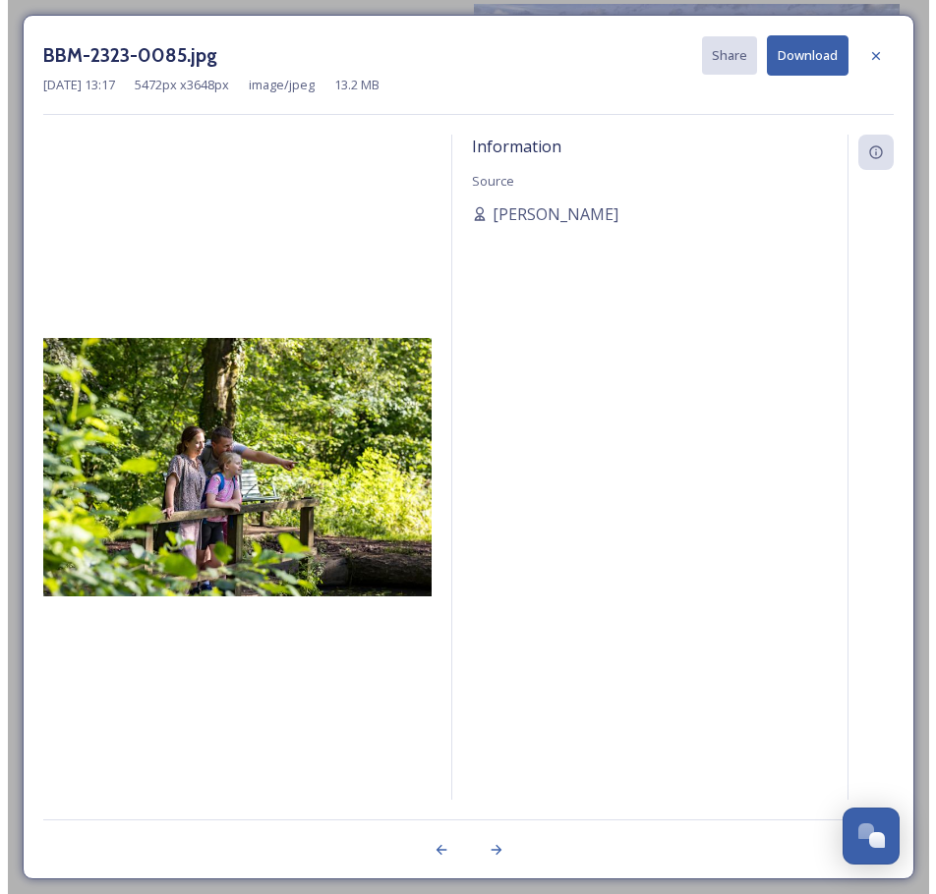
scroll to position [33871, 0]
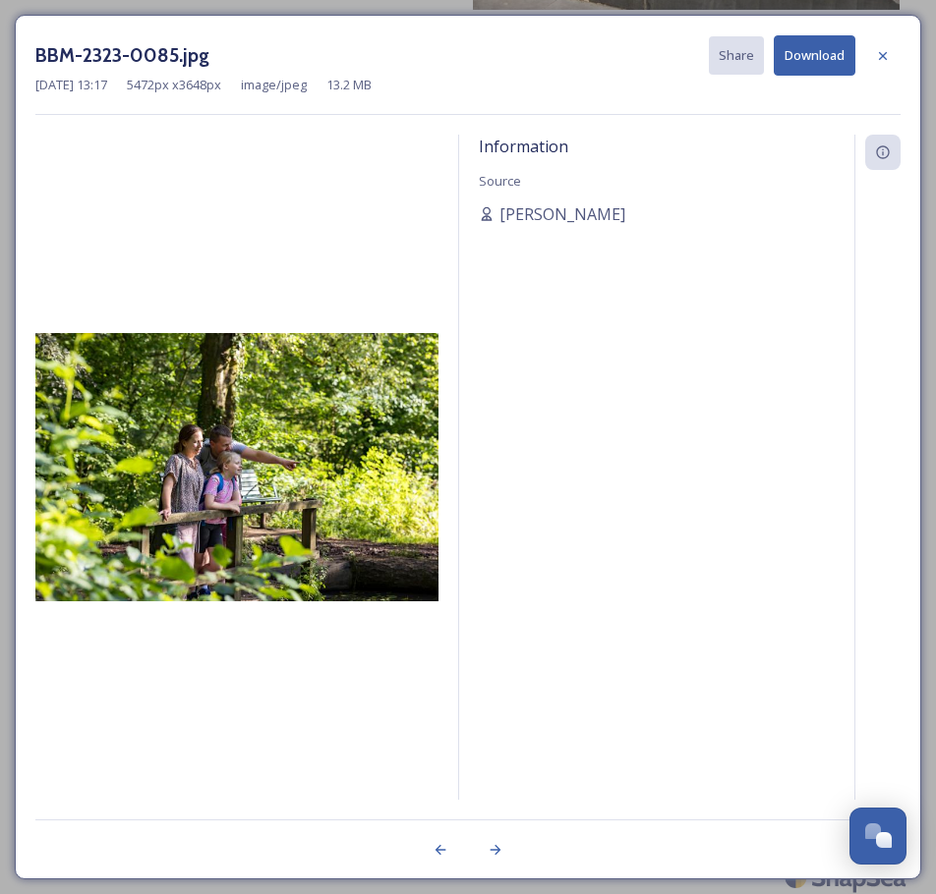
click at [380, 567] on img at bounding box center [236, 467] width 403 height 269
click at [885, 54] on icon at bounding box center [883, 55] width 8 height 8
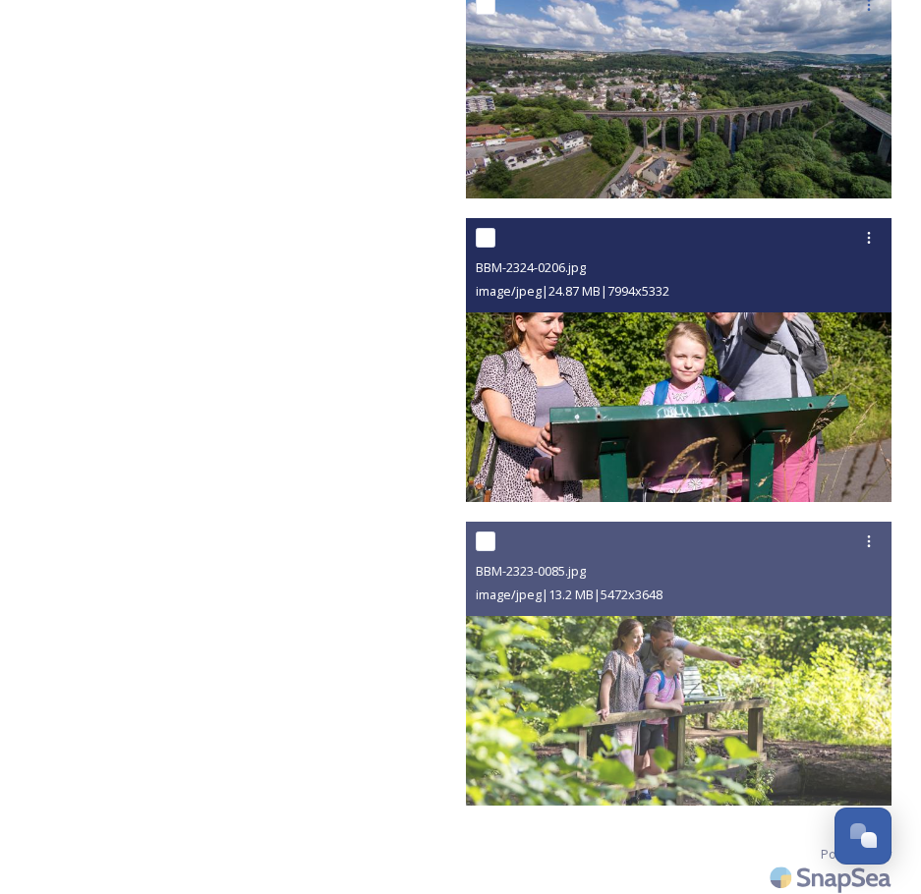
click at [787, 421] on img at bounding box center [679, 360] width 427 height 285
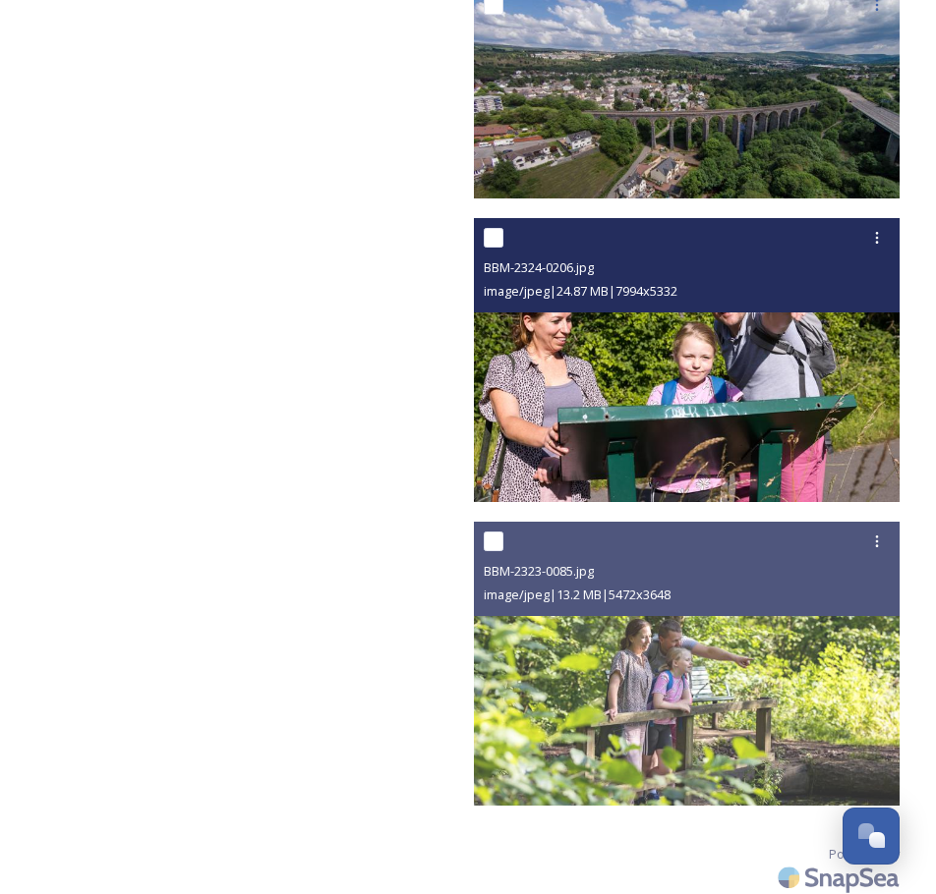
scroll to position [33871, 0]
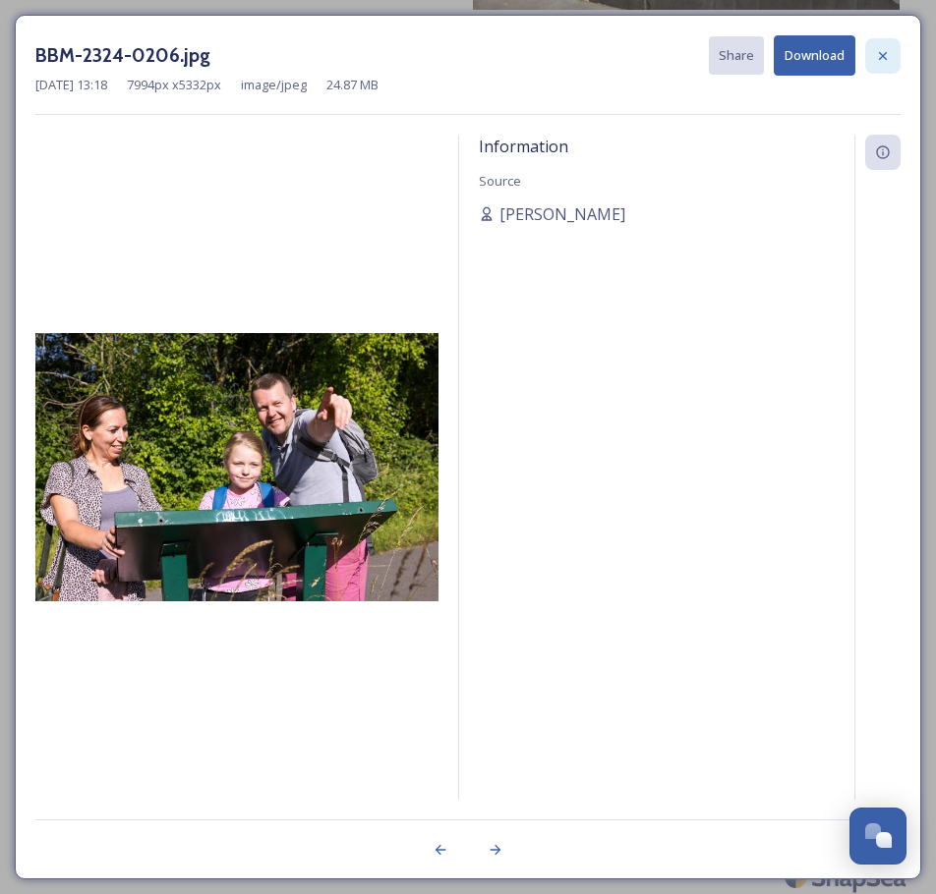
click at [881, 57] on icon at bounding box center [883, 55] width 8 height 8
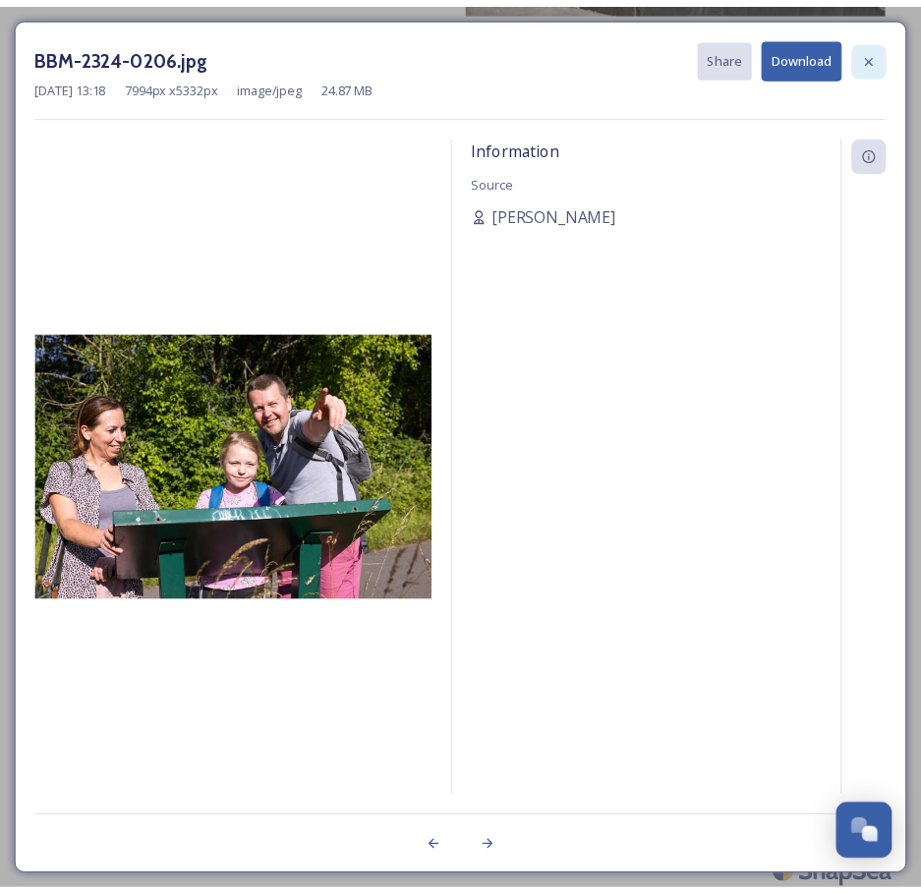
scroll to position [34175, 0]
